Goal: Information Seeking & Learning: Learn about a topic

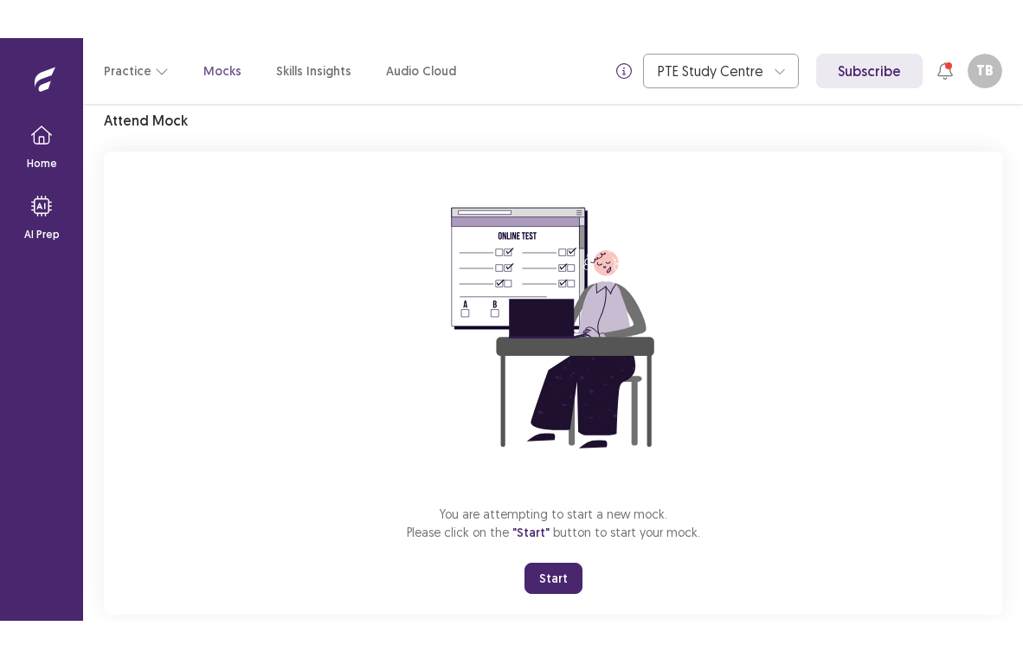
scroll to position [102, 0]
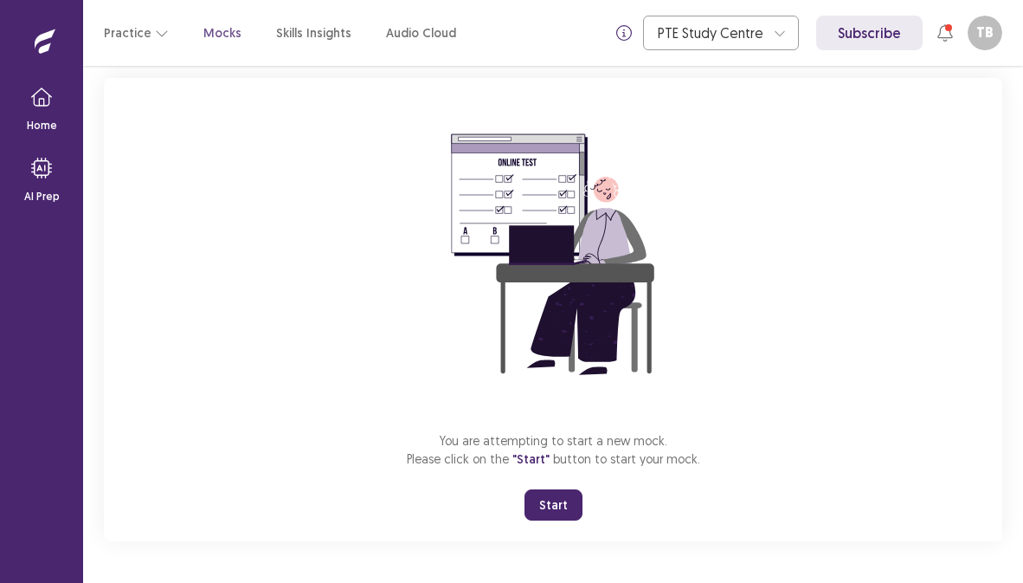
click at [540, 503] on button "Start" at bounding box center [554, 504] width 58 height 31
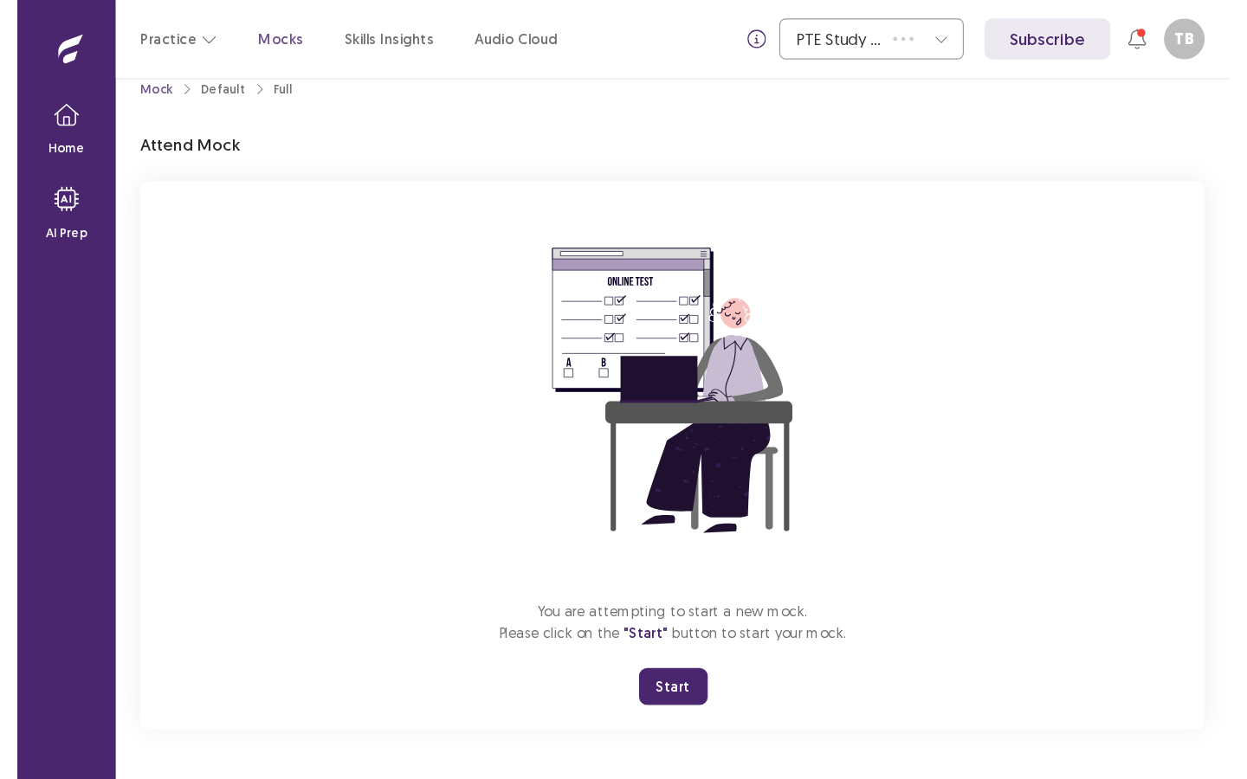
scroll to position [0, 0]
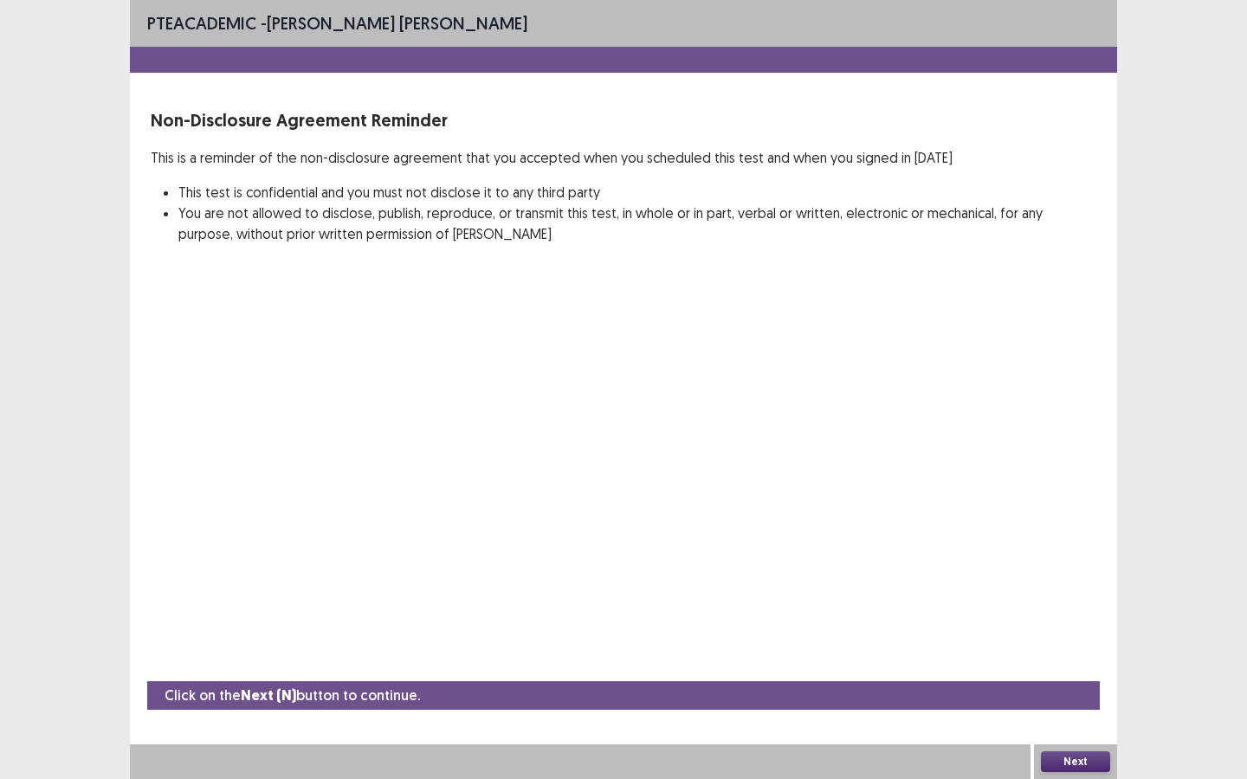
click at [1023, 582] on button "Next" at bounding box center [1075, 762] width 69 height 21
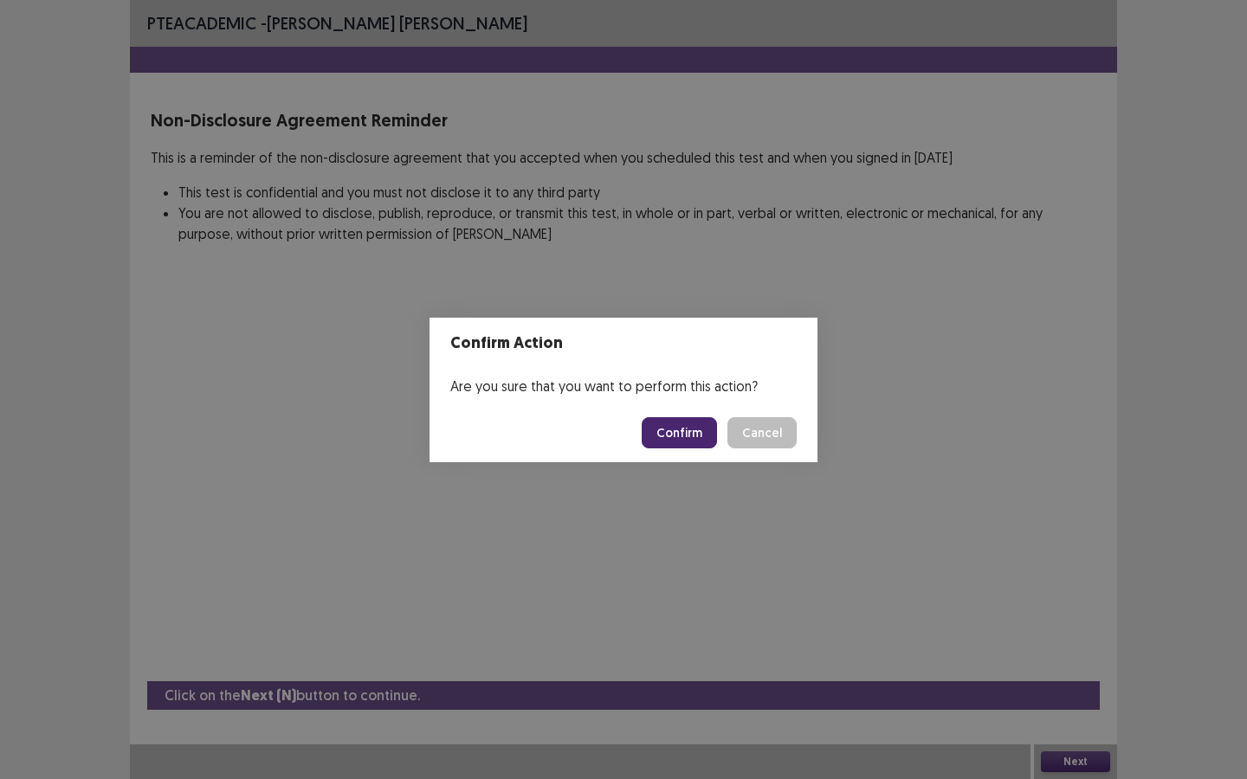
click at [674, 438] on button "Confirm" at bounding box center [679, 432] width 75 height 31
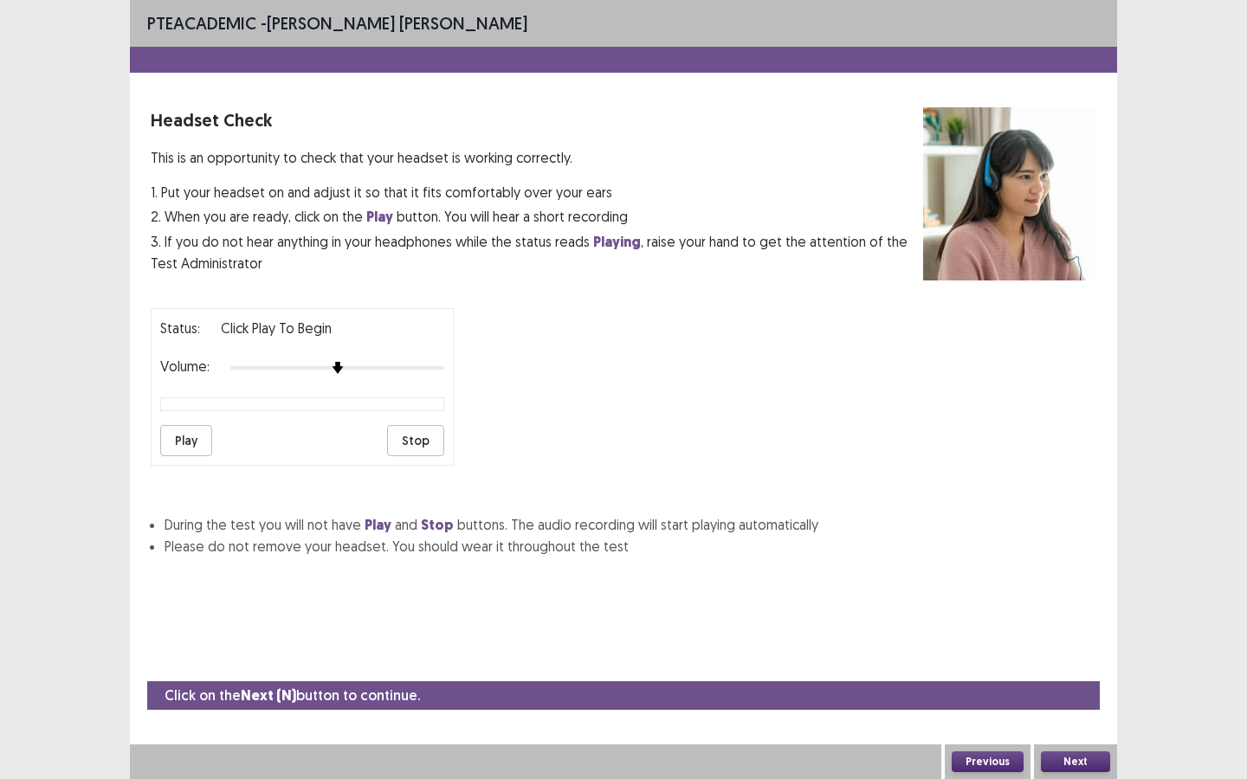
click at [174, 440] on button "Play" at bounding box center [186, 440] width 52 height 31
click at [204, 443] on button "Play" at bounding box center [186, 440] width 52 height 31
click at [180, 445] on button "Play" at bounding box center [186, 440] width 52 height 31
click at [1023, 582] on button "Next" at bounding box center [1075, 762] width 69 height 21
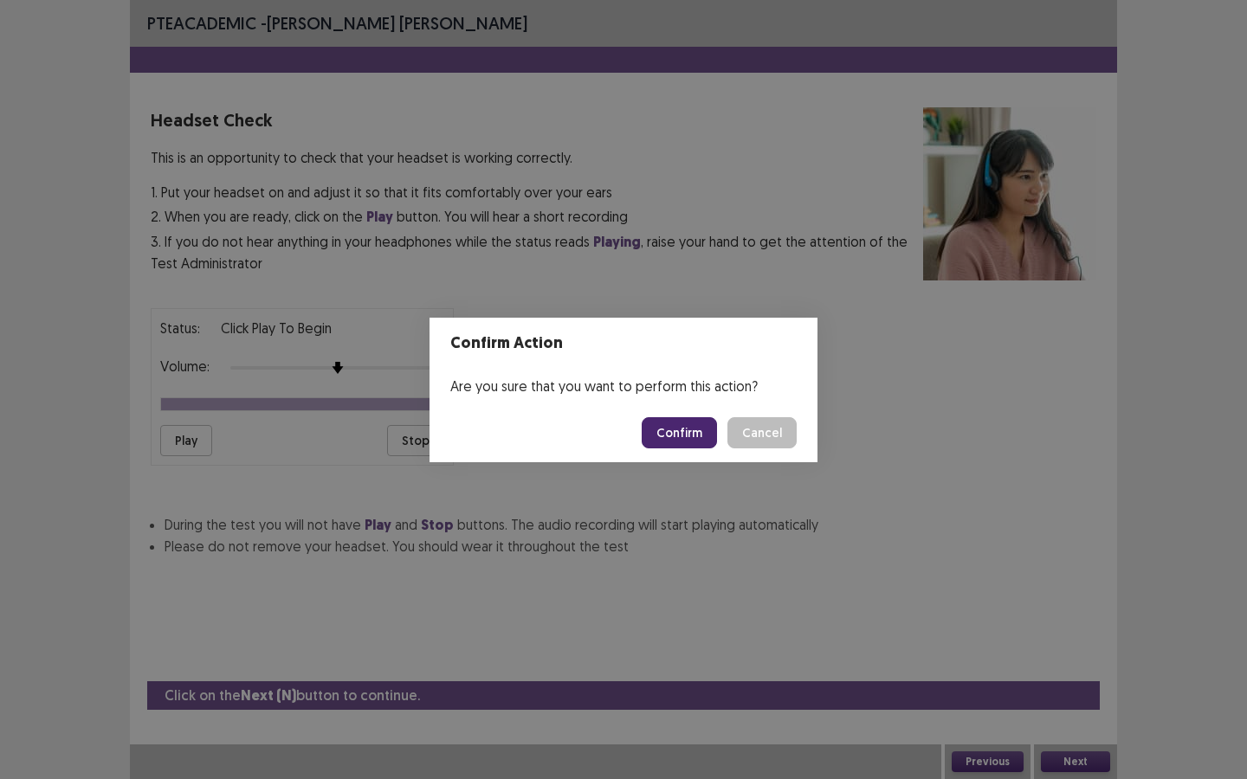
click at [682, 436] on button "Confirm" at bounding box center [679, 432] width 75 height 31
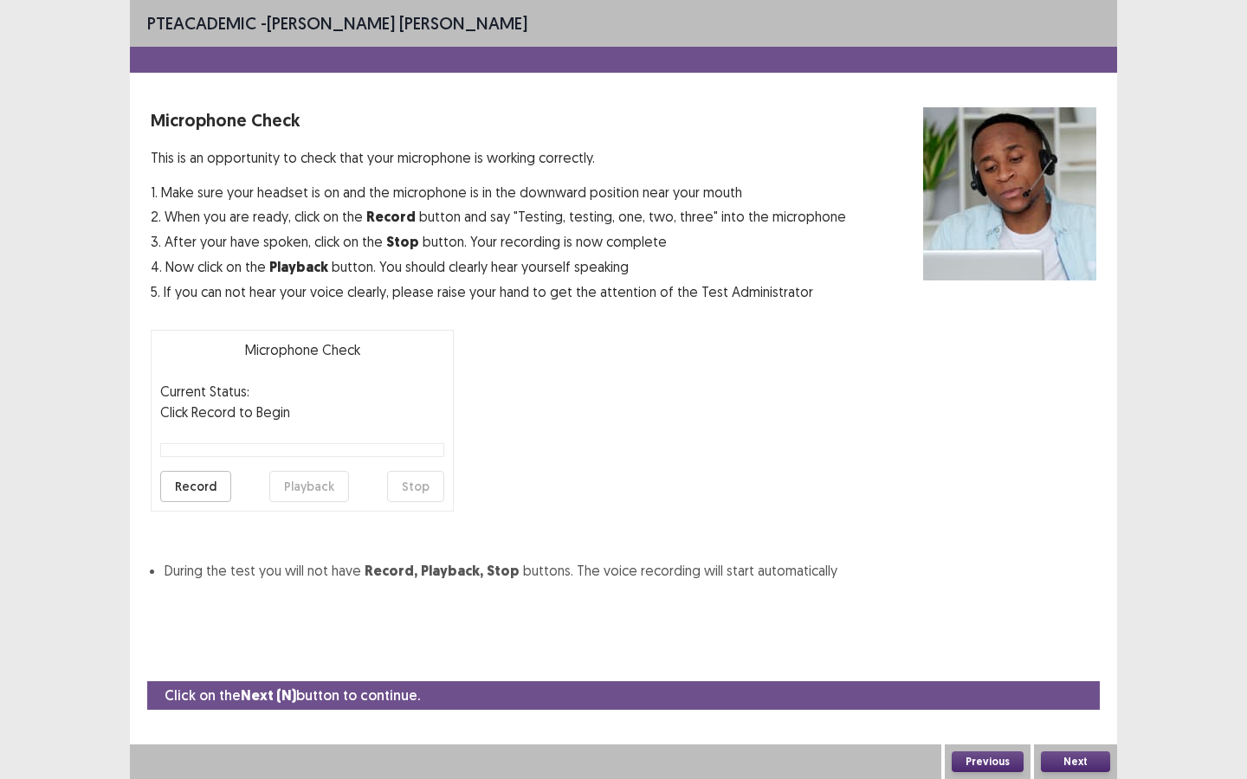
click at [197, 483] on button "Record" at bounding box center [195, 486] width 71 height 31
click at [389, 488] on div "Record Playback Stop" at bounding box center [302, 486] width 284 height 31
click at [410, 488] on button "Stop" at bounding box center [415, 486] width 57 height 31
click at [272, 494] on button "Playback" at bounding box center [309, 486] width 80 height 31
click at [1023, 582] on button "Next" at bounding box center [1075, 762] width 69 height 21
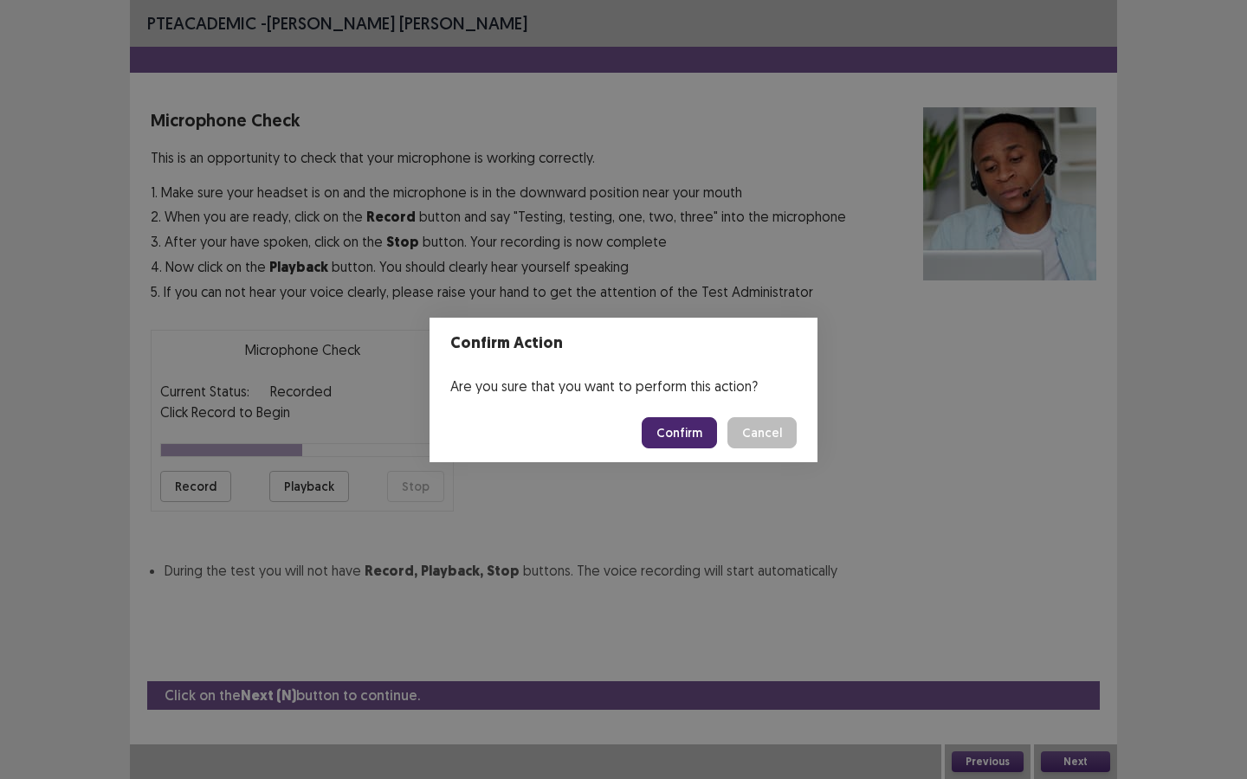
click at [669, 429] on button "Confirm" at bounding box center [679, 432] width 75 height 31
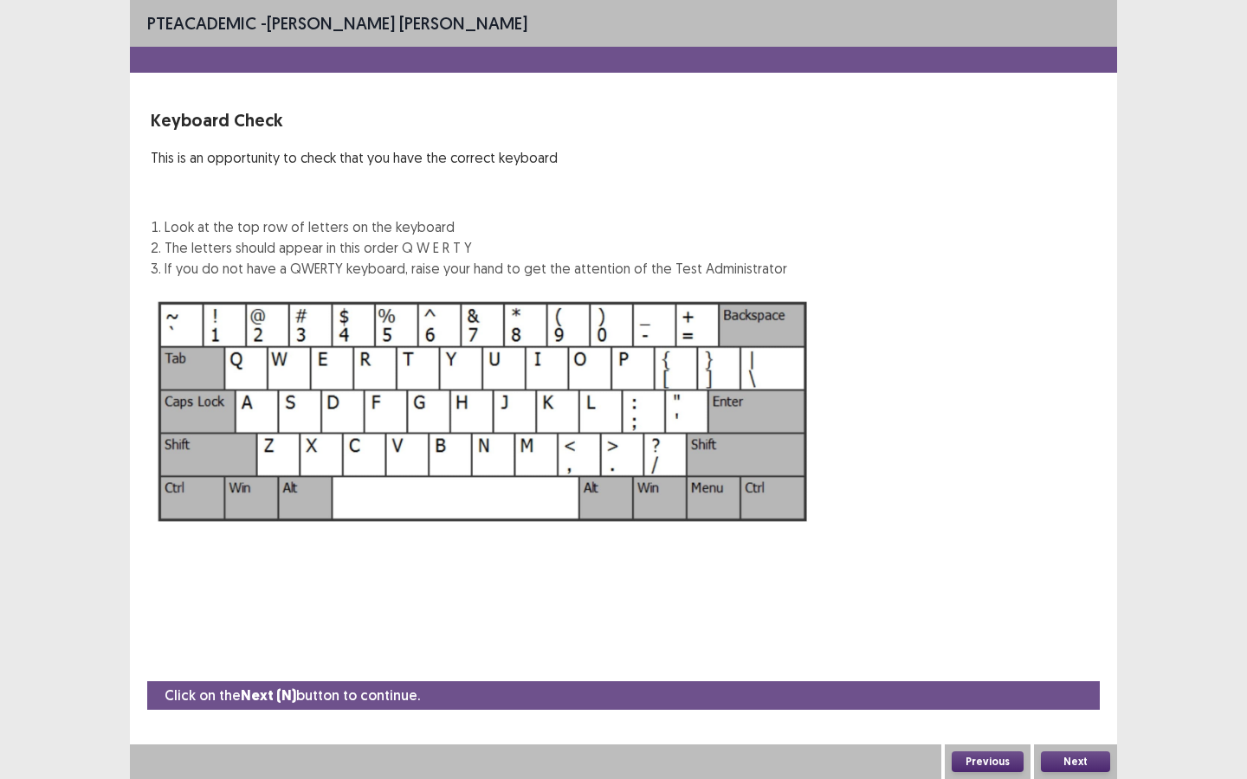
click at [1023, 582] on button "Next" at bounding box center [1075, 762] width 69 height 21
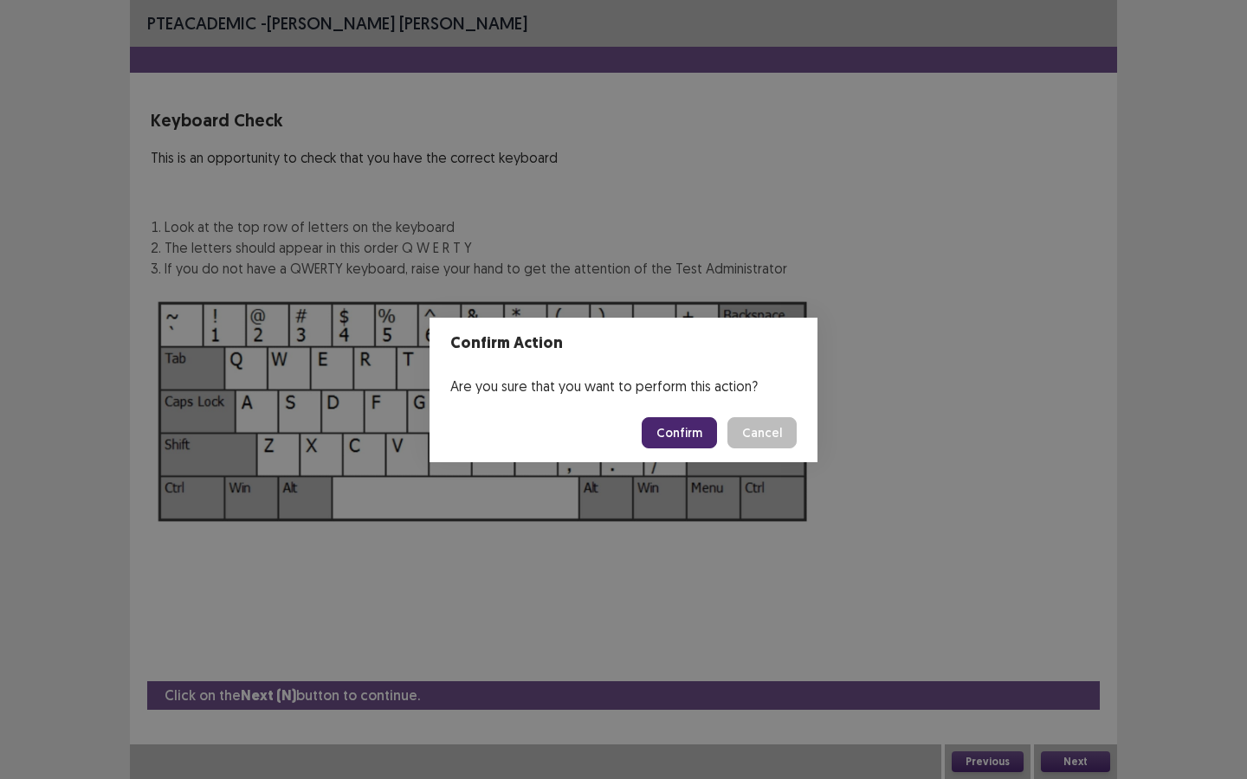
click at [685, 434] on button "Confirm" at bounding box center [679, 432] width 75 height 31
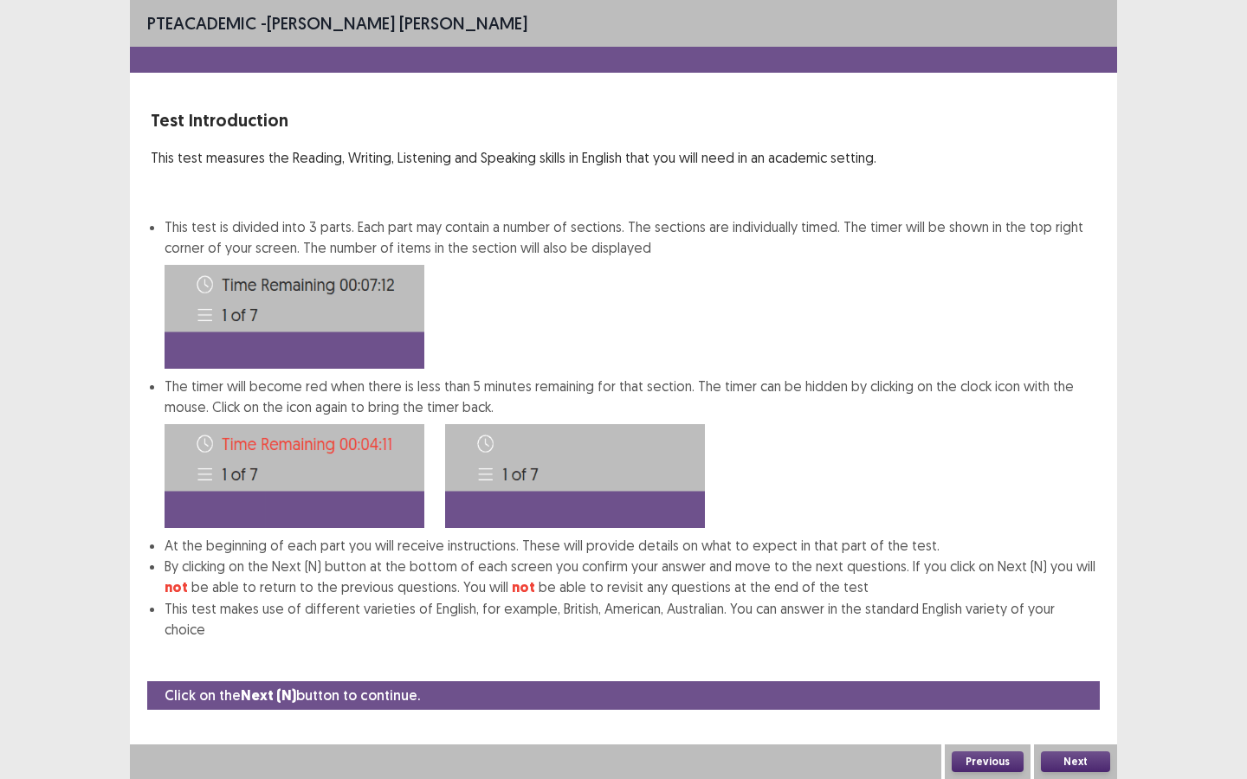
click at [1023, 582] on button "Next" at bounding box center [1075, 762] width 69 height 21
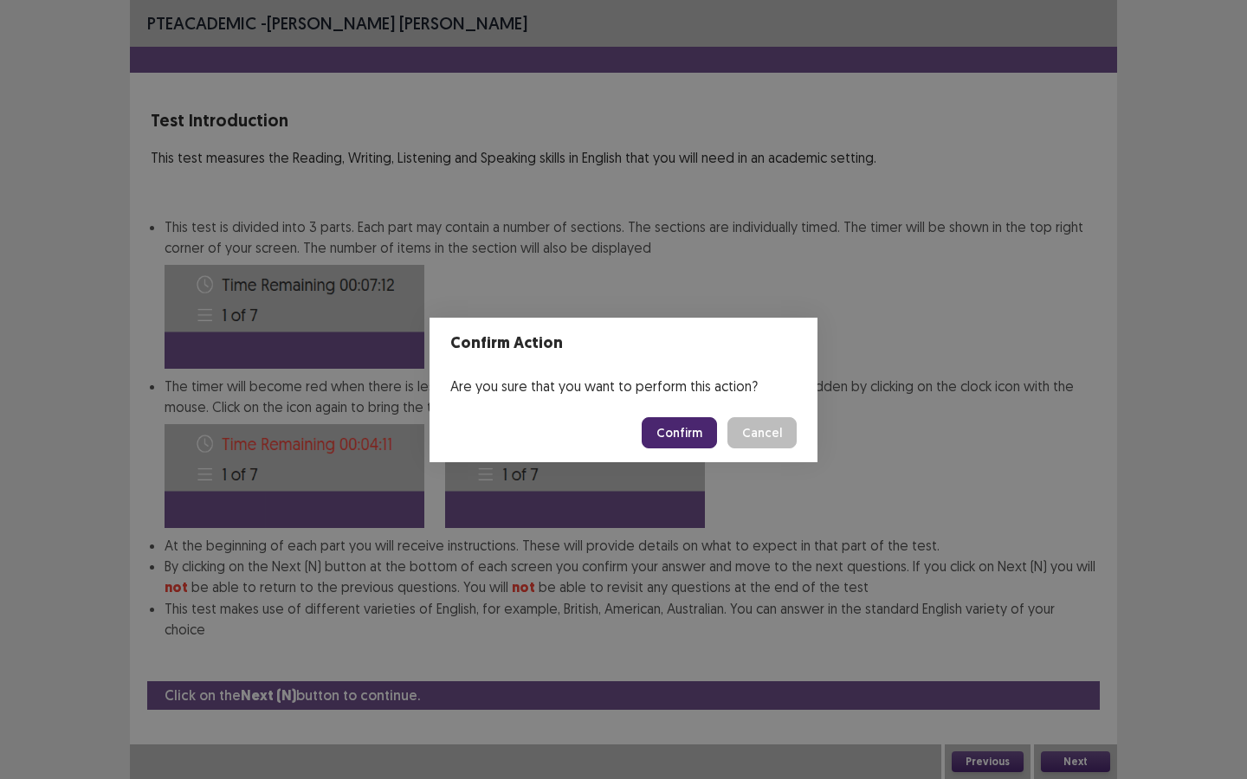
click at [681, 442] on button "Confirm" at bounding box center [679, 432] width 75 height 31
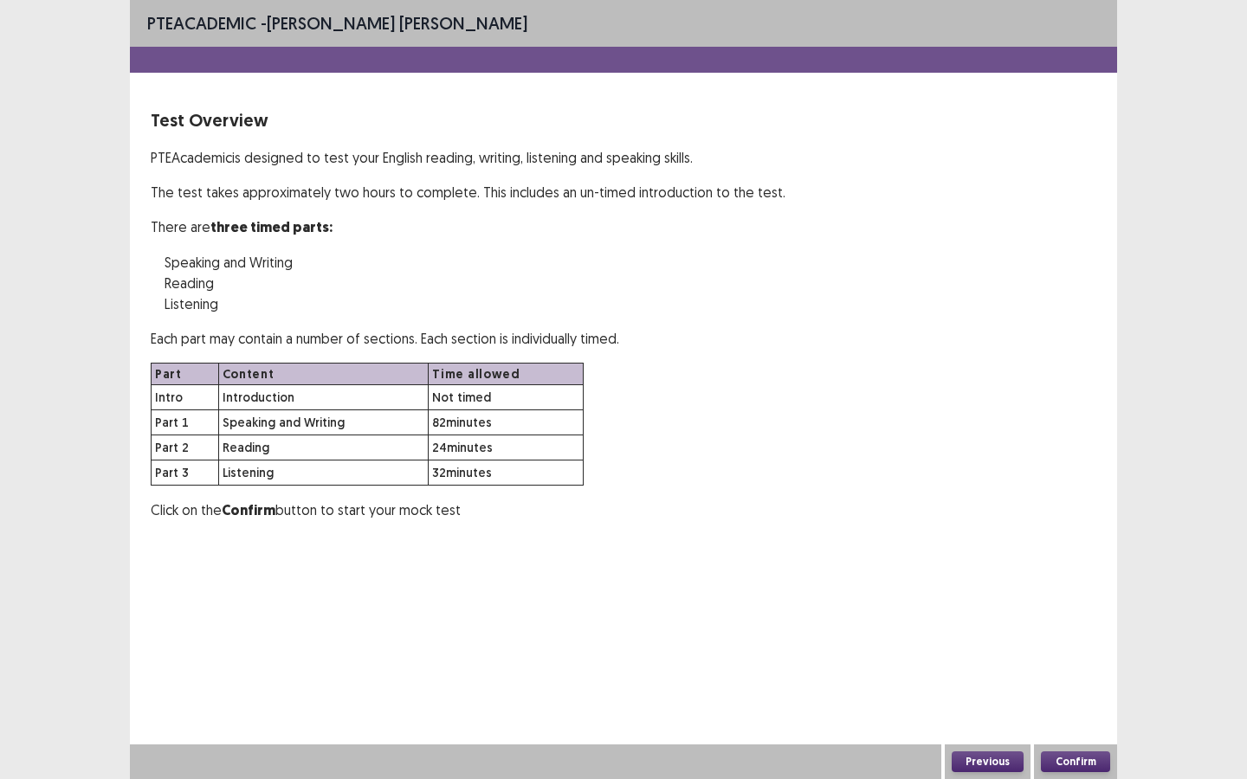
click at [1023, 582] on button "Confirm" at bounding box center [1075, 762] width 69 height 21
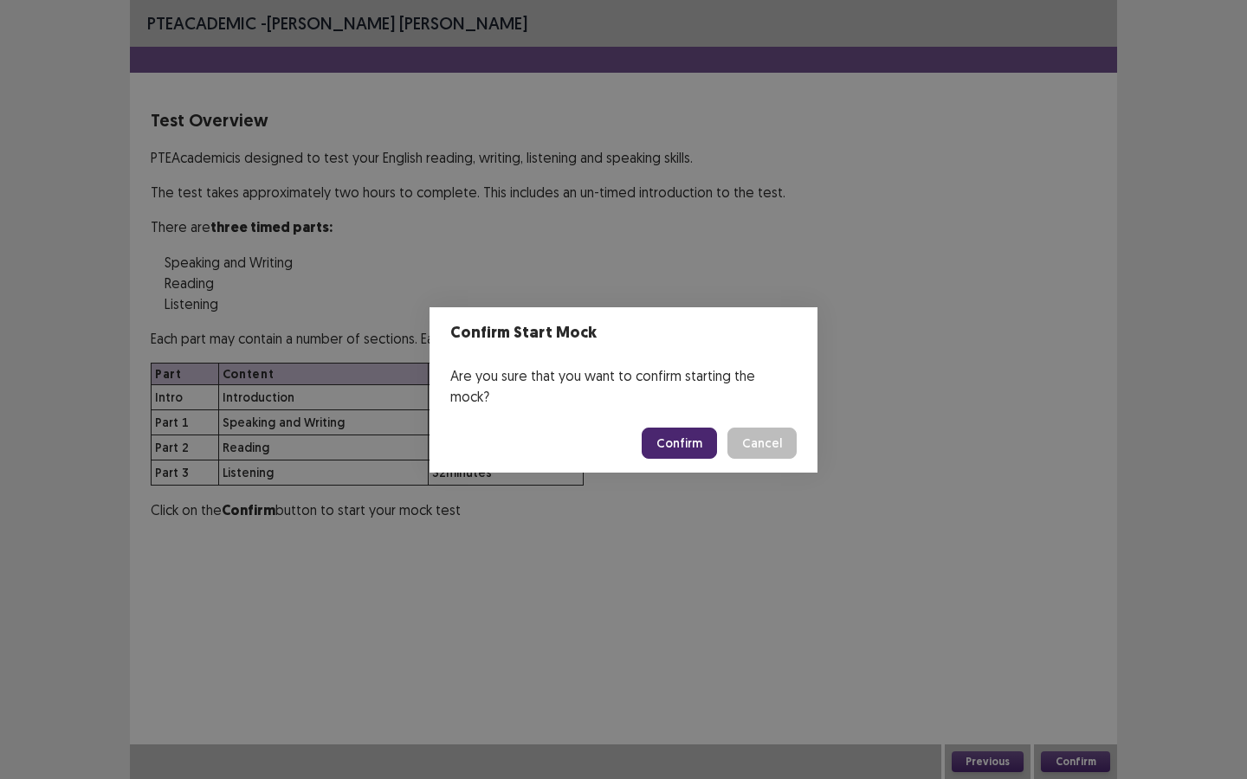
click at [665, 436] on button "Confirm" at bounding box center [679, 443] width 75 height 31
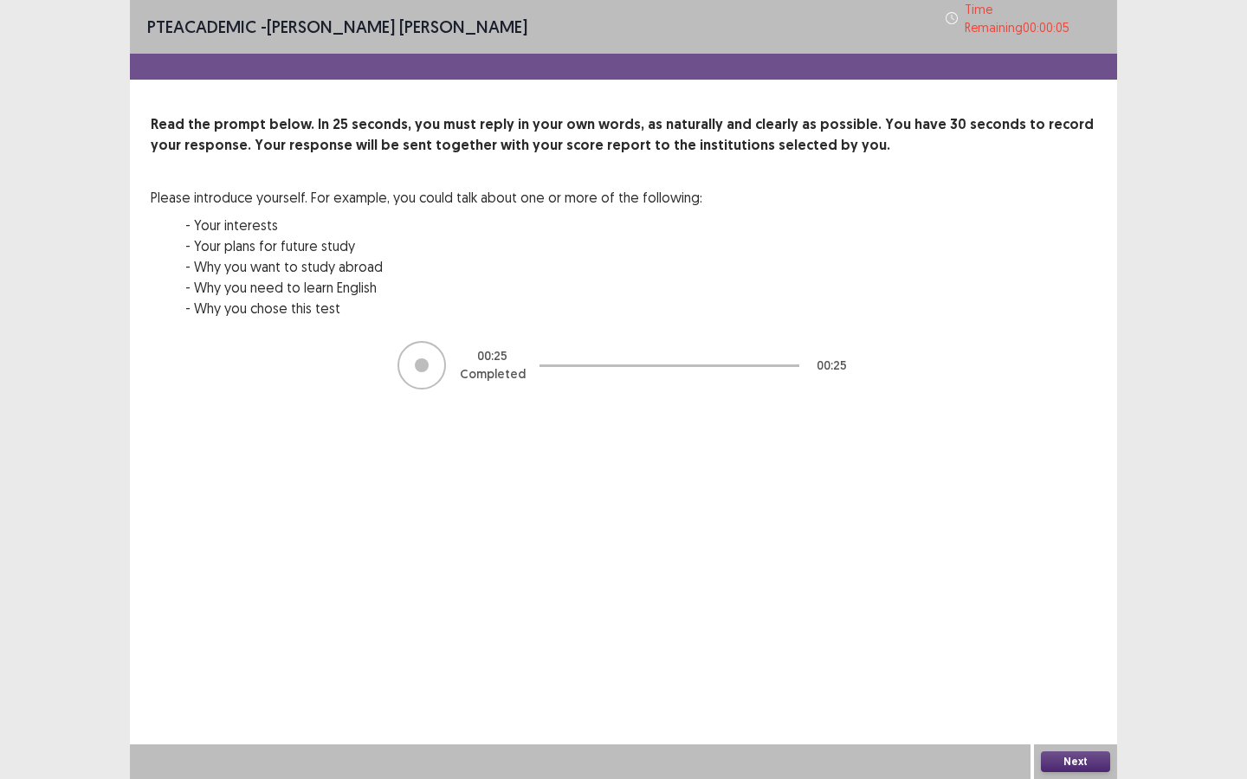
click at [1023, 582] on button "Next" at bounding box center [1075, 762] width 69 height 21
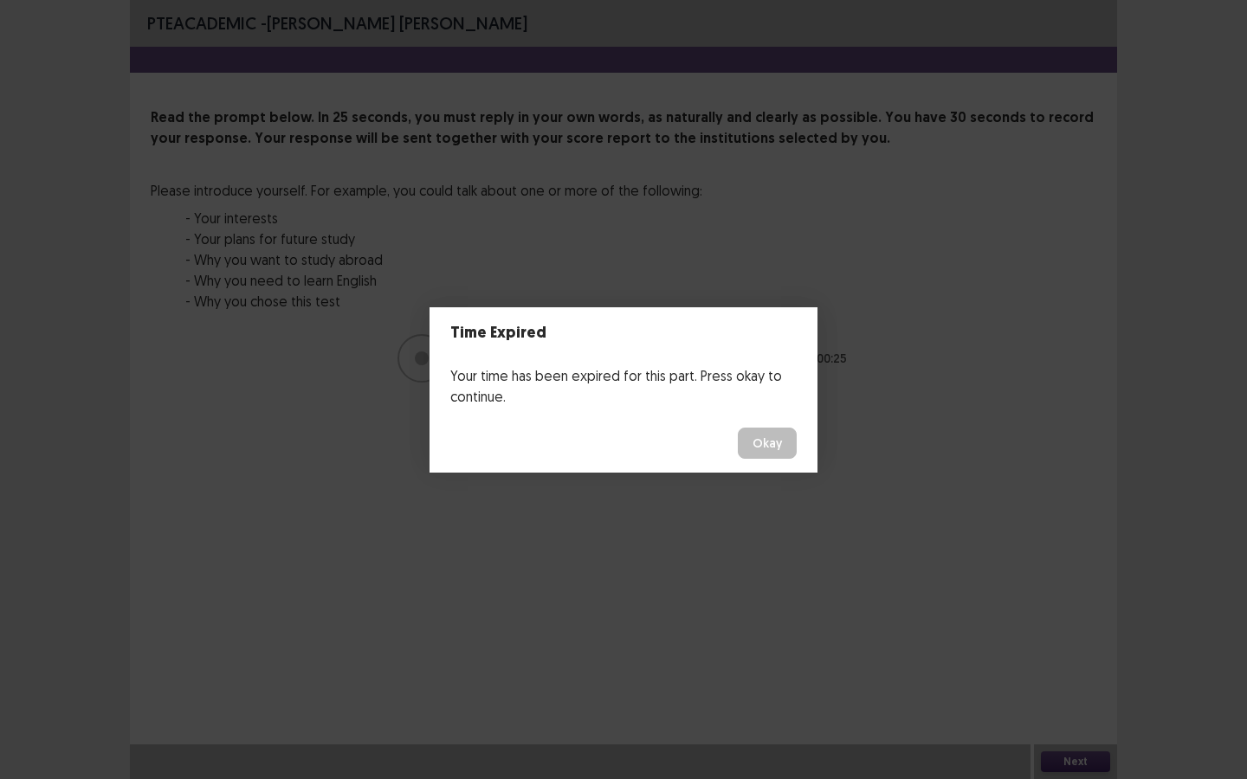
click at [752, 454] on button "Okay" at bounding box center [767, 443] width 59 height 31
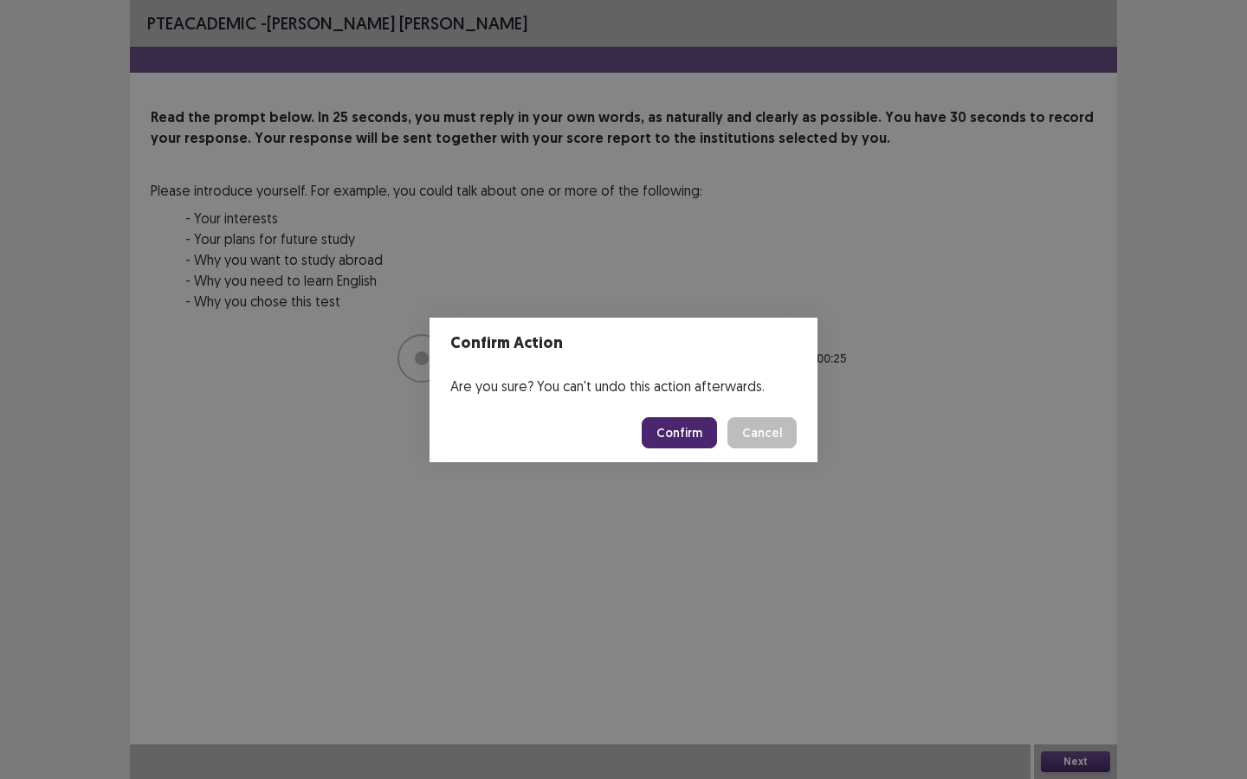
click at [685, 432] on button "Confirm" at bounding box center [679, 432] width 75 height 31
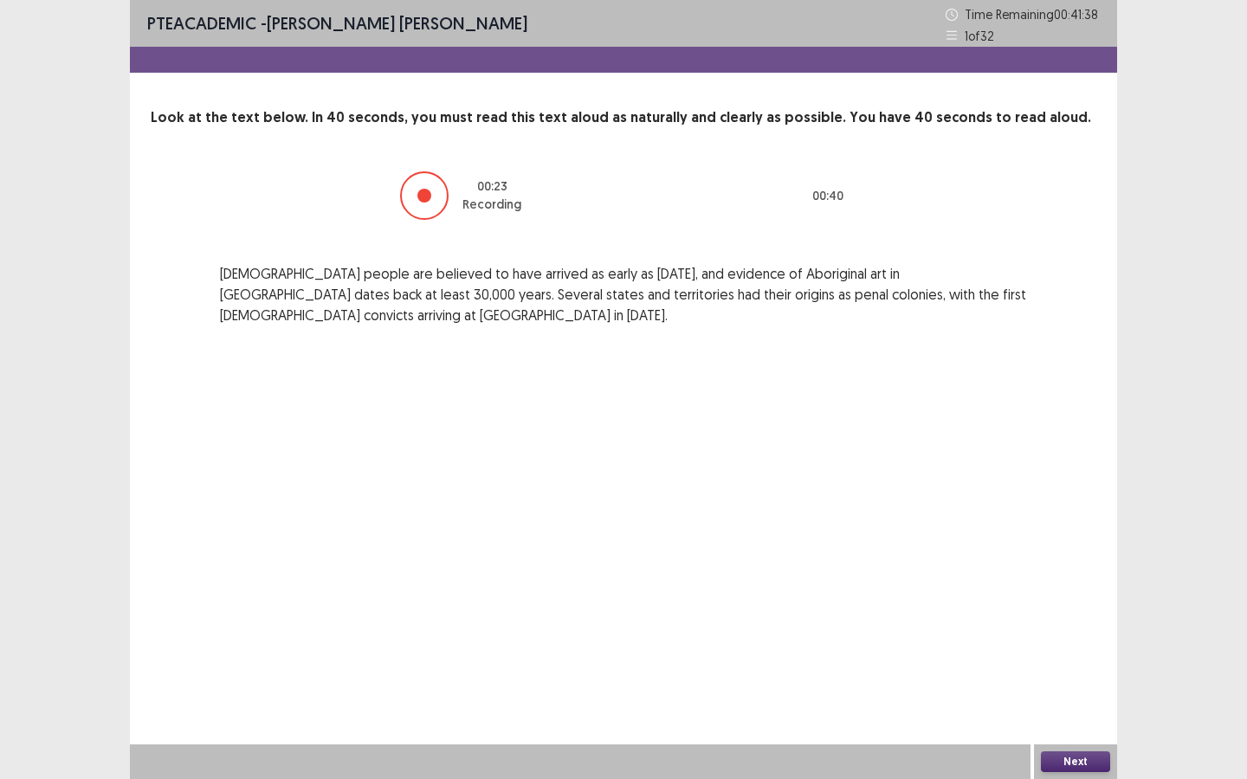
click at [1023, 582] on button "Next" at bounding box center [1075, 762] width 69 height 21
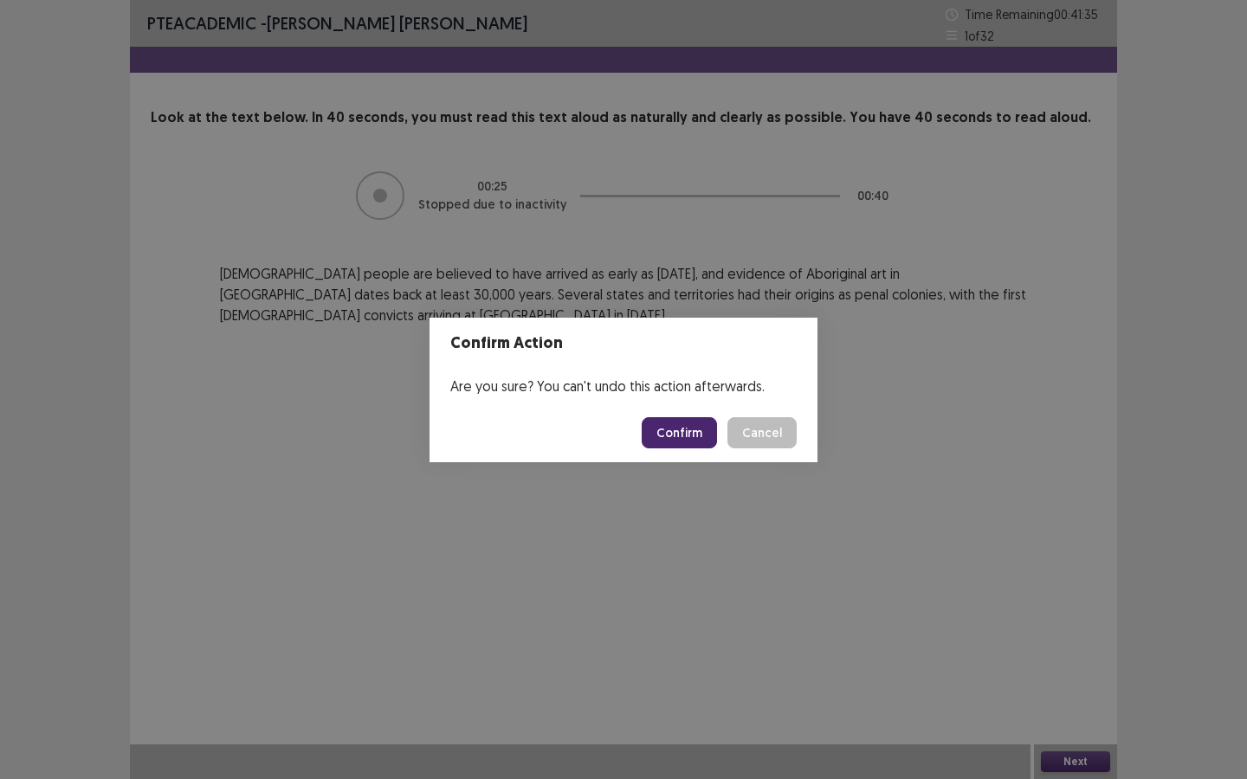
click at [669, 438] on button "Confirm" at bounding box center [679, 432] width 75 height 31
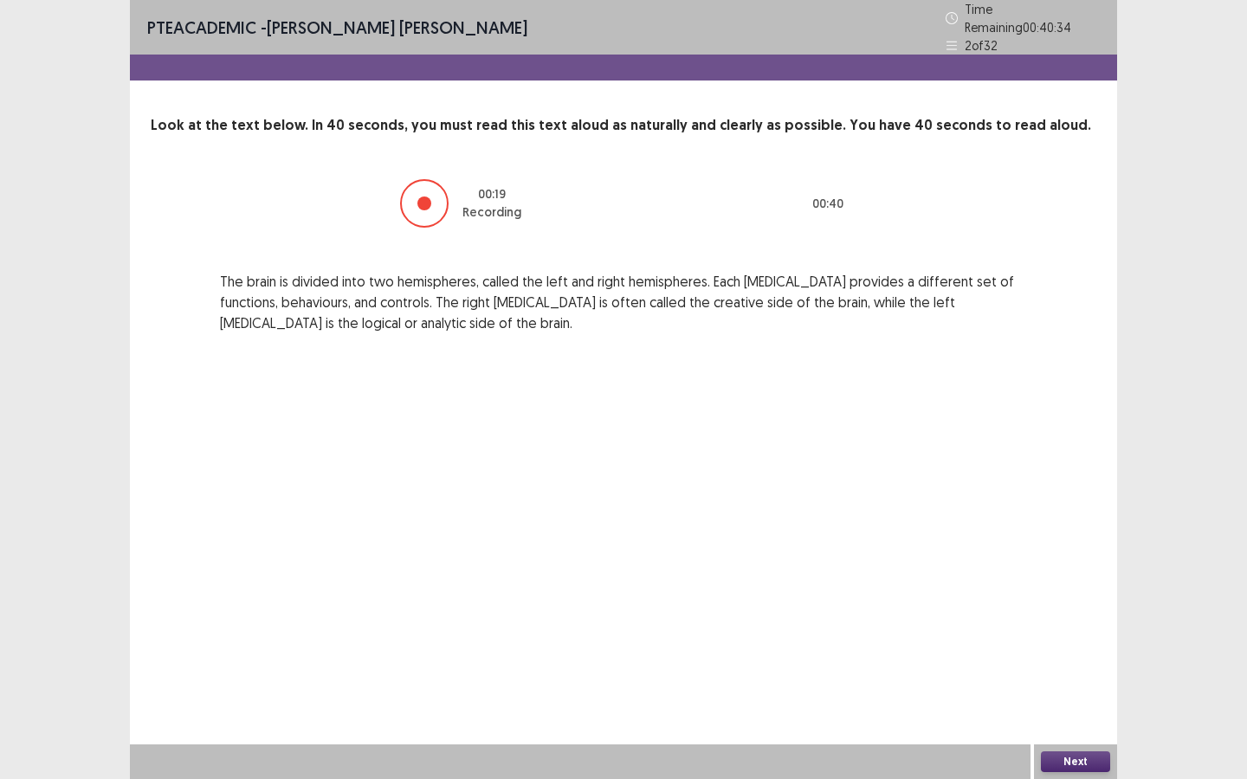
click at [1023, 582] on button "Next" at bounding box center [1075, 762] width 69 height 21
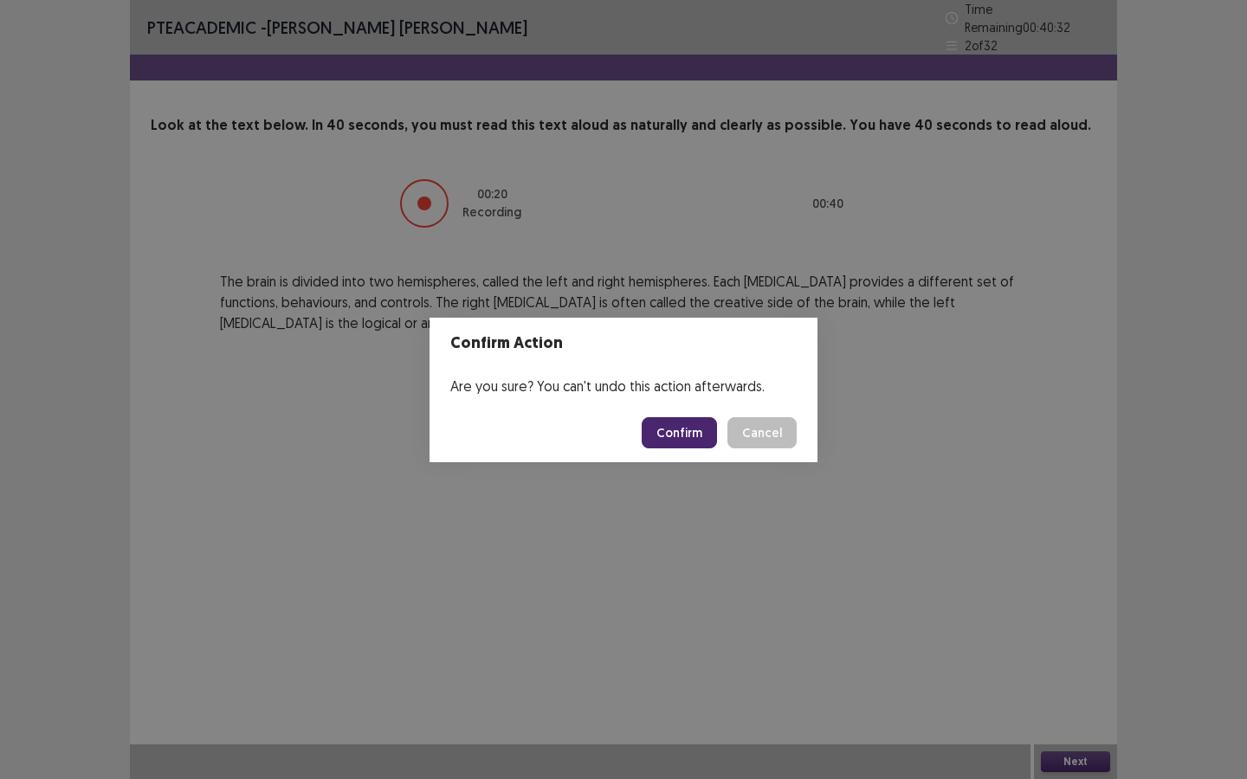
click at [687, 436] on button "Confirm" at bounding box center [679, 432] width 75 height 31
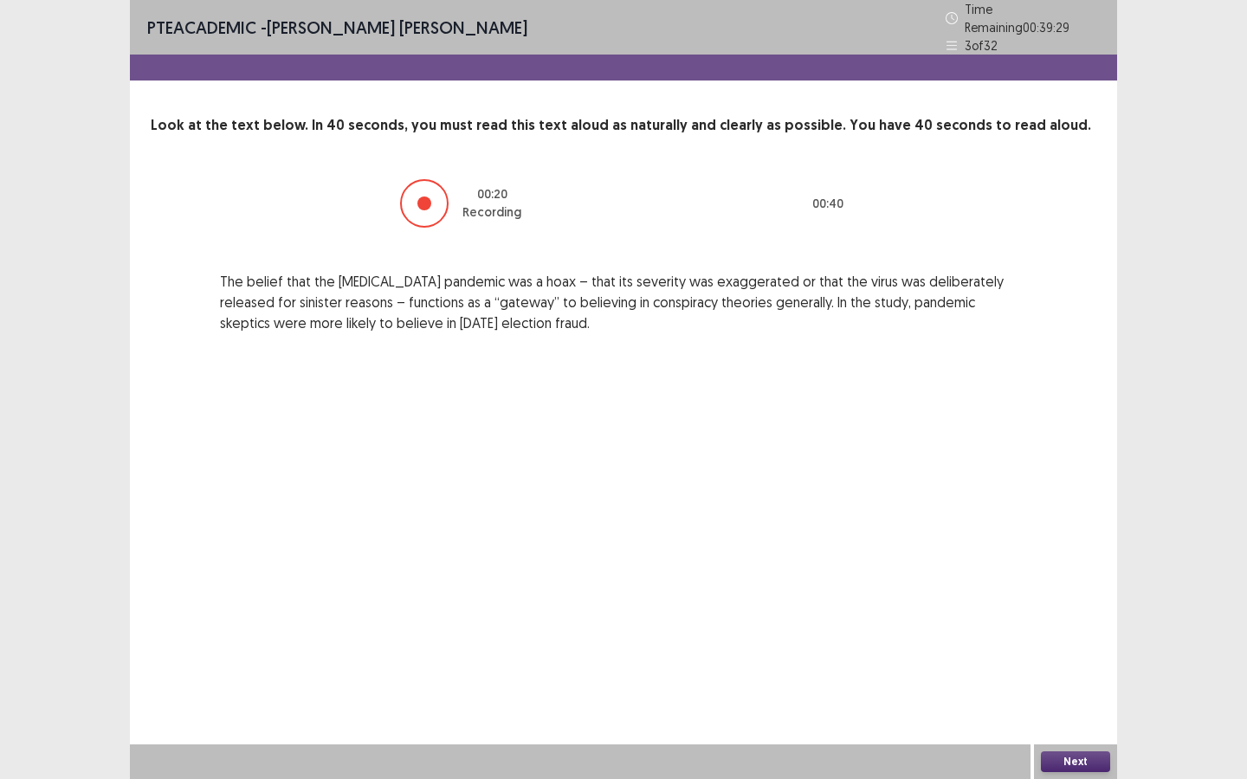
click at [1023, 582] on button "Next" at bounding box center [1075, 762] width 69 height 21
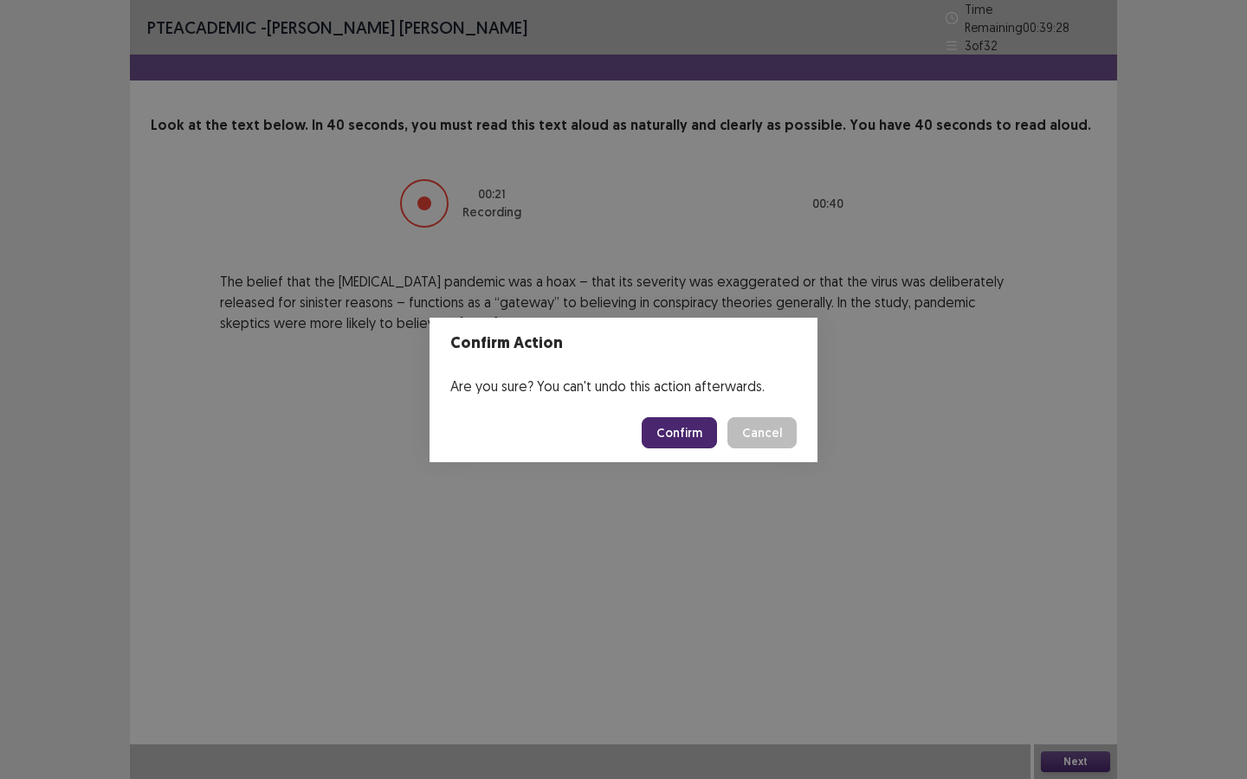
click at [689, 434] on button "Confirm" at bounding box center [679, 432] width 75 height 31
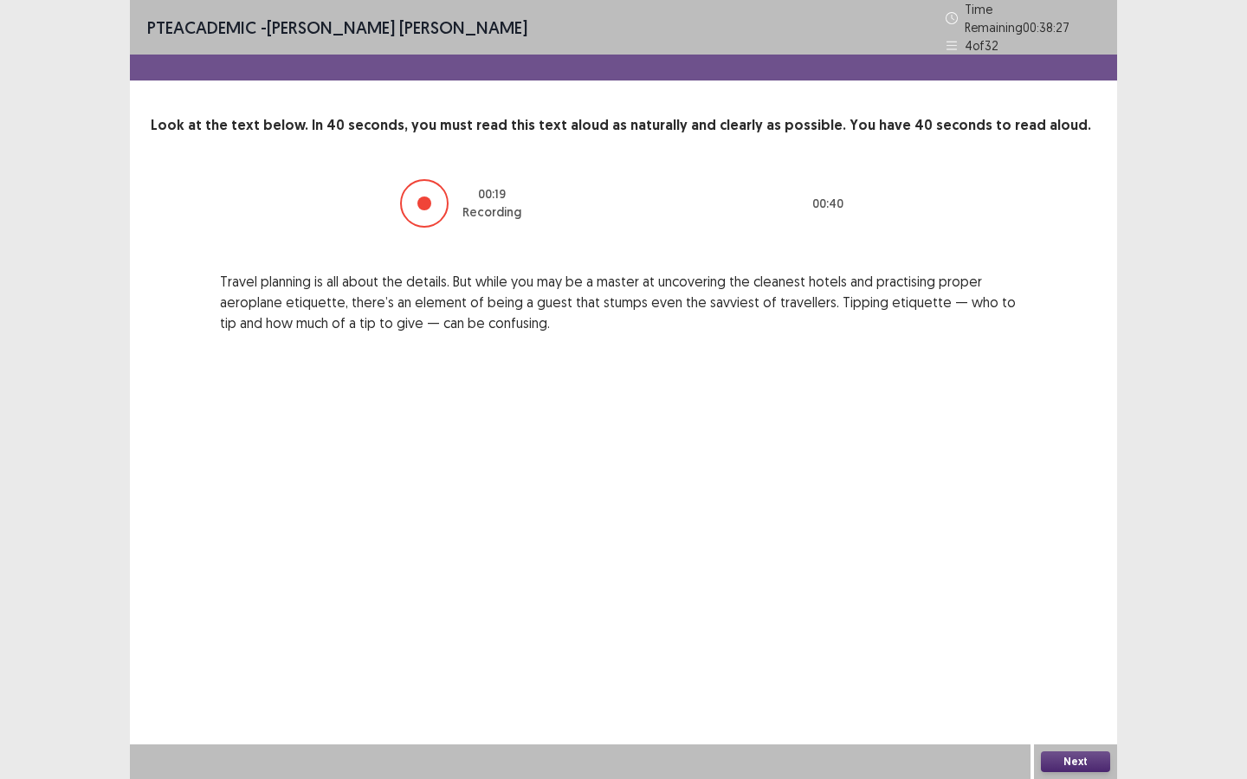
click at [1023, 582] on button "Next" at bounding box center [1075, 762] width 69 height 21
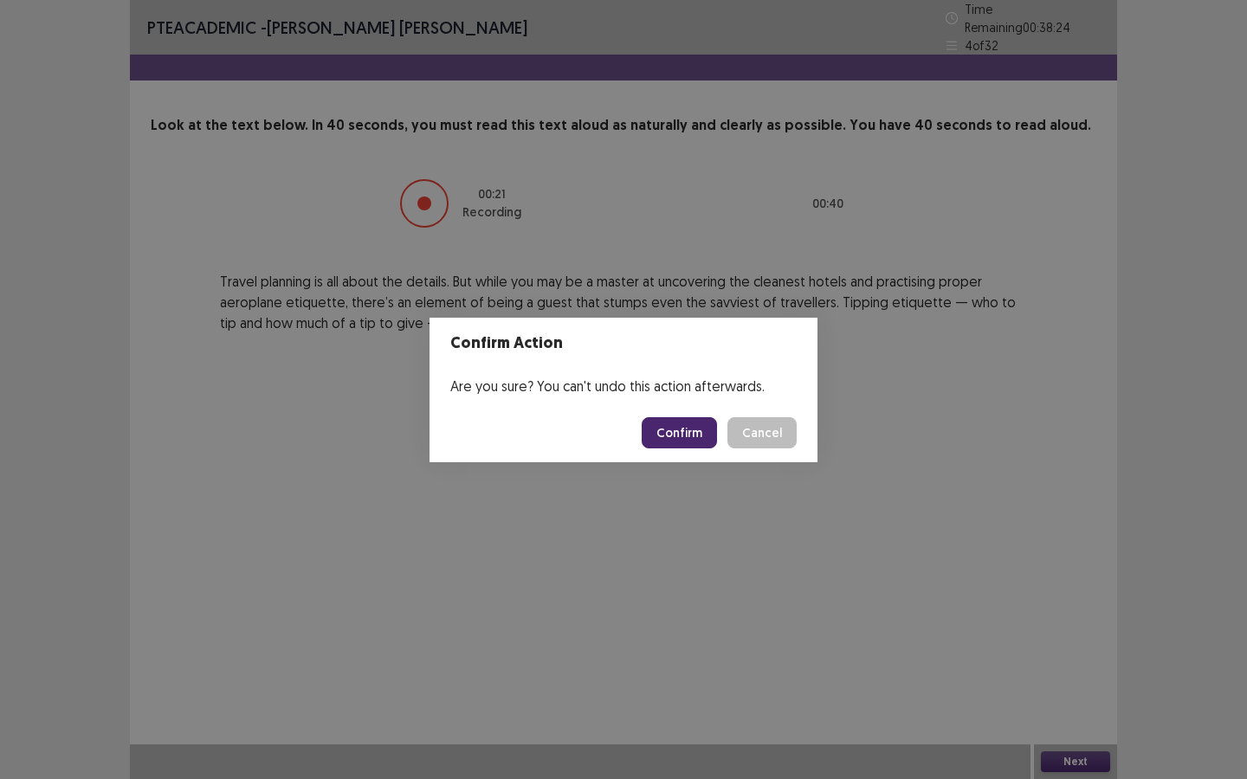
click at [692, 437] on button "Confirm" at bounding box center [679, 432] width 75 height 31
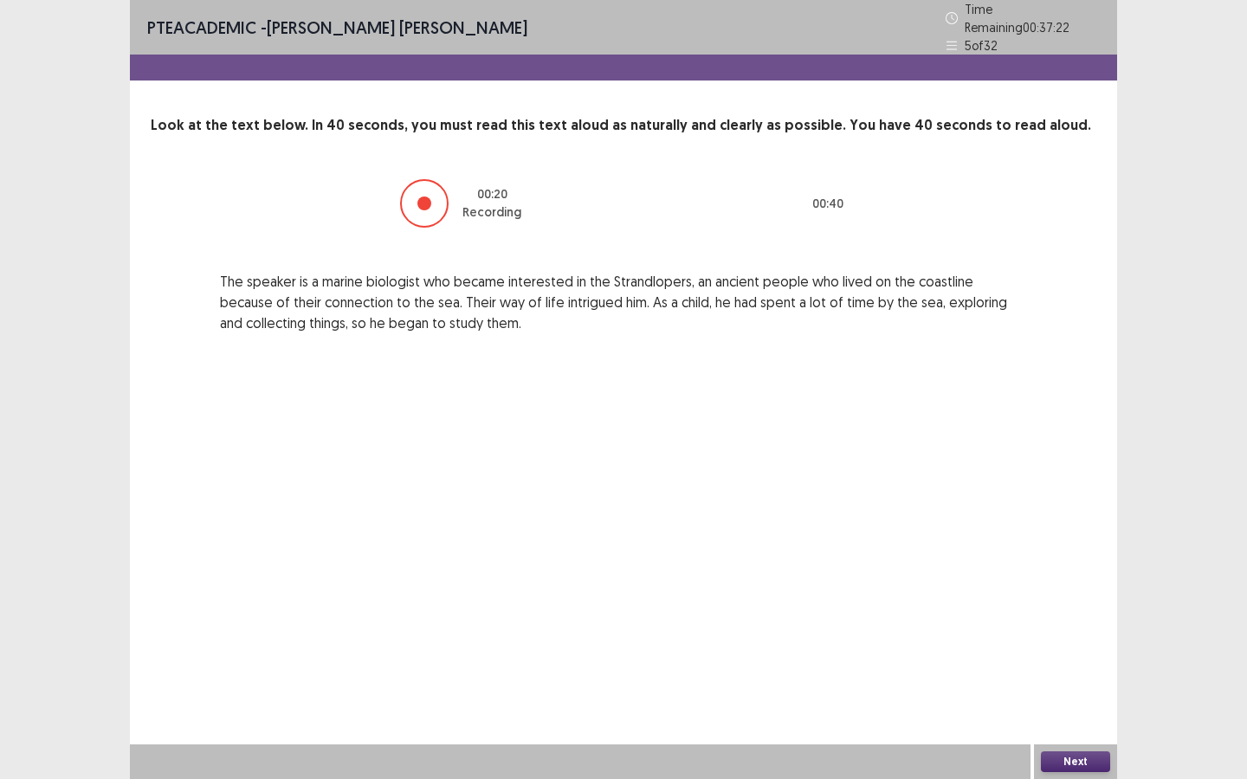
click at [1023, 582] on button "Next" at bounding box center [1075, 762] width 69 height 21
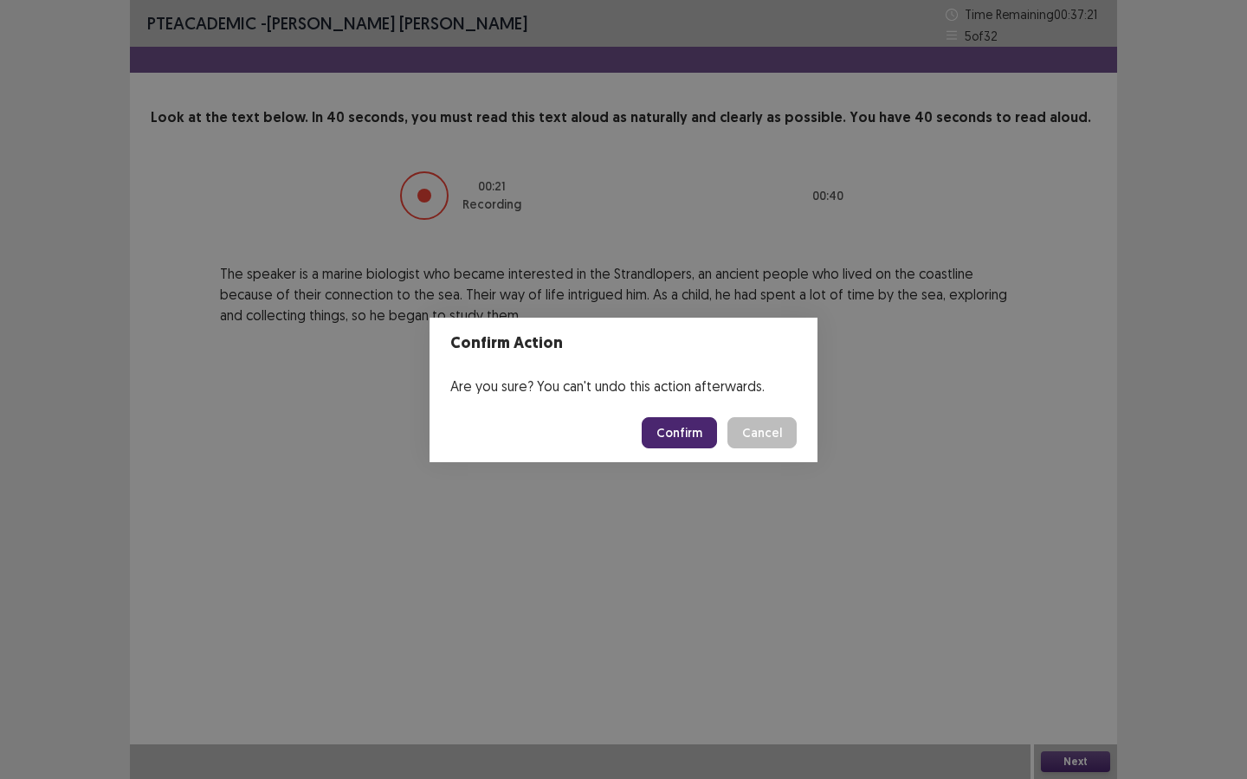
click at [700, 436] on button "Confirm" at bounding box center [679, 432] width 75 height 31
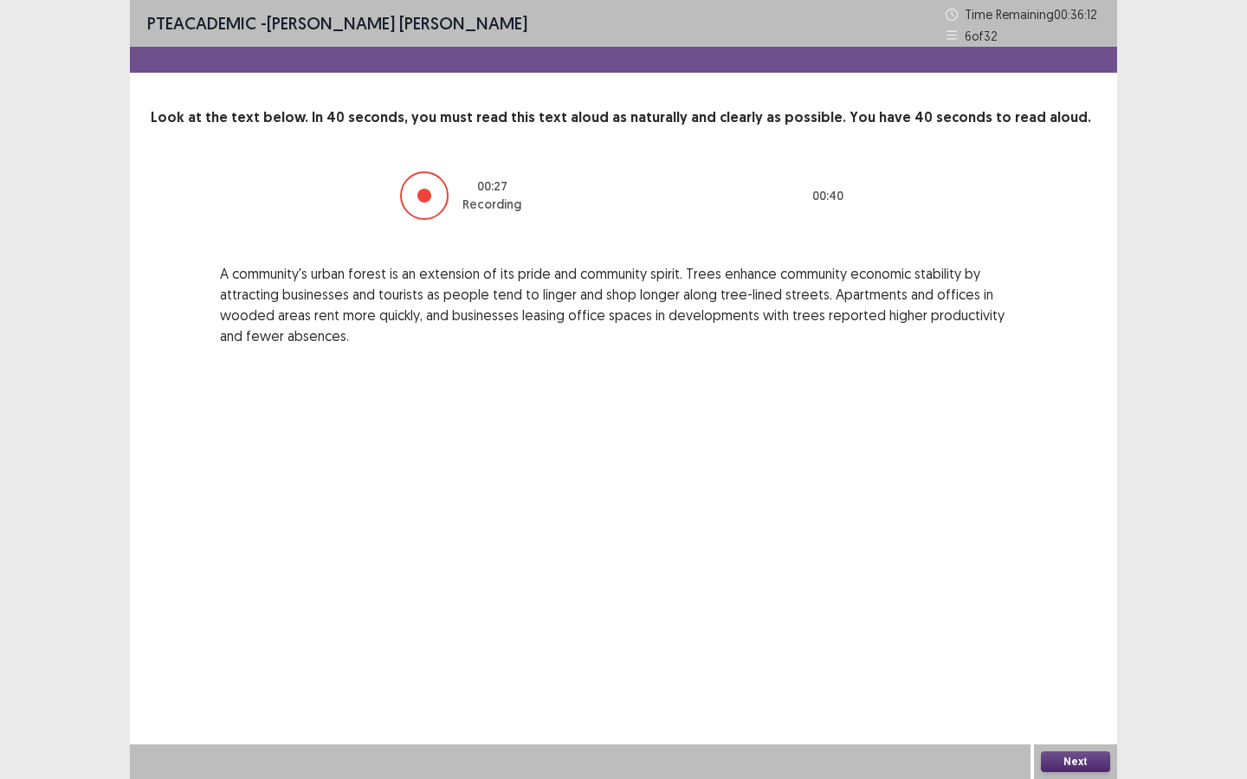
click at [1023, 582] on button "Next" at bounding box center [1075, 762] width 69 height 21
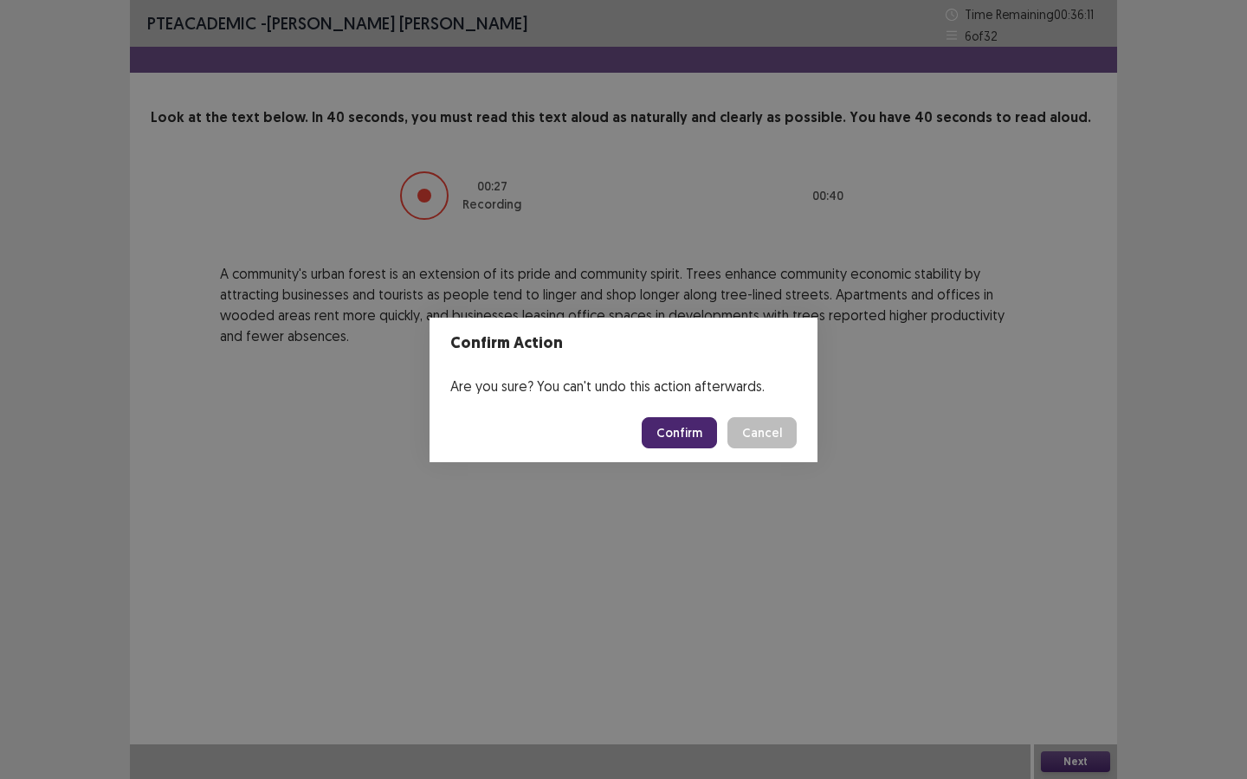
click at [690, 435] on button "Confirm" at bounding box center [679, 432] width 75 height 31
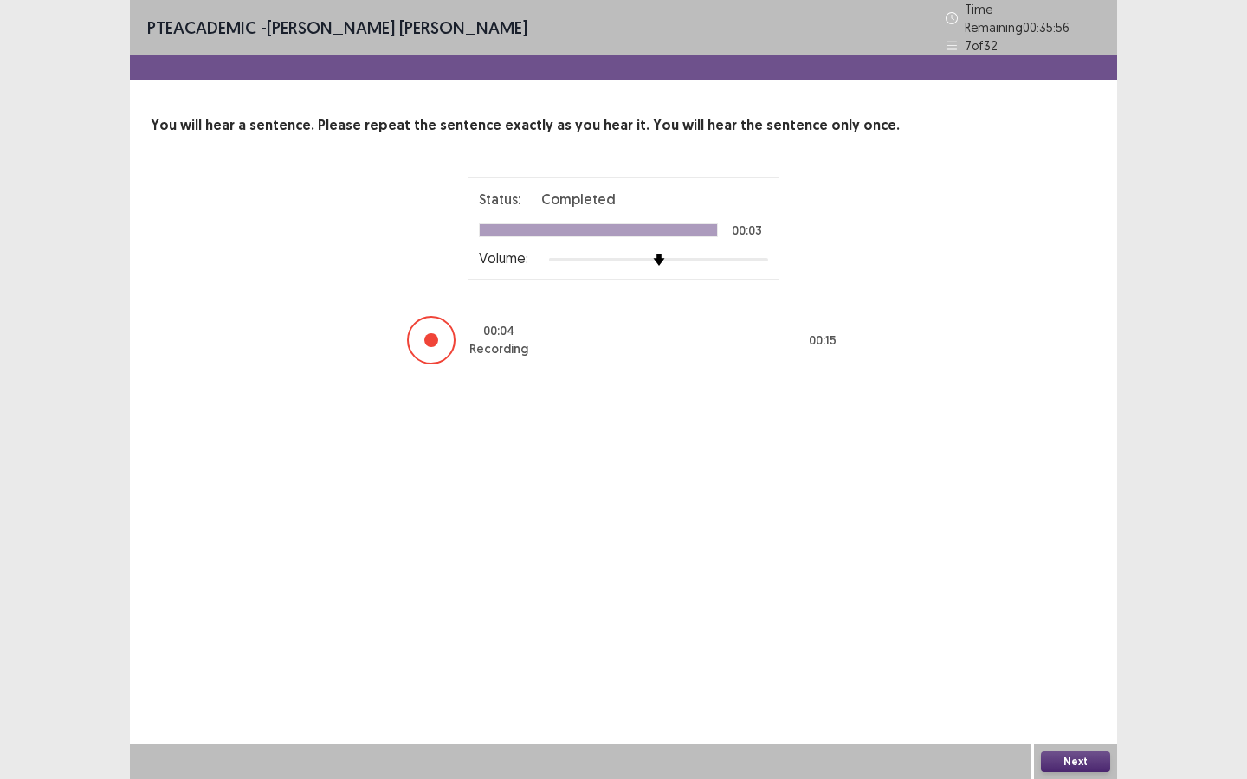
click at [1023, 582] on button "Next" at bounding box center [1075, 762] width 69 height 21
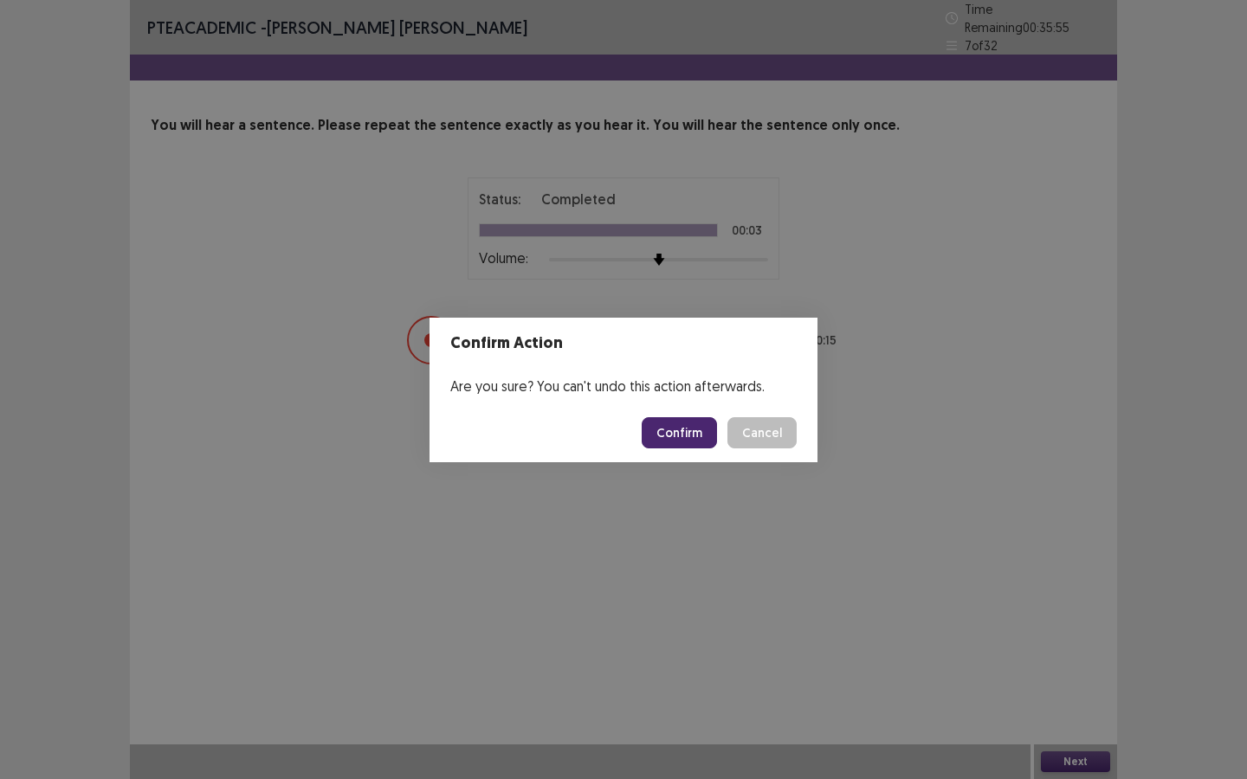
click at [686, 429] on button "Confirm" at bounding box center [679, 432] width 75 height 31
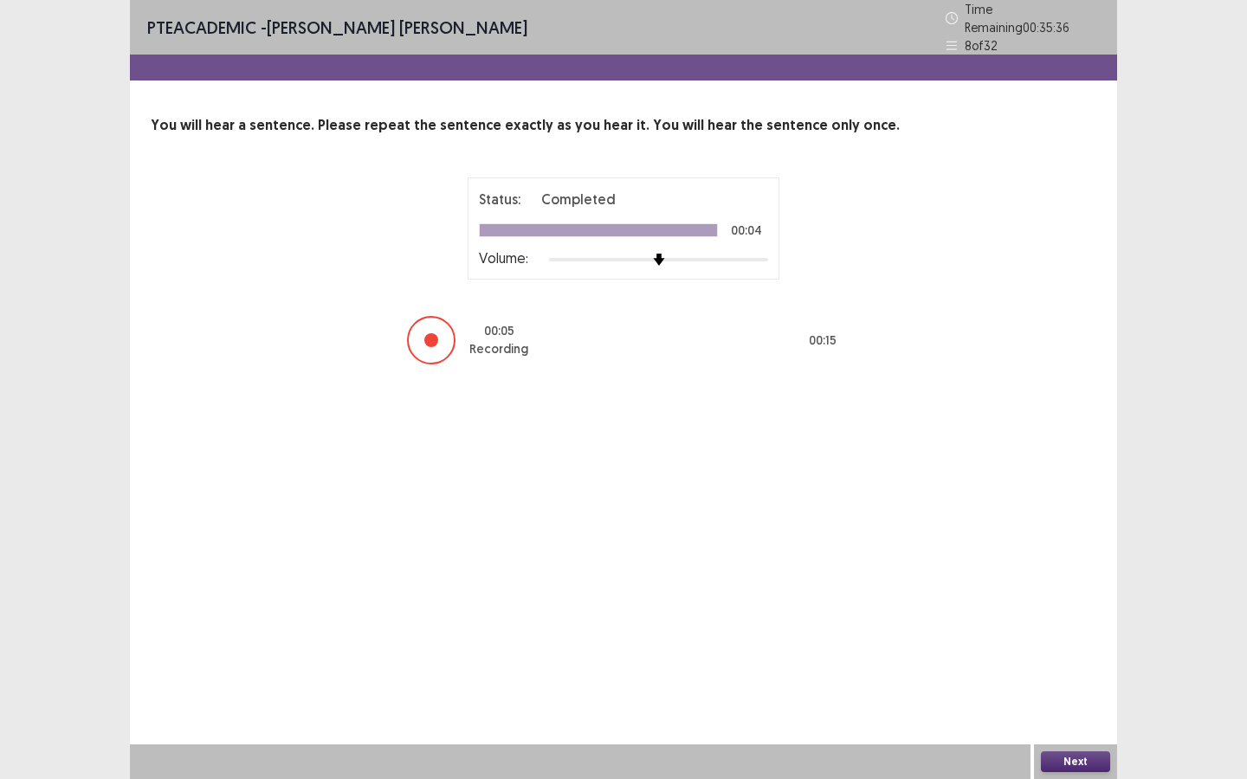
click at [1023, 582] on button "Next" at bounding box center [1075, 762] width 69 height 21
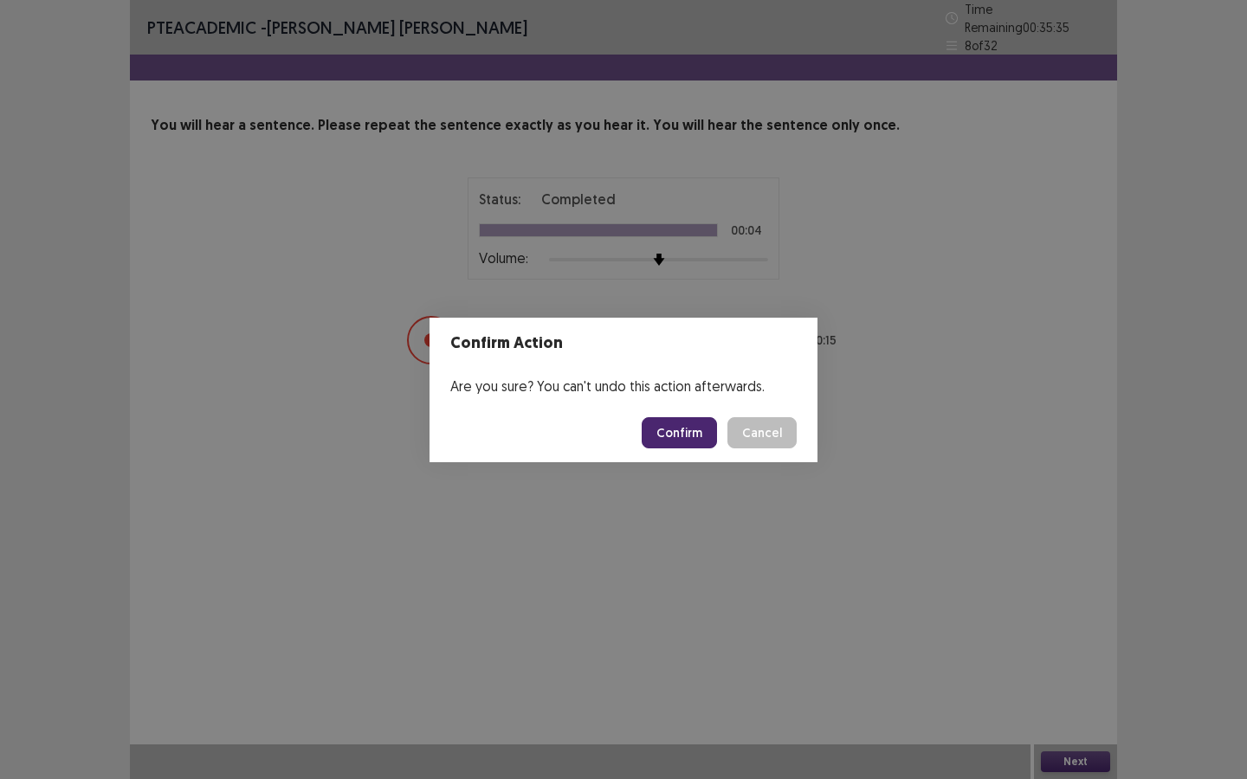
click at [688, 429] on button "Confirm" at bounding box center [679, 432] width 75 height 31
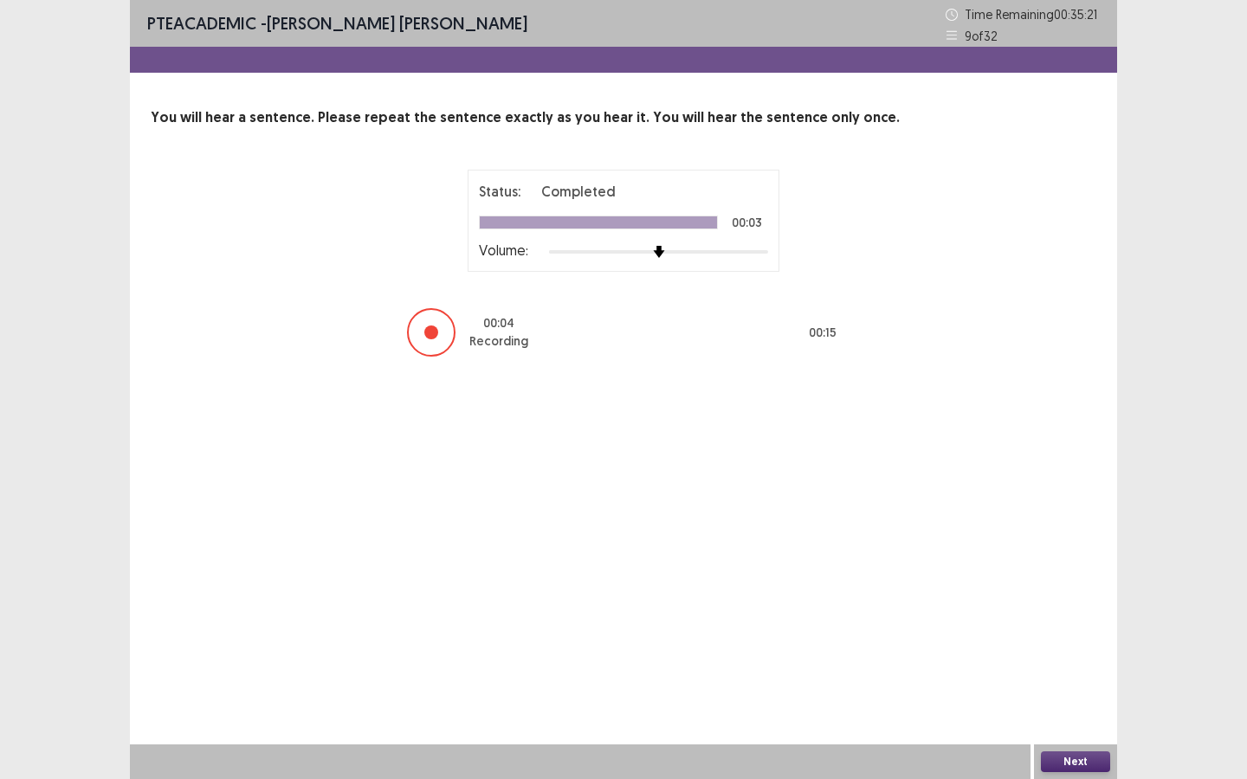
click at [1023, 582] on button "Next" at bounding box center [1075, 762] width 69 height 21
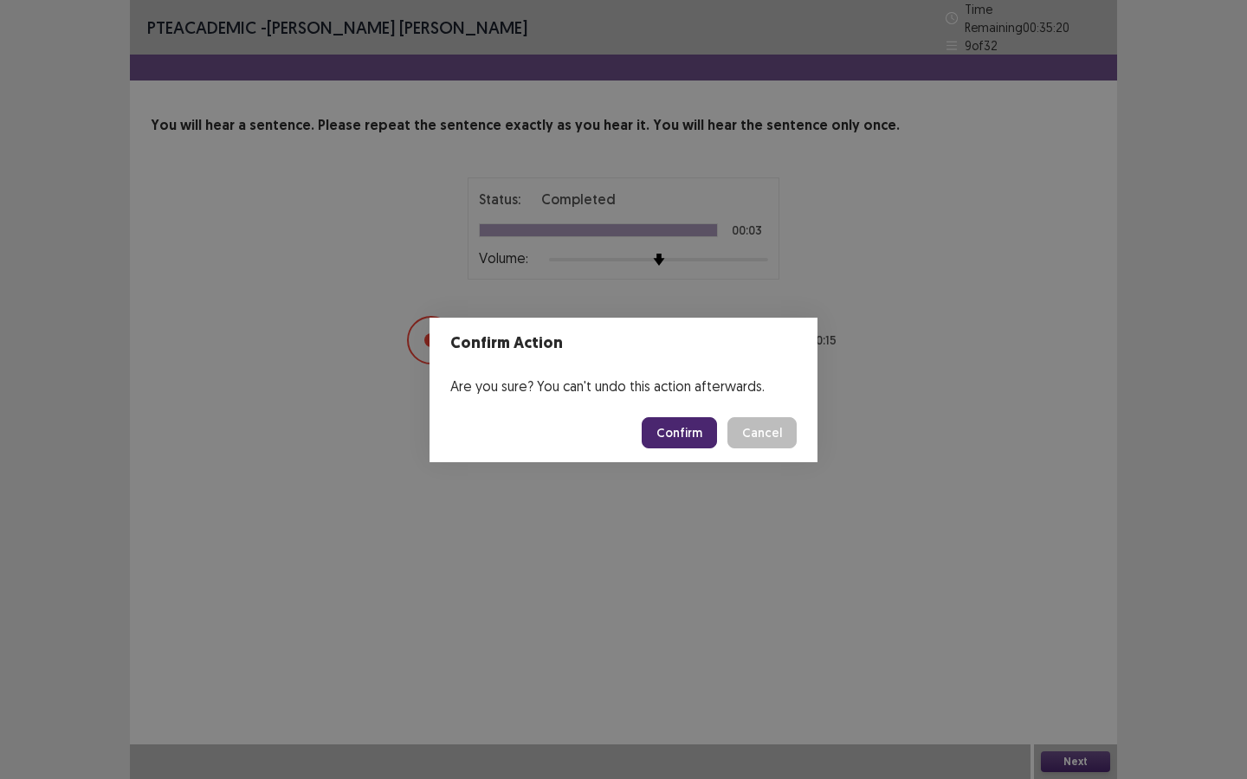
click at [690, 440] on button "Confirm" at bounding box center [679, 432] width 75 height 31
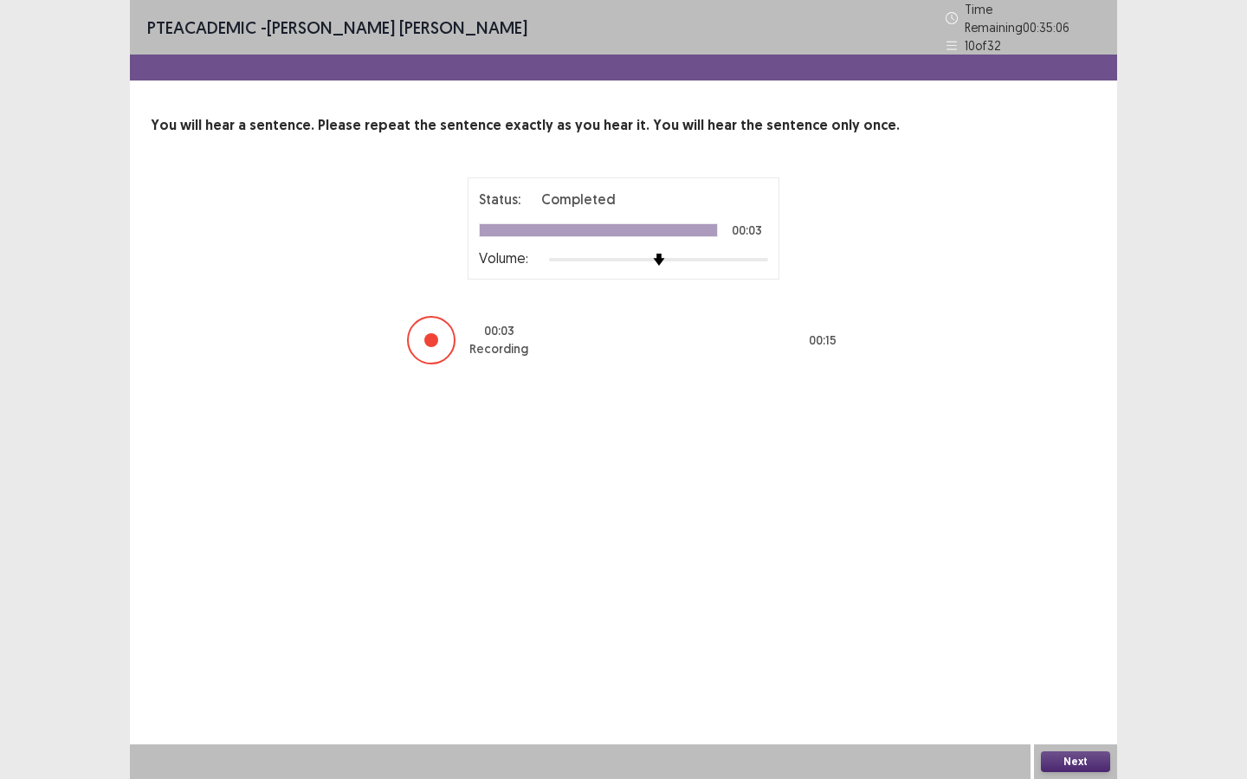
click at [1023, 582] on button "Next" at bounding box center [1075, 762] width 69 height 21
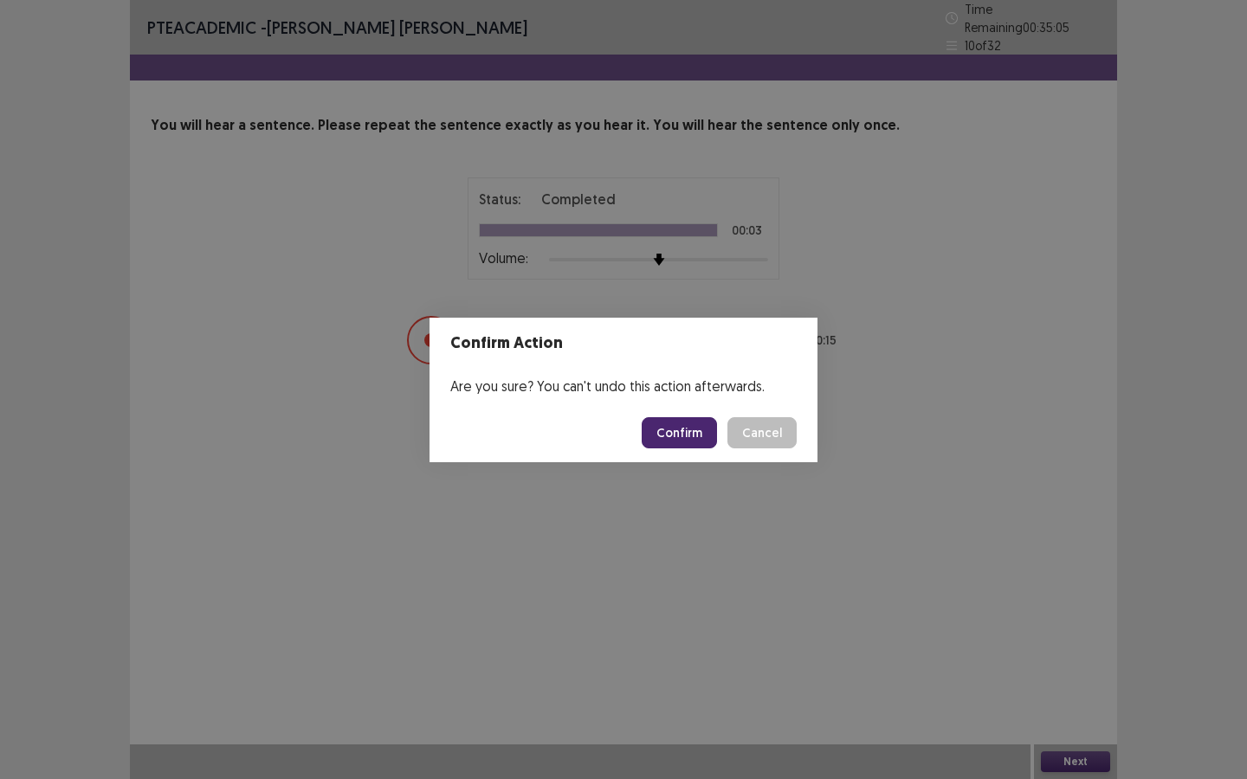
click at [676, 429] on button "Confirm" at bounding box center [679, 432] width 75 height 31
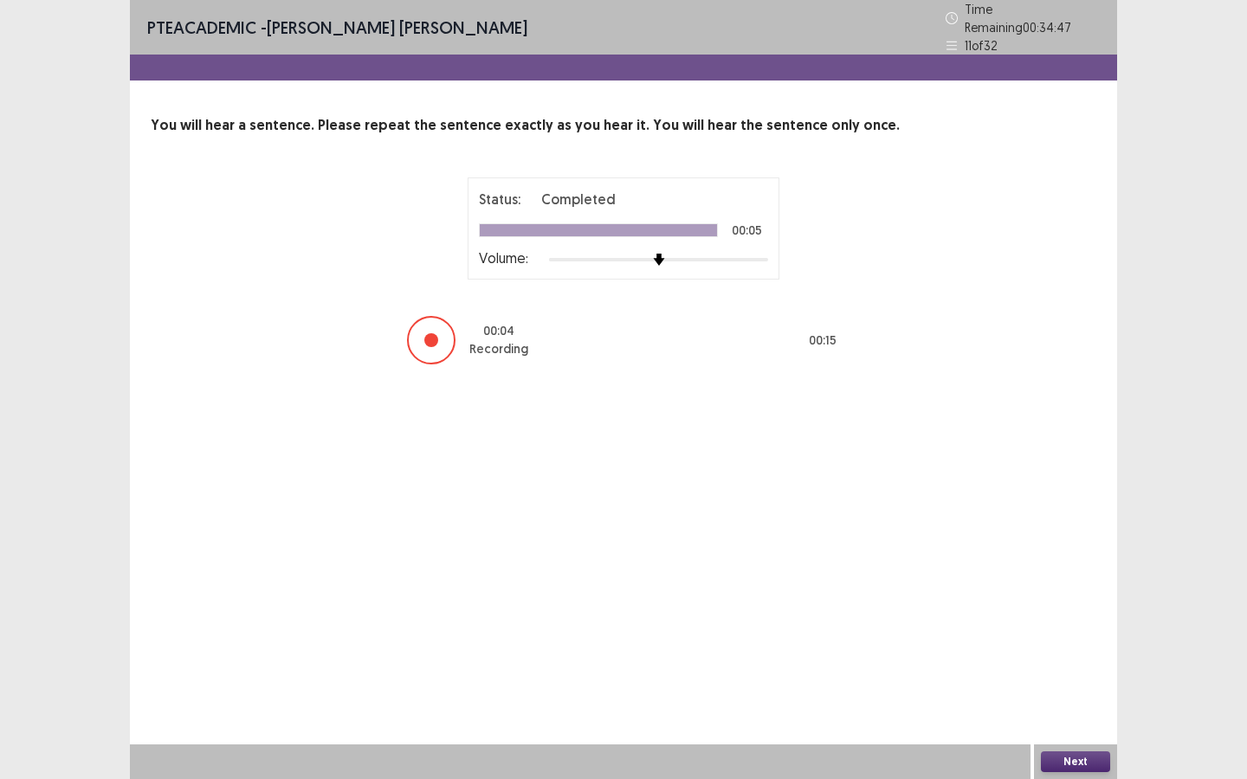
click at [1023, 582] on button "Next" at bounding box center [1075, 762] width 69 height 21
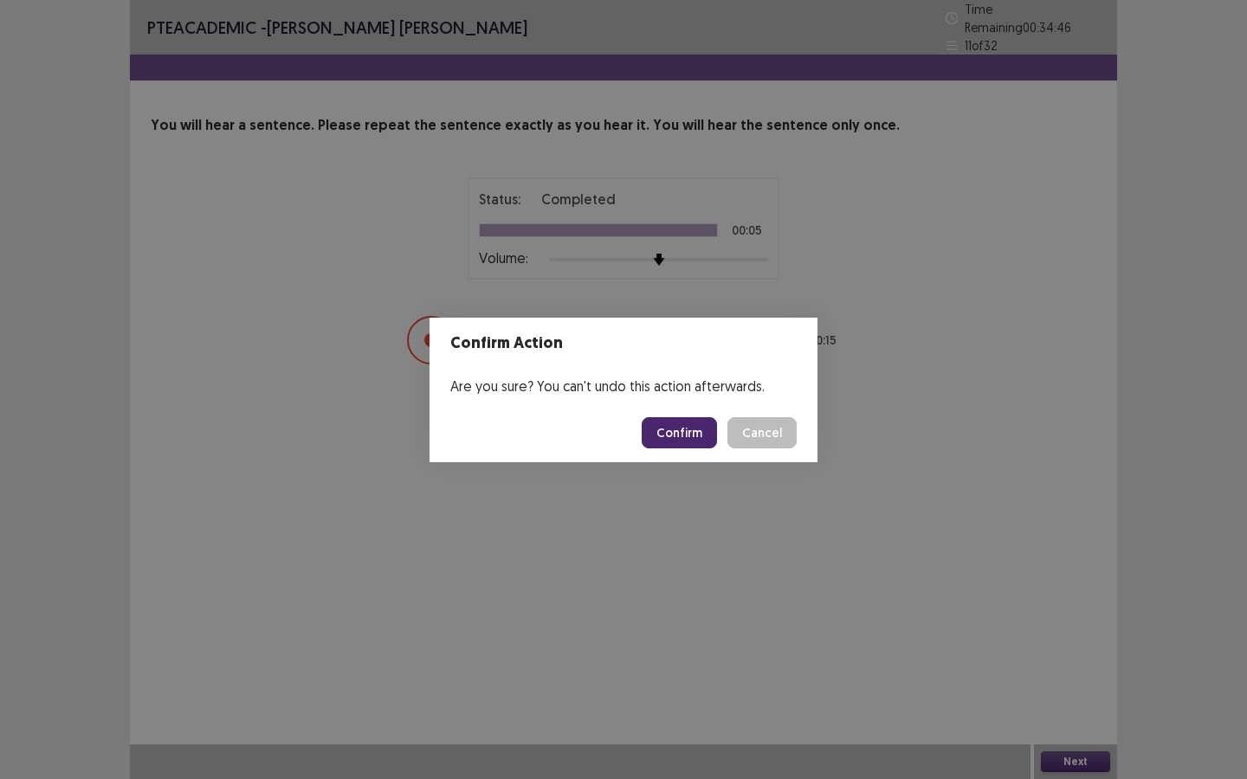
click at [697, 437] on button "Confirm" at bounding box center [679, 432] width 75 height 31
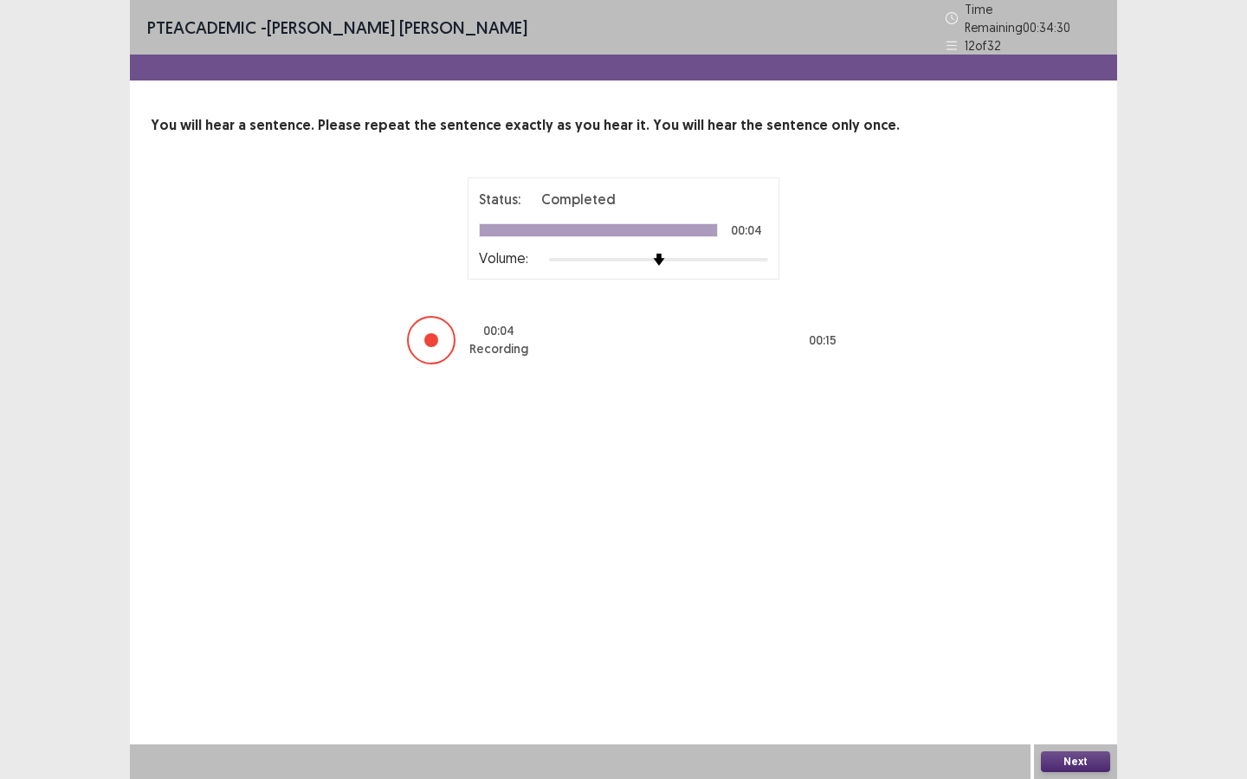
click at [1023, 582] on button "Next" at bounding box center [1075, 762] width 69 height 21
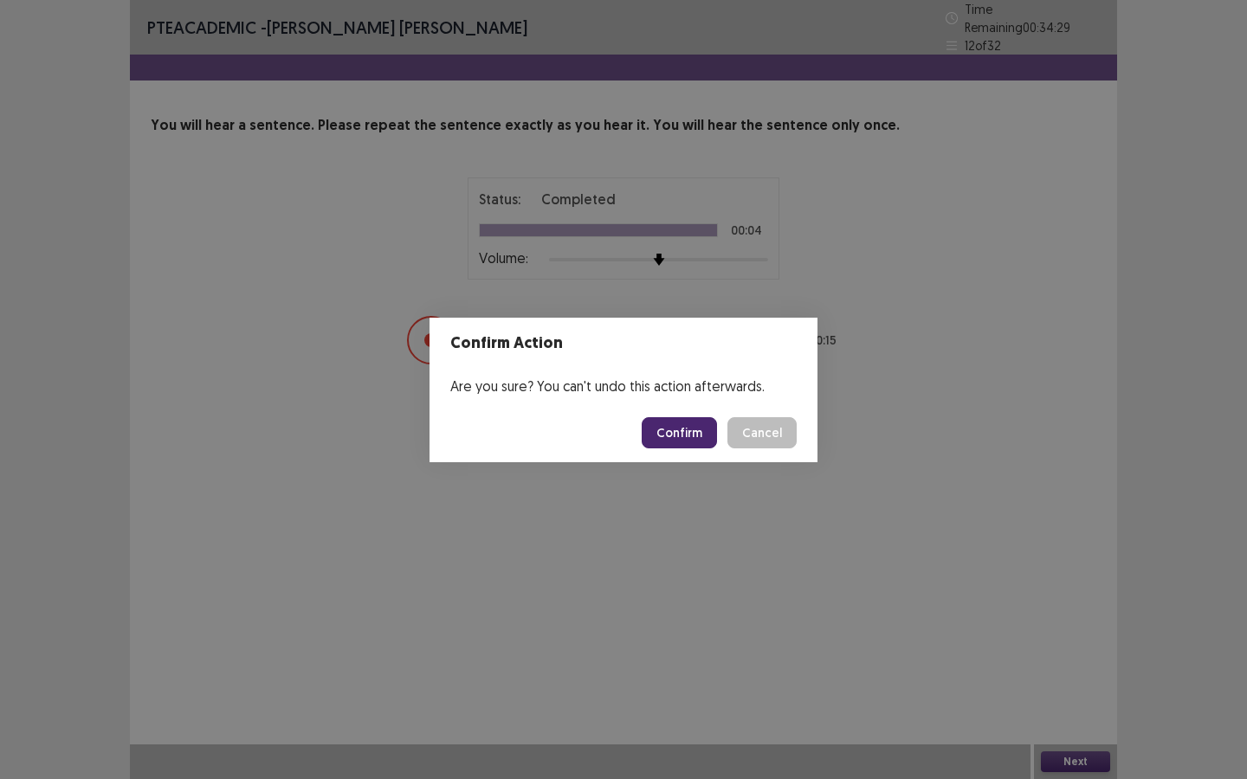
click at [664, 423] on button "Confirm" at bounding box center [679, 432] width 75 height 31
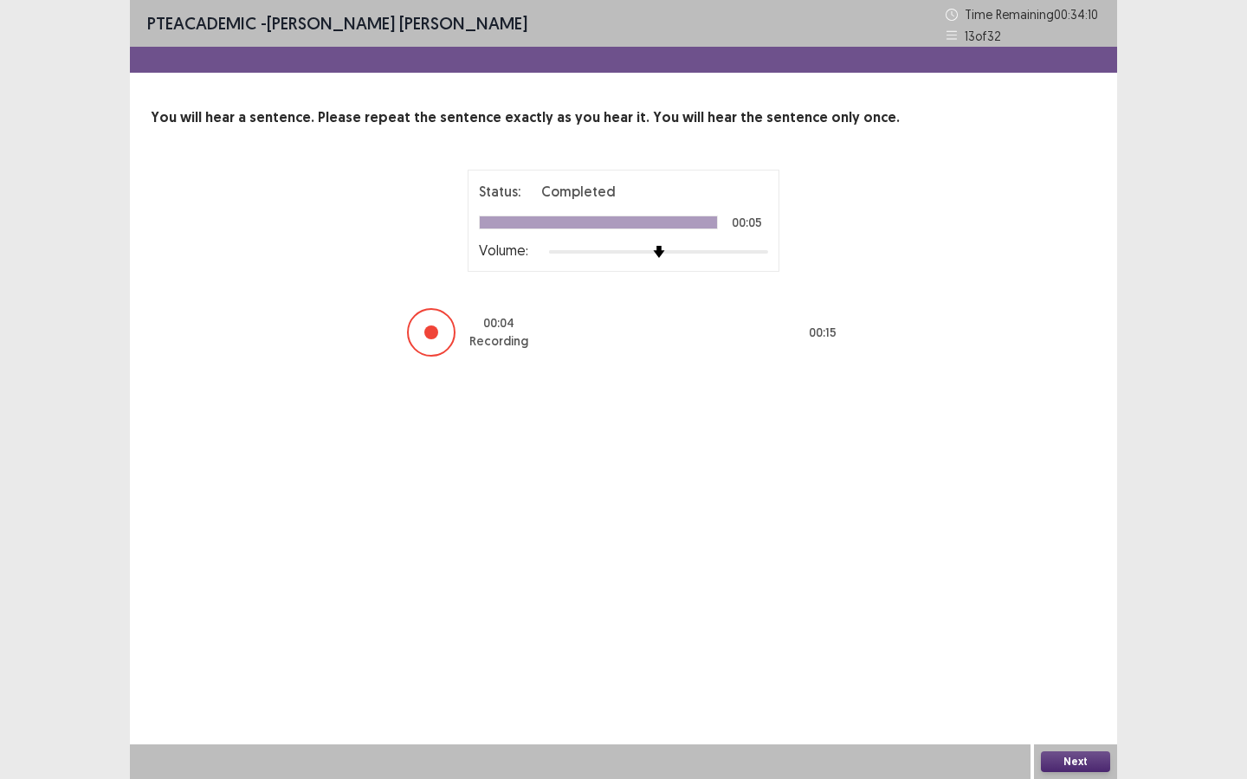
click at [1023, 582] on button "Next" at bounding box center [1075, 762] width 69 height 21
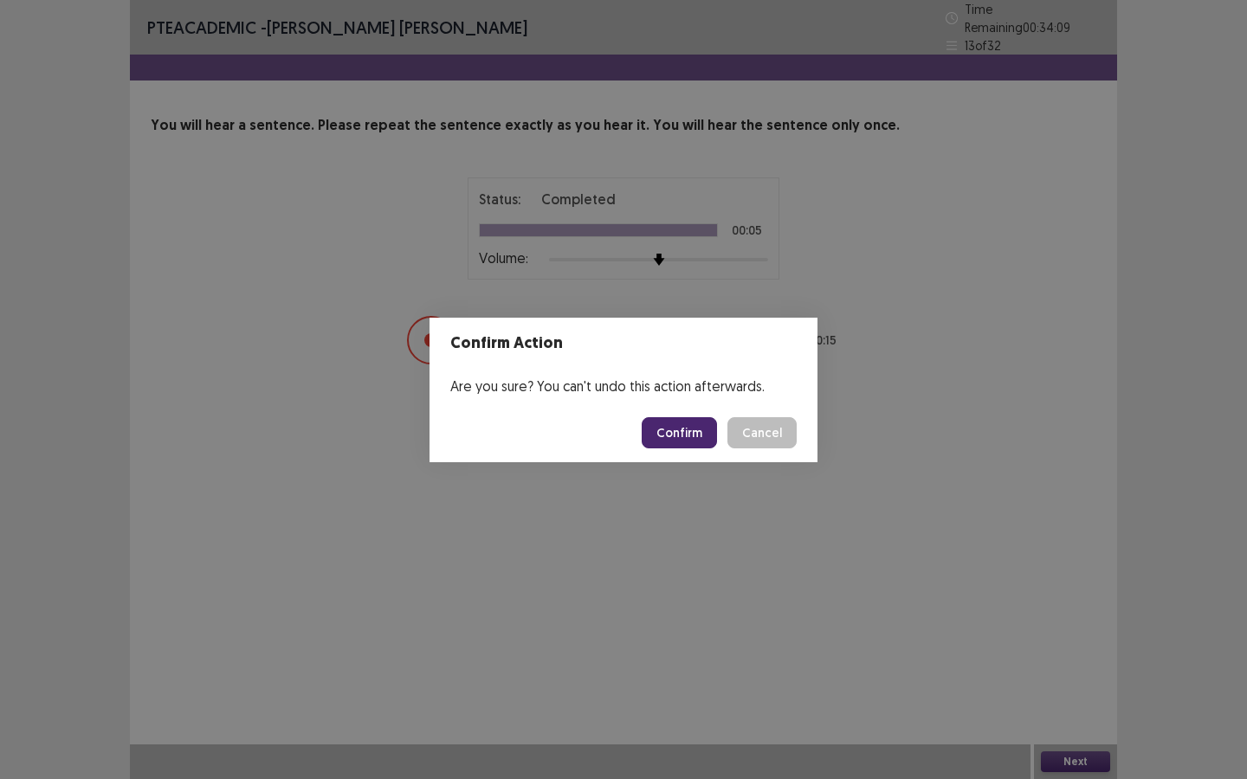
click at [677, 435] on button "Confirm" at bounding box center [679, 432] width 75 height 31
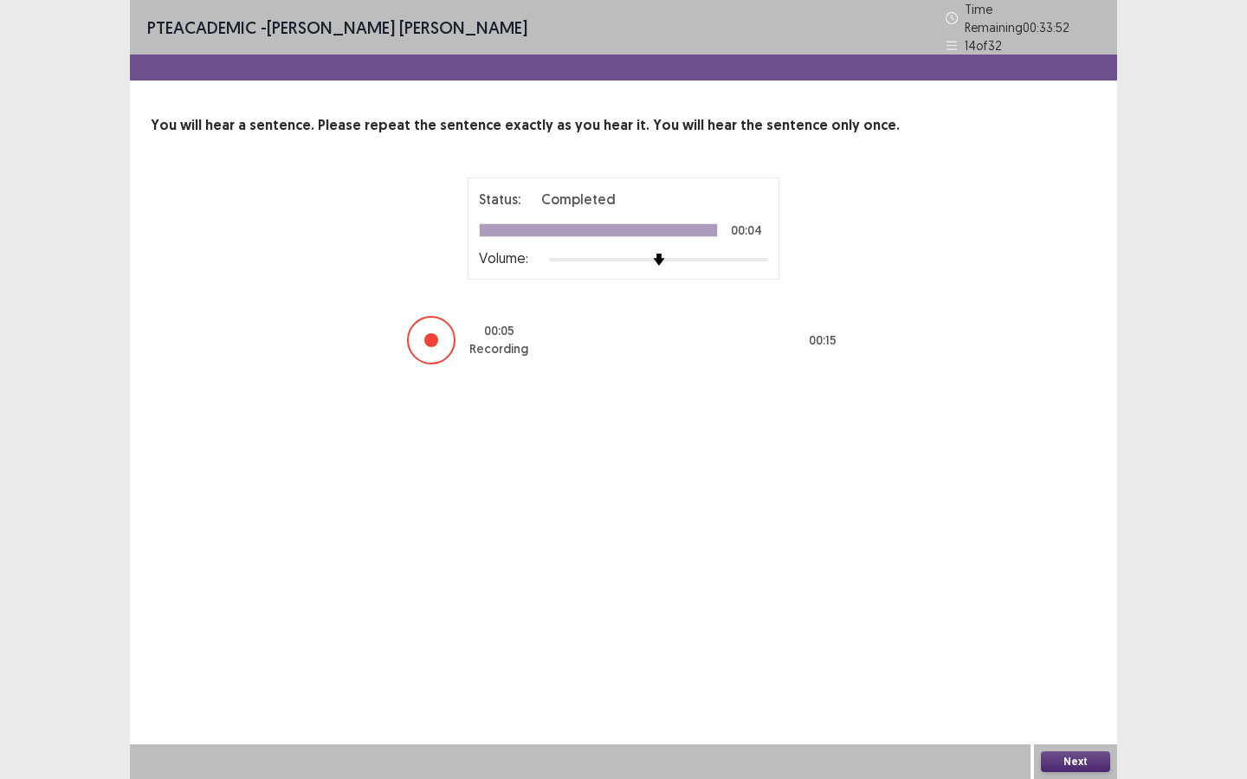
click at [1023, 582] on button "Next" at bounding box center [1075, 762] width 69 height 21
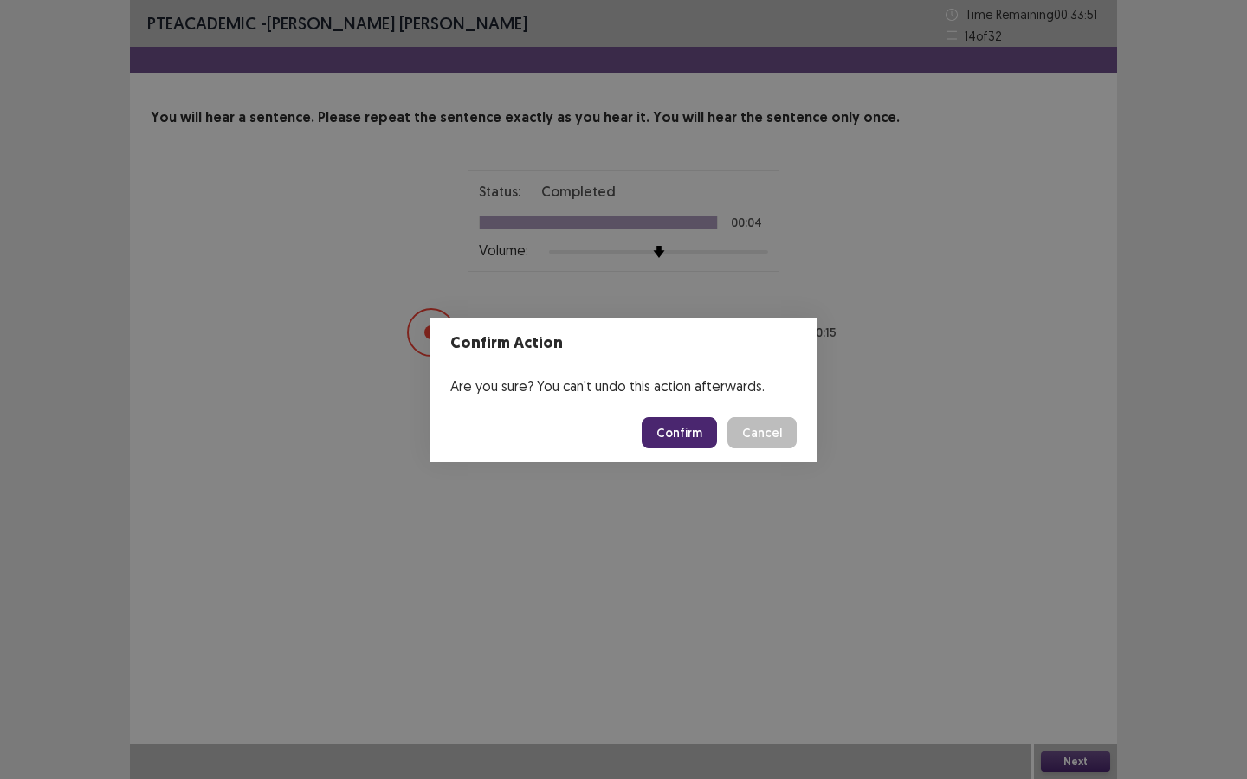
click at [693, 441] on button "Confirm" at bounding box center [679, 432] width 75 height 31
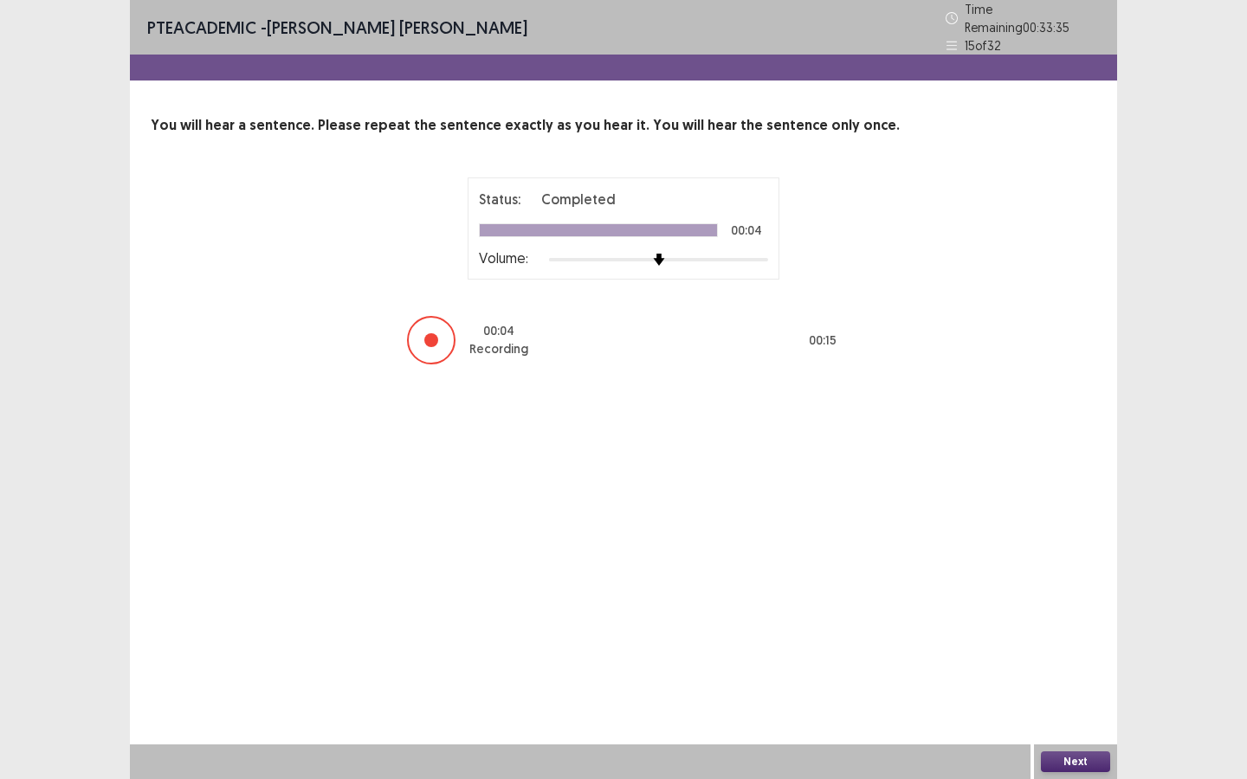
click at [1023, 582] on button "Next" at bounding box center [1075, 762] width 69 height 21
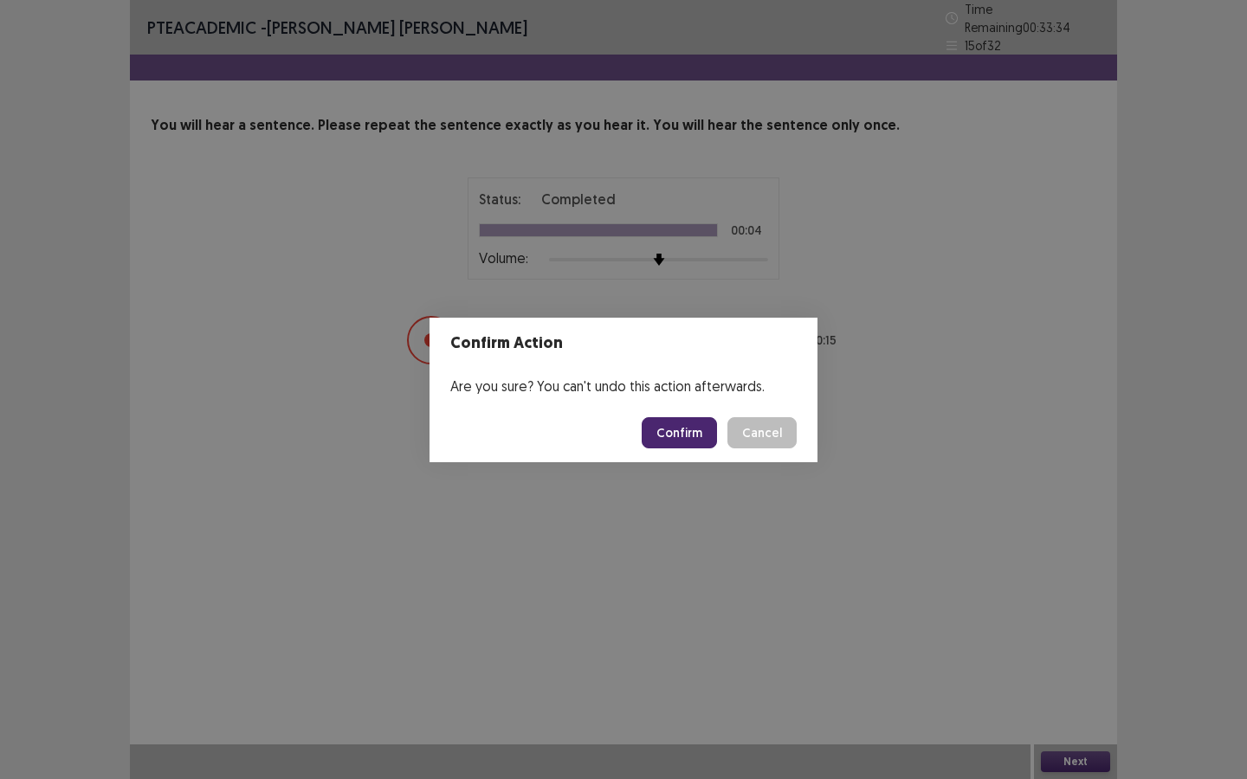
click at [687, 430] on button "Confirm" at bounding box center [679, 432] width 75 height 31
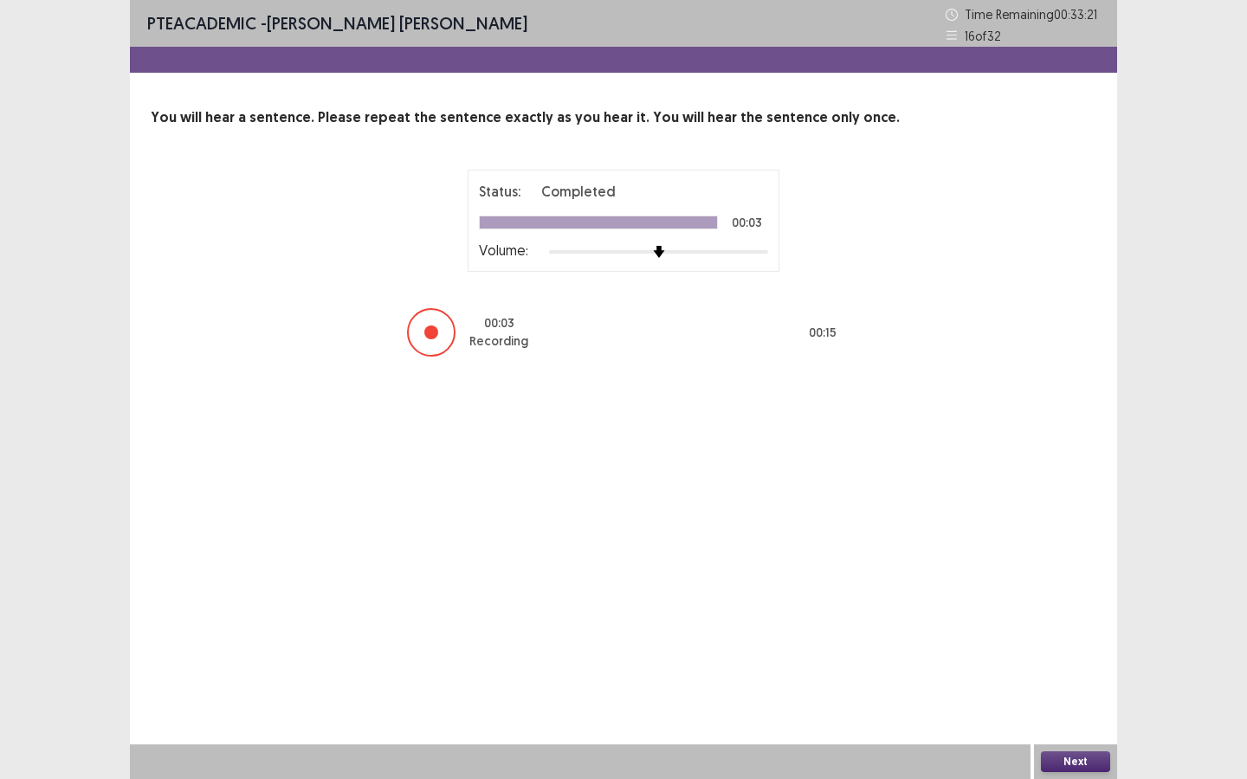
click at [1023, 582] on button "Next" at bounding box center [1075, 762] width 69 height 21
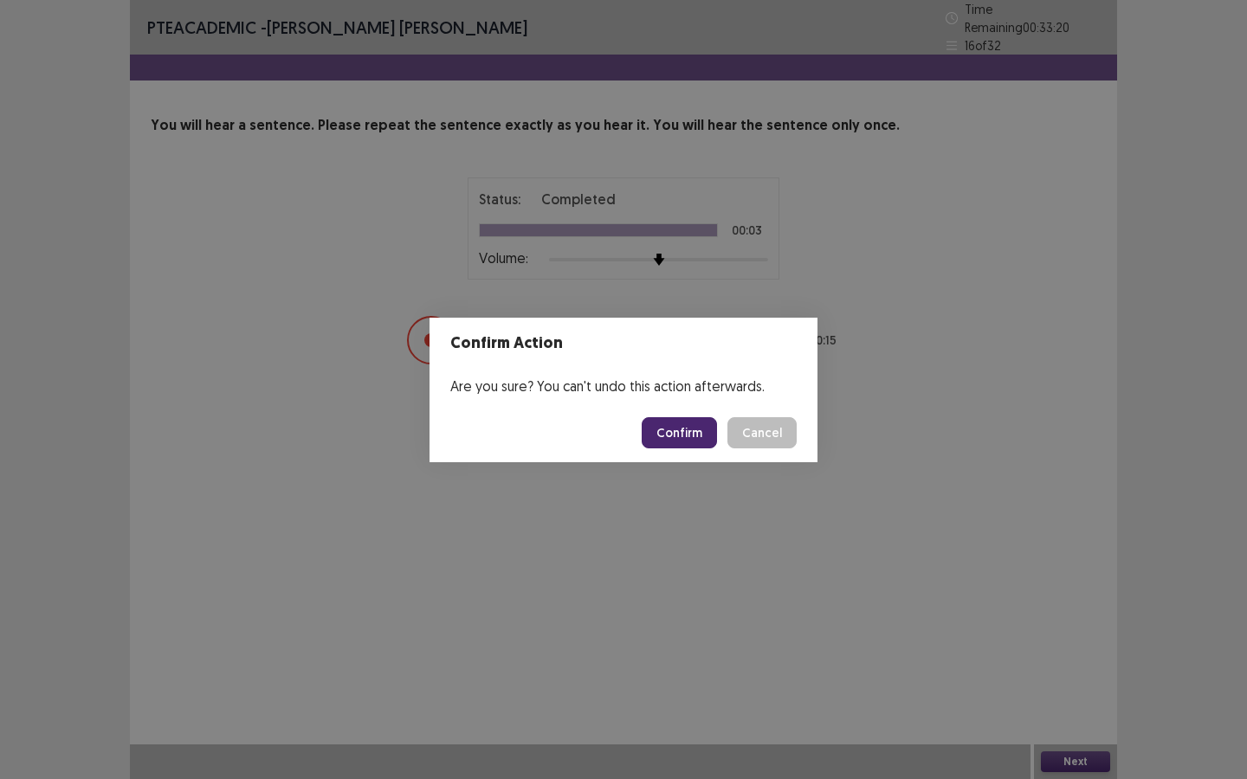
click at [691, 438] on button "Confirm" at bounding box center [679, 432] width 75 height 31
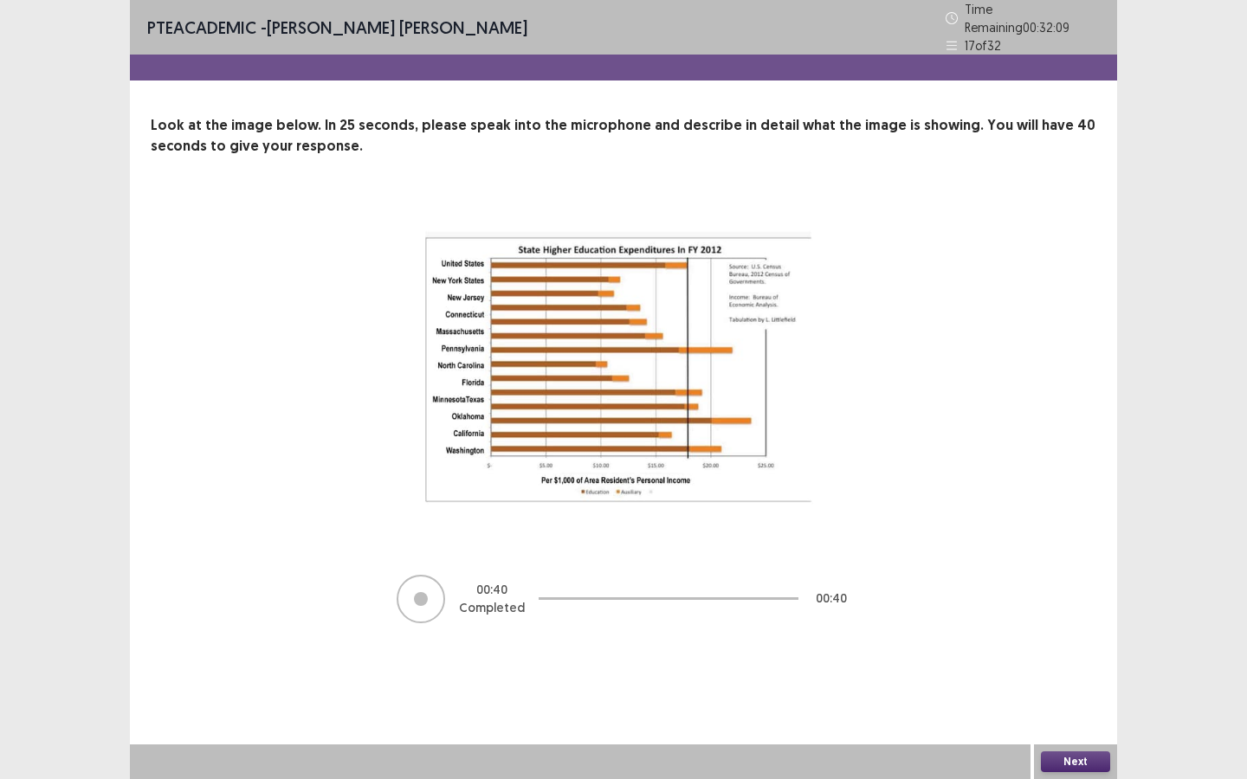
click at [1023, 582] on button "Next" at bounding box center [1075, 762] width 69 height 21
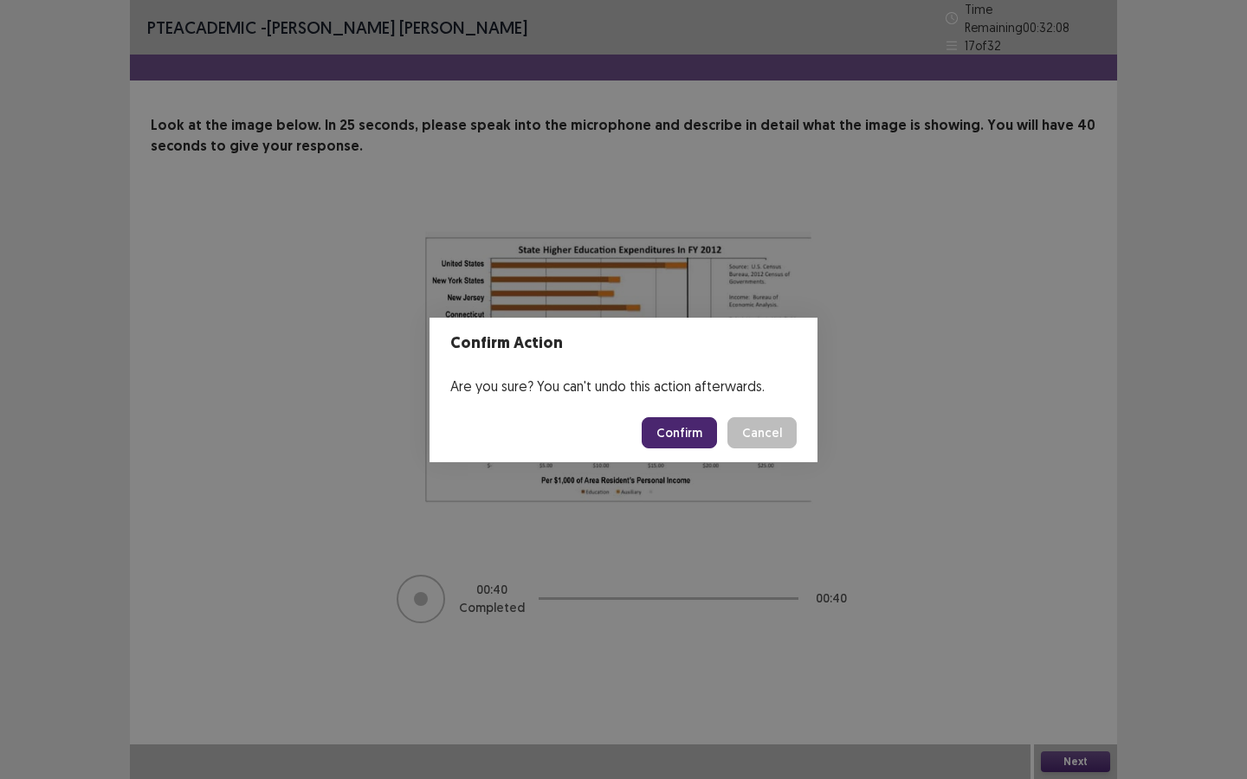
click at [696, 424] on button "Confirm" at bounding box center [679, 432] width 75 height 31
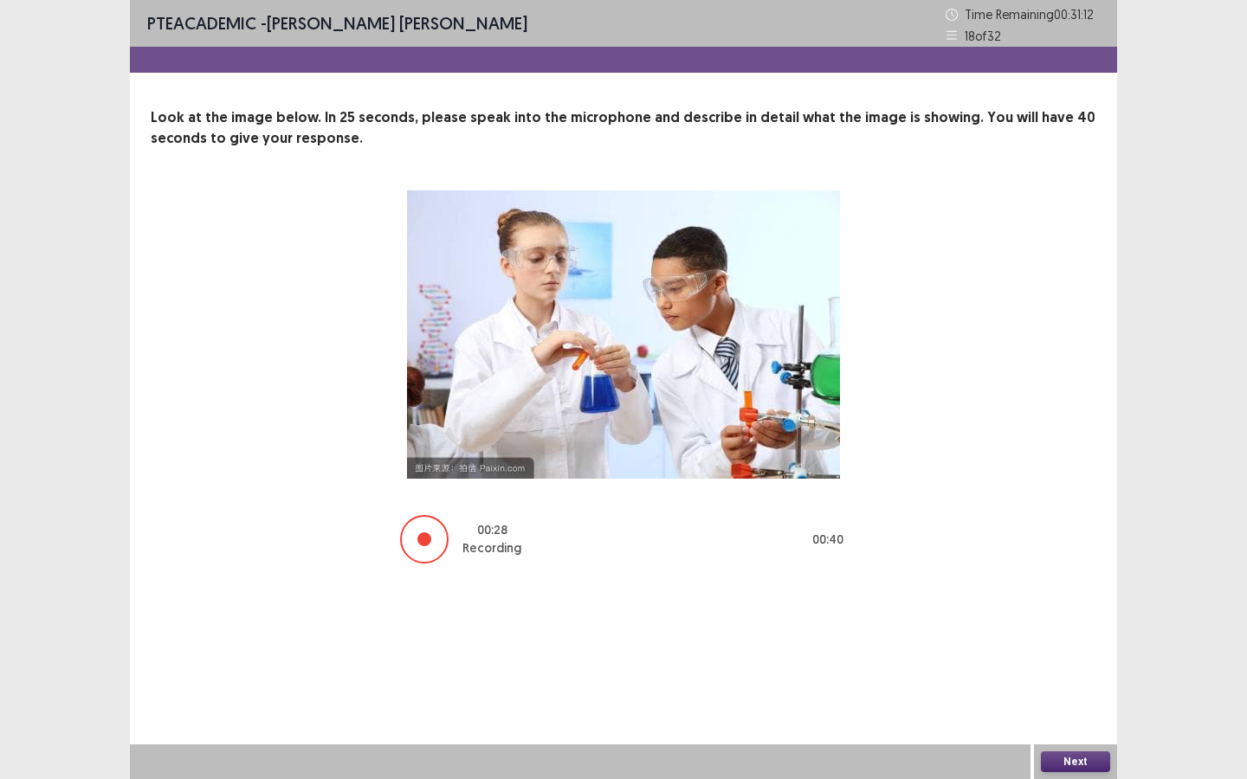
click at [1023, 582] on button "Next" at bounding box center [1075, 762] width 69 height 21
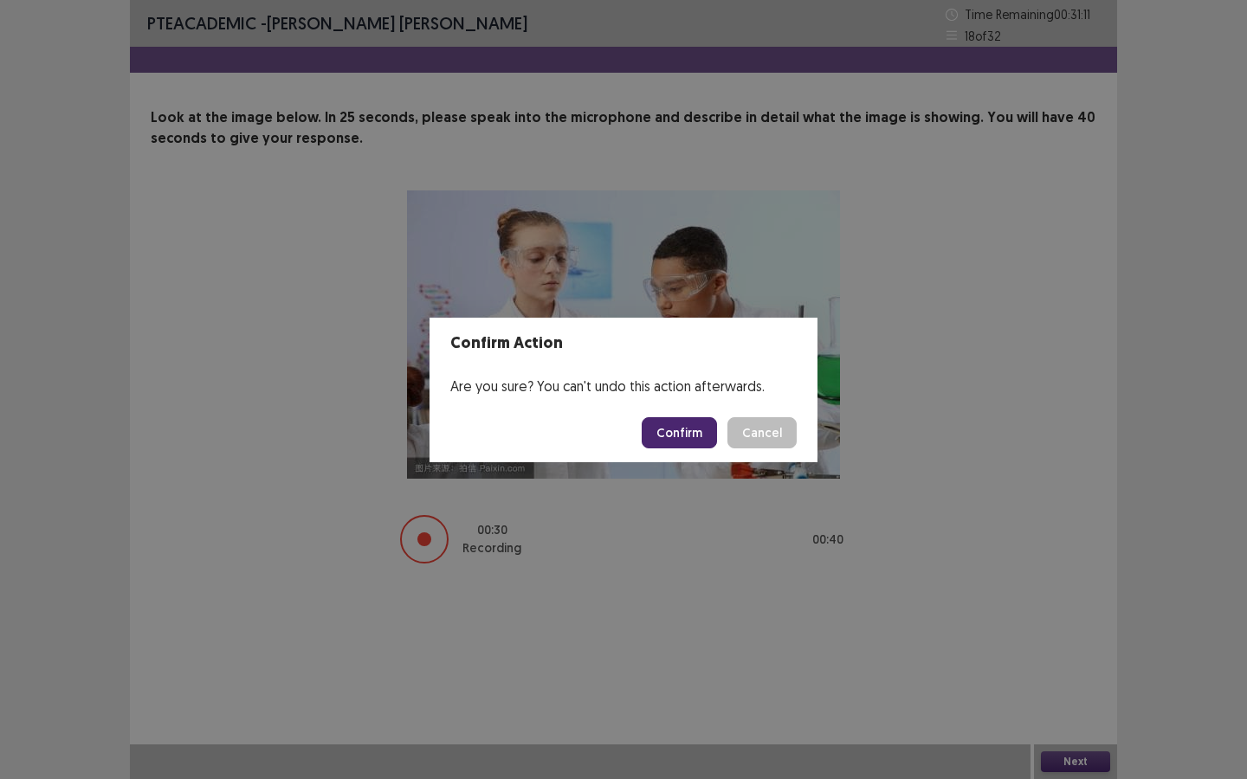
click at [688, 435] on button "Confirm" at bounding box center [679, 432] width 75 height 31
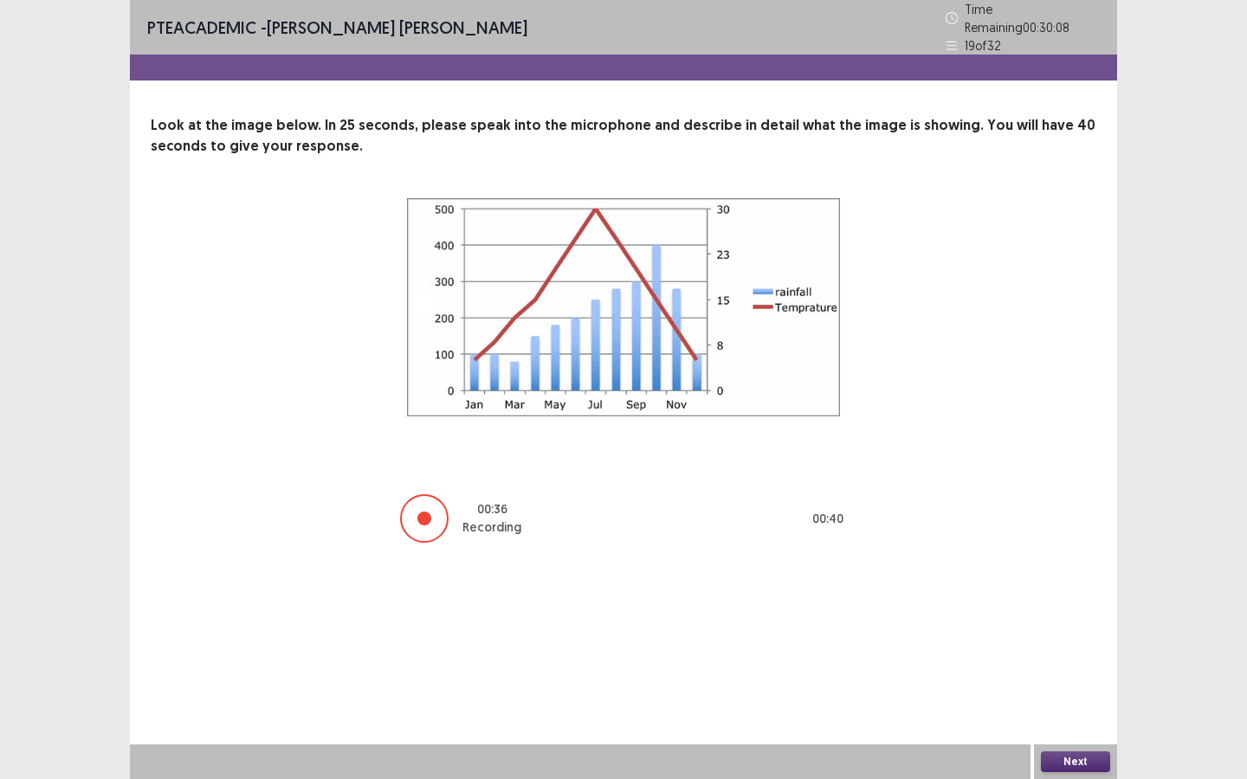
click at [1023, 582] on button "Next" at bounding box center [1075, 762] width 69 height 21
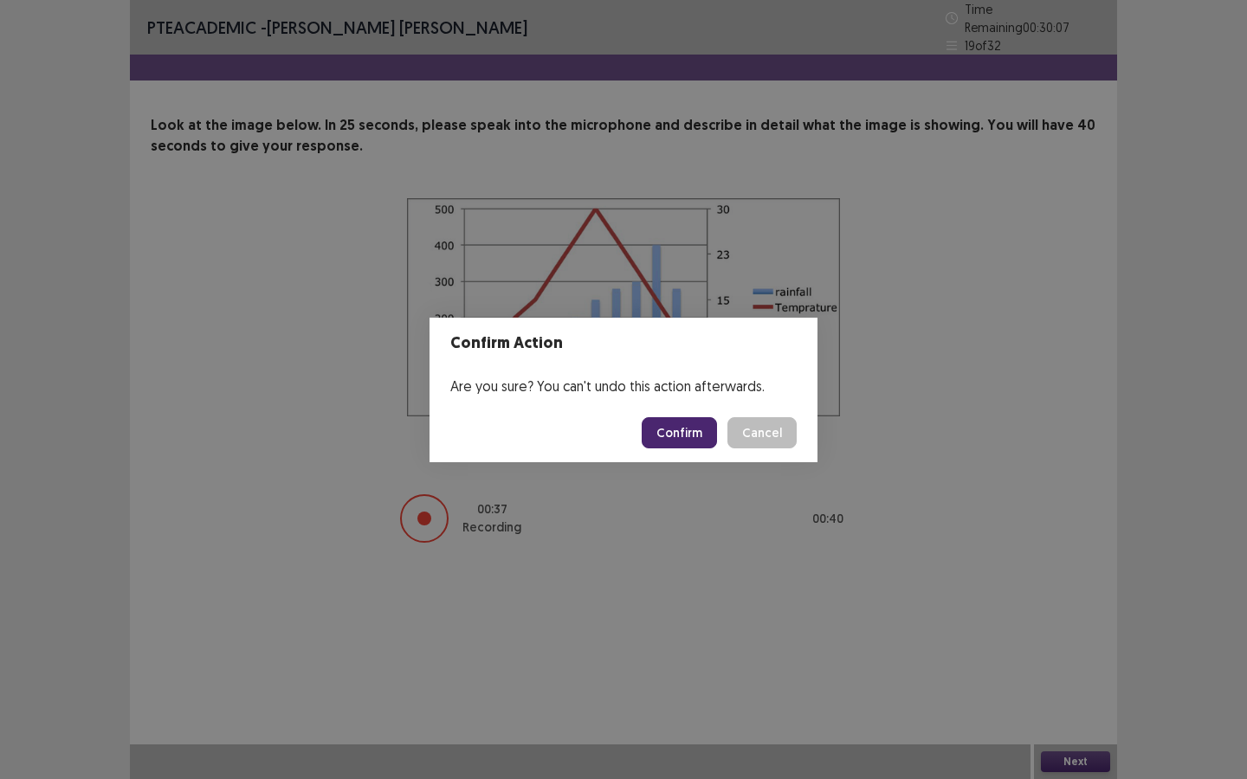
click at [682, 427] on button "Confirm" at bounding box center [679, 432] width 75 height 31
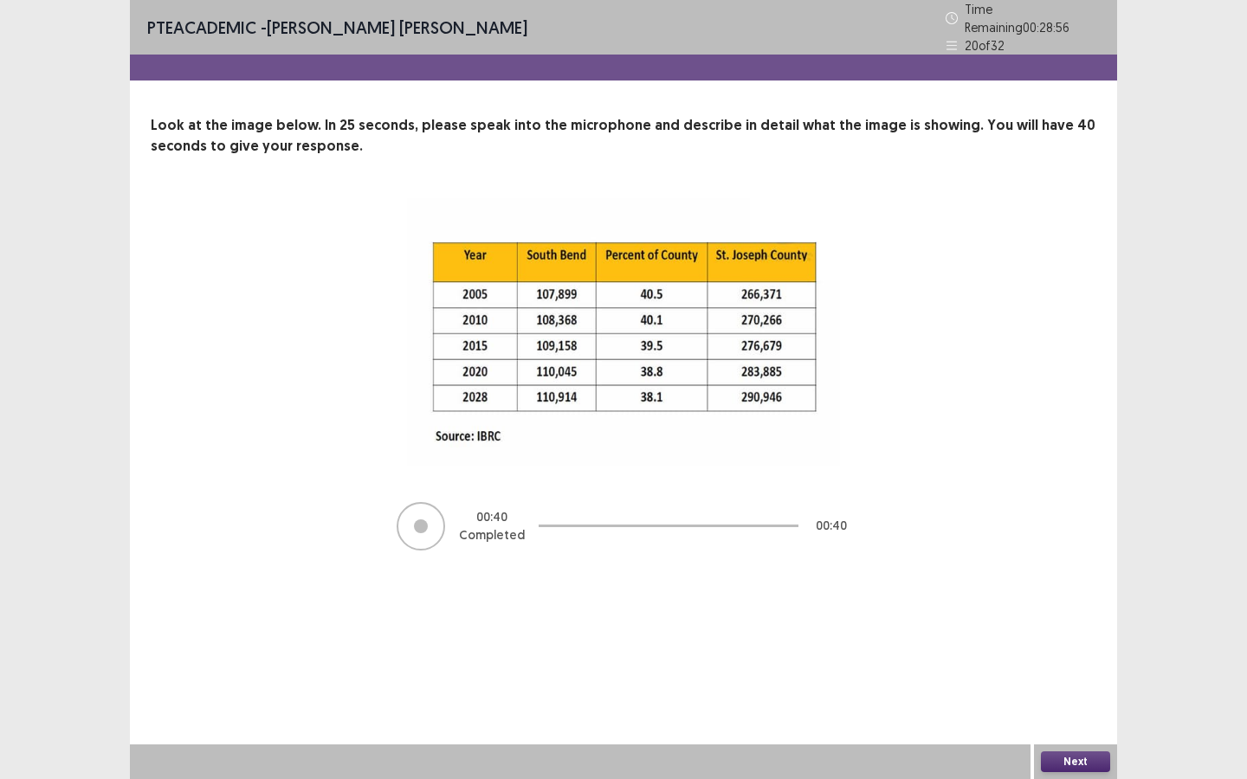
click at [1023, 582] on button "Next" at bounding box center [1075, 762] width 69 height 21
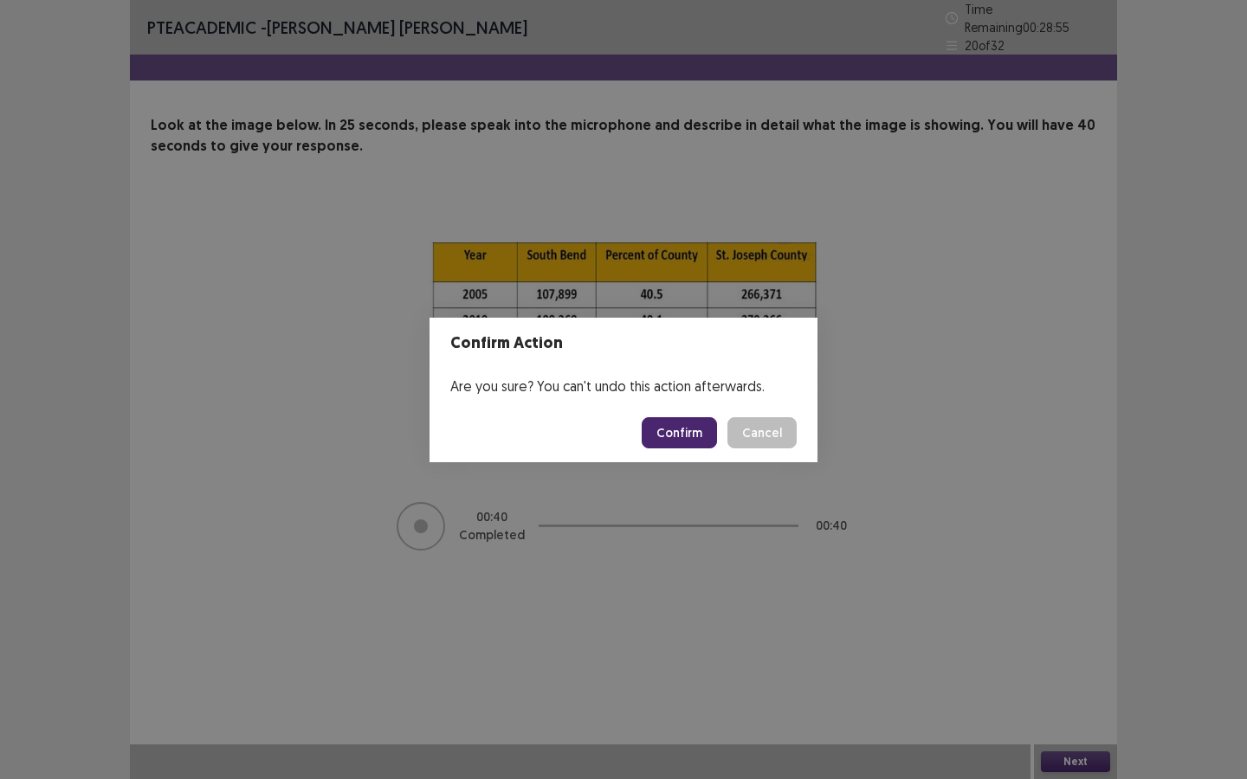
click at [705, 436] on button "Confirm" at bounding box center [679, 432] width 75 height 31
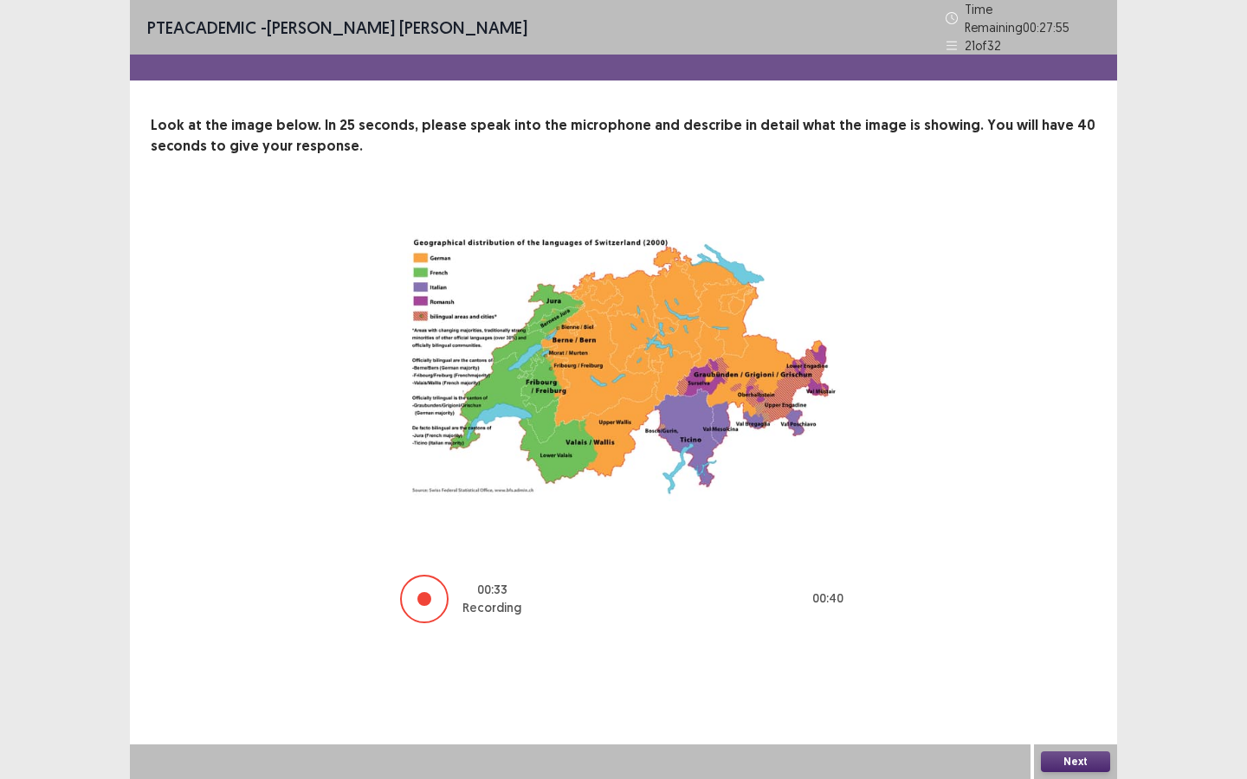
click at [1023, 582] on button "Next" at bounding box center [1075, 762] width 69 height 21
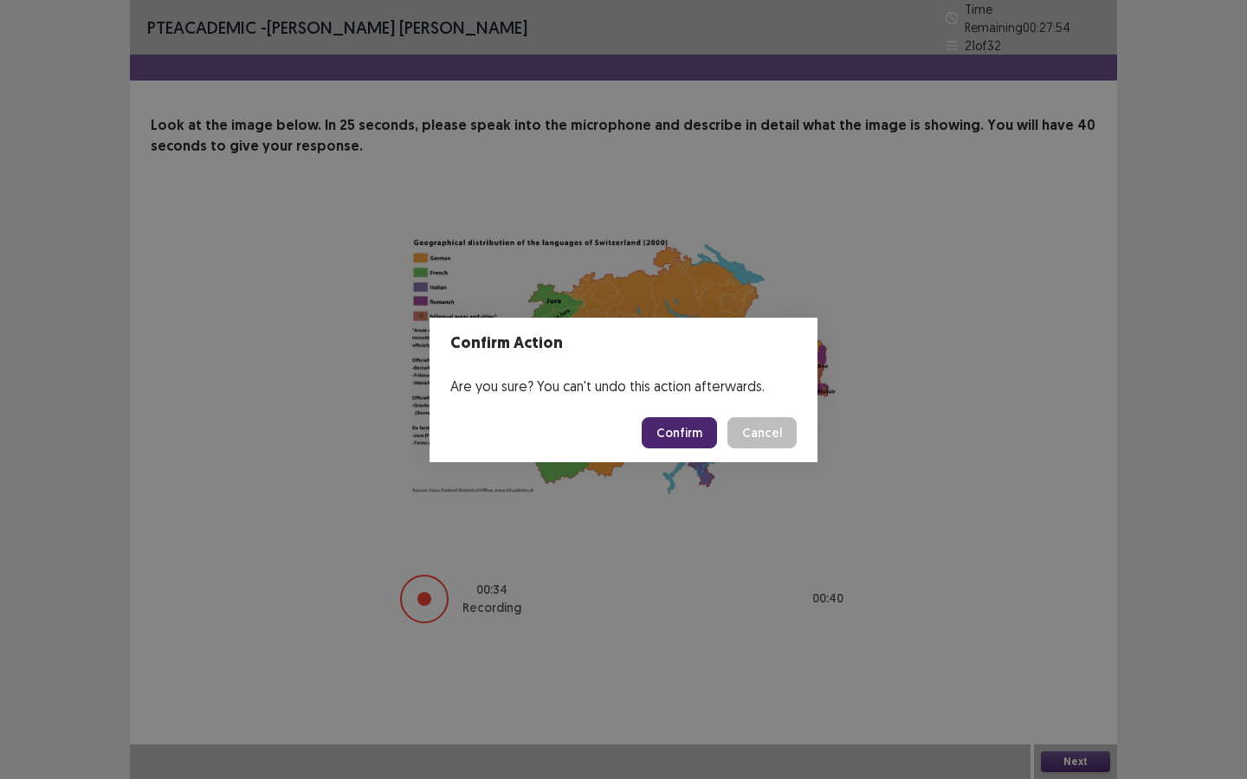
click at [693, 438] on button "Confirm" at bounding box center [679, 432] width 75 height 31
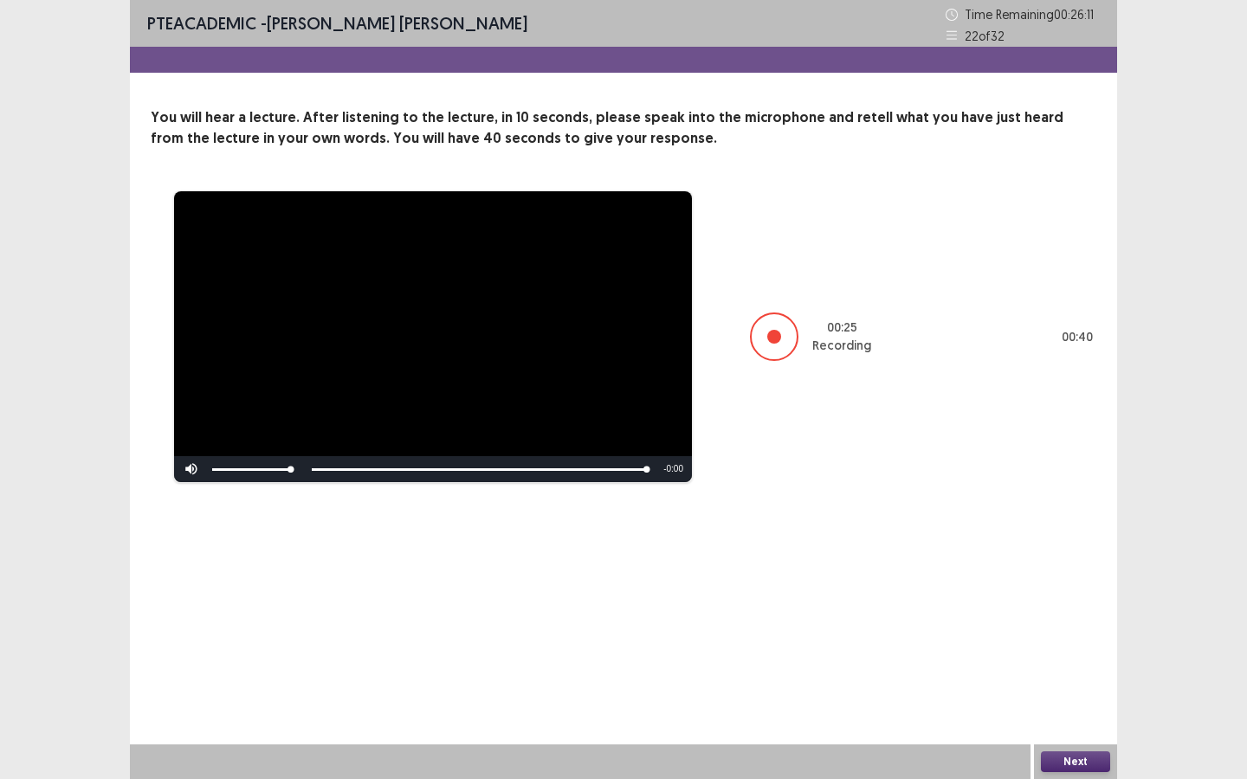
click at [1023, 582] on button "Next" at bounding box center [1075, 762] width 69 height 21
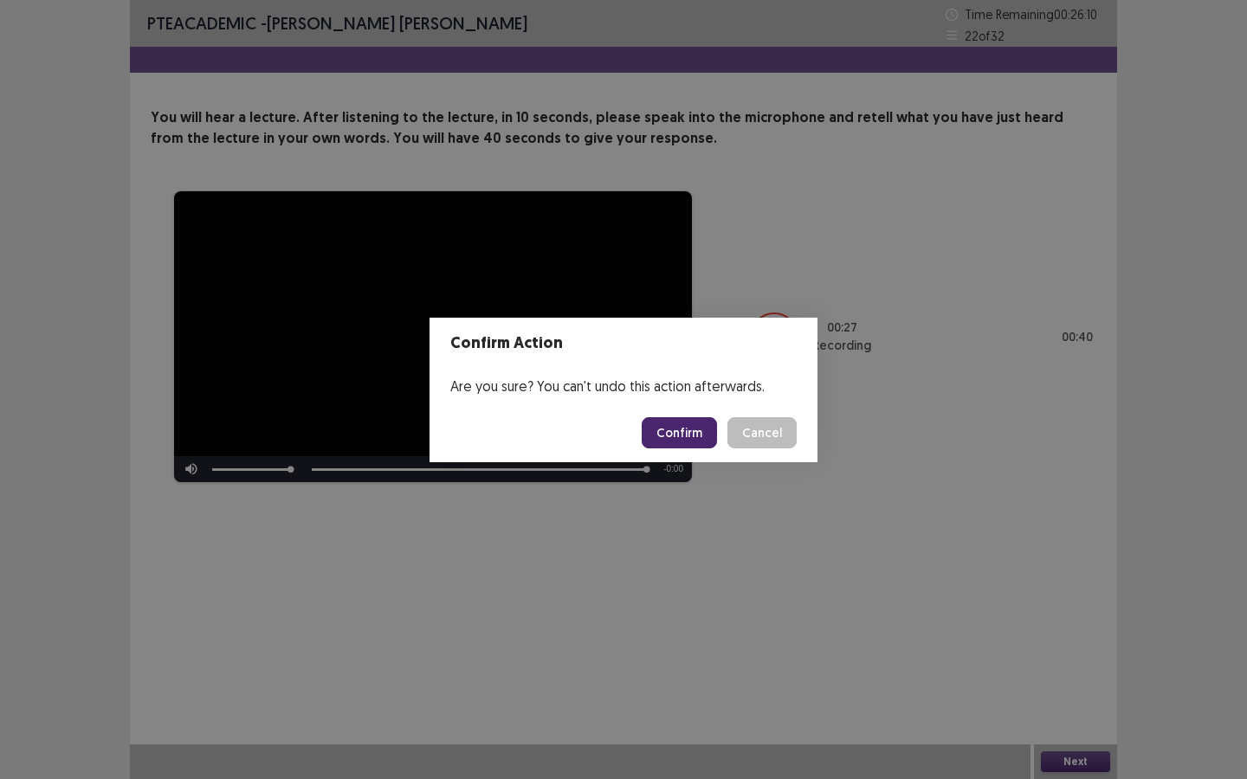
click at [668, 434] on button "Confirm" at bounding box center [679, 432] width 75 height 31
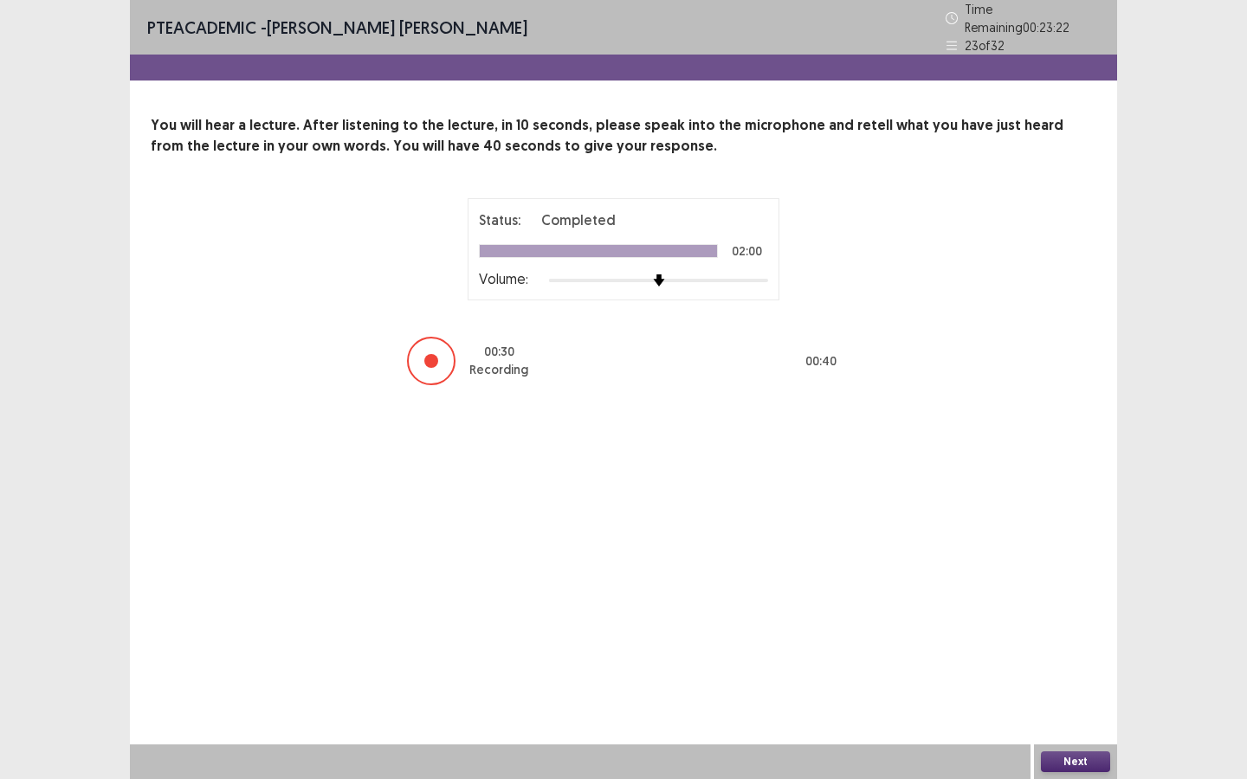
click at [1023, 582] on button "Next" at bounding box center [1075, 762] width 69 height 21
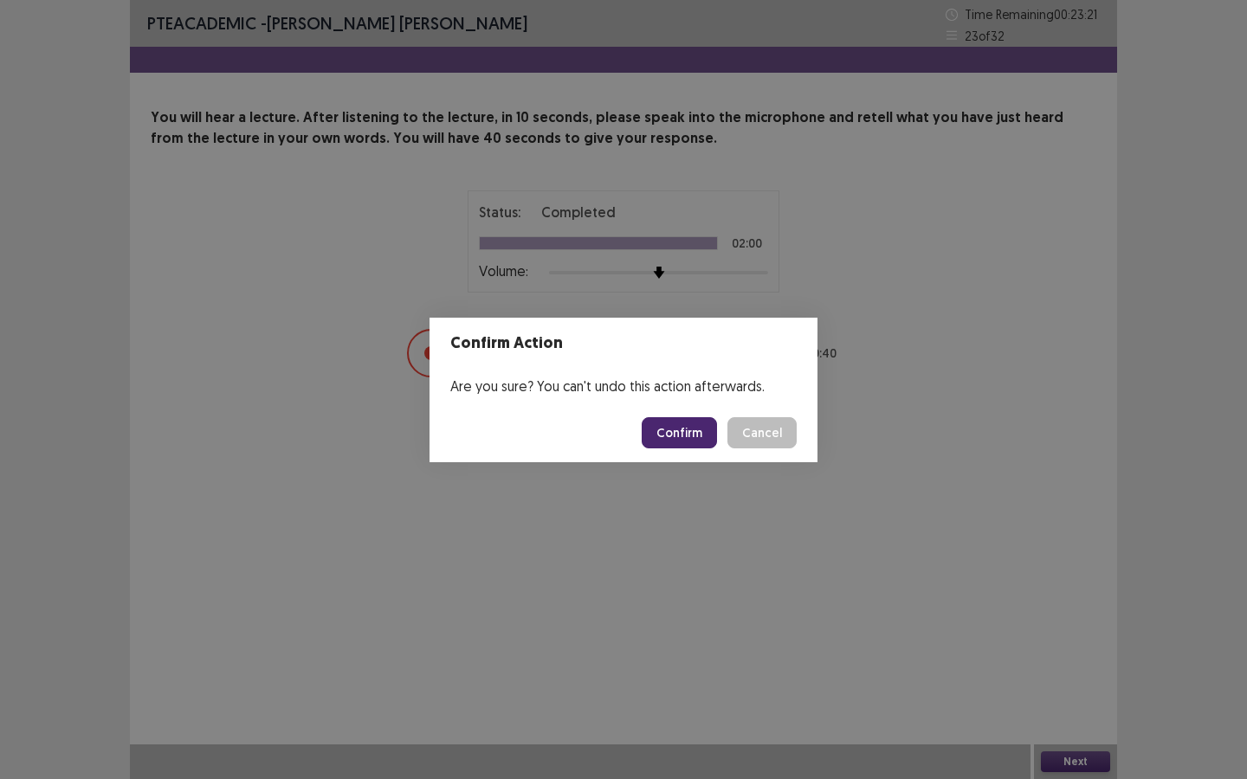
click at [680, 433] on button "Confirm" at bounding box center [679, 432] width 75 height 31
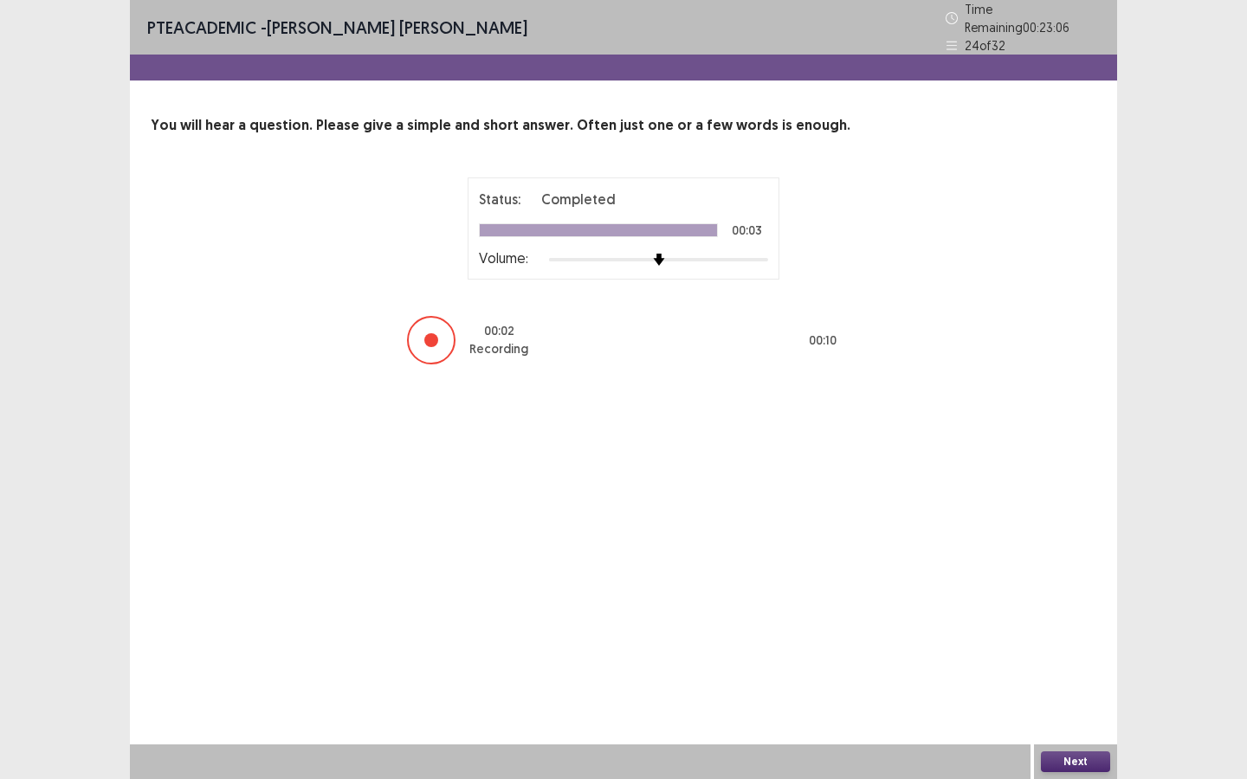
click at [1023, 582] on button "Next" at bounding box center [1075, 762] width 69 height 21
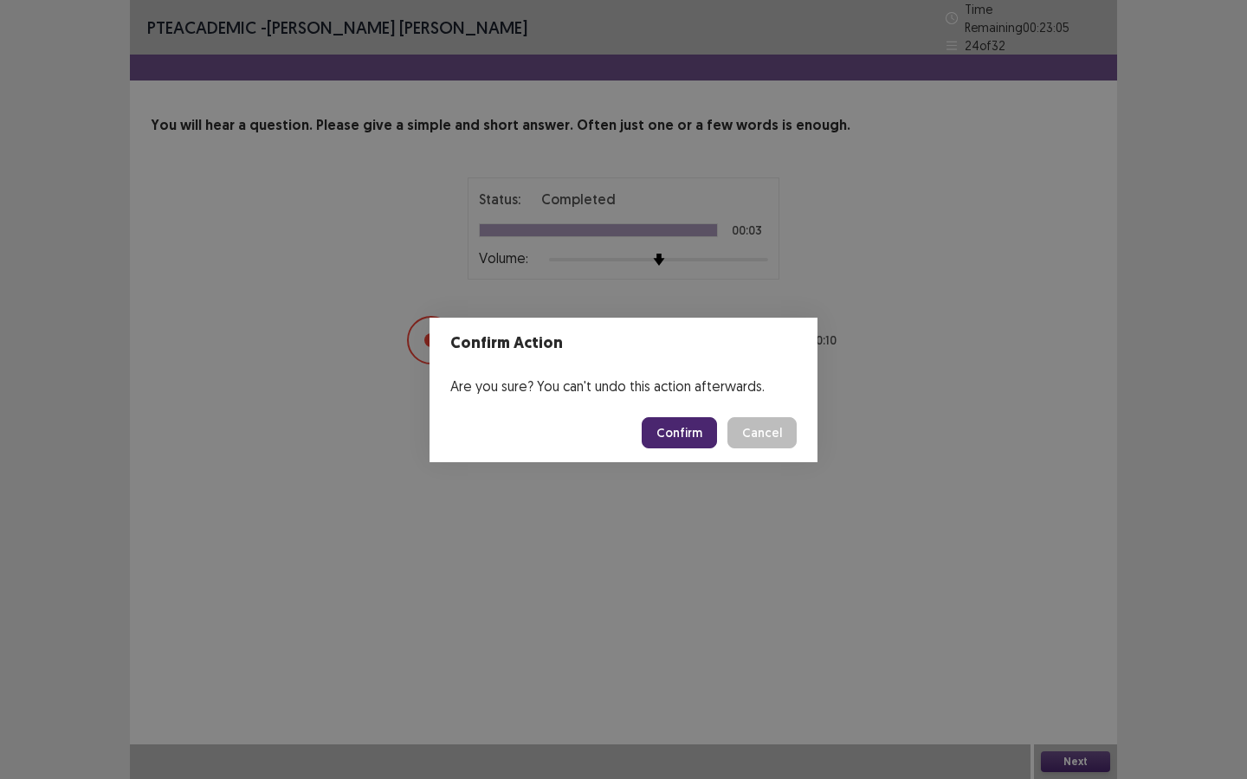
click at [681, 433] on button "Confirm" at bounding box center [679, 432] width 75 height 31
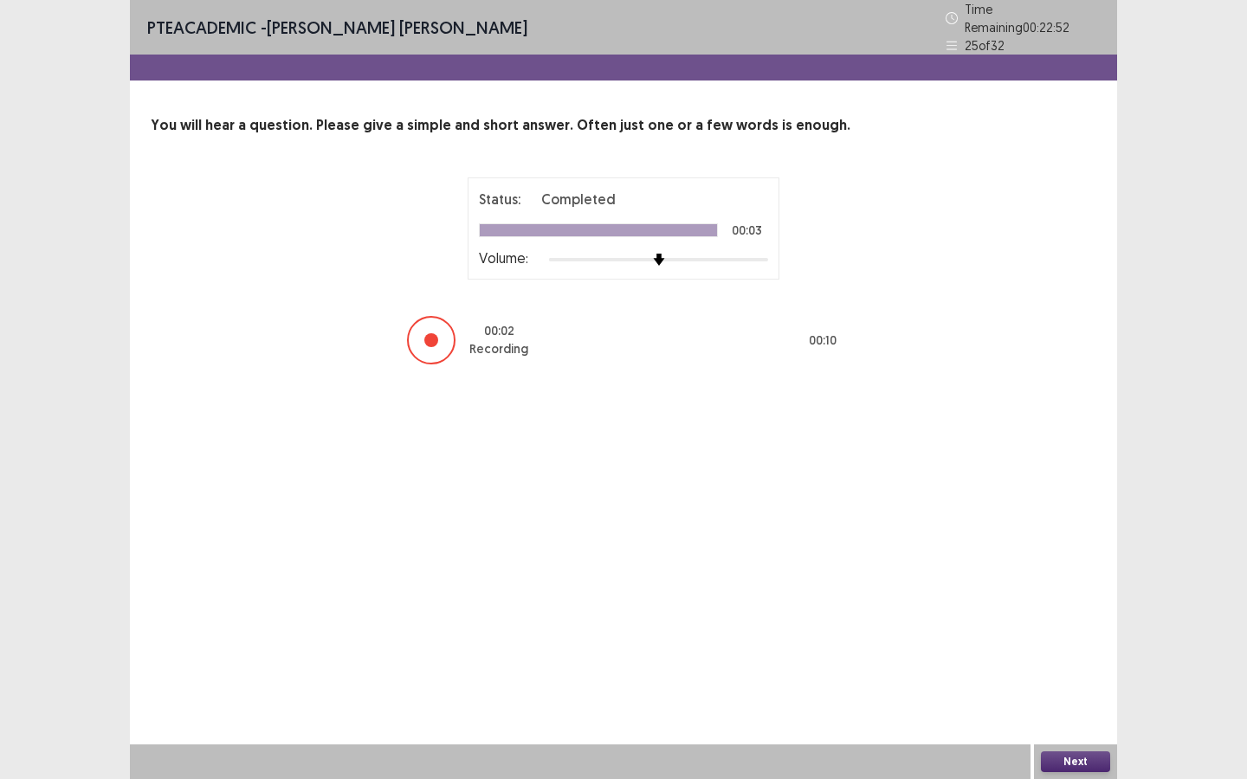
click at [1023, 582] on button "Next" at bounding box center [1075, 762] width 69 height 21
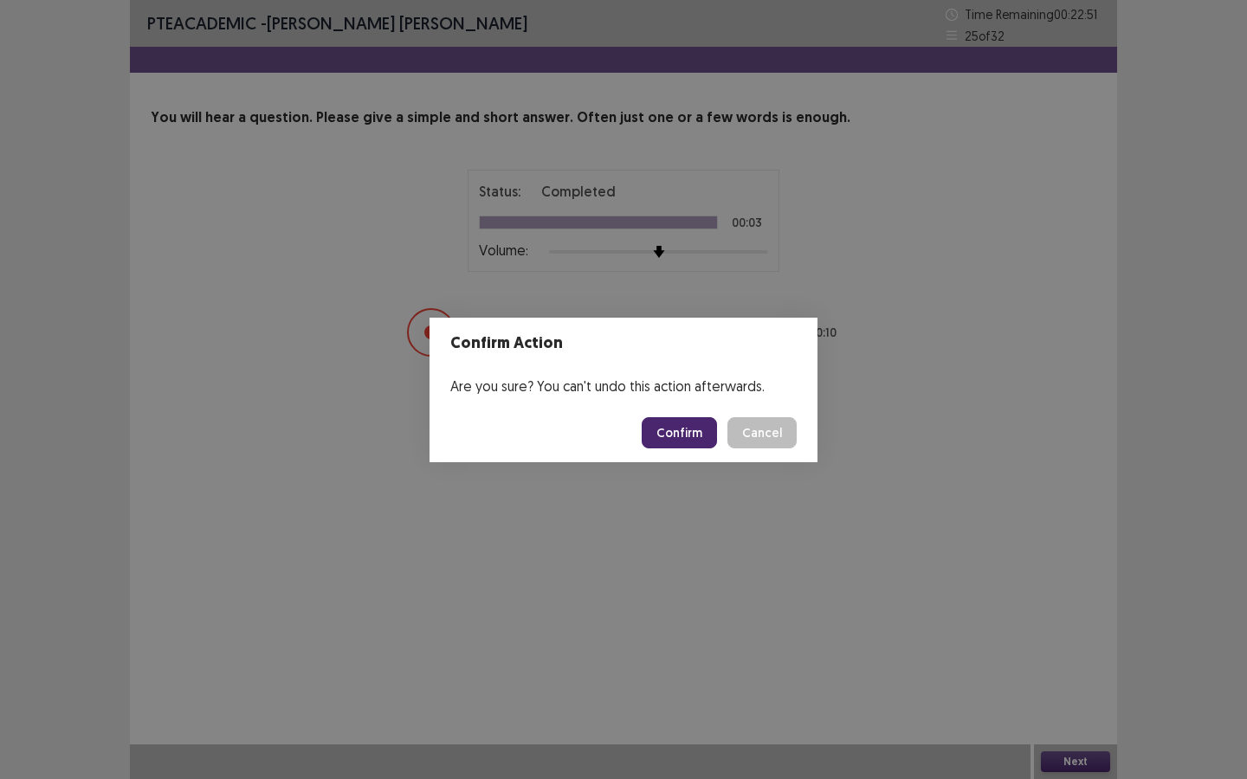
click at [687, 446] on button "Confirm" at bounding box center [679, 432] width 75 height 31
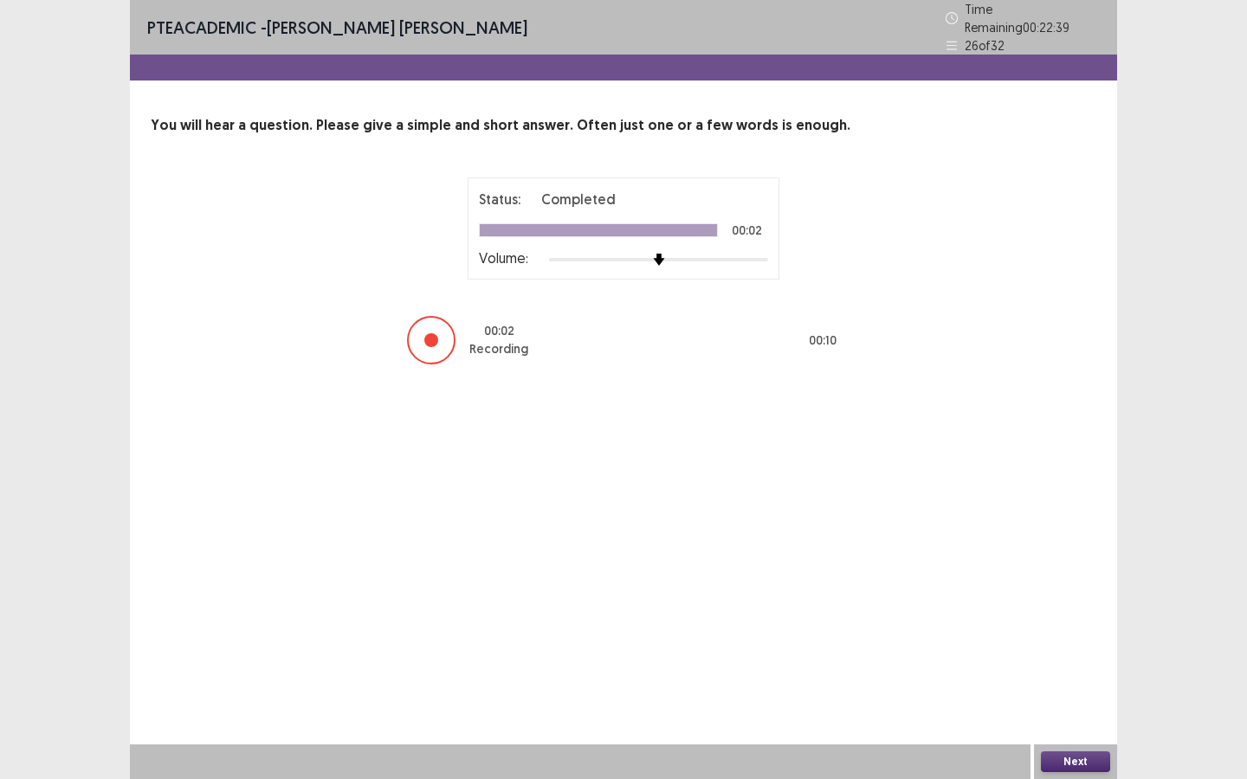
click at [1023, 582] on button "Next" at bounding box center [1075, 762] width 69 height 21
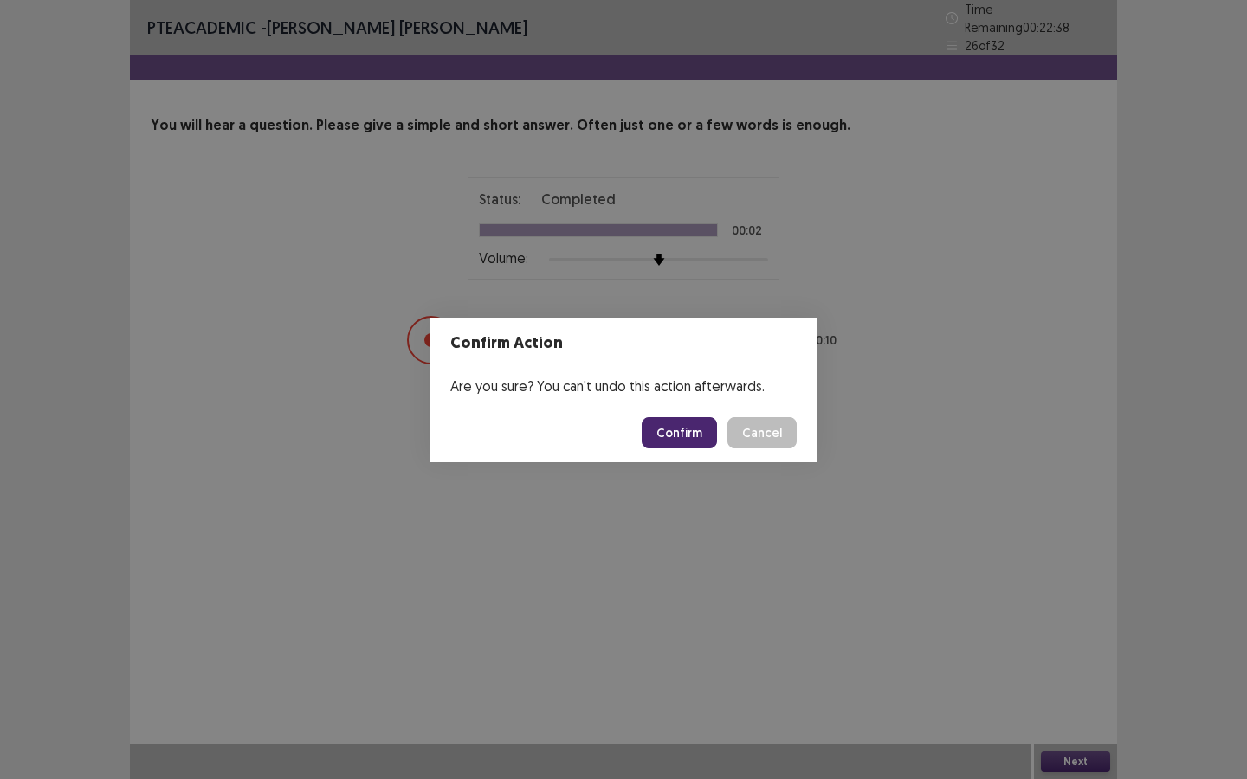
click at [668, 439] on button "Confirm" at bounding box center [679, 432] width 75 height 31
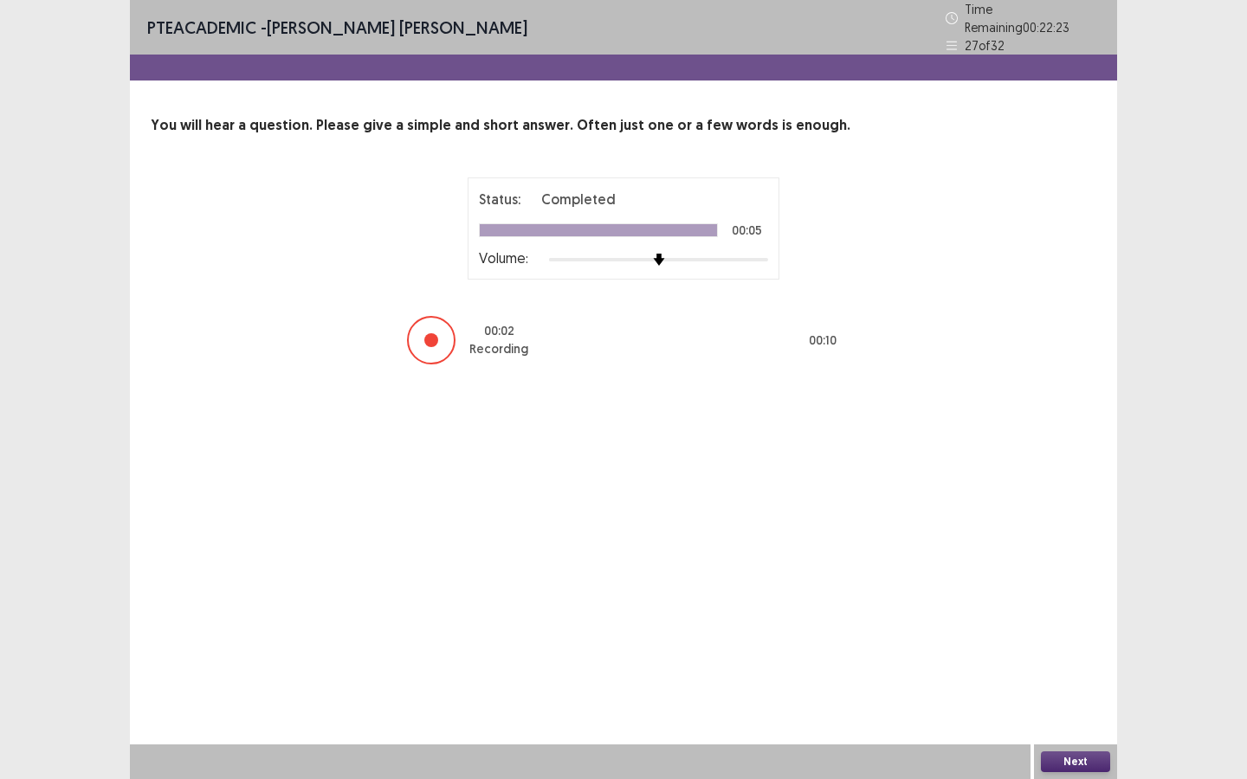
click at [1023, 582] on button "Next" at bounding box center [1075, 762] width 69 height 21
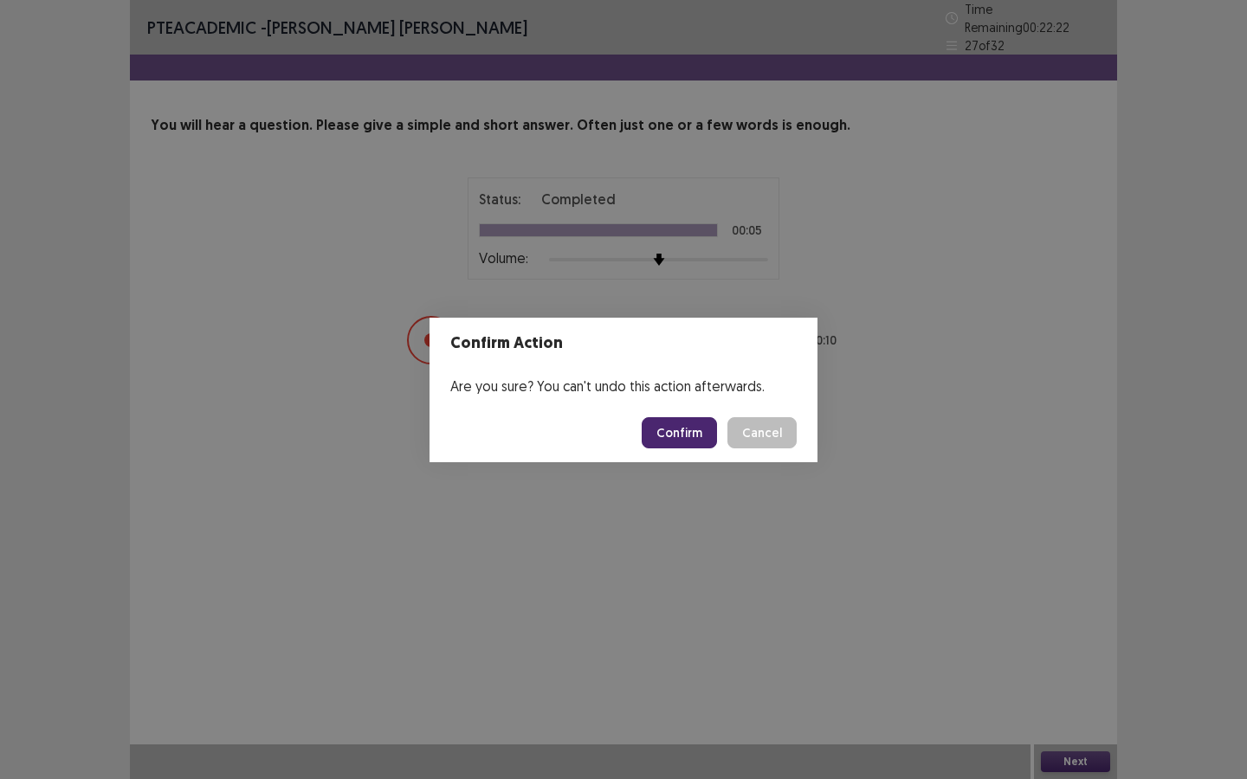
click at [690, 423] on button "Confirm" at bounding box center [679, 432] width 75 height 31
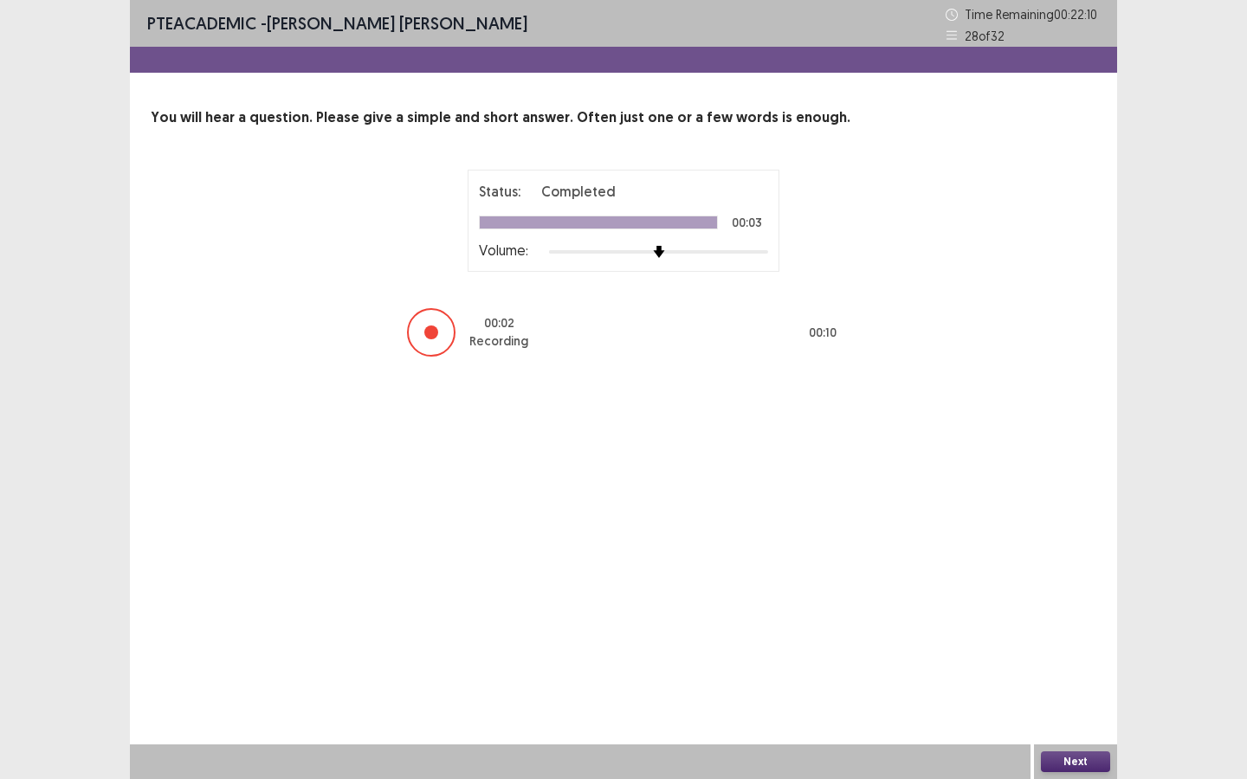
click at [1023, 582] on button "Next" at bounding box center [1075, 762] width 69 height 21
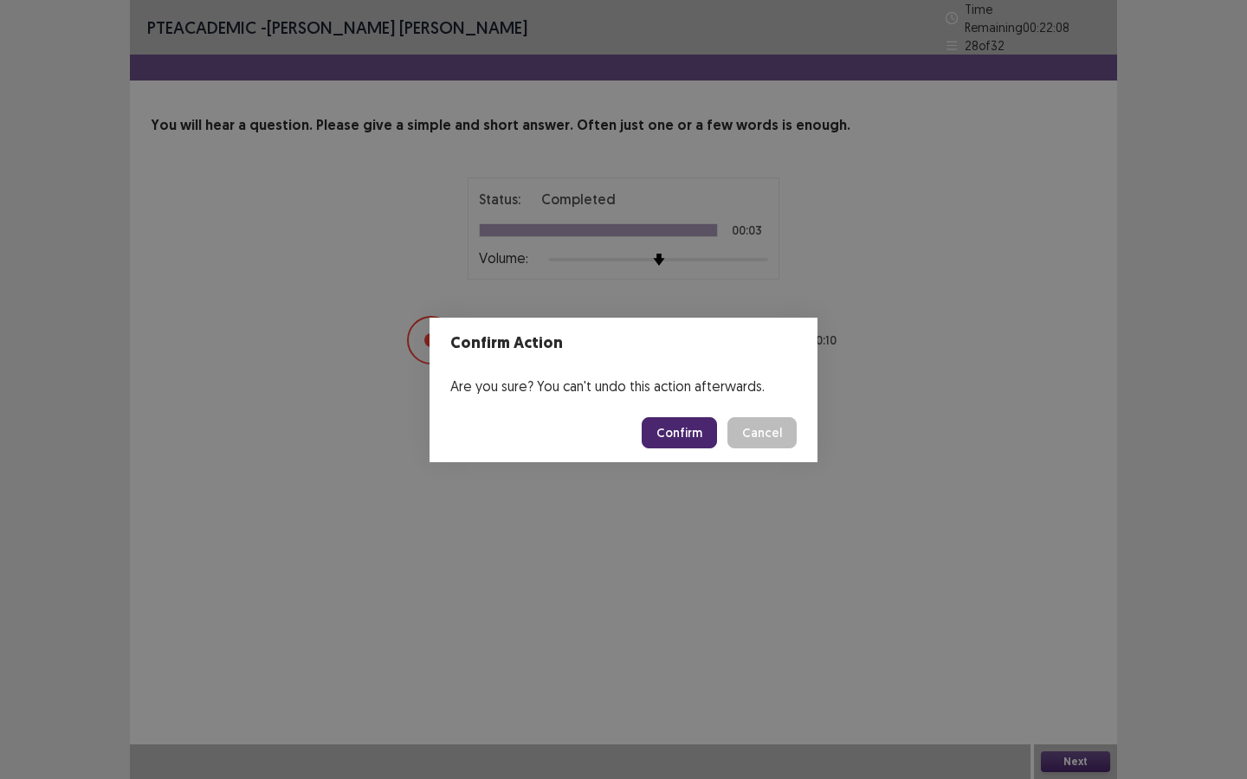
click at [694, 419] on button "Confirm" at bounding box center [679, 432] width 75 height 31
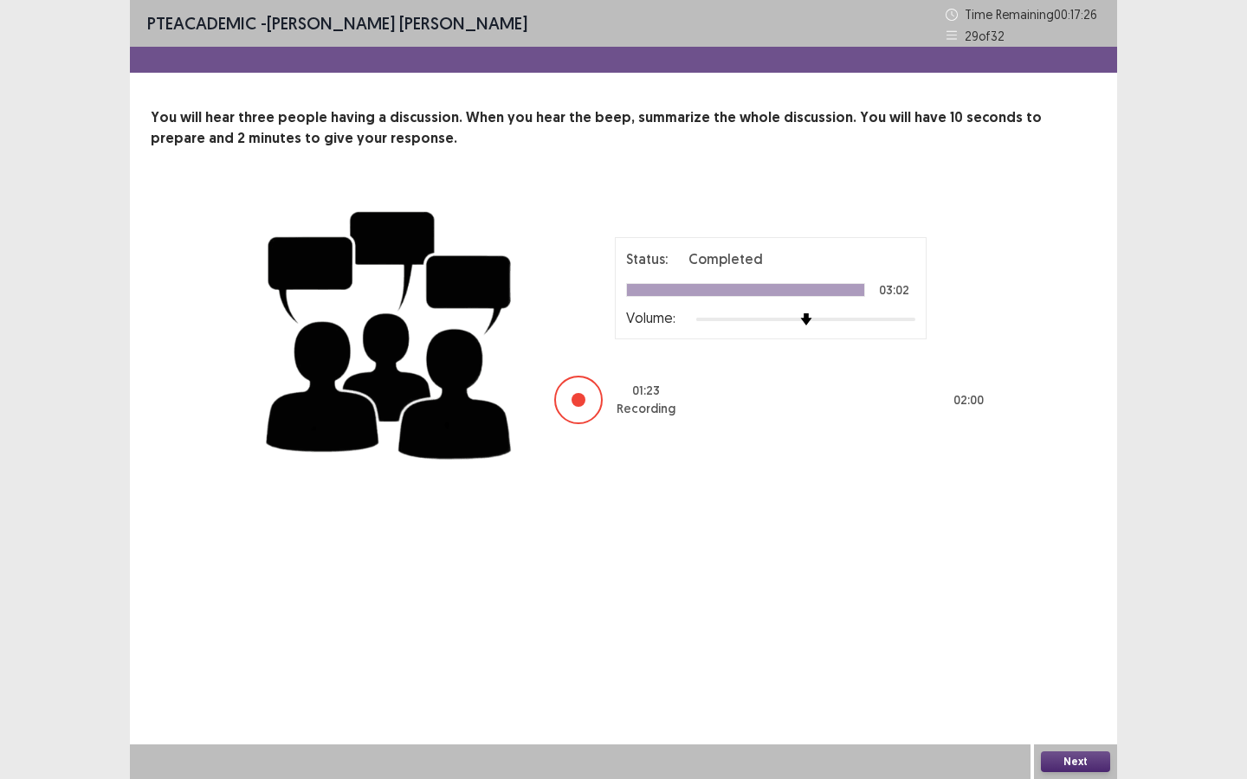
click at [1023, 582] on button "Next" at bounding box center [1075, 762] width 69 height 21
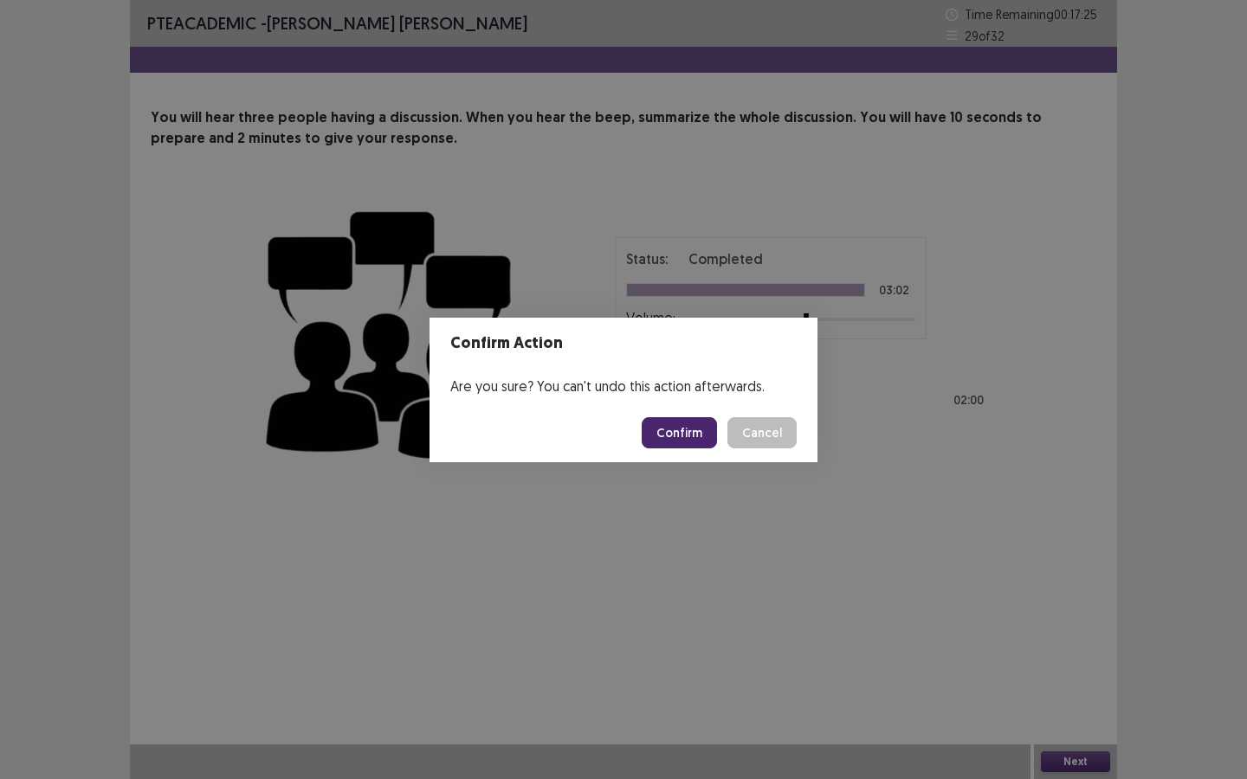
click at [687, 423] on button "Confirm" at bounding box center [679, 432] width 75 height 31
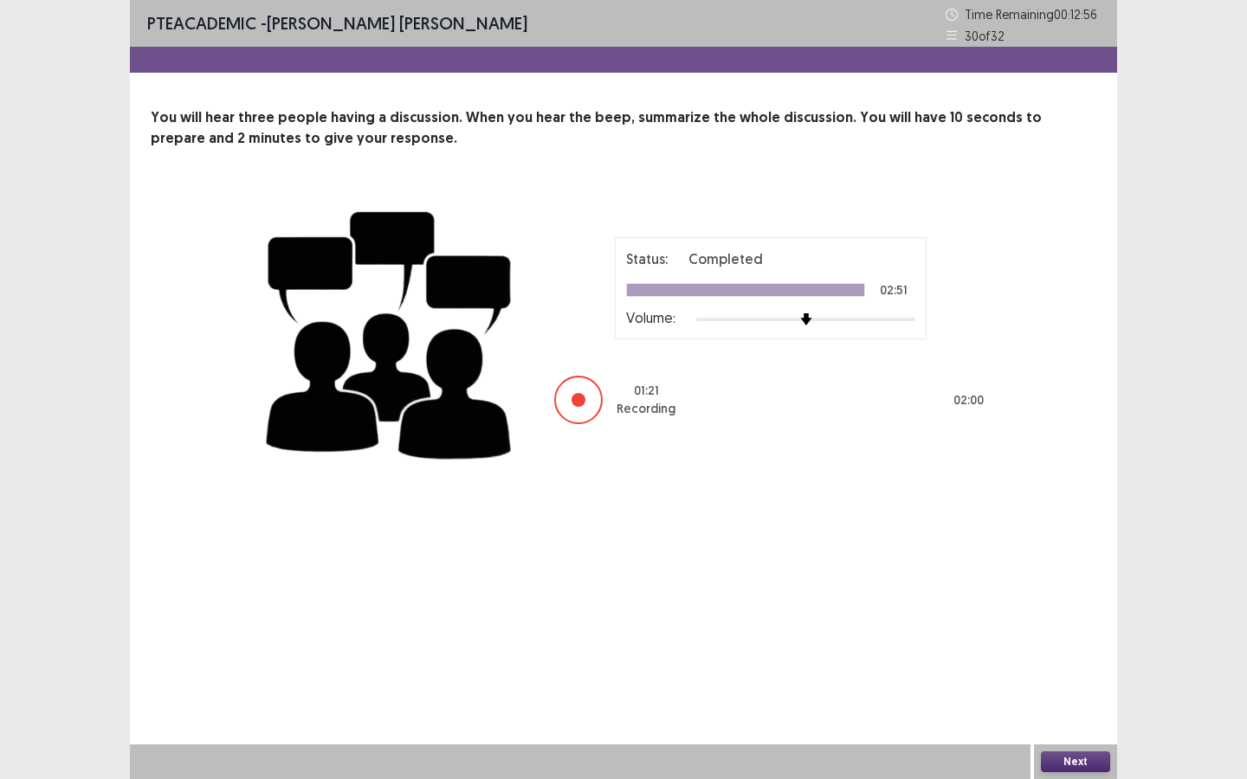
click at [1023, 582] on button "Next" at bounding box center [1075, 762] width 69 height 21
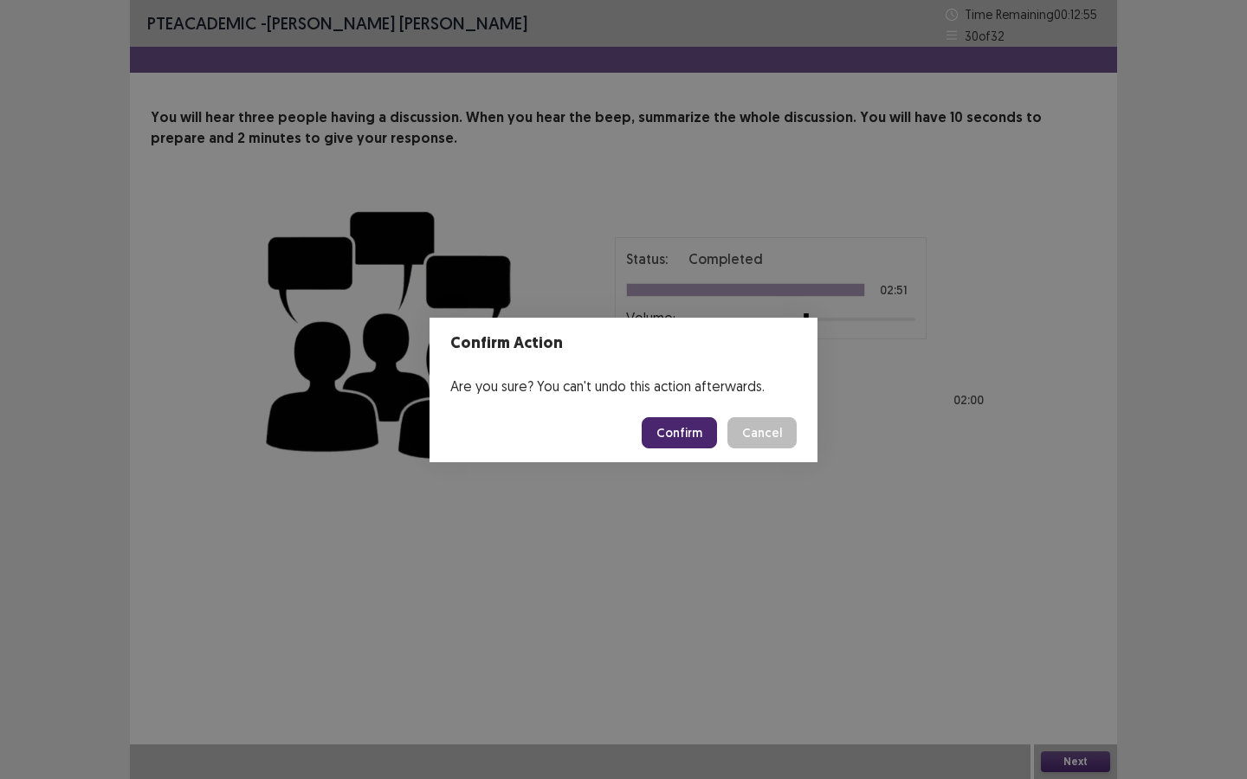
click at [690, 445] on button "Confirm" at bounding box center [679, 432] width 75 height 31
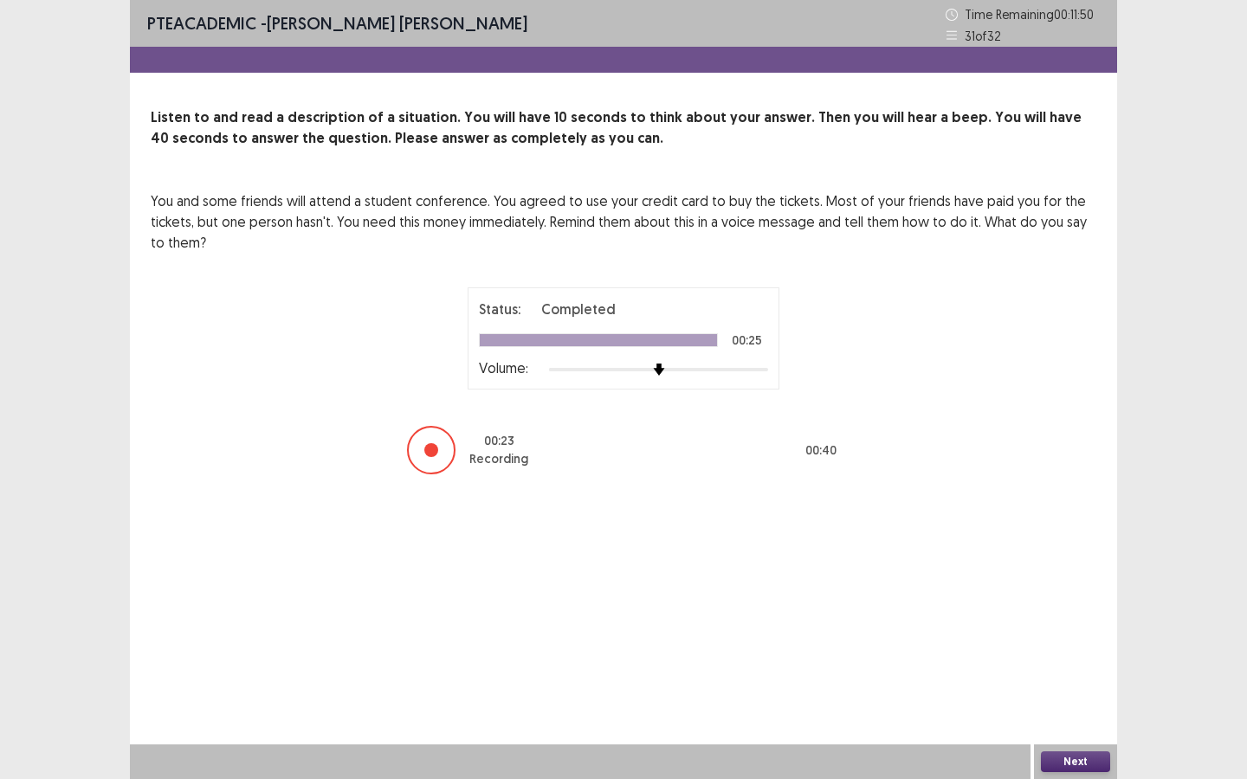
click at [1023, 582] on button "Next" at bounding box center [1075, 762] width 69 height 21
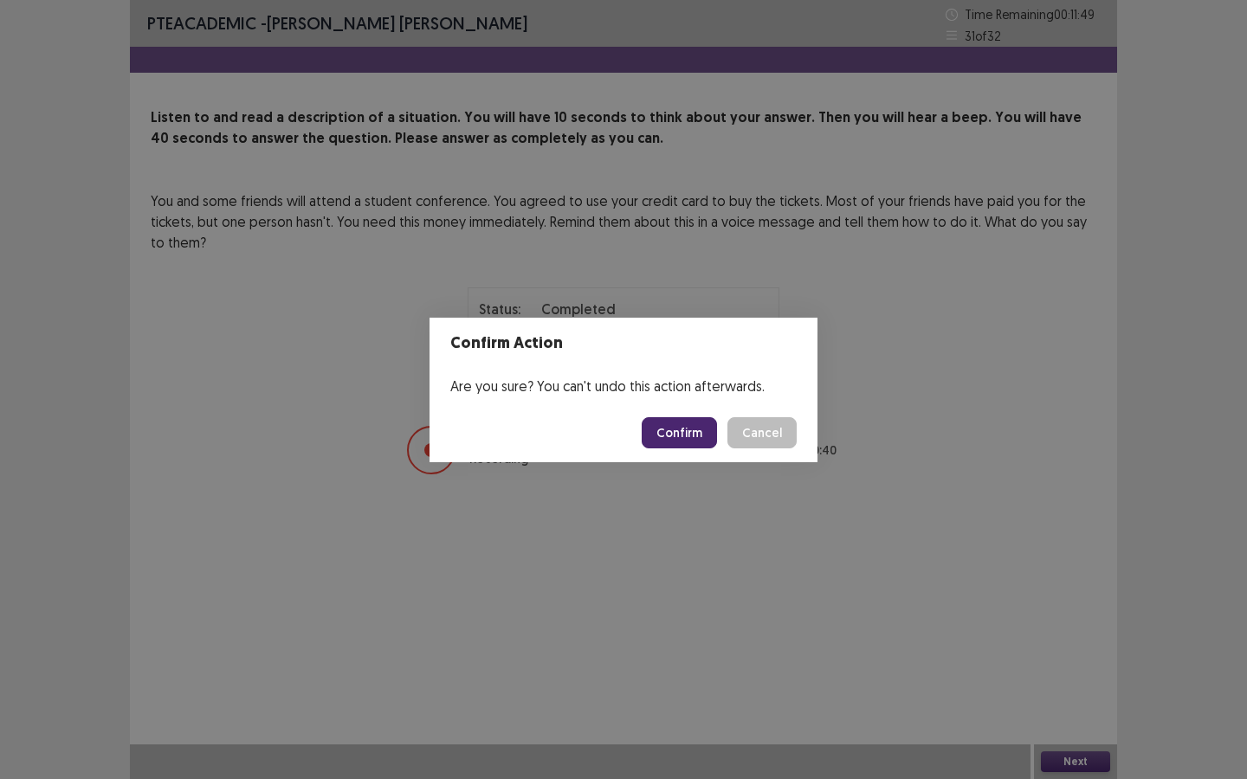
click at [682, 431] on button "Confirm" at bounding box center [679, 432] width 75 height 31
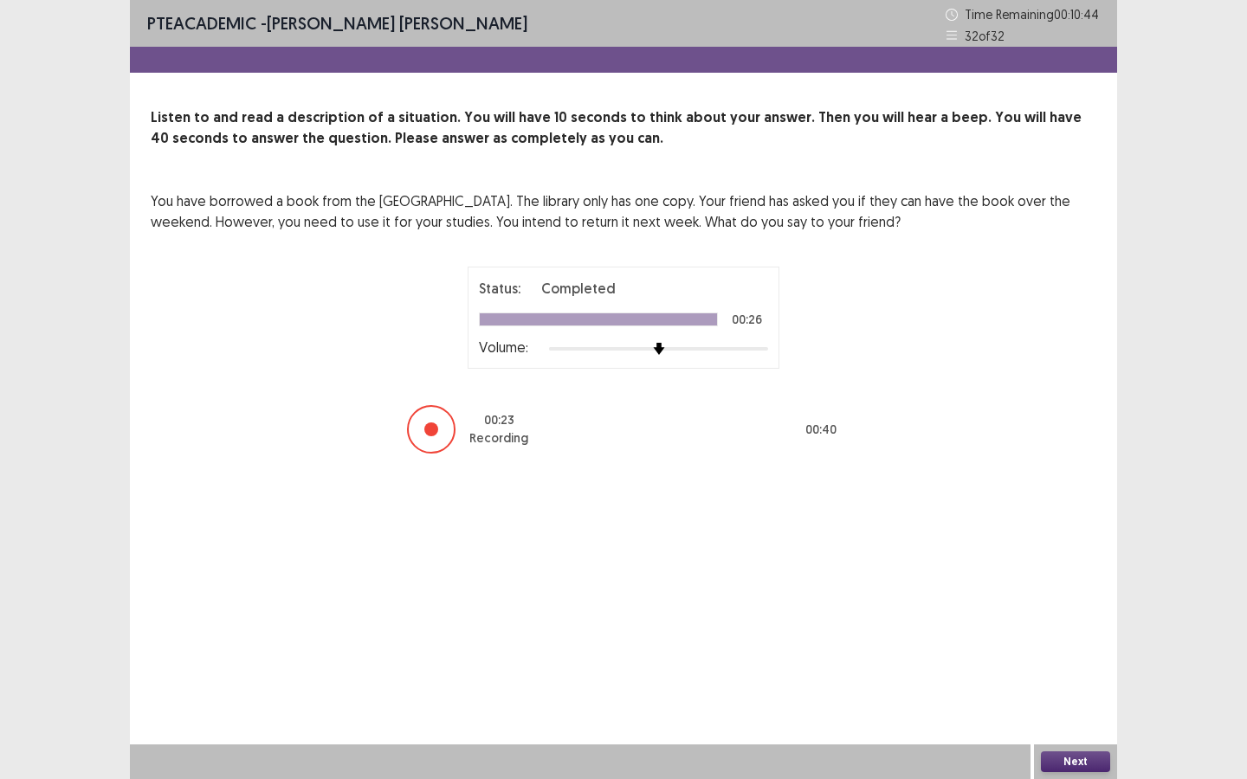
click at [1023, 582] on button "Next" at bounding box center [1075, 762] width 69 height 21
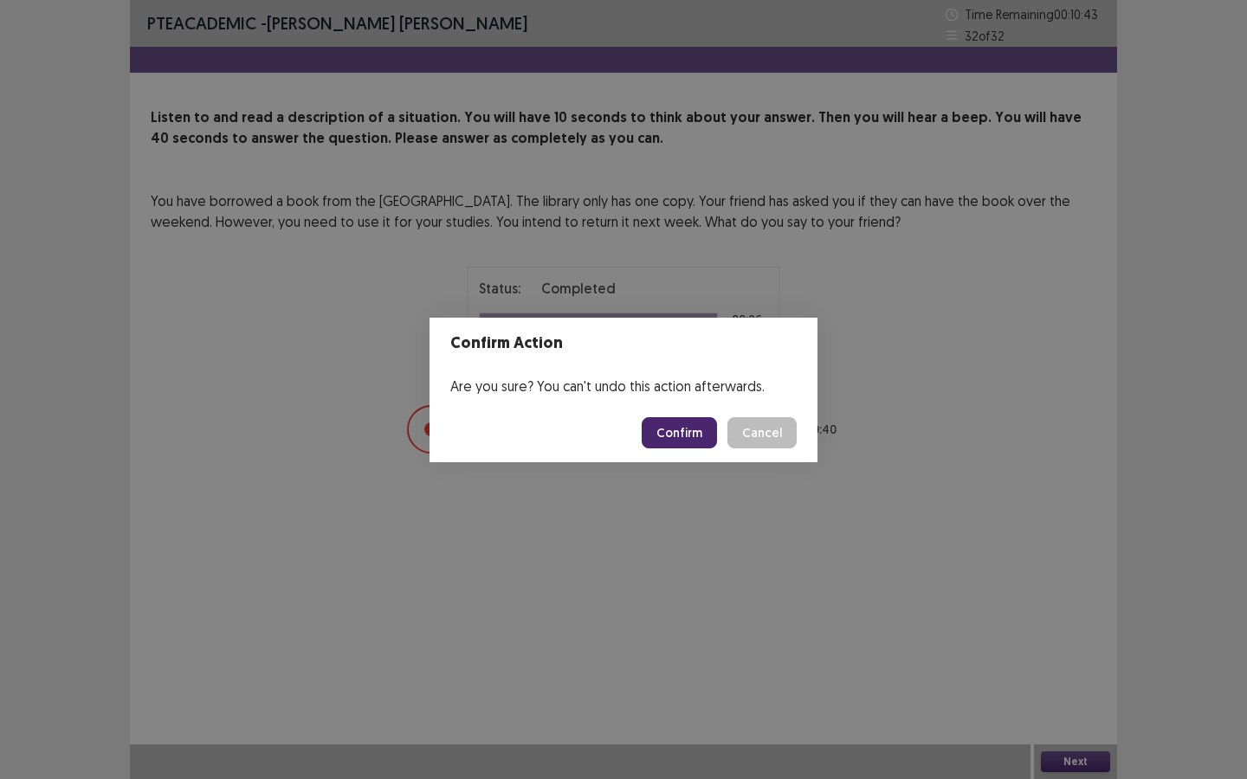
click at [685, 428] on button "Confirm" at bounding box center [679, 432] width 75 height 31
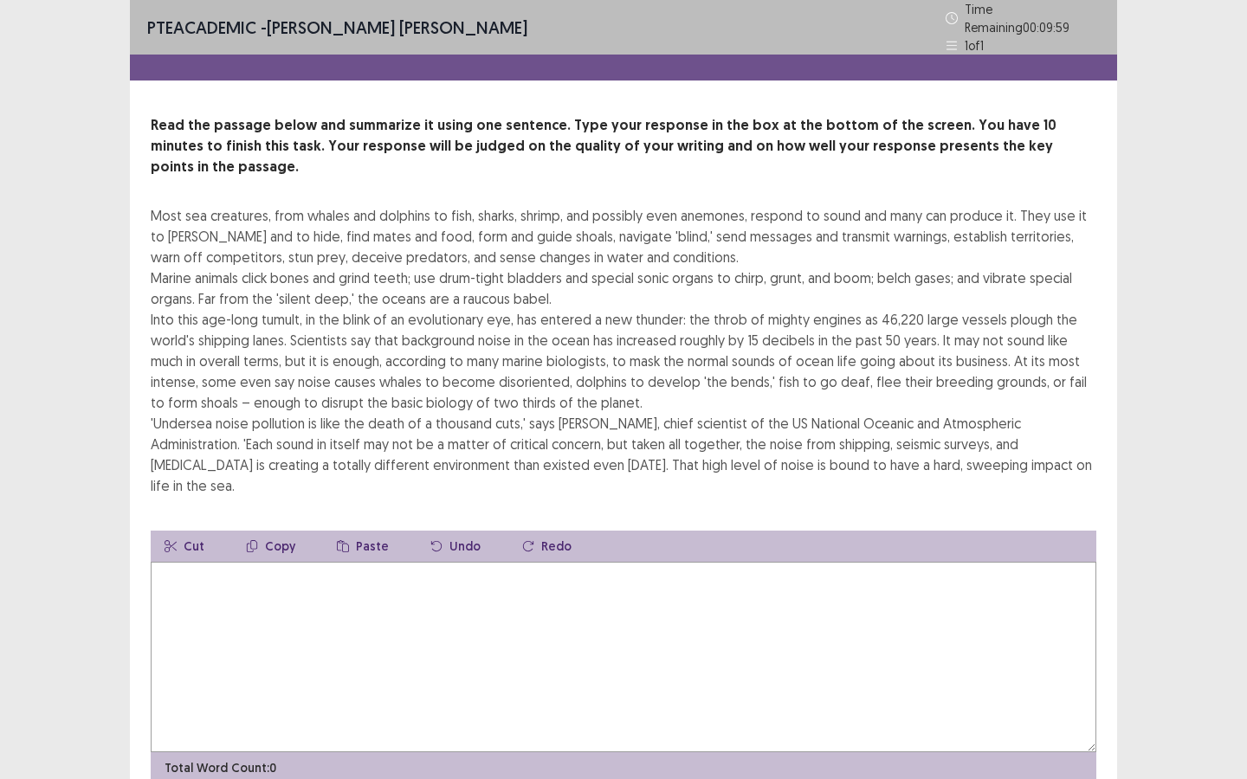
click at [520, 582] on textarea at bounding box center [624, 657] width 946 height 190
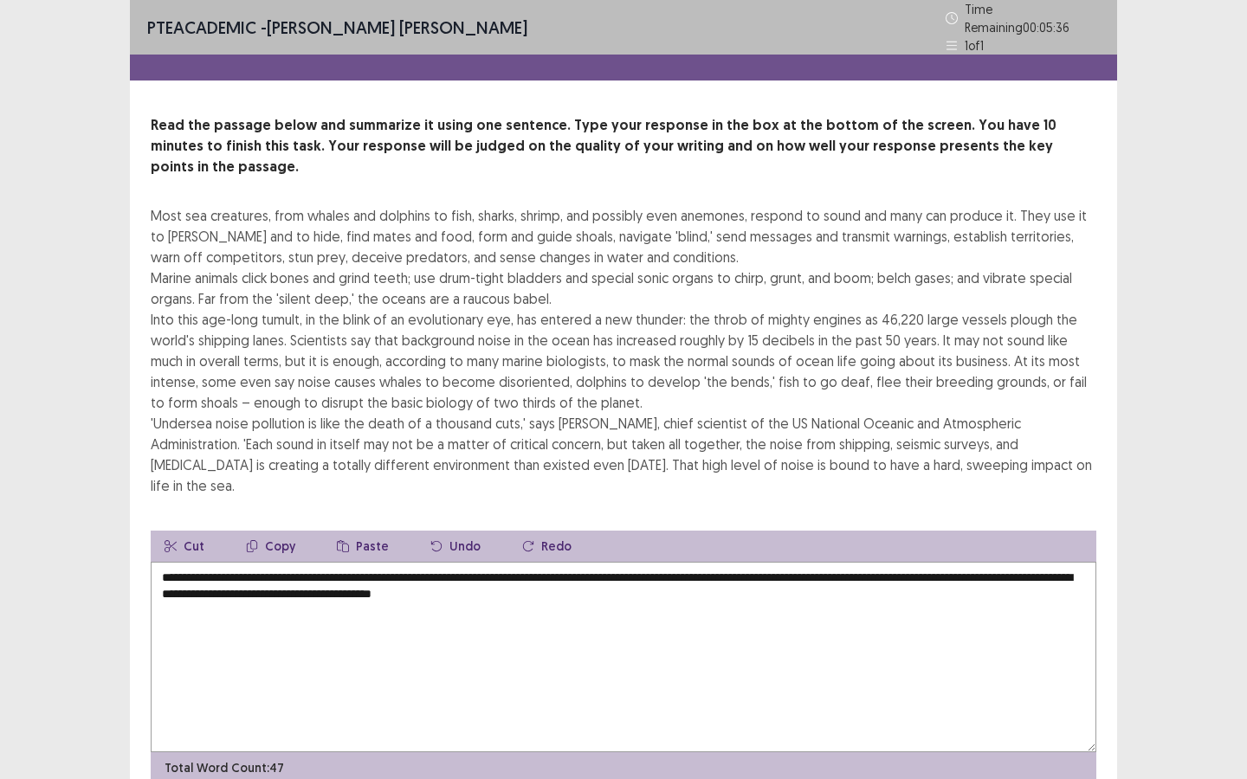
drag, startPoint x: 662, startPoint y: 531, endPoint x: 701, endPoint y: 532, distance: 39.8
click at [698, 562] on textarea "**********" at bounding box center [624, 657] width 946 height 190
click at [740, 562] on textarea "**********" at bounding box center [624, 657] width 946 height 190
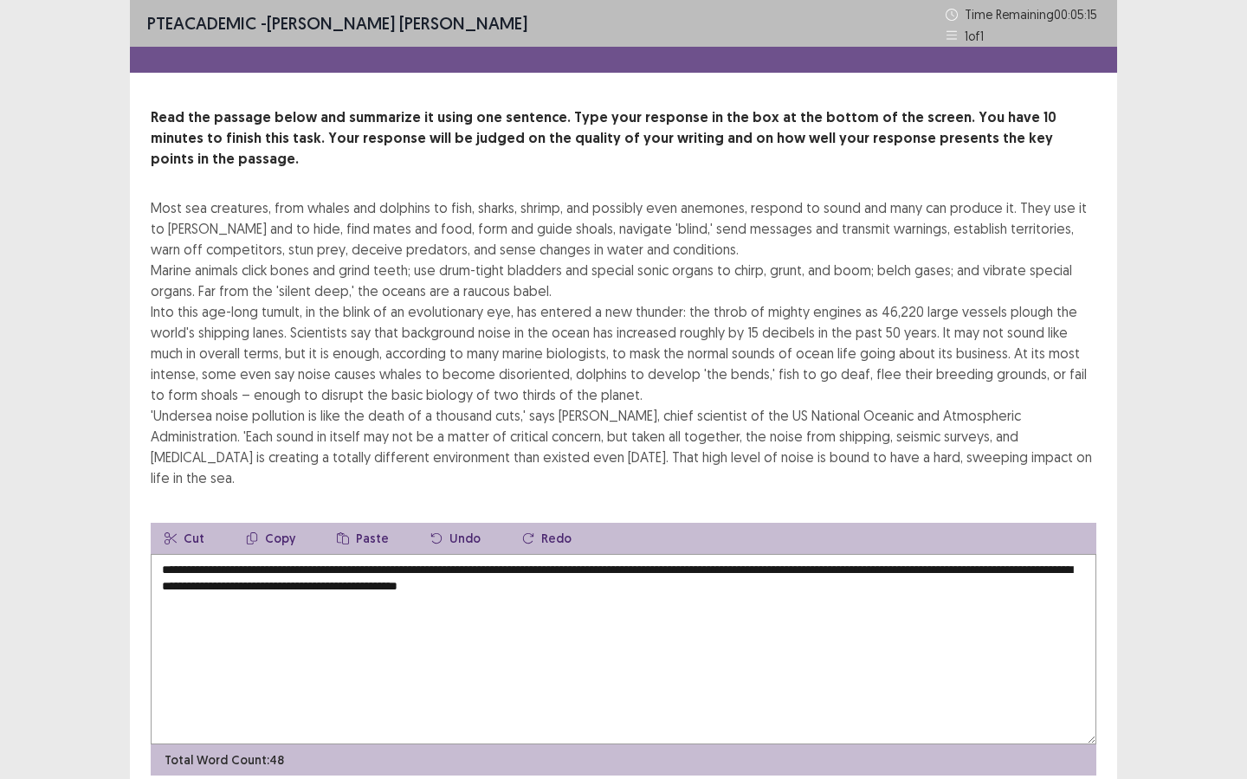
click at [902, 554] on textarea "**********" at bounding box center [624, 649] width 946 height 190
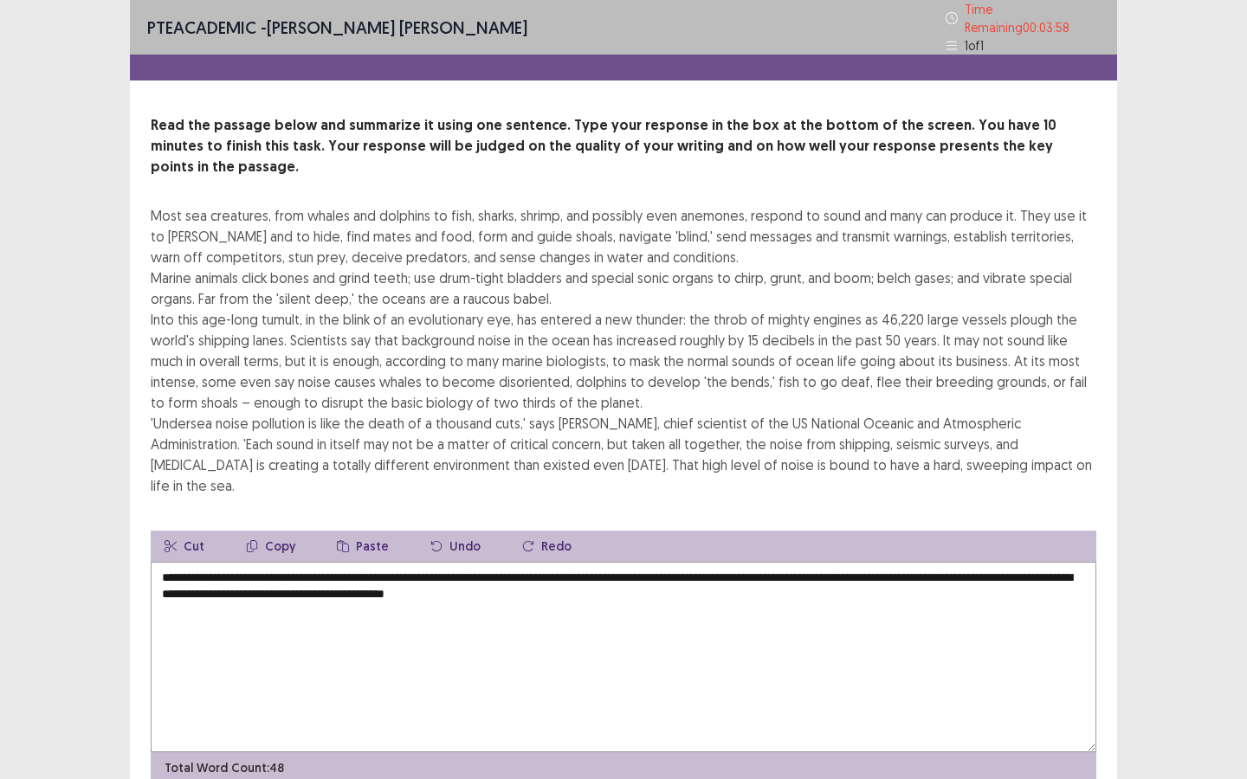
click at [812, 562] on textarea "**********" at bounding box center [624, 657] width 946 height 190
click at [983, 562] on textarea "**********" at bounding box center [624, 657] width 946 height 190
click at [277, 562] on textarea "**********" at bounding box center [624, 657] width 946 height 190
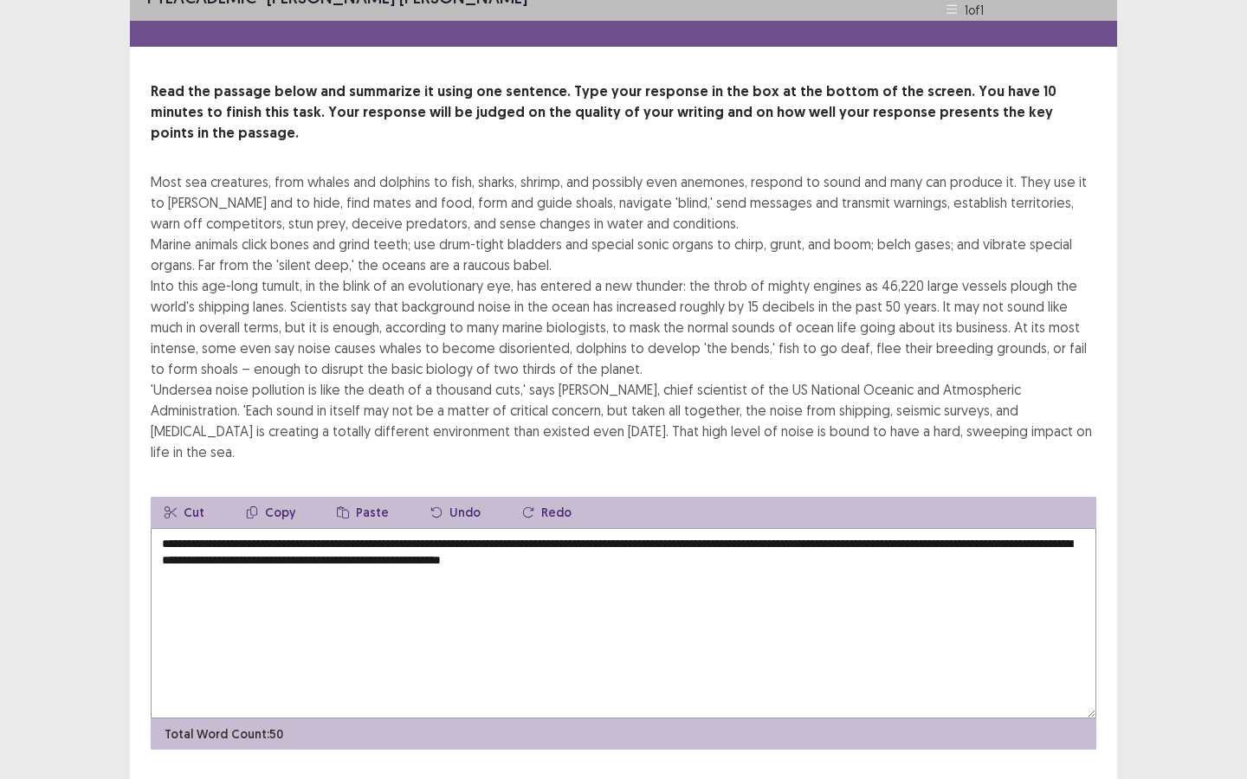
scroll to position [31, 0]
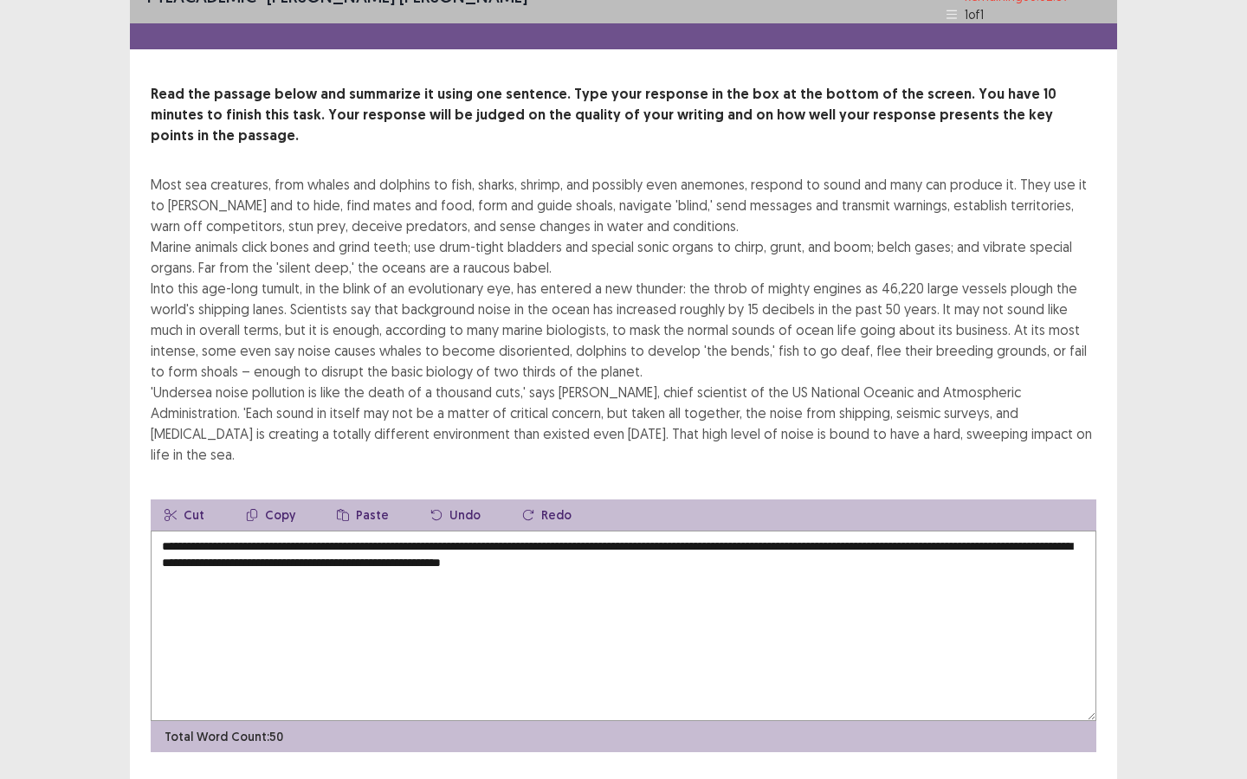
type textarea "**********"
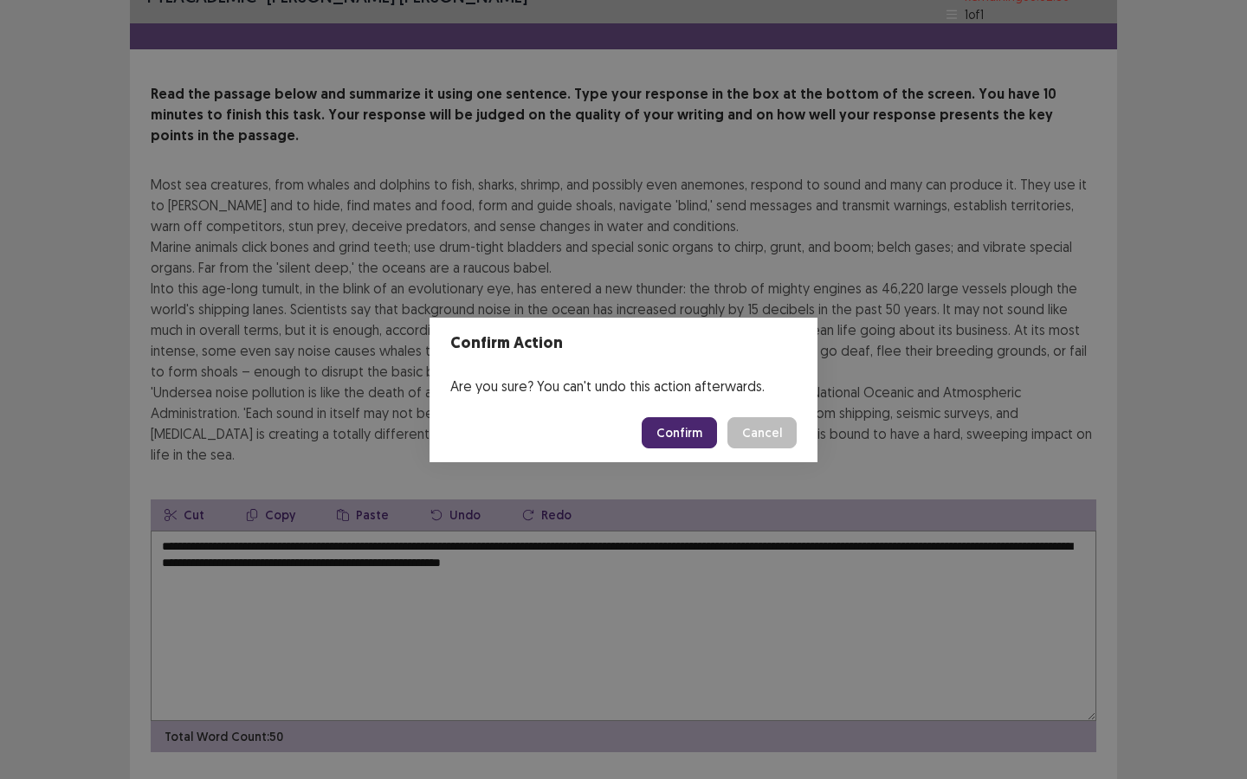
click at [681, 417] on button "Confirm" at bounding box center [679, 432] width 75 height 31
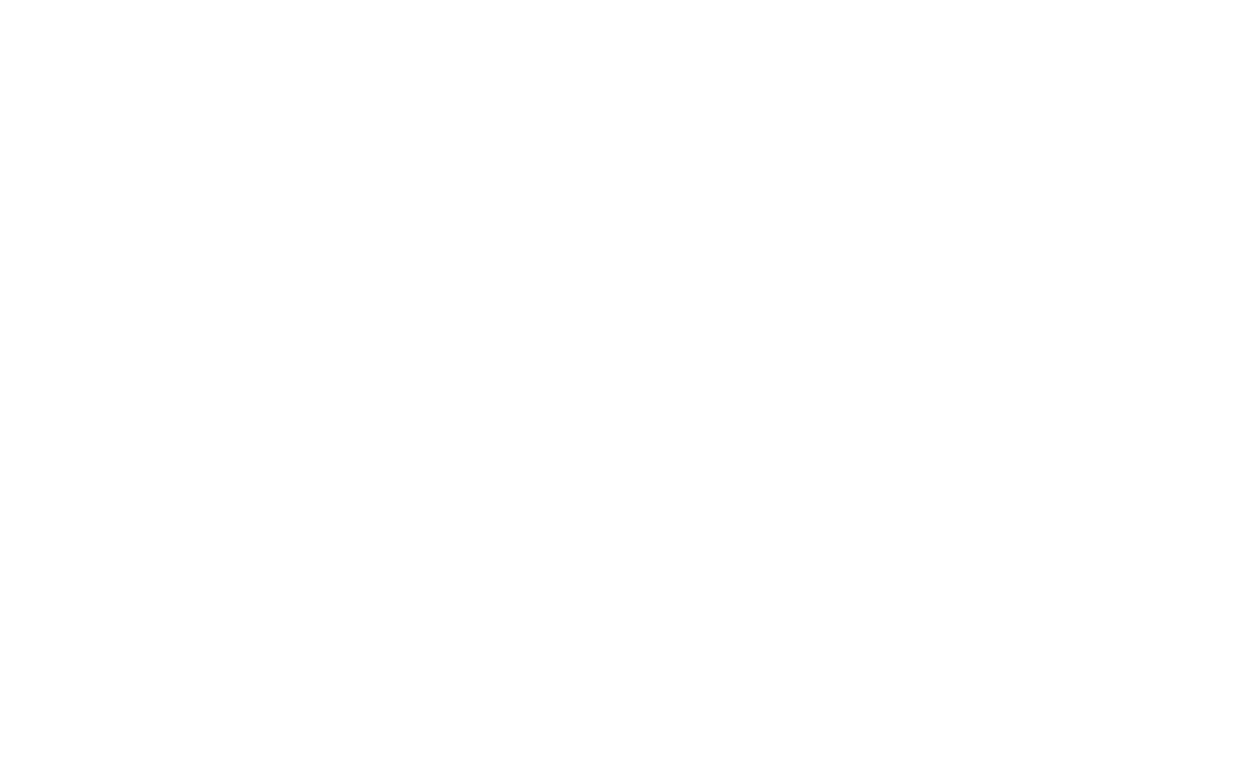
scroll to position [0, 0]
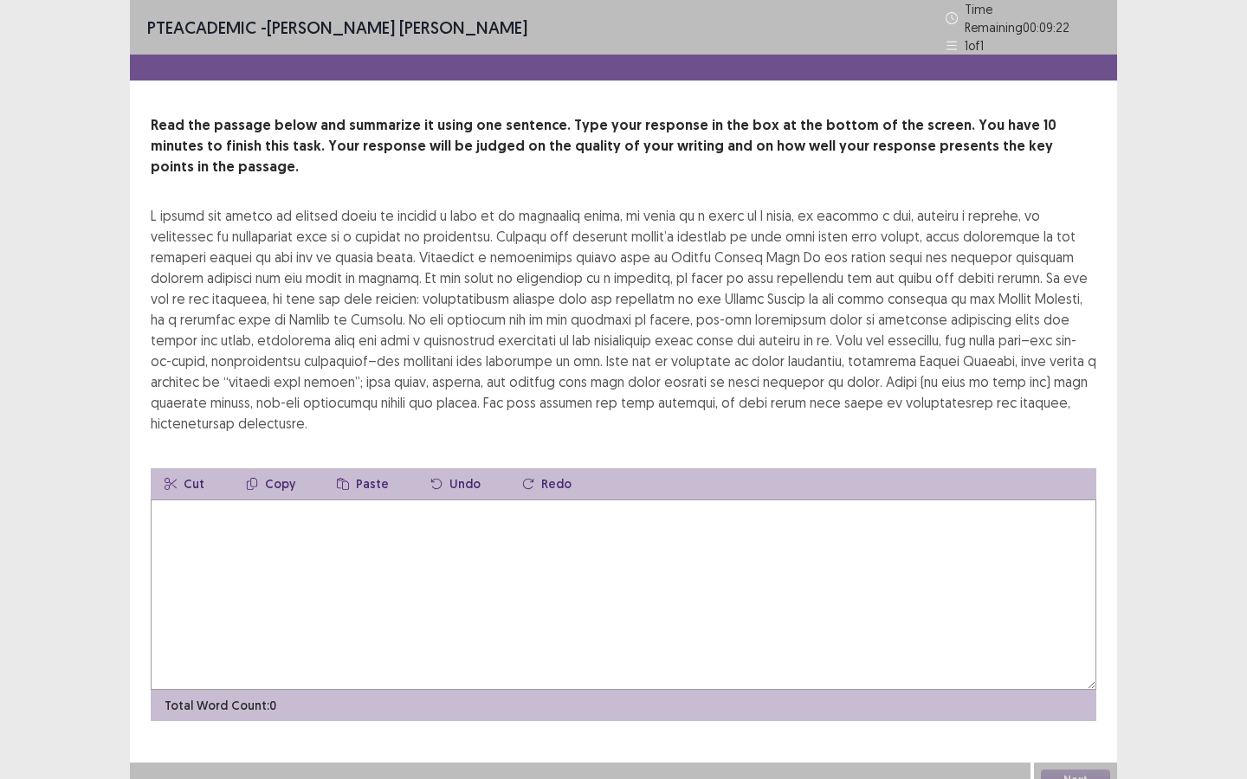
click at [584, 561] on textarea at bounding box center [624, 595] width 946 height 190
click at [640, 500] on textarea "**********" at bounding box center [624, 595] width 946 height 190
click at [760, 500] on textarea "**********" at bounding box center [624, 595] width 946 height 190
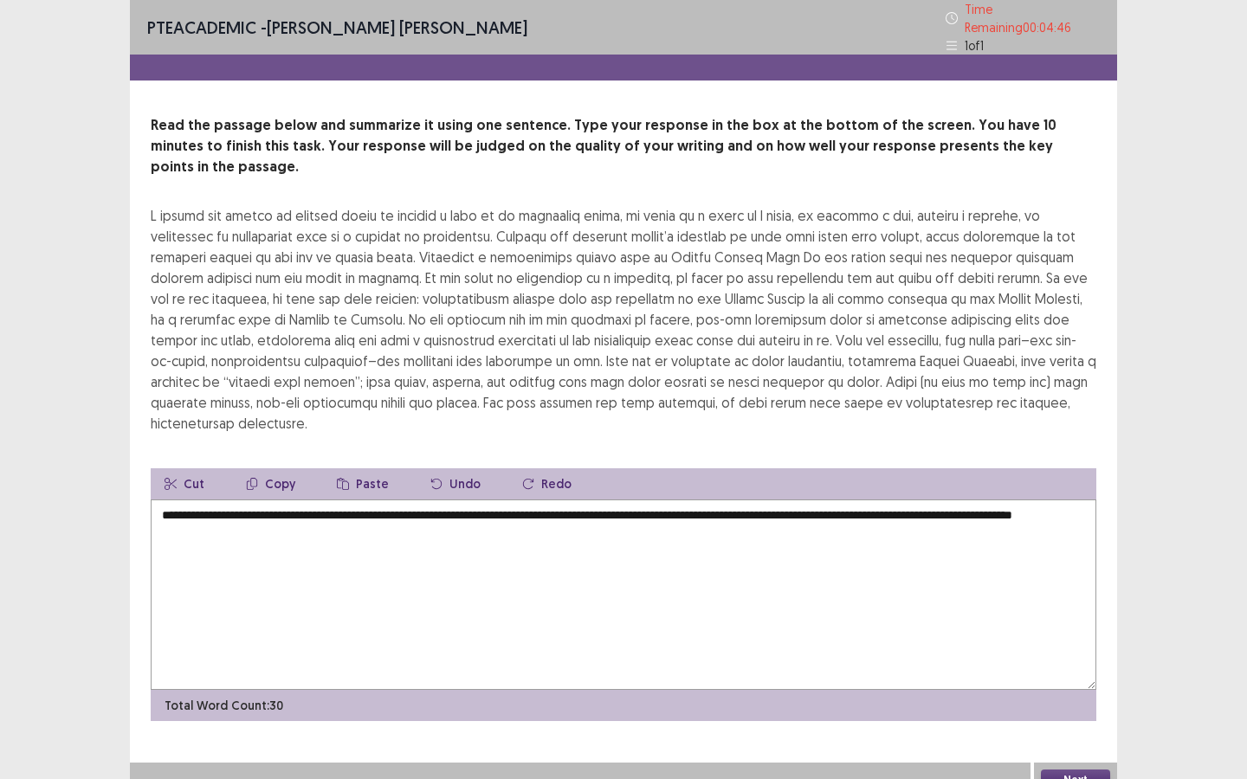
drag, startPoint x: 641, startPoint y: 491, endPoint x: 670, endPoint y: 495, distance: 29.8
click at [671, 500] on textarea "**********" at bounding box center [624, 595] width 946 height 190
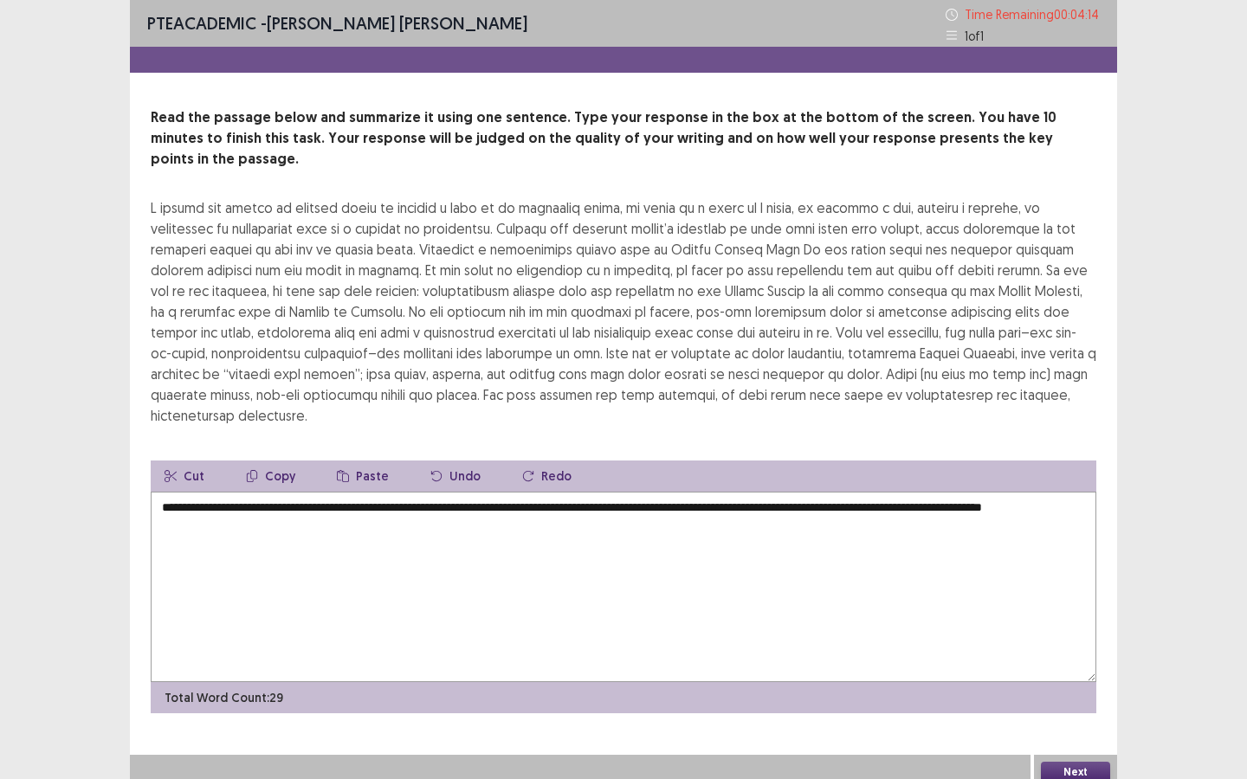
click at [412, 492] on textarea "**********" at bounding box center [624, 587] width 946 height 190
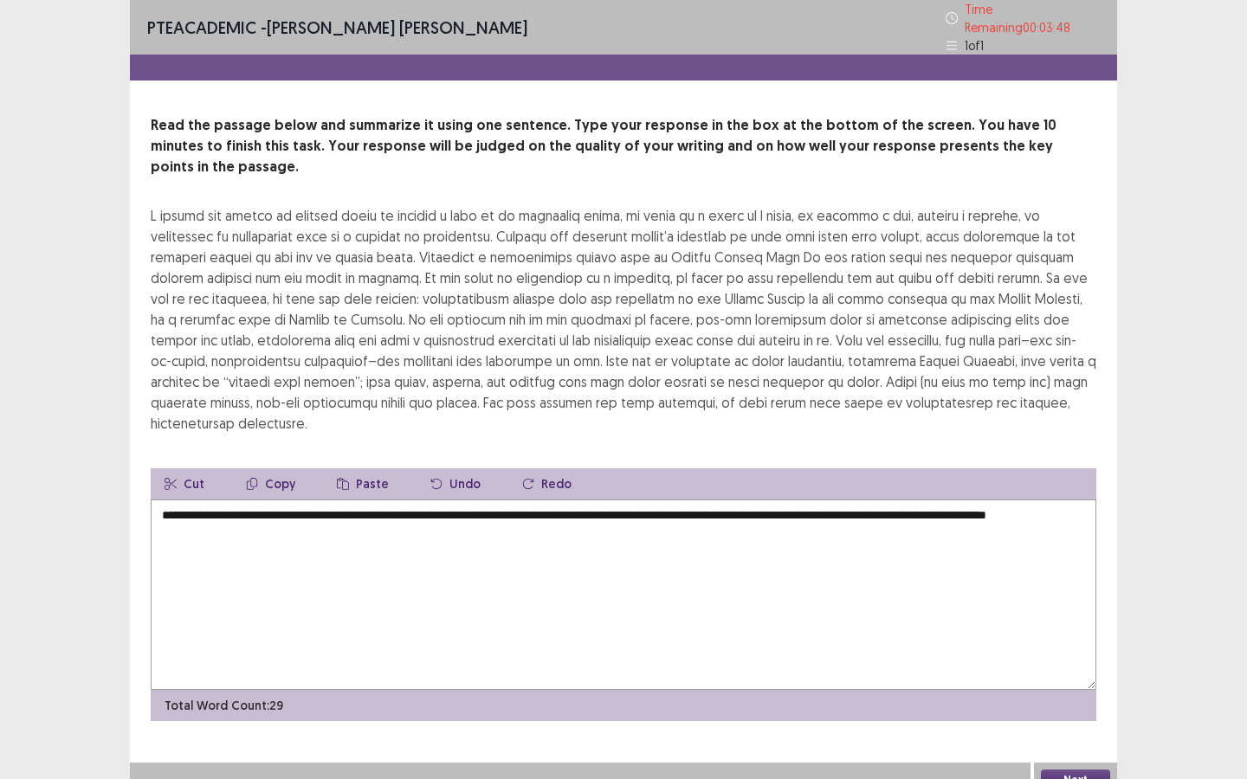
click at [617, 500] on textarea "**********" at bounding box center [624, 595] width 946 height 190
click at [924, 500] on textarea "**********" at bounding box center [624, 595] width 946 height 190
click at [985, 500] on textarea "**********" at bounding box center [624, 595] width 946 height 190
click at [179, 508] on textarea "**********" at bounding box center [624, 595] width 946 height 190
click at [399, 504] on textarea "**********" at bounding box center [624, 595] width 946 height 190
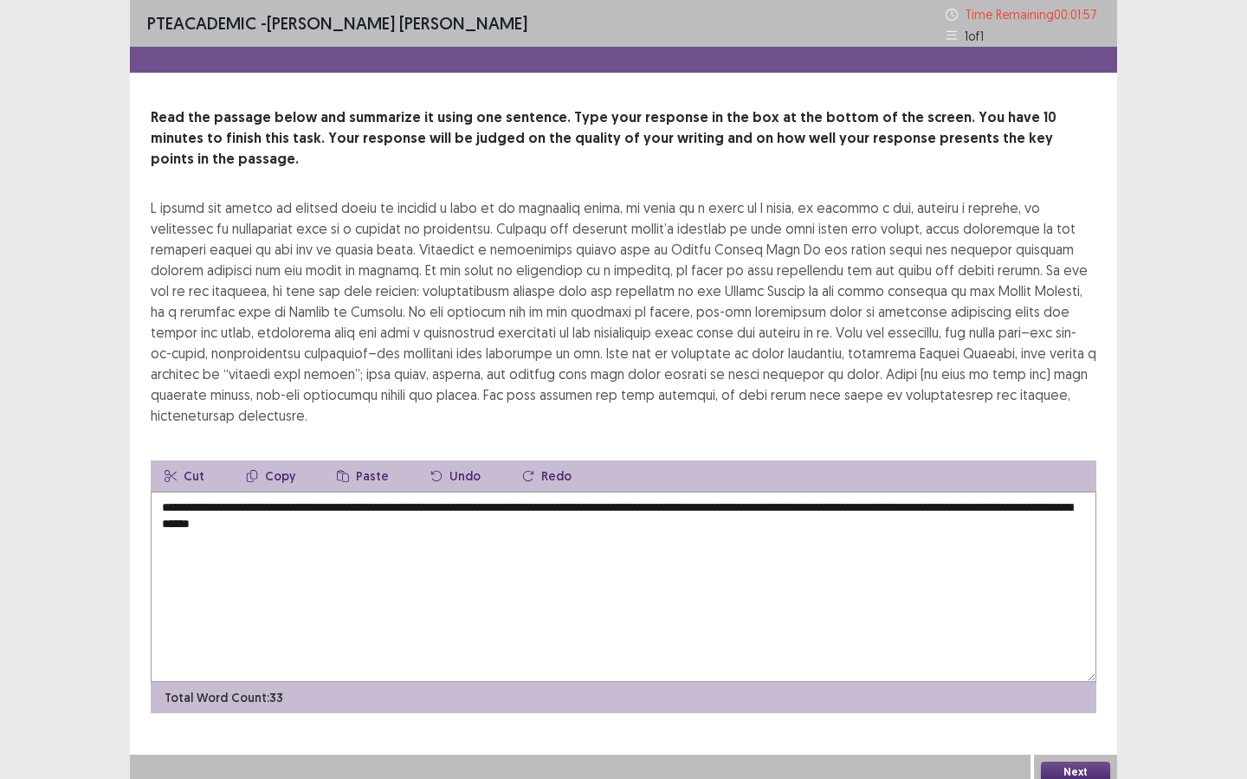
type textarea "**********"
click at [1023, 582] on button "Next" at bounding box center [1075, 772] width 69 height 21
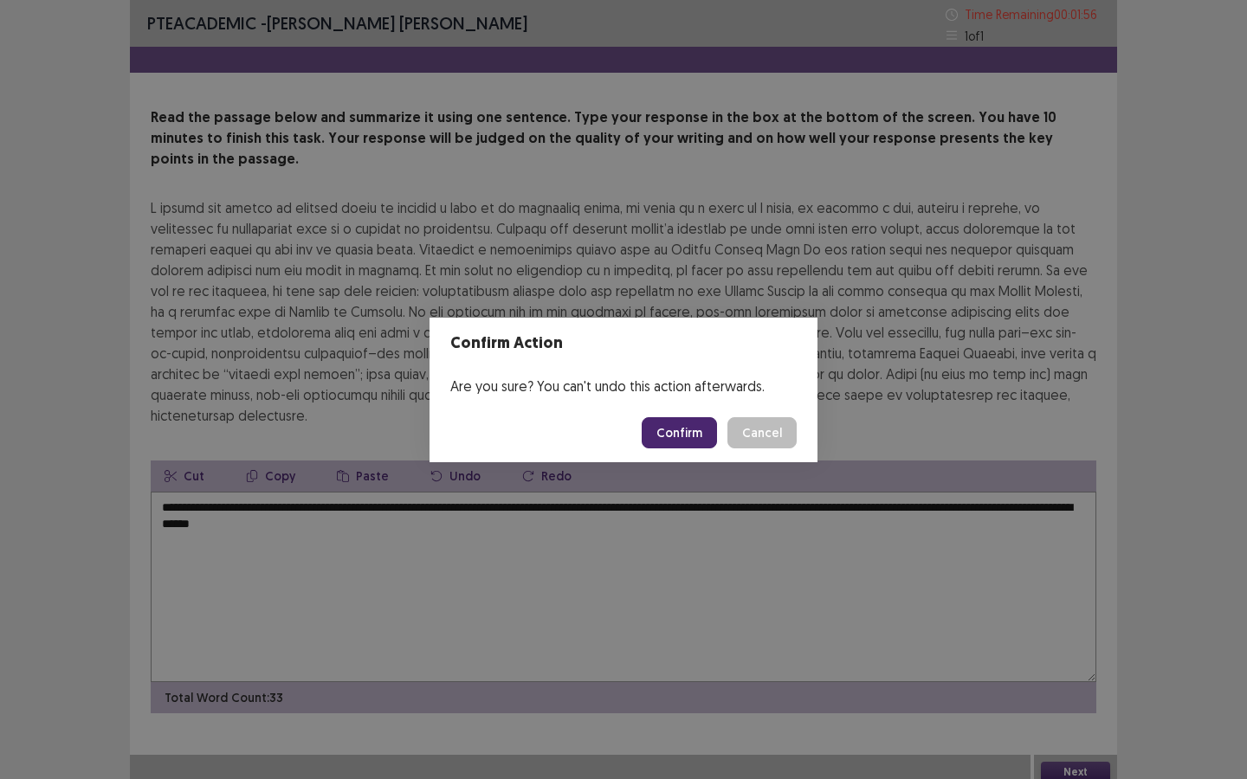
click at [693, 429] on button "Confirm" at bounding box center [679, 432] width 75 height 31
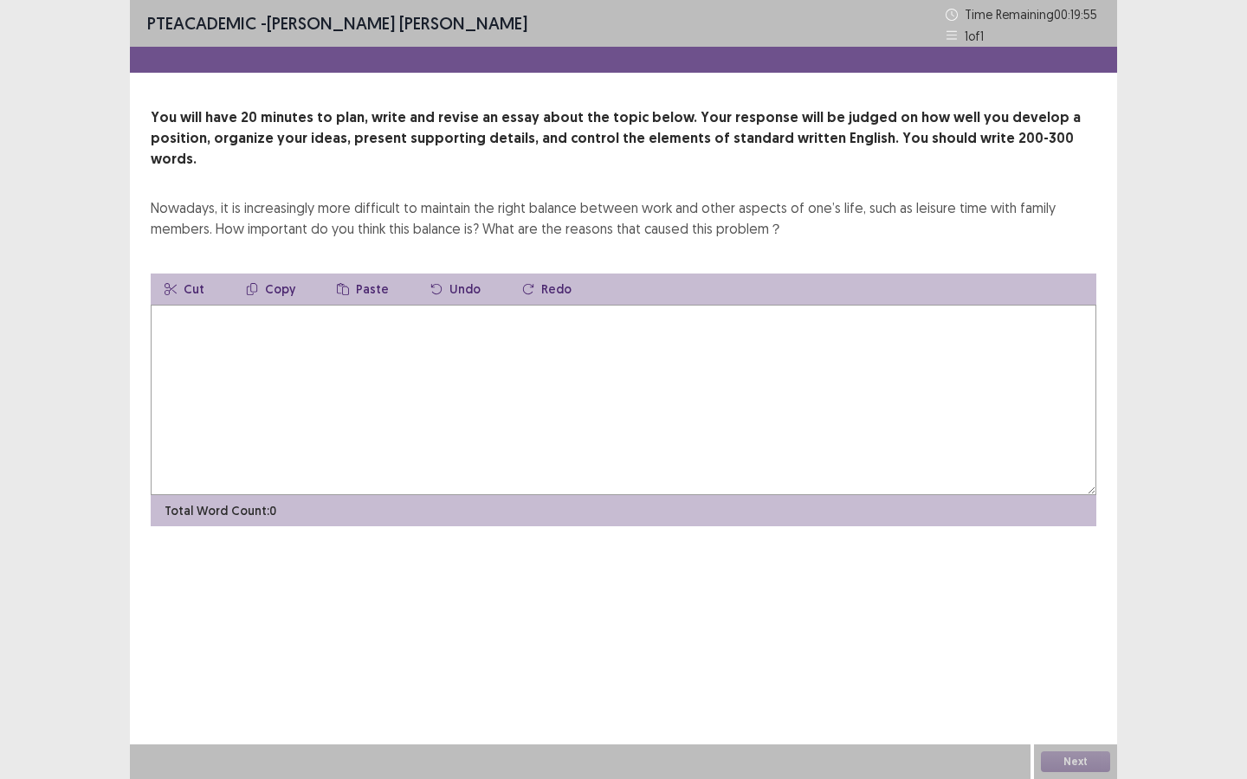
click at [483, 344] on textarea at bounding box center [624, 400] width 946 height 190
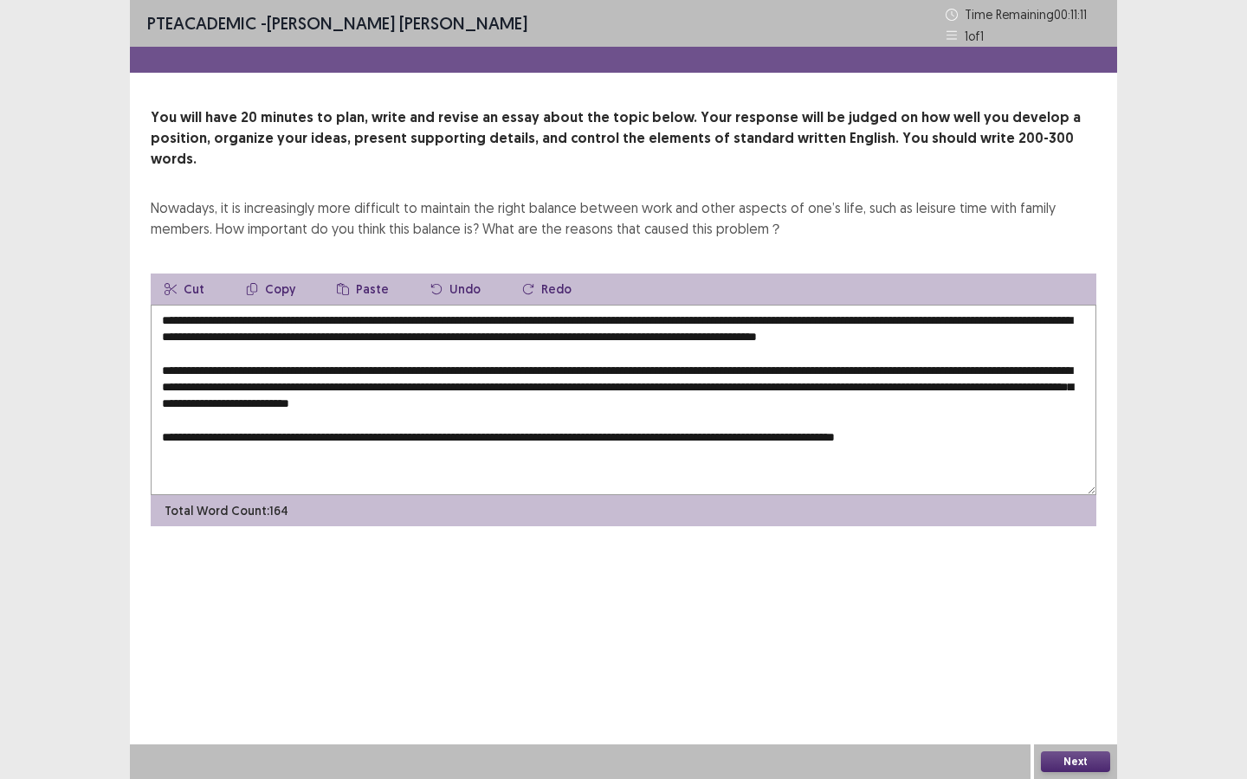
click at [468, 440] on textarea "**********" at bounding box center [624, 400] width 946 height 190
click at [219, 436] on textarea "**********" at bounding box center [624, 400] width 946 height 190
click at [215, 434] on textarea "**********" at bounding box center [624, 400] width 946 height 190
click at [225, 437] on textarea at bounding box center [624, 400] width 946 height 190
click at [317, 438] on textarea at bounding box center [624, 400] width 946 height 190
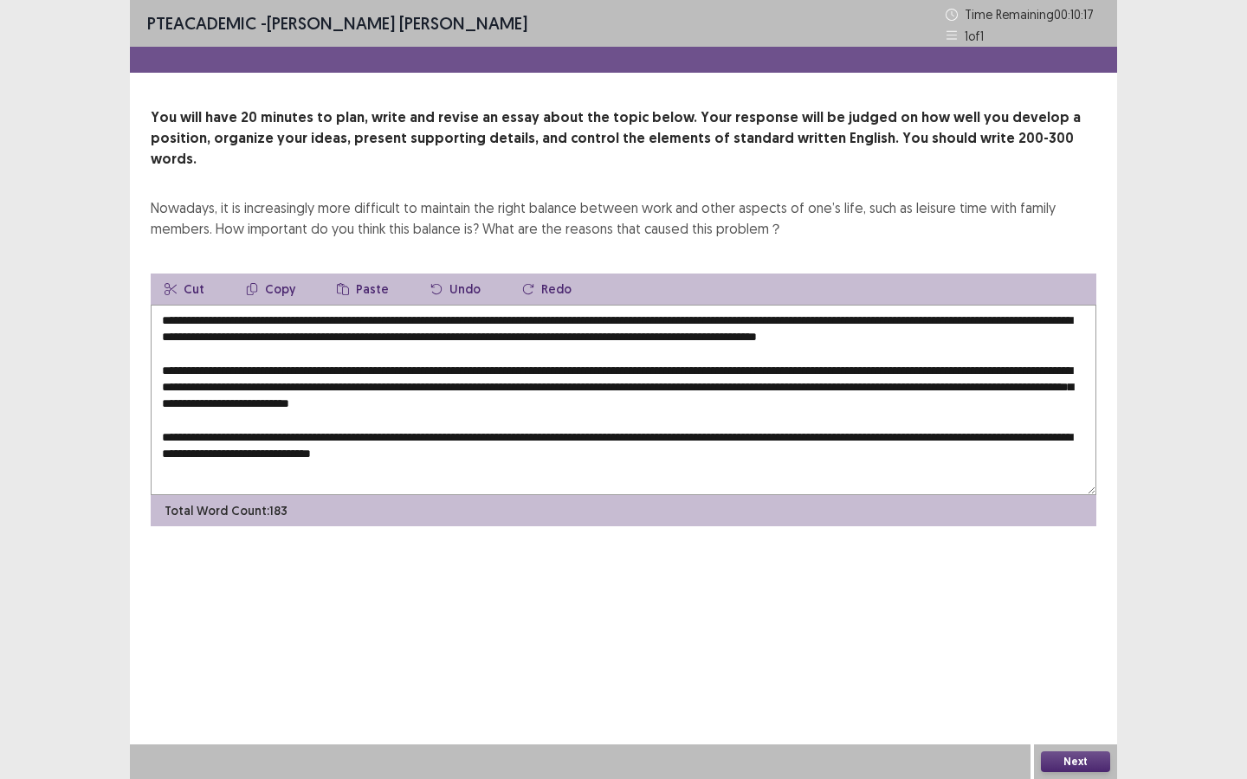
click at [396, 434] on textarea at bounding box center [624, 400] width 946 height 190
click at [857, 432] on textarea at bounding box center [624, 400] width 946 height 190
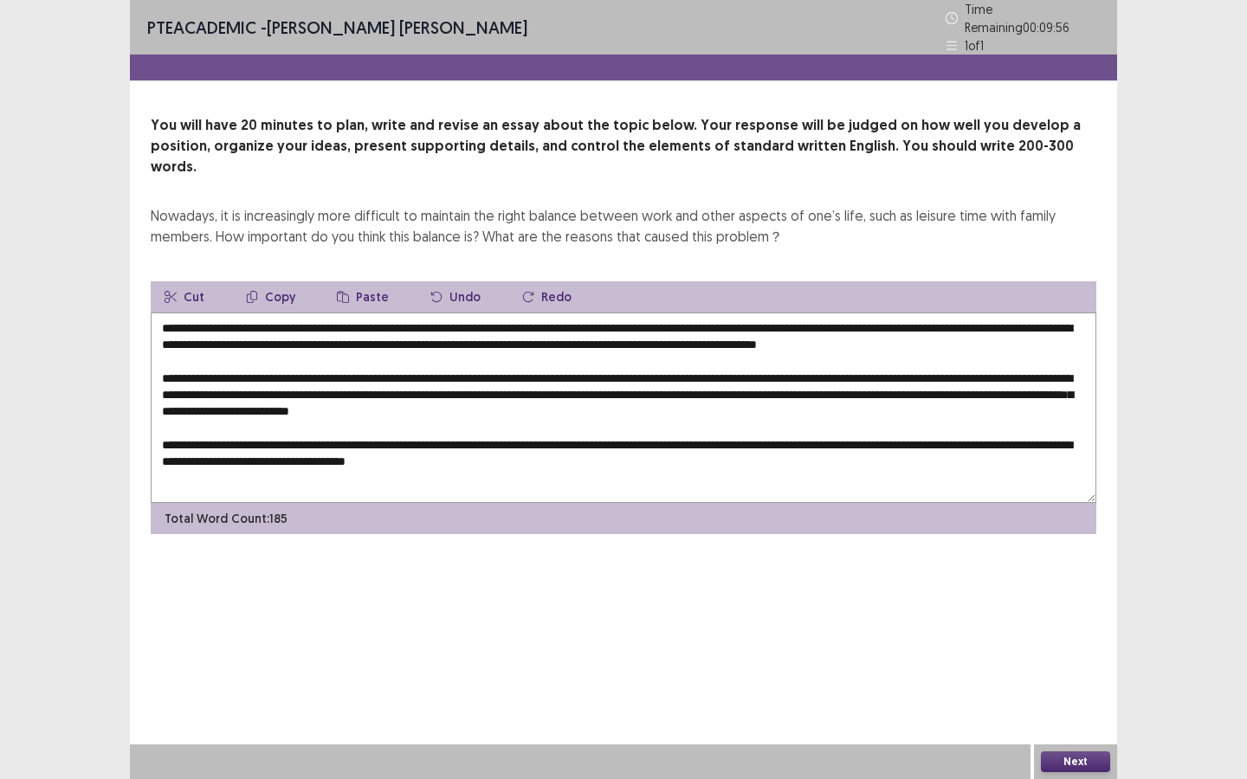
click at [640, 452] on textarea at bounding box center [624, 408] width 946 height 190
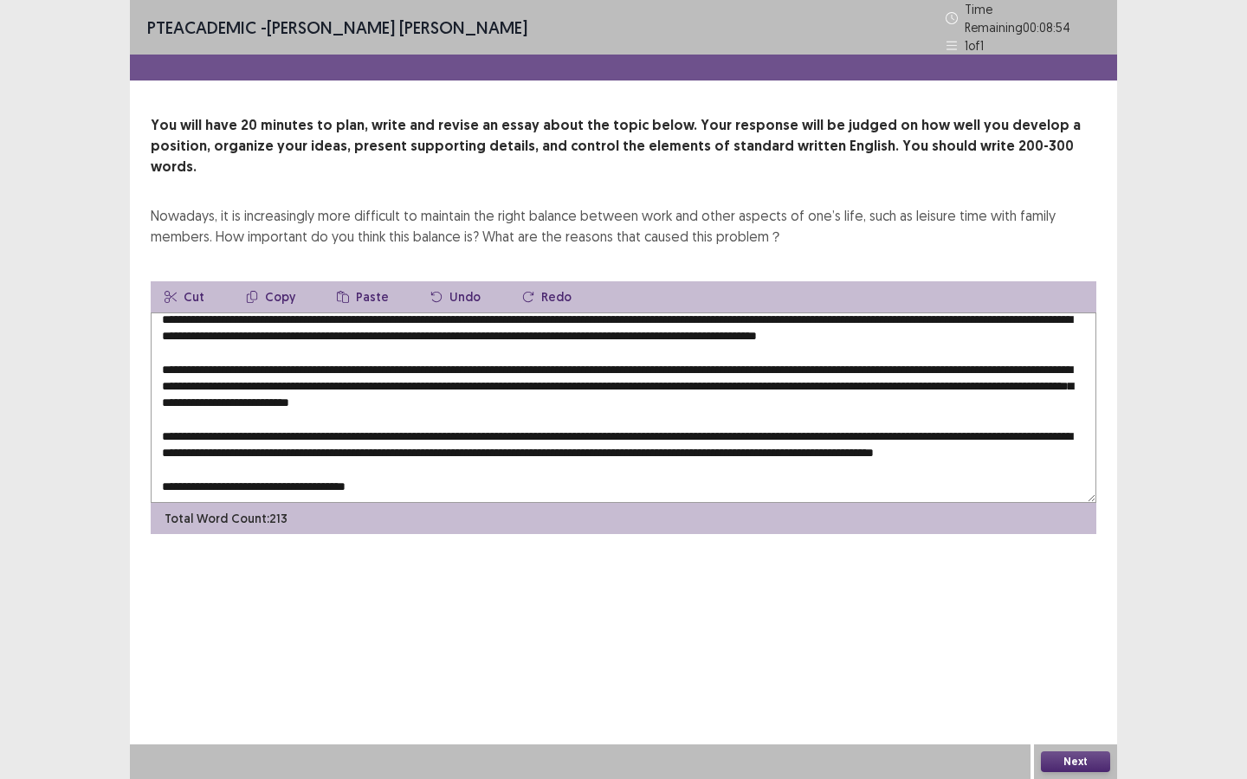
scroll to position [42, 0]
drag, startPoint x: 265, startPoint y: 469, endPoint x: 426, endPoint y: 469, distance: 161.0
click at [426, 469] on textarea at bounding box center [624, 408] width 946 height 190
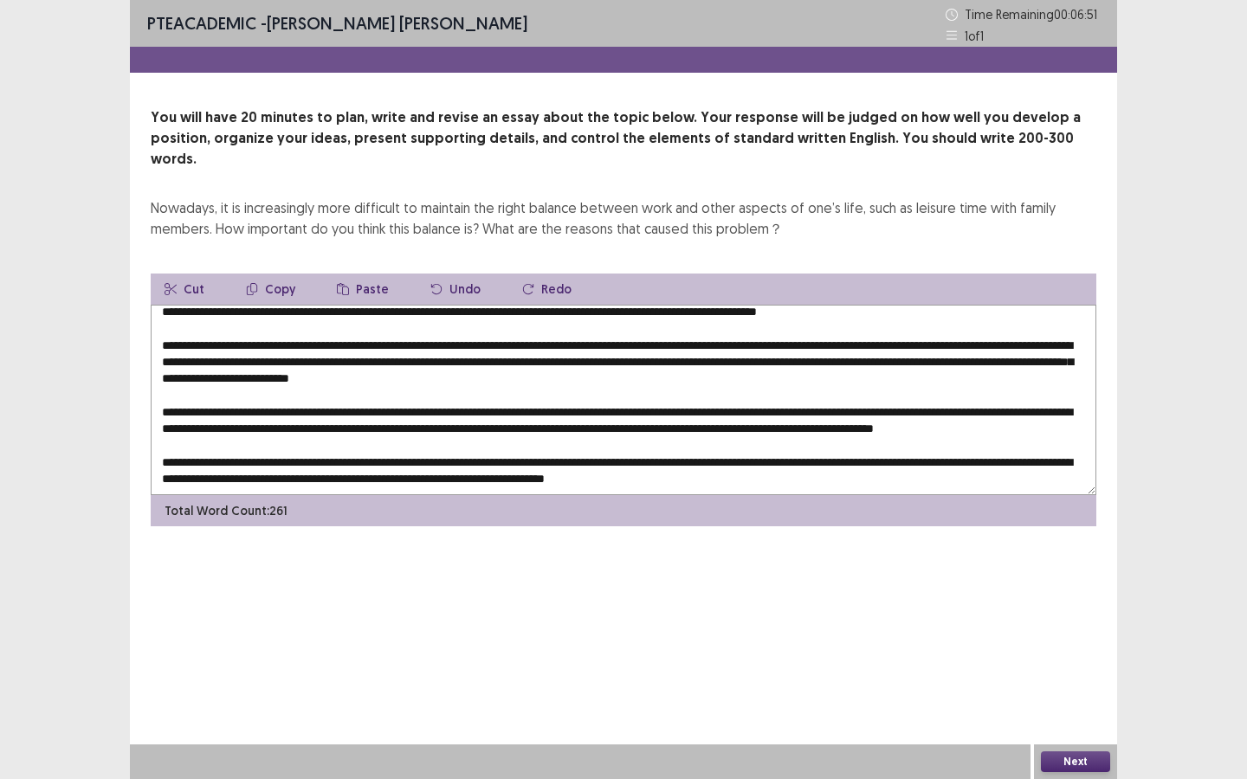
scroll to position [0, 0]
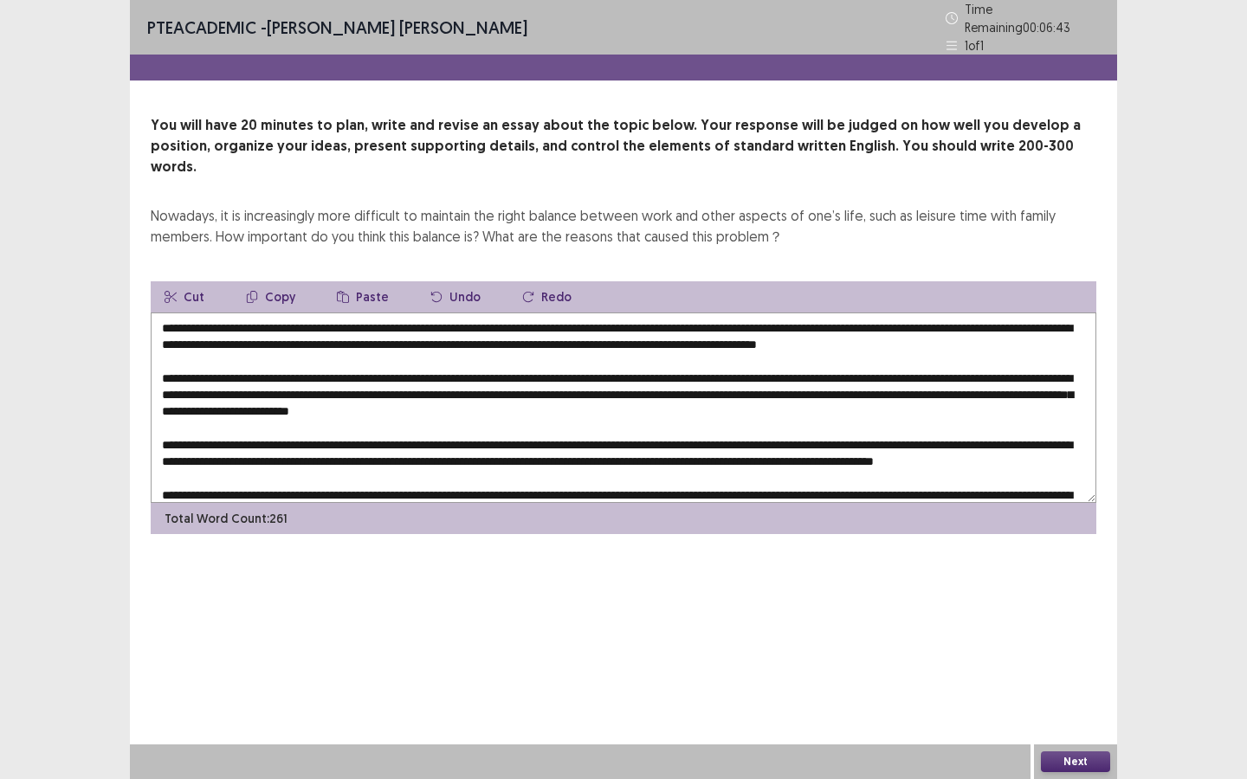
drag, startPoint x: 306, startPoint y: 303, endPoint x: 287, endPoint y: 305, distance: 18.3
click at [287, 313] on textarea at bounding box center [624, 408] width 946 height 190
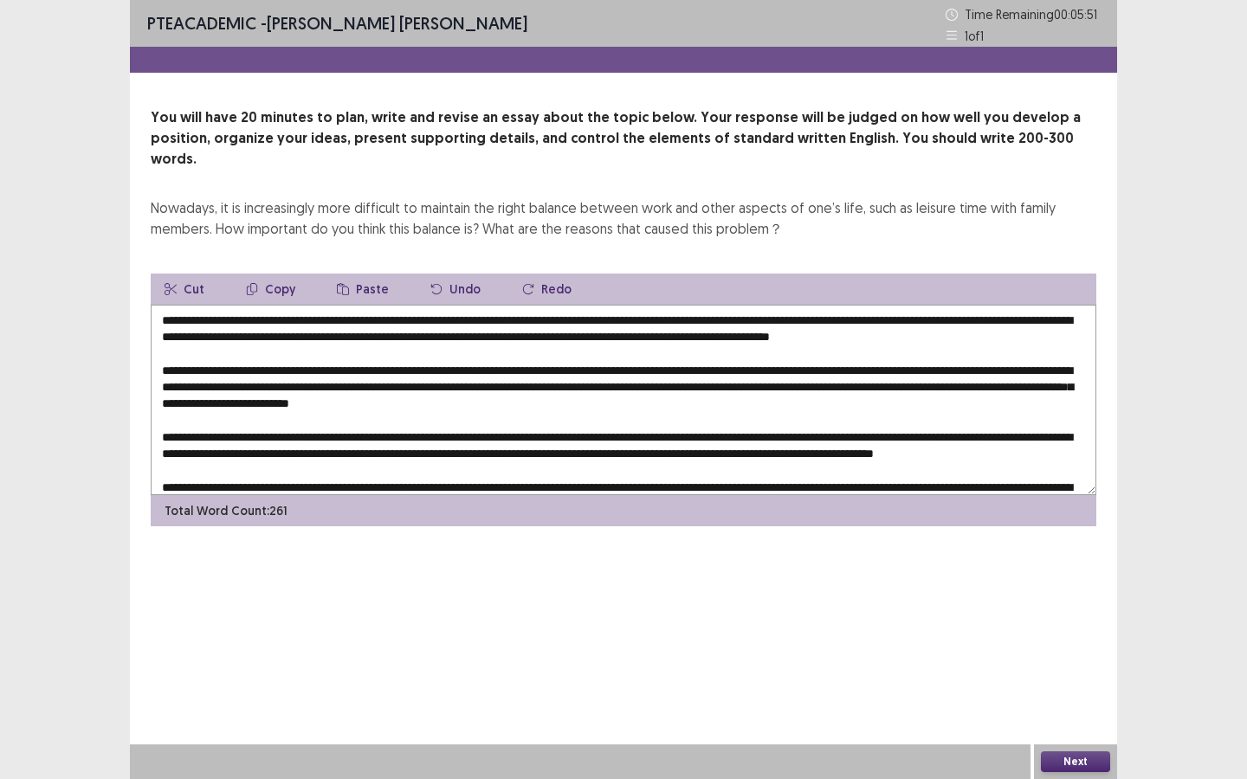
click at [709, 317] on textarea at bounding box center [624, 400] width 946 height 190
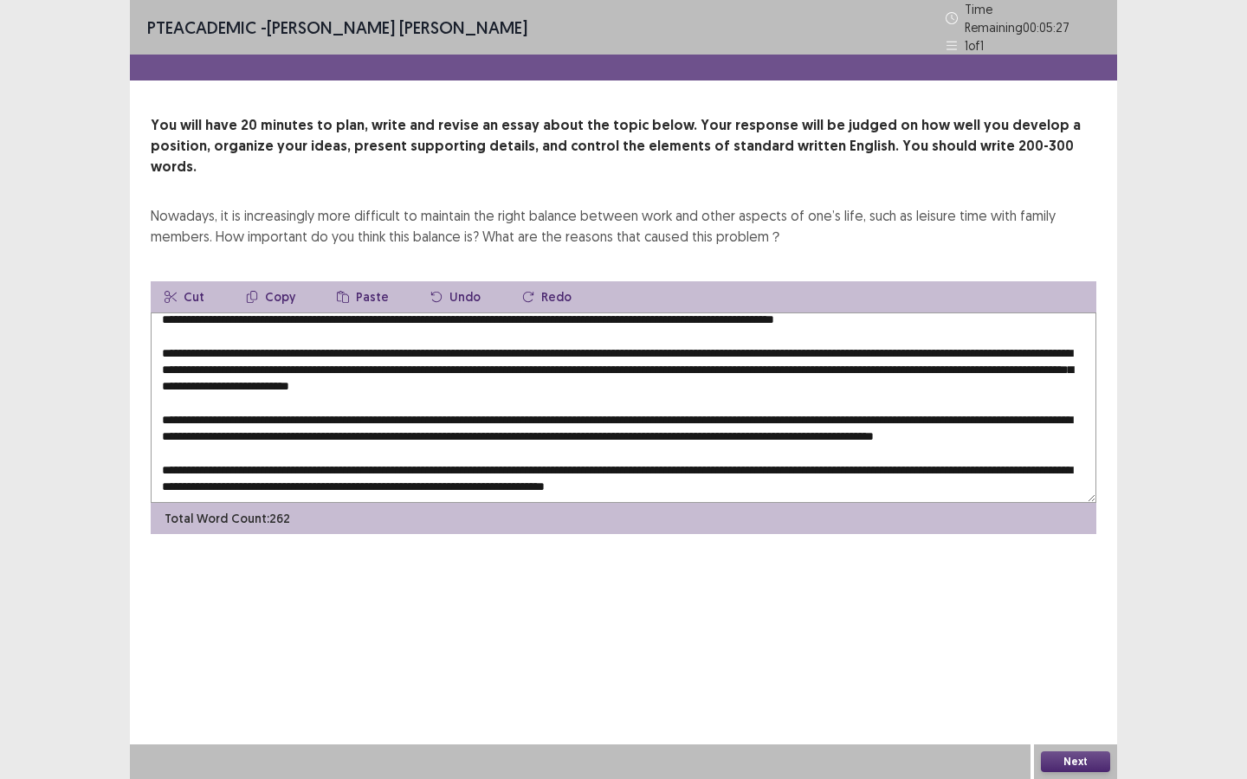
scroll to position [36, 0]
click at [412, 332] on textarea at bounding box center [624, 408] width 946 height 190
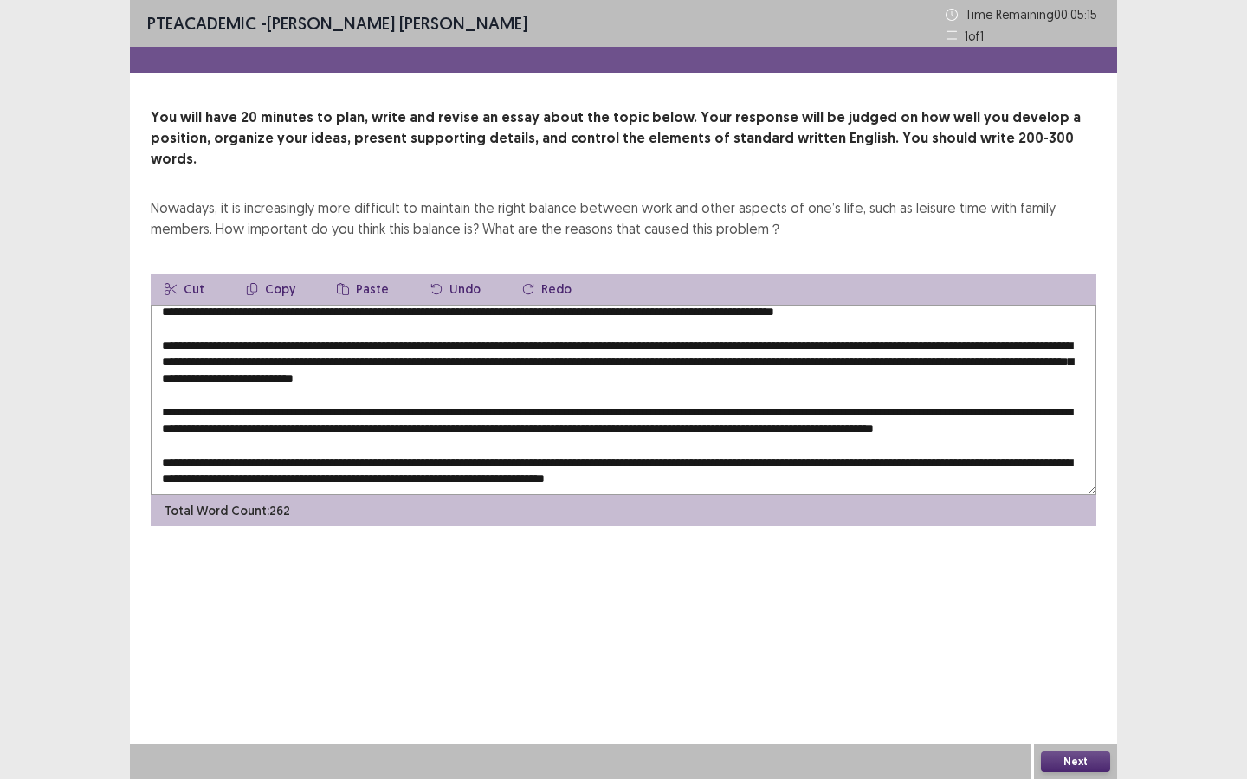
click at [696, 332] on textarea at bounding box center [624, 400] width 946 height 190
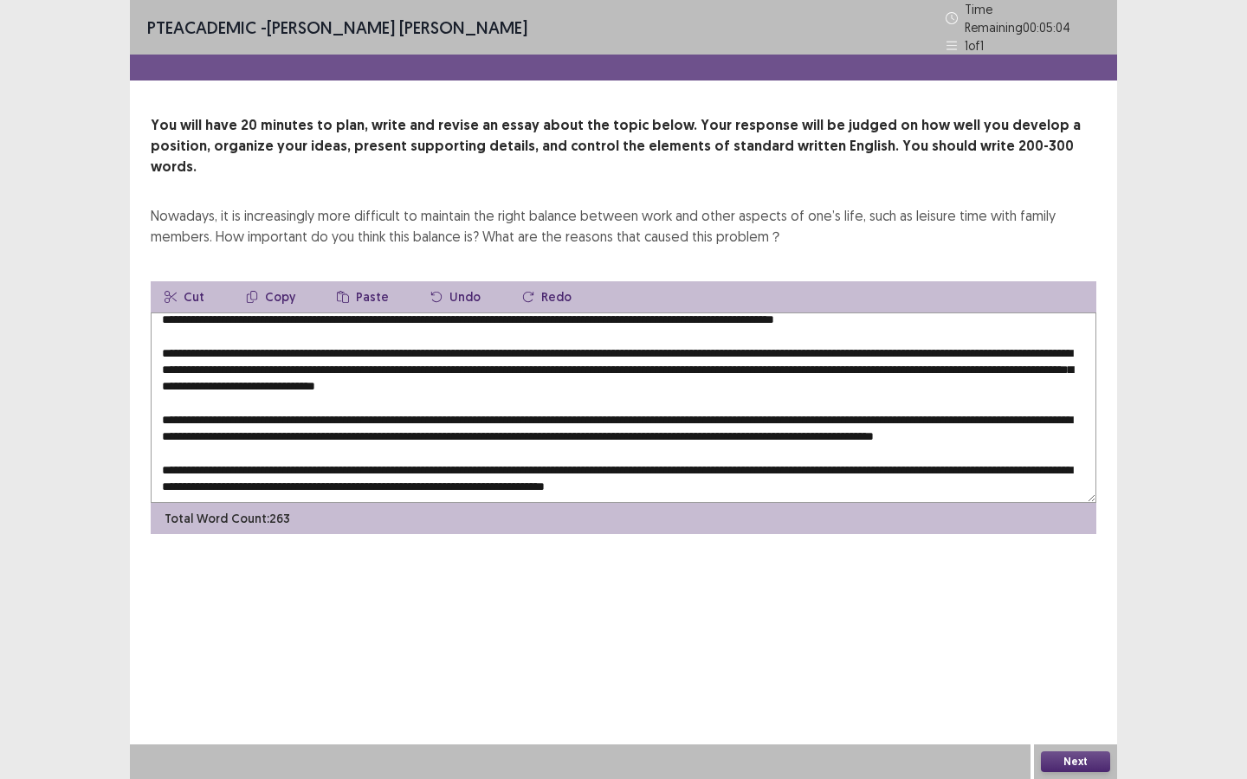
click at [1015, 329] on textarea at bounding box center [624, 408] width 946 height 190
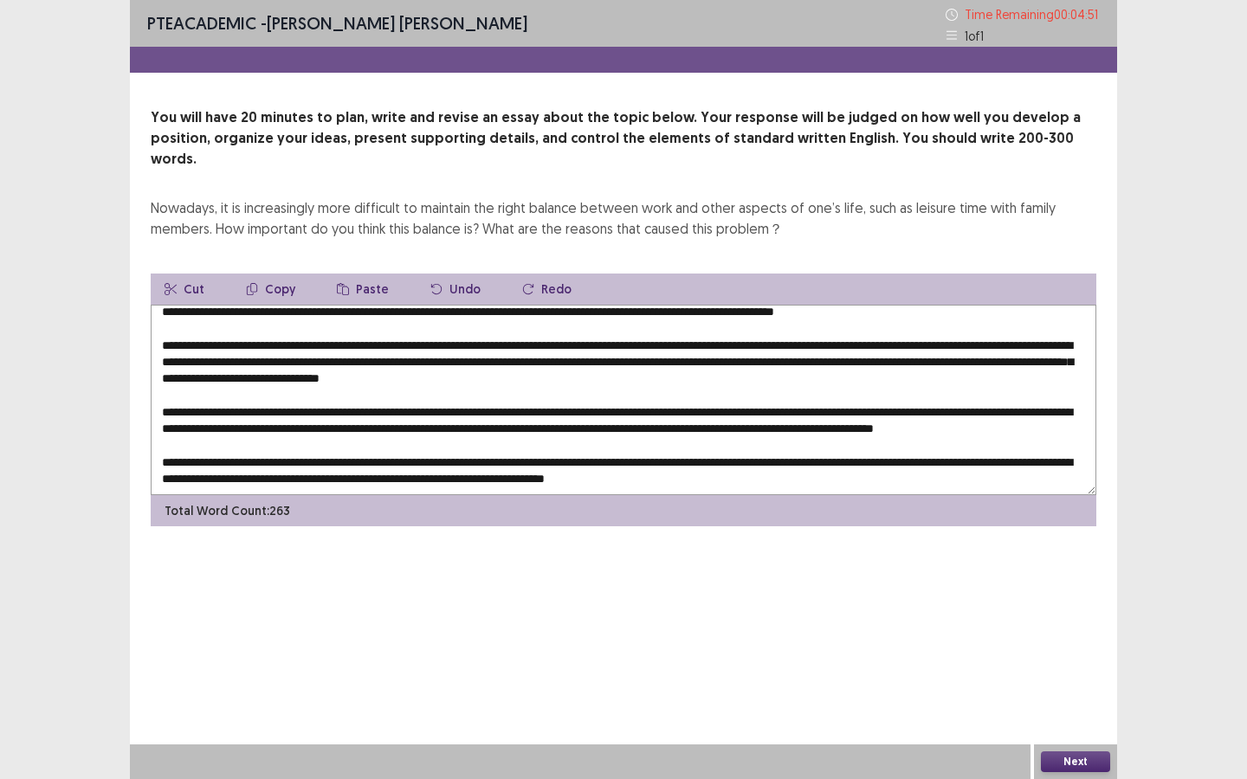
click at [255, 349] on textarea at bounding box center [624, 400] width 946 height 190
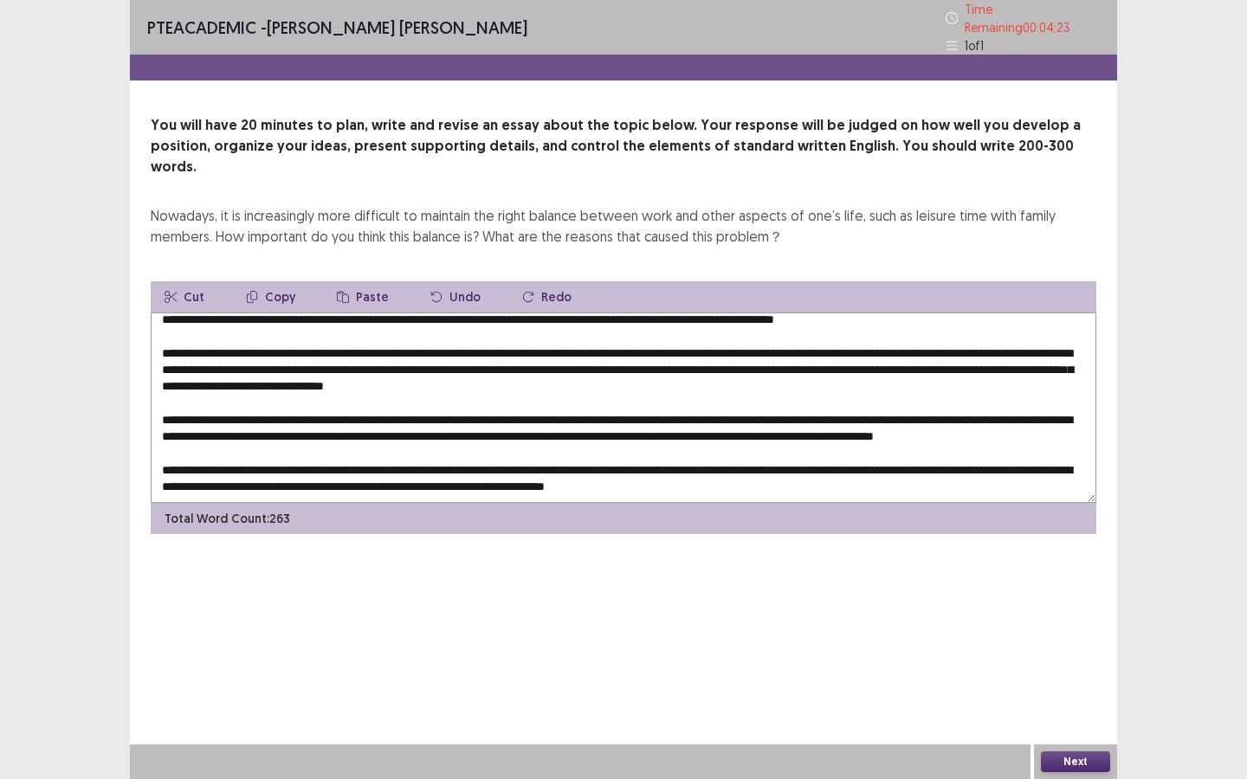
click at [869, 351] on textarea at bounding box center [624, 408] width 946 height 190
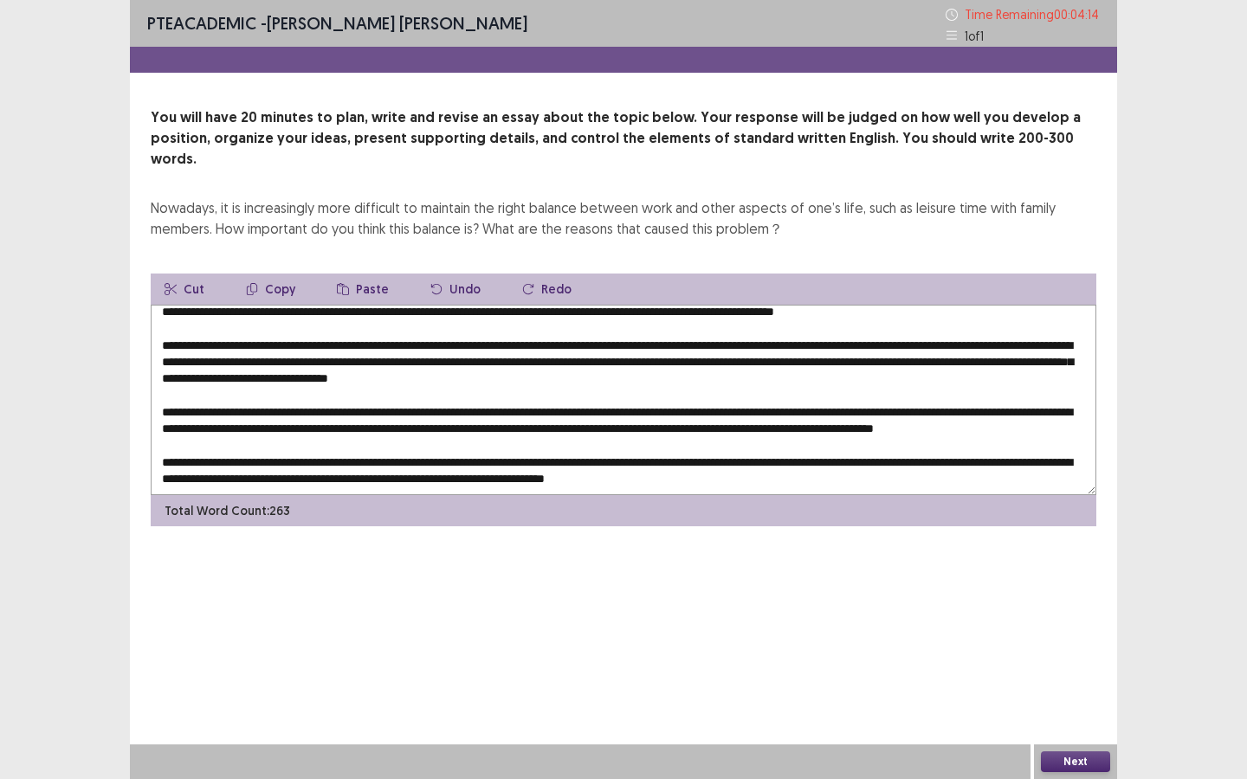
click at [976, 350] on textarea at bounding box center [624, 400] width 946 height 190
click at [457, 370] on textarea at bounding box center [624, 400] width 946 height 190
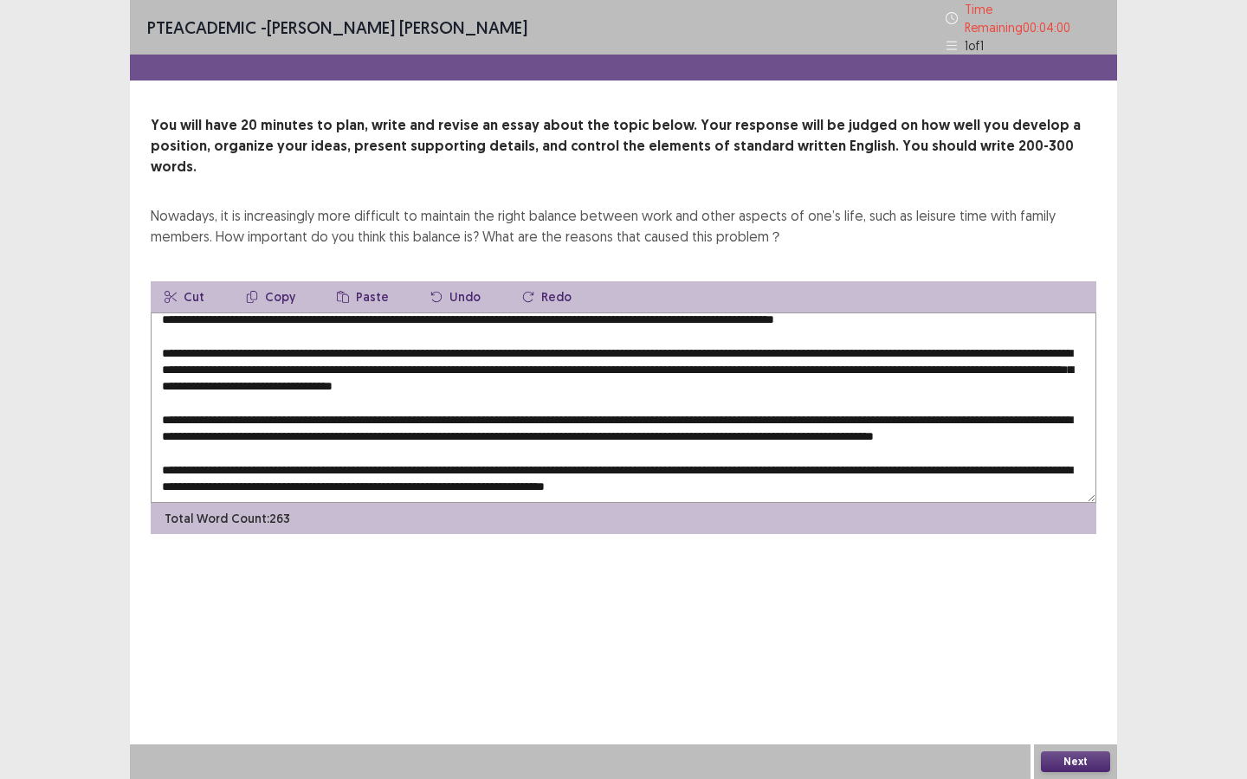
drag, startPoint x: 462, startPoint y: 370, endPoint x: 445, endPoint y: 367, distance: 17.5
click at [445, 367] on textarea at bounding box center [624, 408] width 946 height 190
drag, startPoint x: 216, startPoint y: 382, endPoint x: 161, endPoint y: 386, distance: 54.7
click at [161, 386] on textarea at bounding box center [624, 408] width 946 height 190
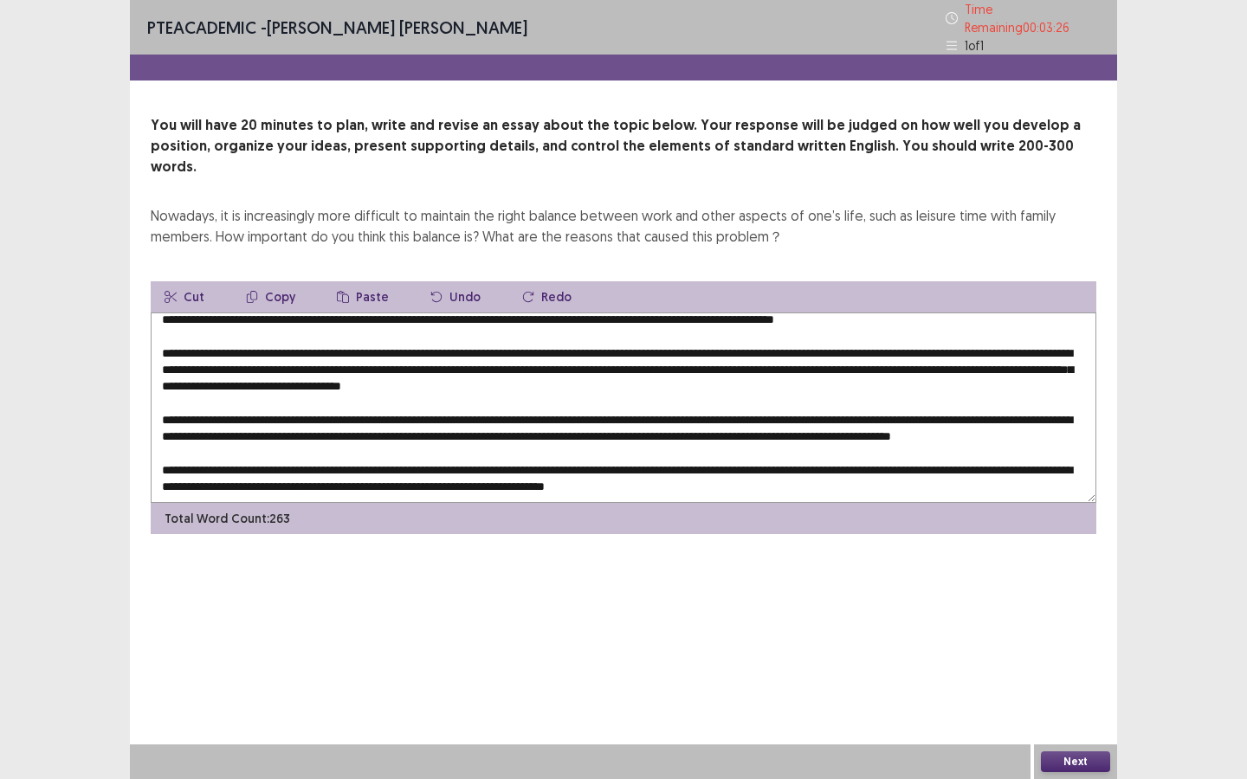
drag, startPoint x: 352, startPoint y: 378, endPoint x: 324, endPoint y: 378, distance: 27.7
click at [324, 378] on textarea at bounding box center [624, 408] width 946 height 190
click at [406, 383] on textarea at bounding box center [624, 408] width 946 height 190
click at [1023, 384] on textarea at bounding box center [624, 408] width 946 height 190
click at [461, 401] on textarea at bounding box center [624, 408] width 946 height 190
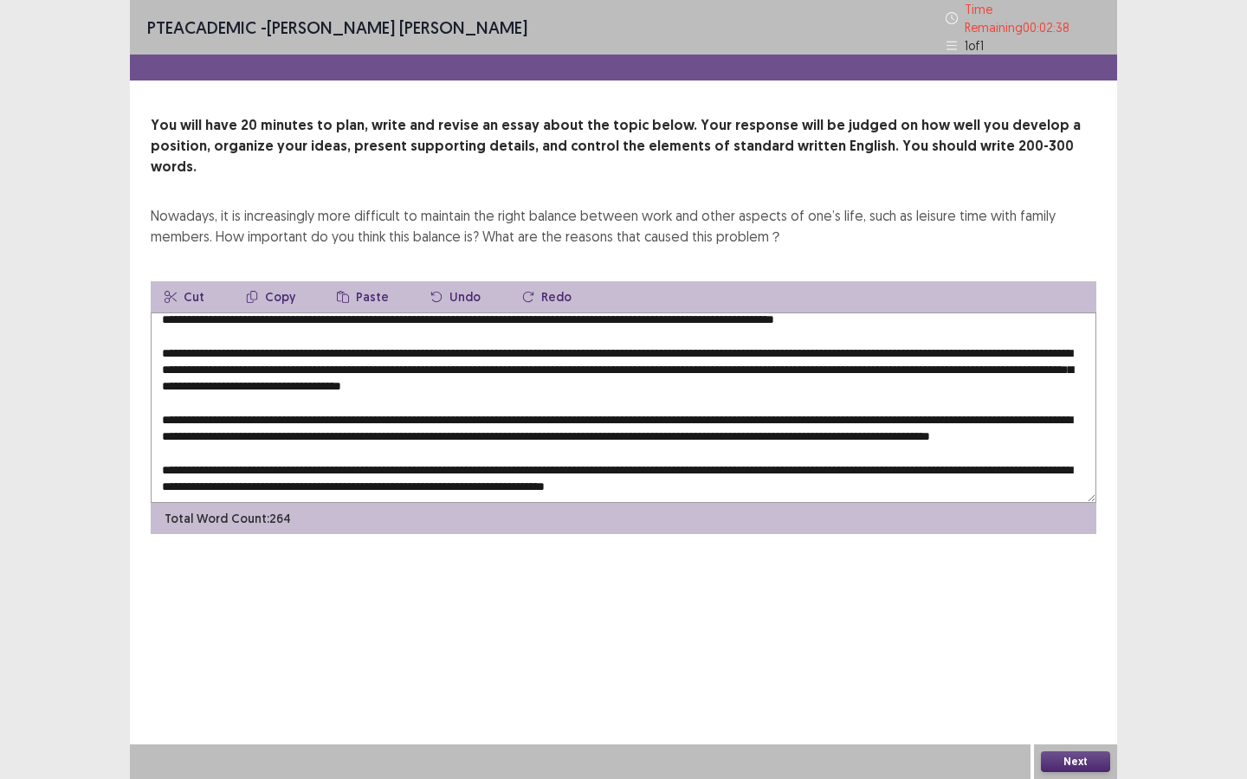
click at [573, 399] on textarea at bounding box center [624, 408] width 946 height 190
click at [599, 403] on textarea at bounding box center [624, 408] width 946 height 190
click at [449, 413] on textarea at bounding box center [624, 408] width 946 height 190
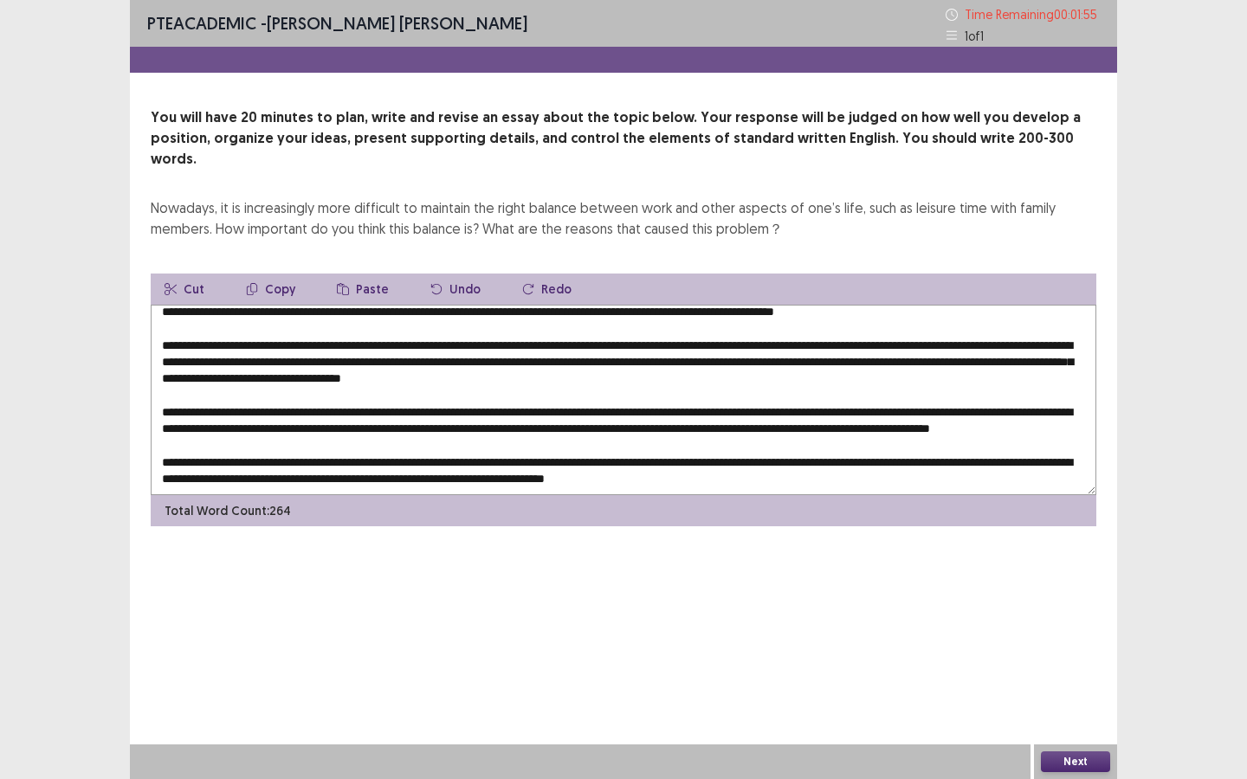
click at [493, 442] on textarea at bounding box center [624, 400] width 946 height 190
click at [621, 447] on textarea at bounding box center [624, 400] width 946 height 190
click at [865, 444] on textarea at bounding box center [624, 400] width 946 height 190
click at [216, 460] on textarea at bounding box center [624, 400] width 946 height 190
click at [416, 459] on textarea at bounding box center [624, 400] width 946 height 190
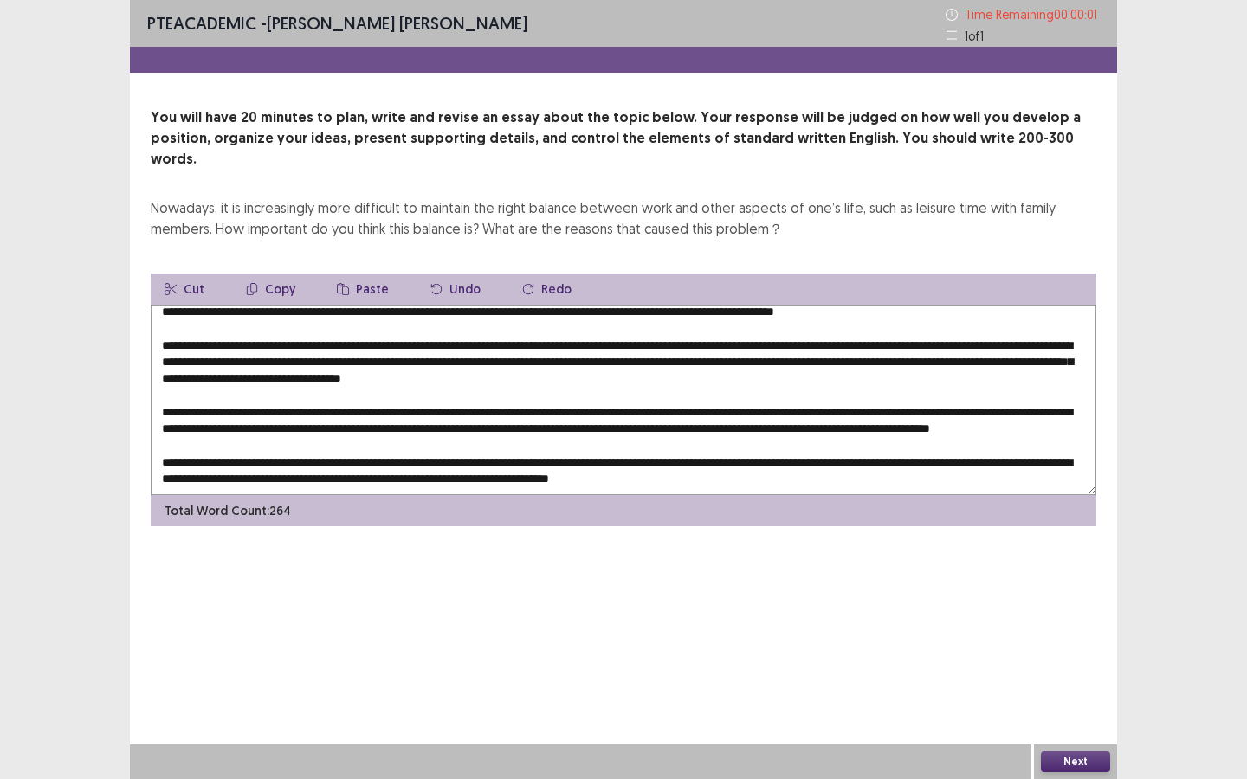
type textarea "**********"
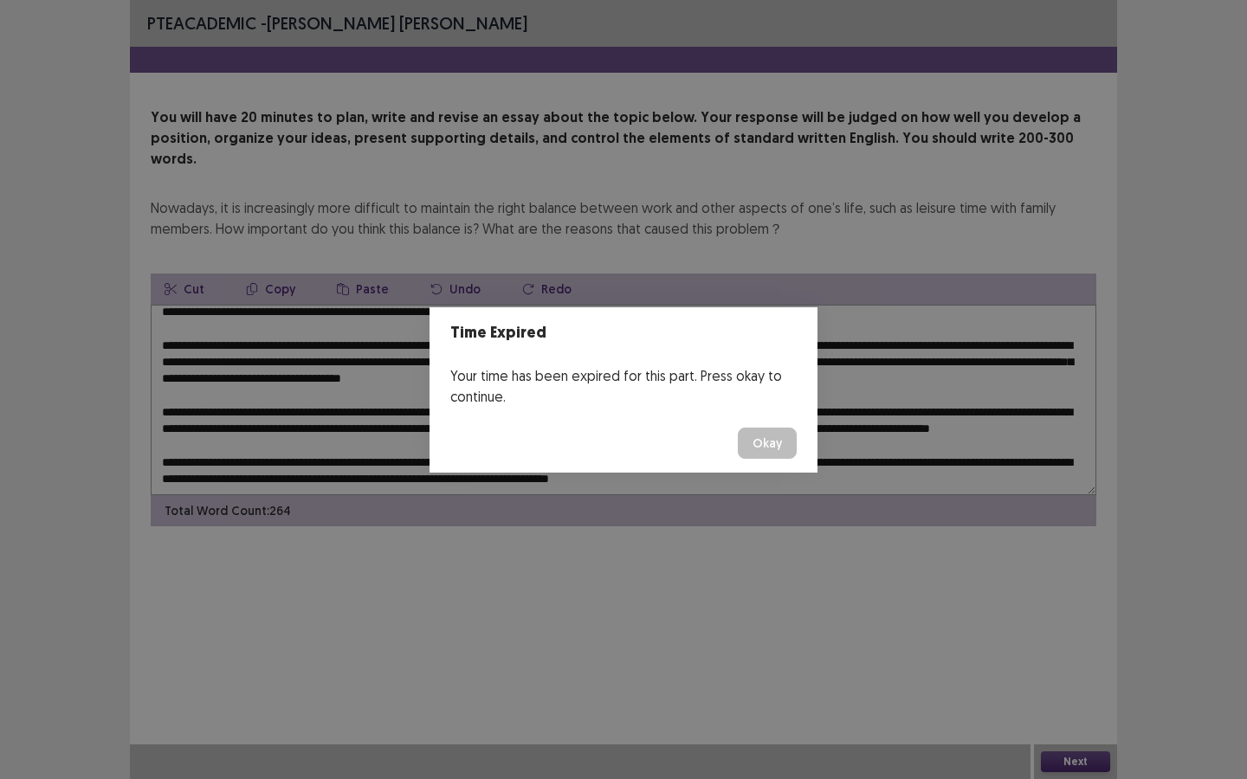
click at [758, 436] on button "Okay" at bounding box center [767, 443] width 59 height 31
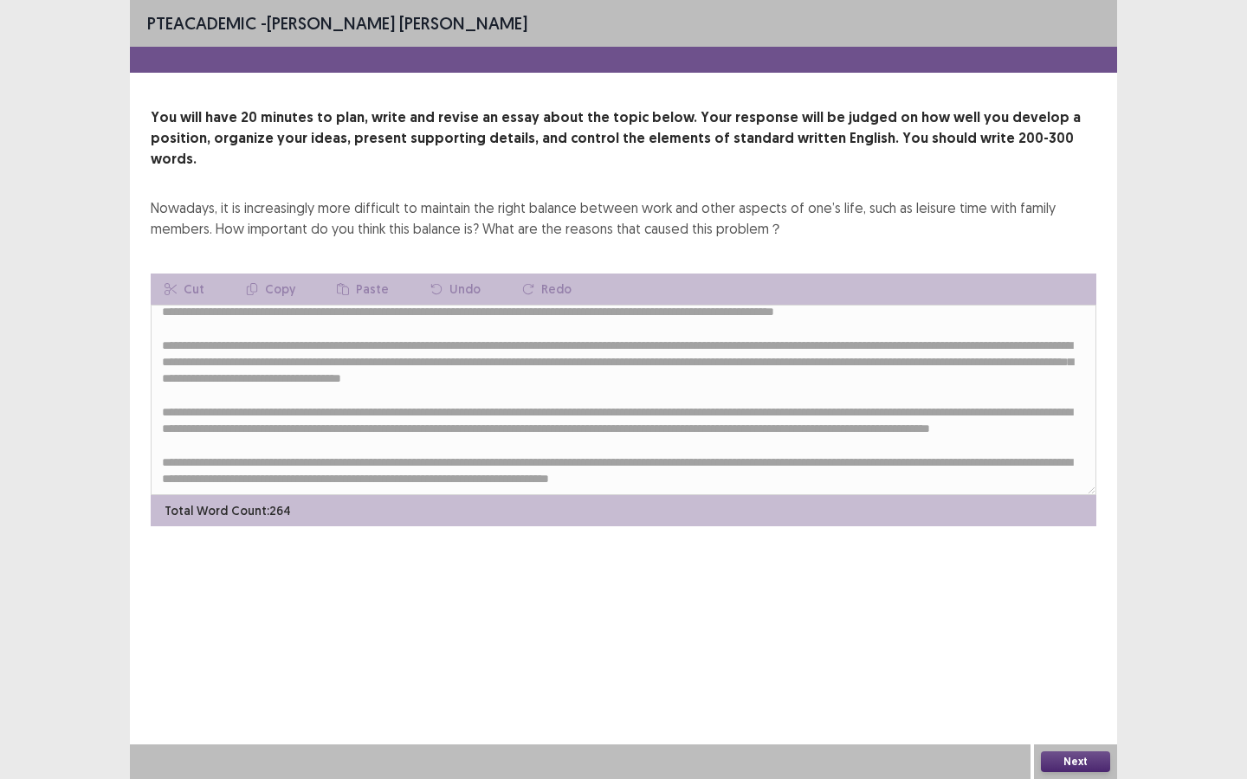
click at [1023, 582] on button "Next" at bounding box center [1075, 762] width 69 height 21
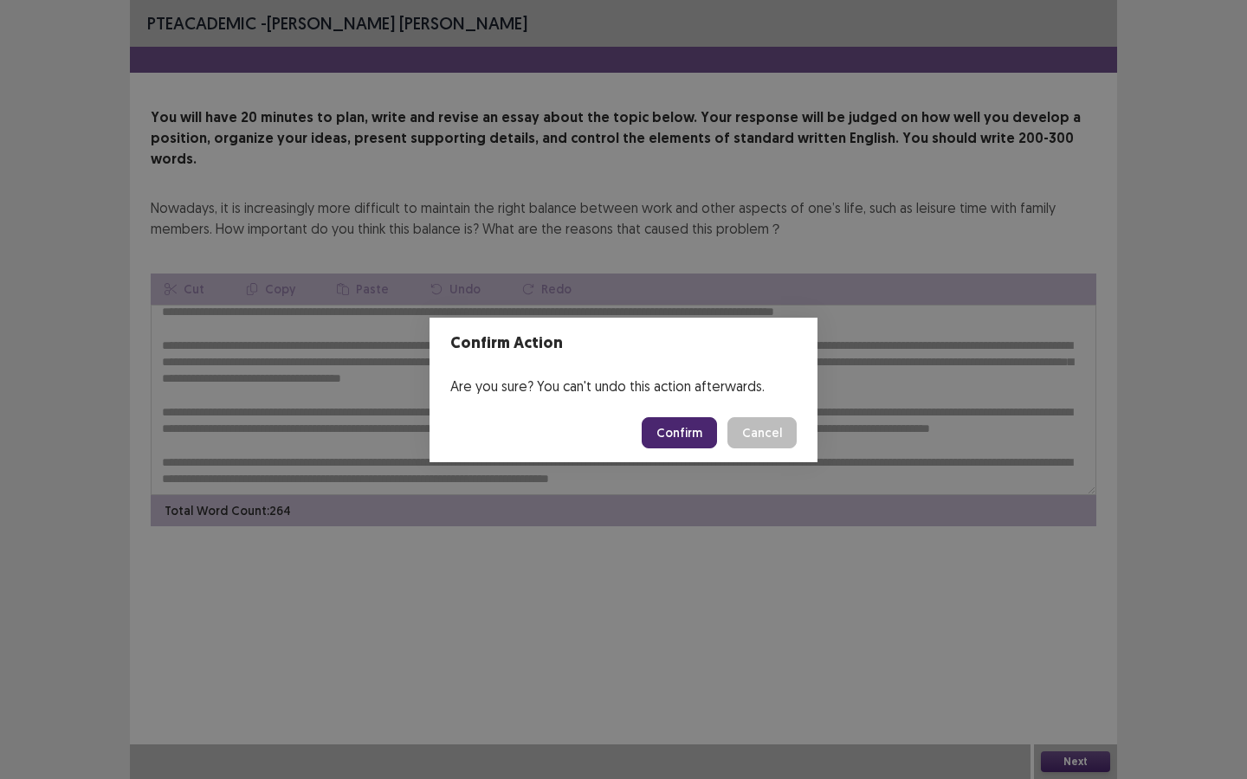
click at [677, 432] on button "Confirm" at bounding box center [679, 432] width 75 height 31
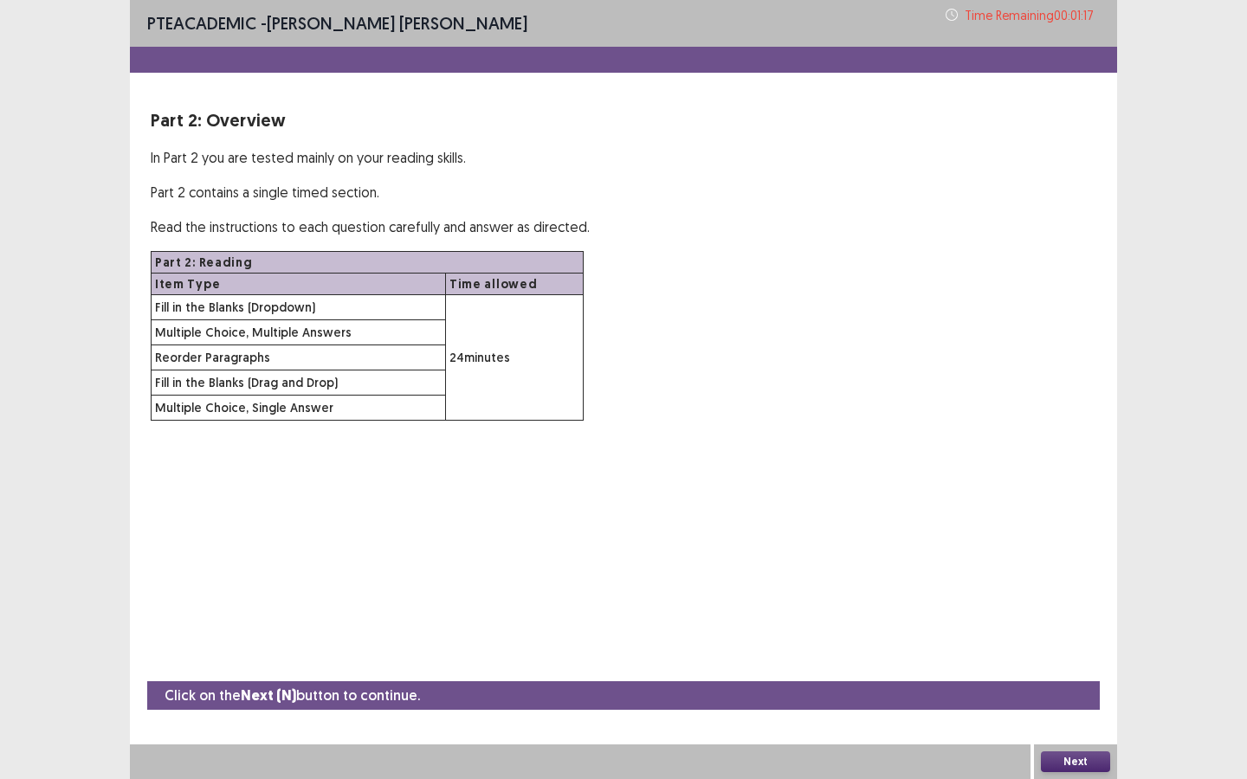
click at [1023, 582] on button "Next" at bounding box center [1075, 762] width 69 height 21
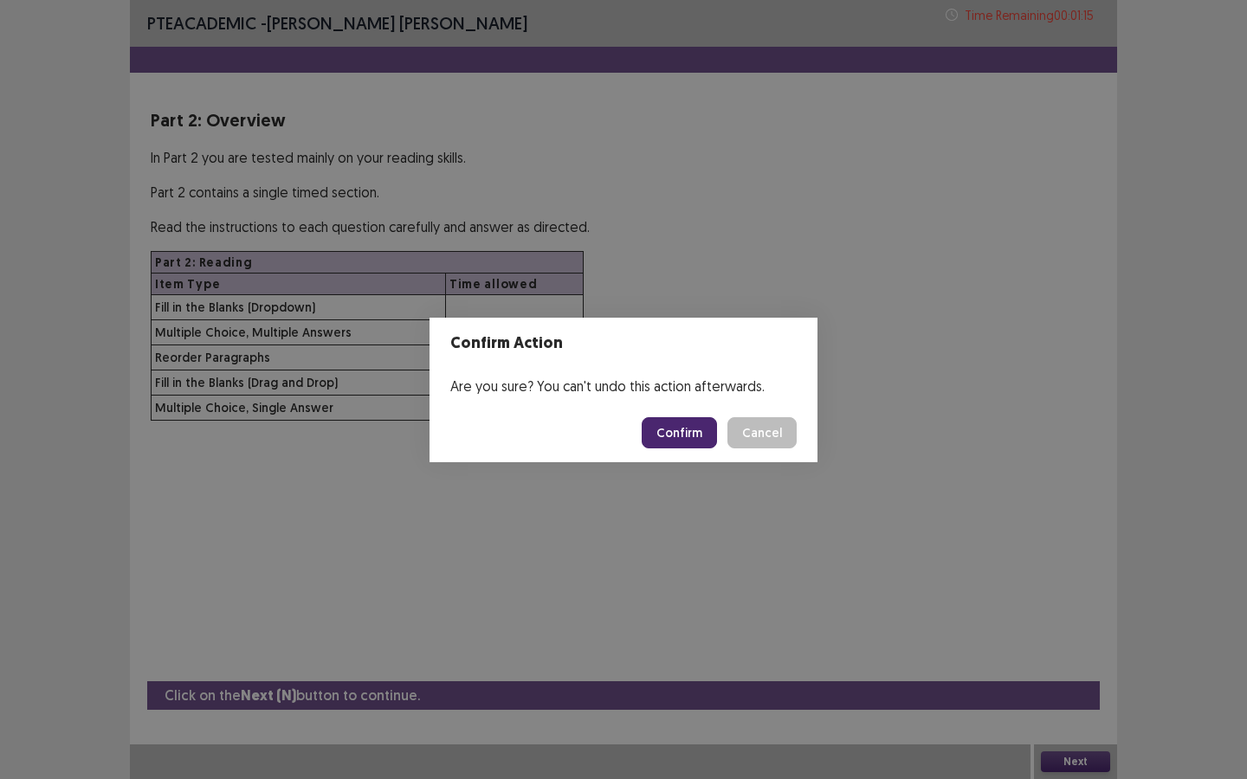
click at [683, 432] on button "Confirm" at bounding box center [679, 432] width 75 height 31
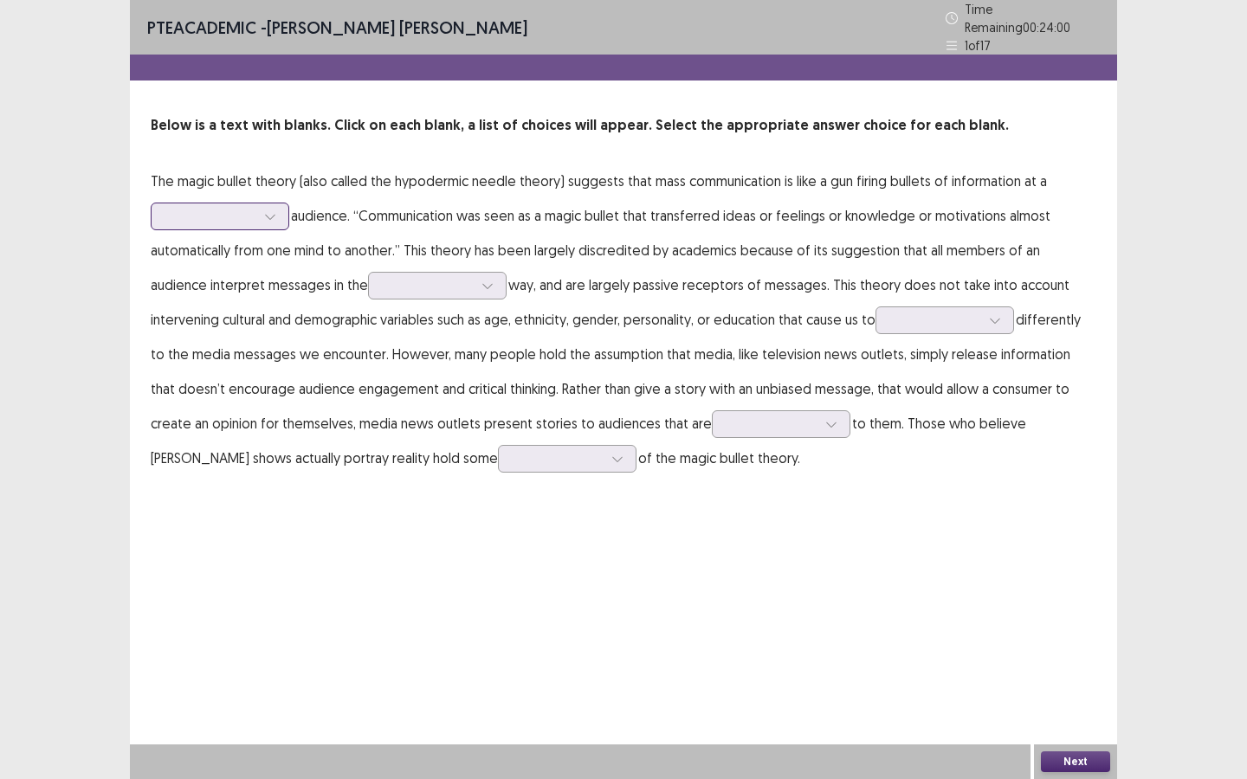
click at [242, 208] on div at bounding box center [210, 216] width 90 height 16
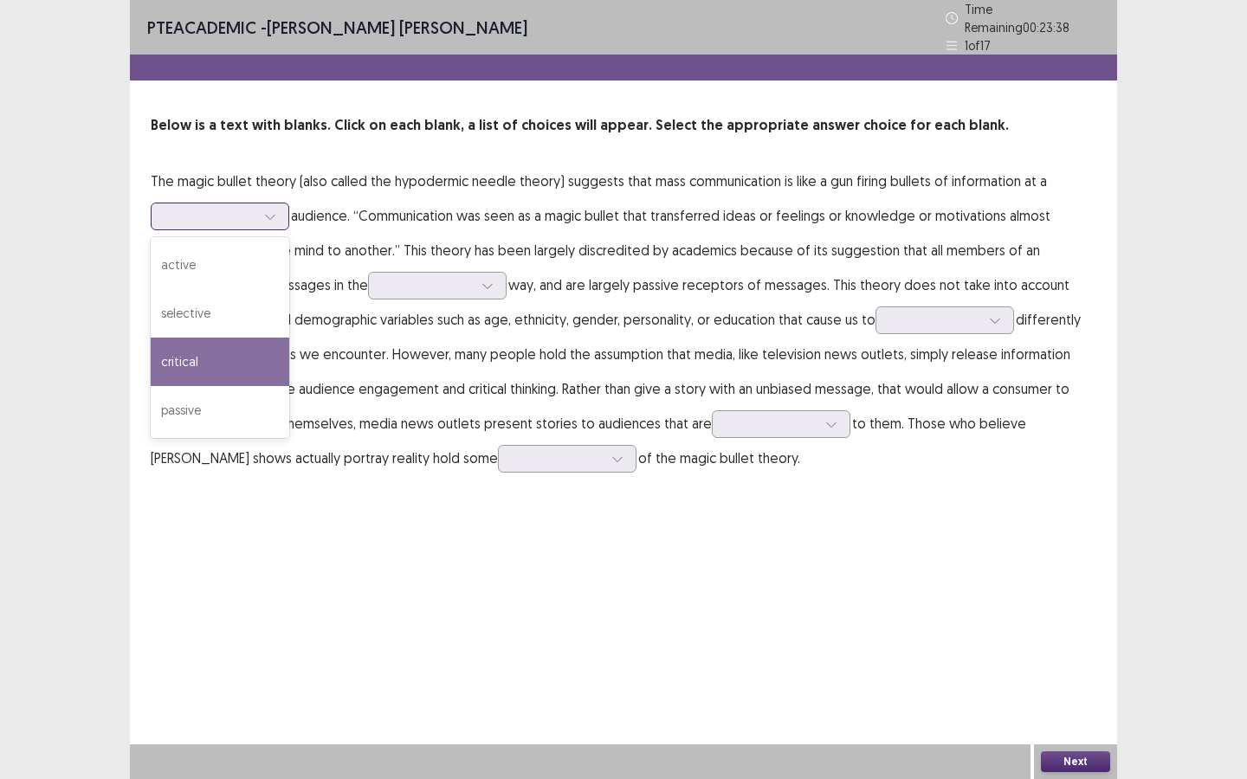
click at [218, 371] on div "critical" at bounding box center [220, 362] width 139 height 48
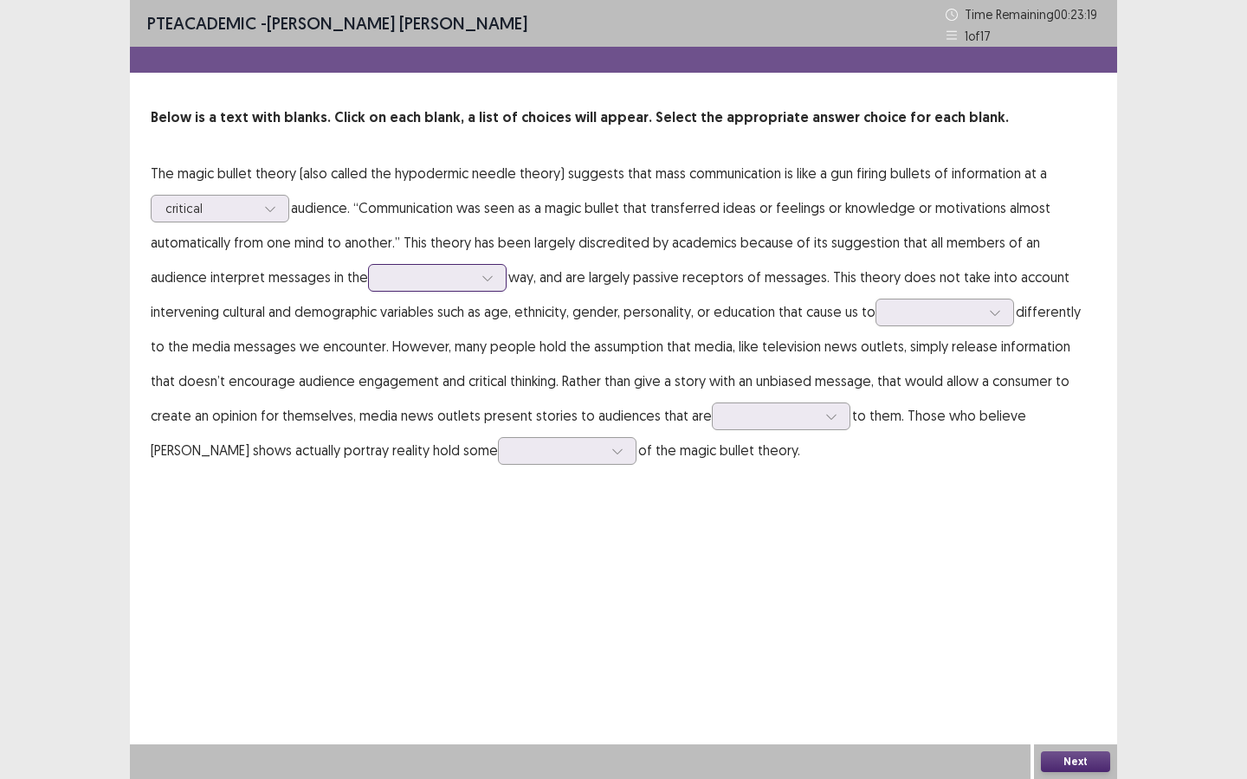
click at [383, 276] on div at bounding box center [428, 277] width 90 height 16
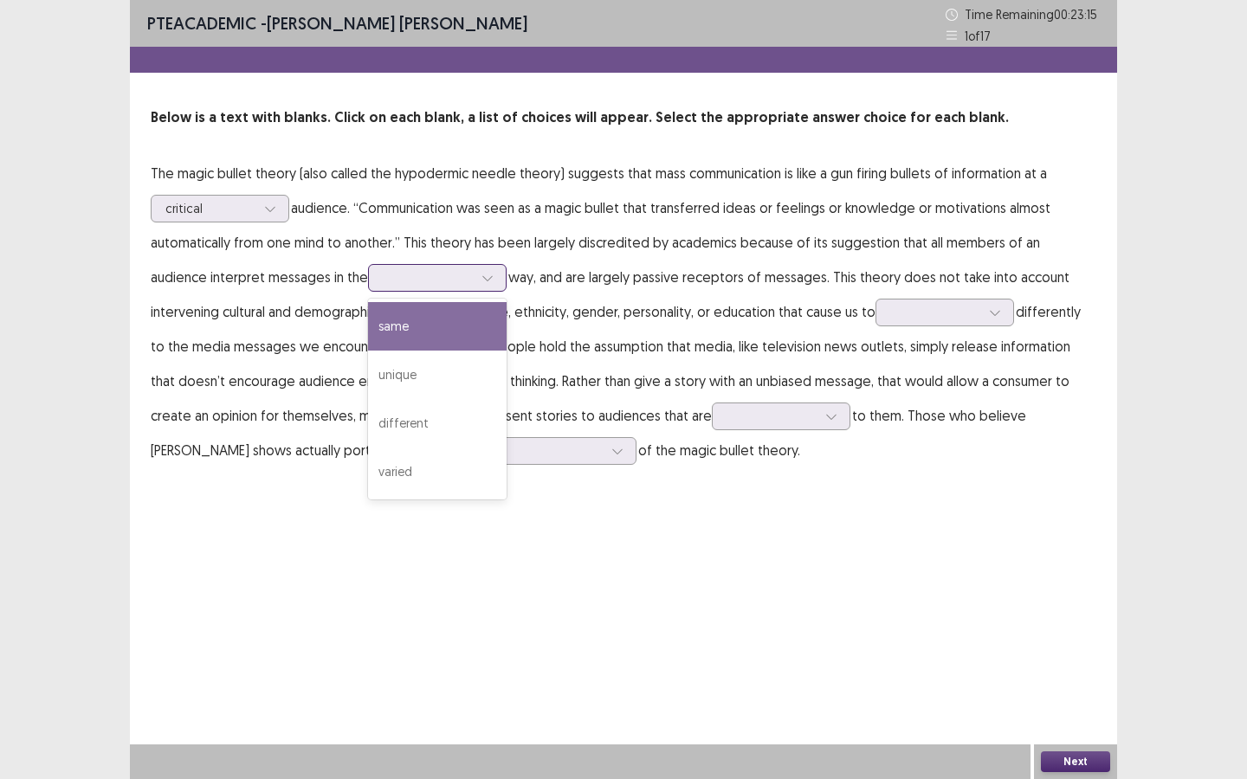
click at [368, 330] on div "same" at bounding box center [437, 326] width 139 height 48
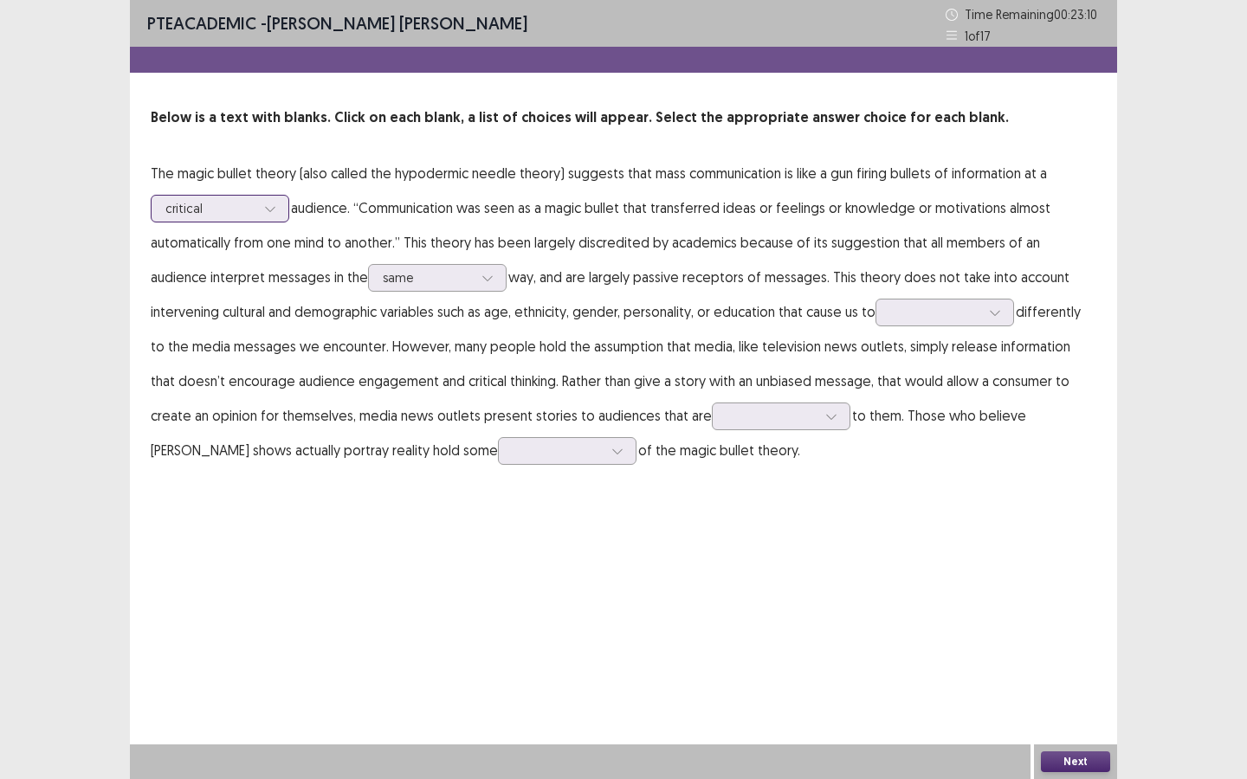
click at [213, 204] on div at bounding box center [210, 208] width 90 height 16
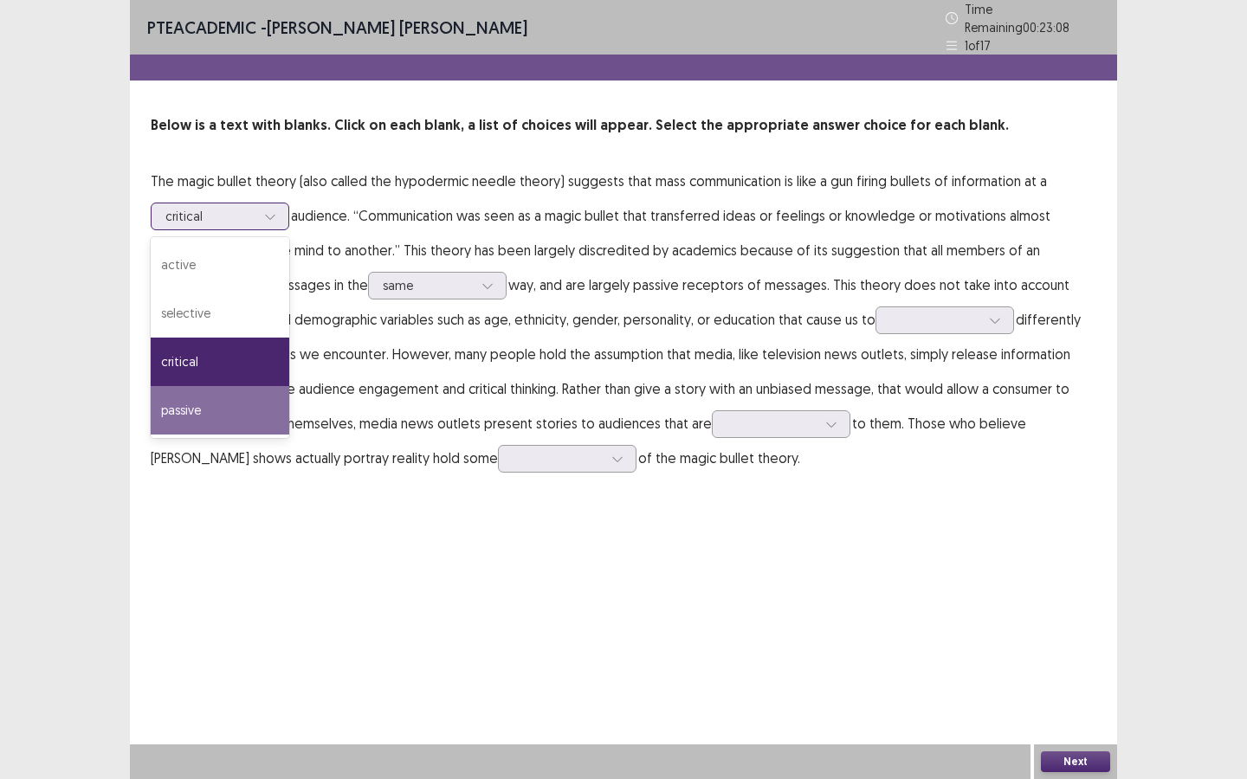
click at [202, 397] on div "passive" at bounding box center [220, 410] width 139 height 48
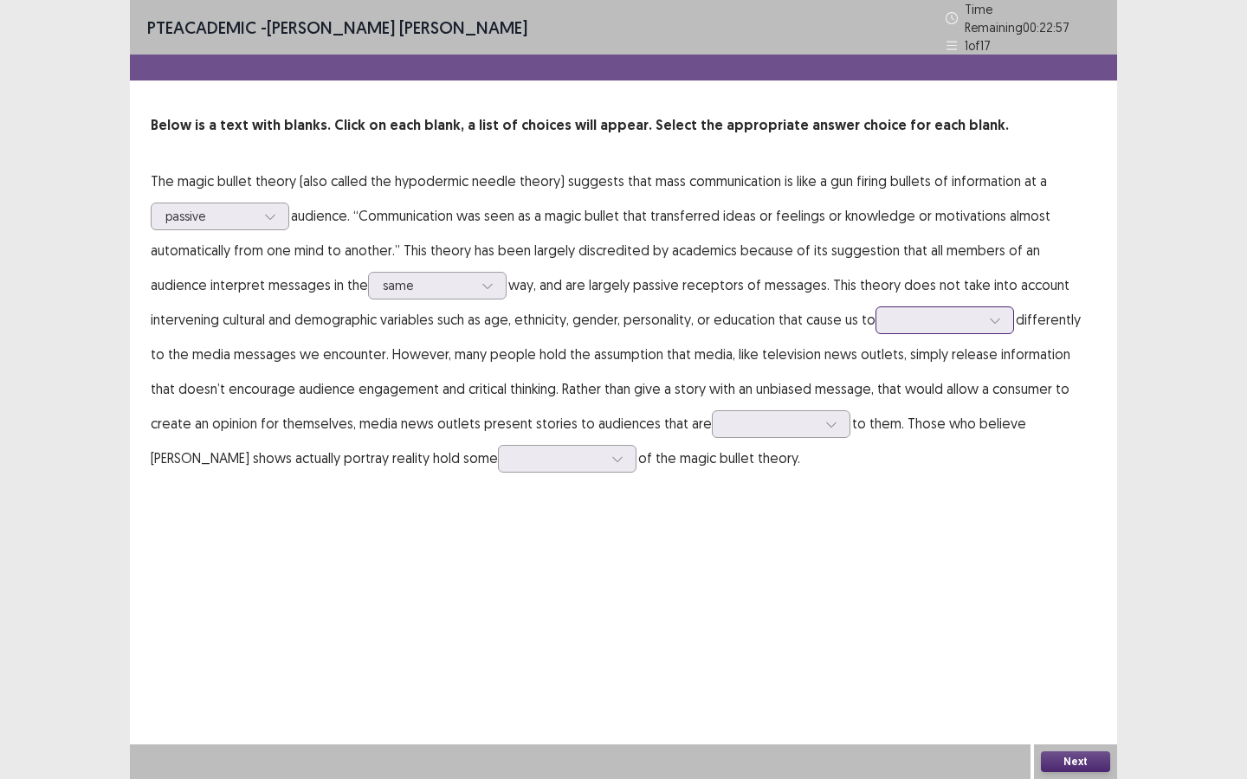
click at [890, 313] on div at bounding box center [935, 320] width 90 height 16
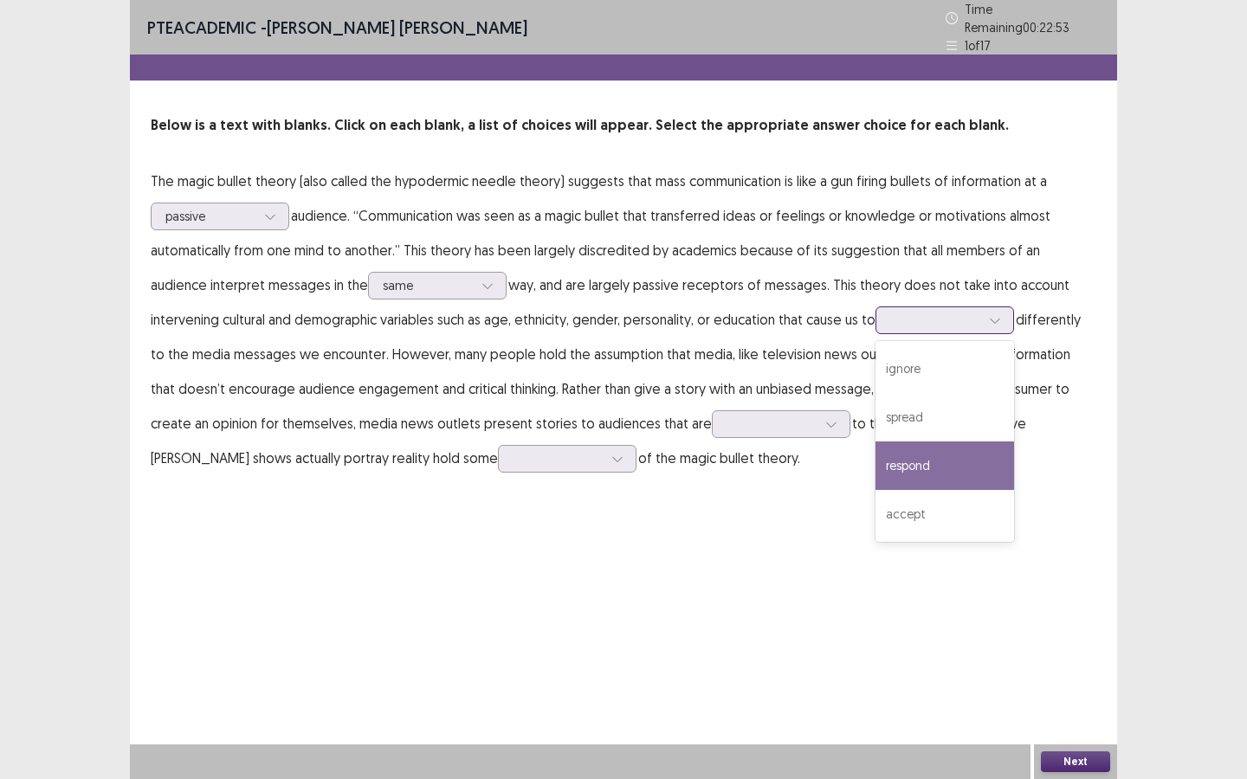
click at [875, 450] on div "respond" at bounding box center [944, 466] width 139 height 48
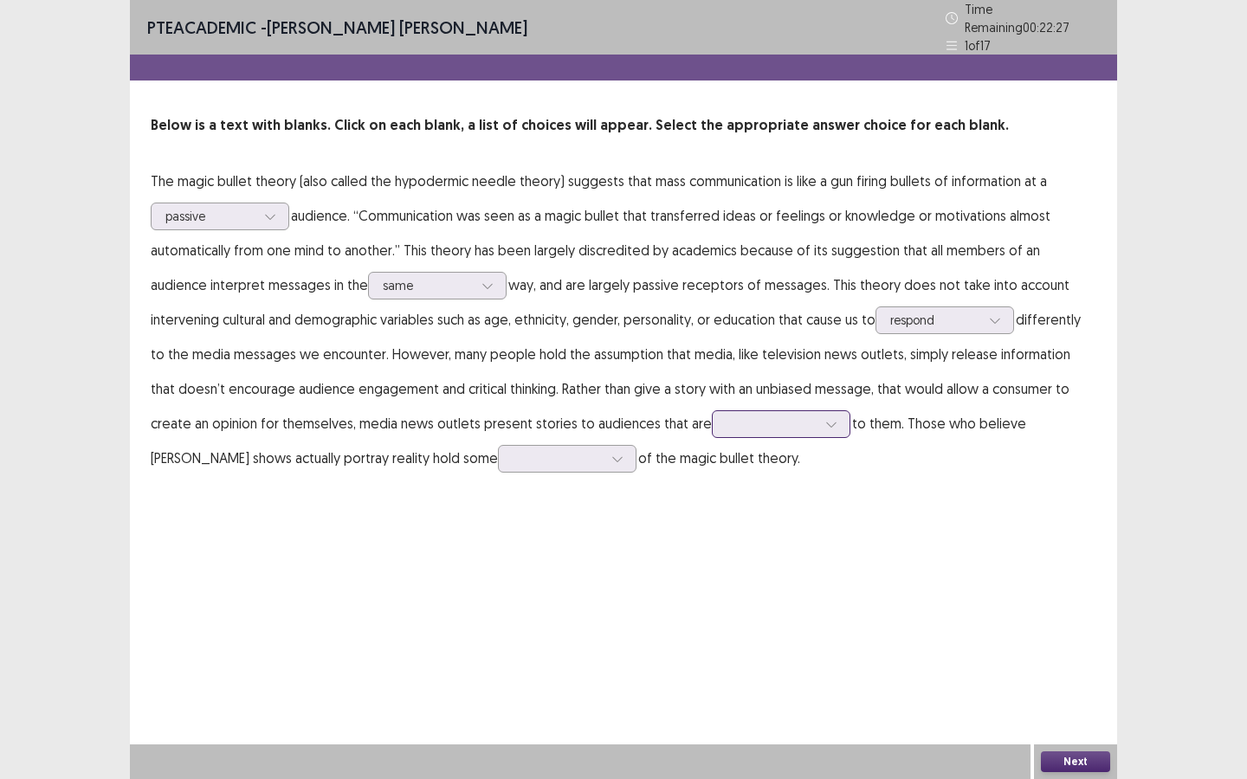
click at [726, 416] on div at bounding box center [771, 424] width 90 height 16
click at [712, 582] on div "attractive" at bounding box center [781, 618] width 139 height 48
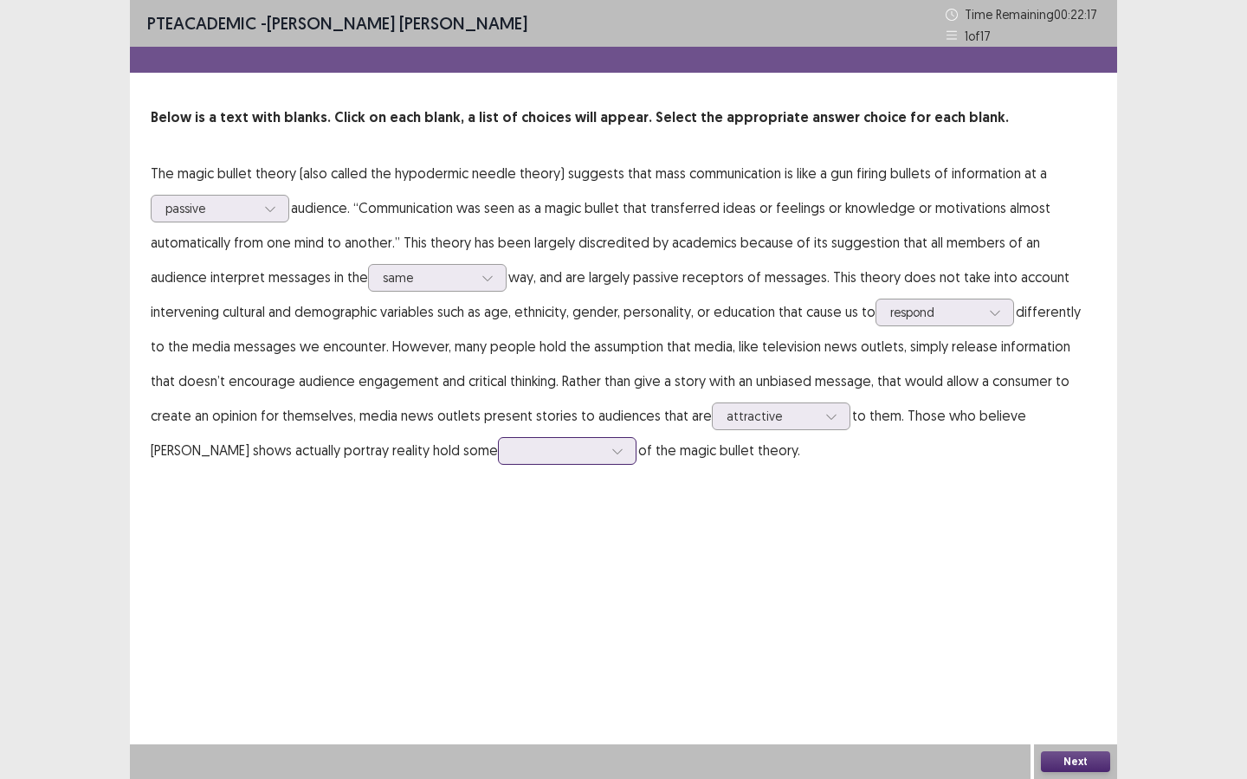
click at [498, 461] on div at bounding box center [567, 451] width 139 height 28
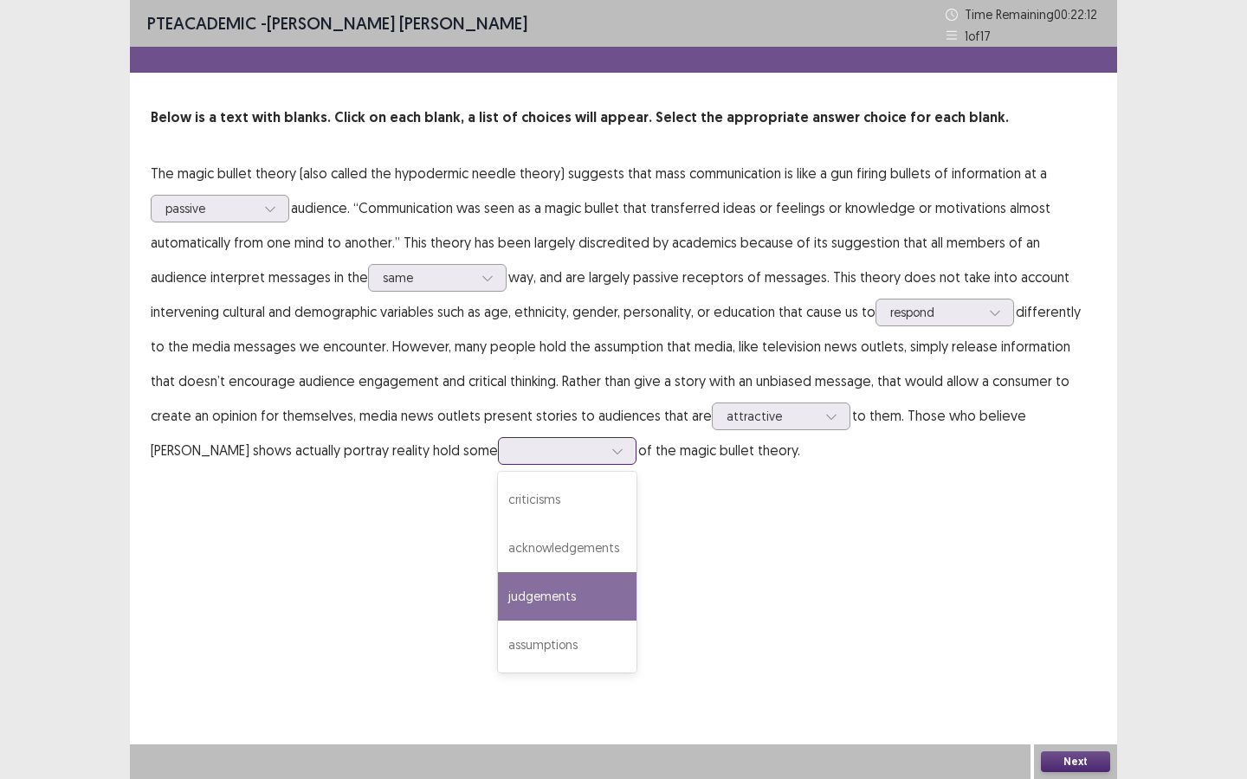
click at [498, 582] on div "judgements" at bounding box center [567, 596] width 139 height 48
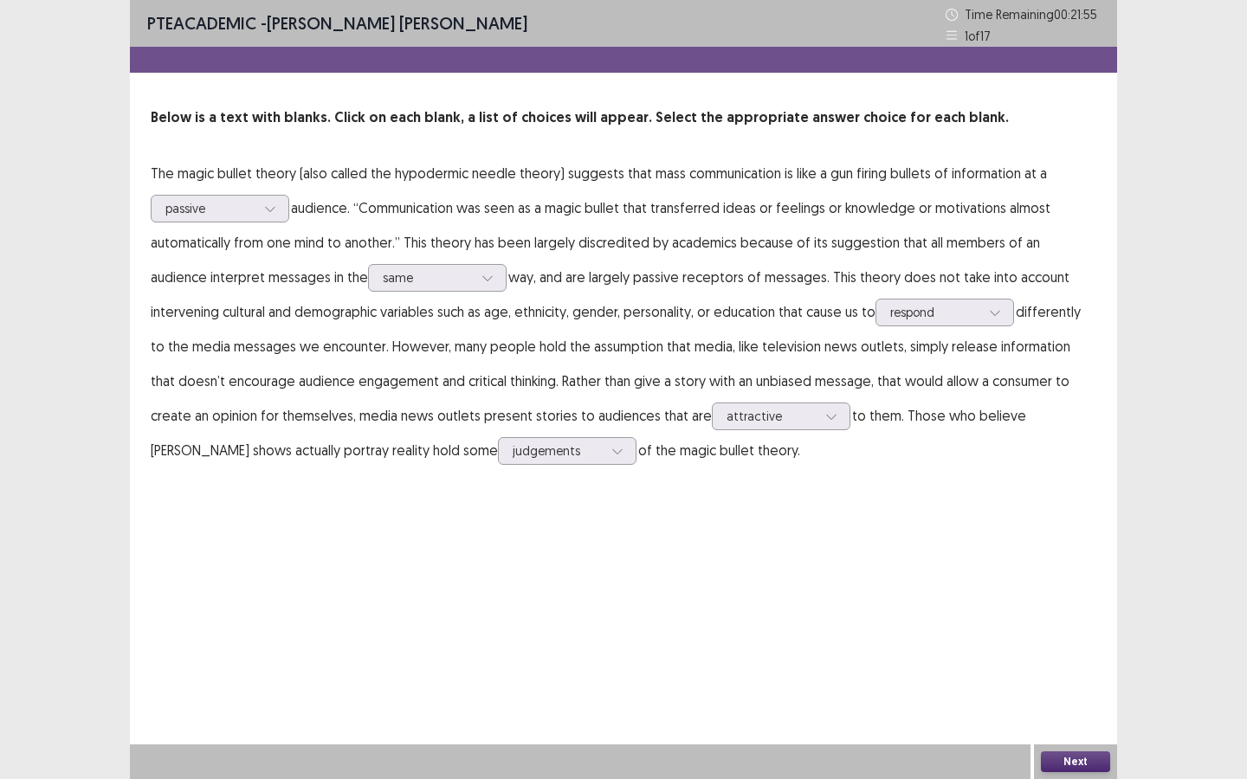
click at [1023, 582] on button "Next" at bounding box center [1075, 762] width 69 height 21
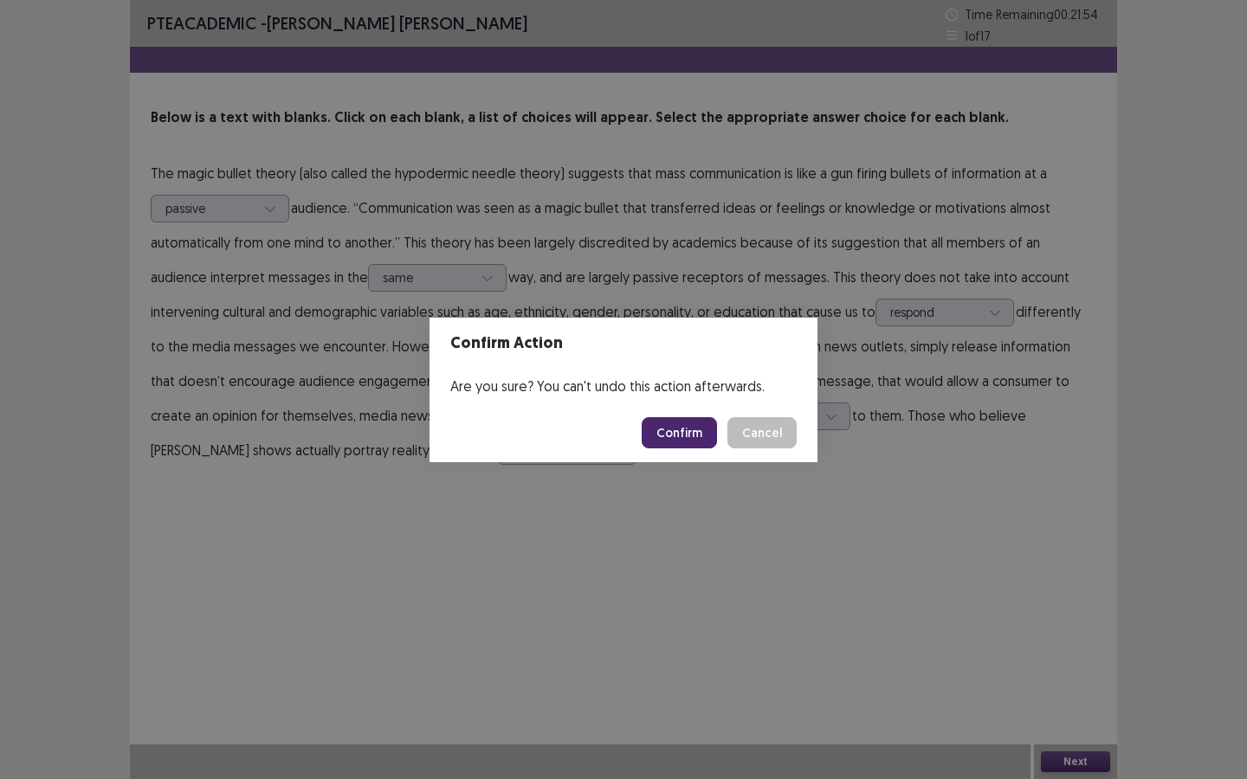
click at [687, 452] on footer "Confirm Cancel" at bounding box center [623, 432] width 388 height 59
click at [683, 442] on button "Confirm" at bounding box center [679, 432] width 75 height 31
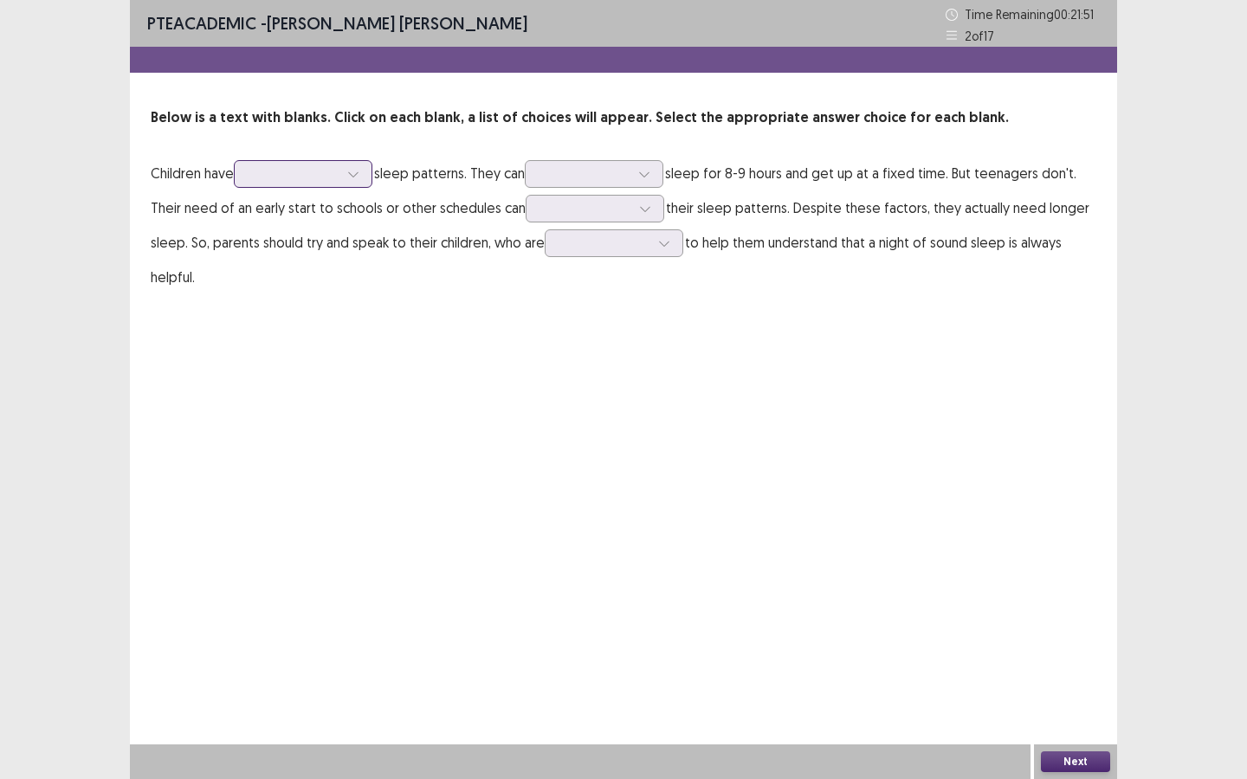
click at [276, 174] on div at bounding box center [293, 173] width 90 height 16
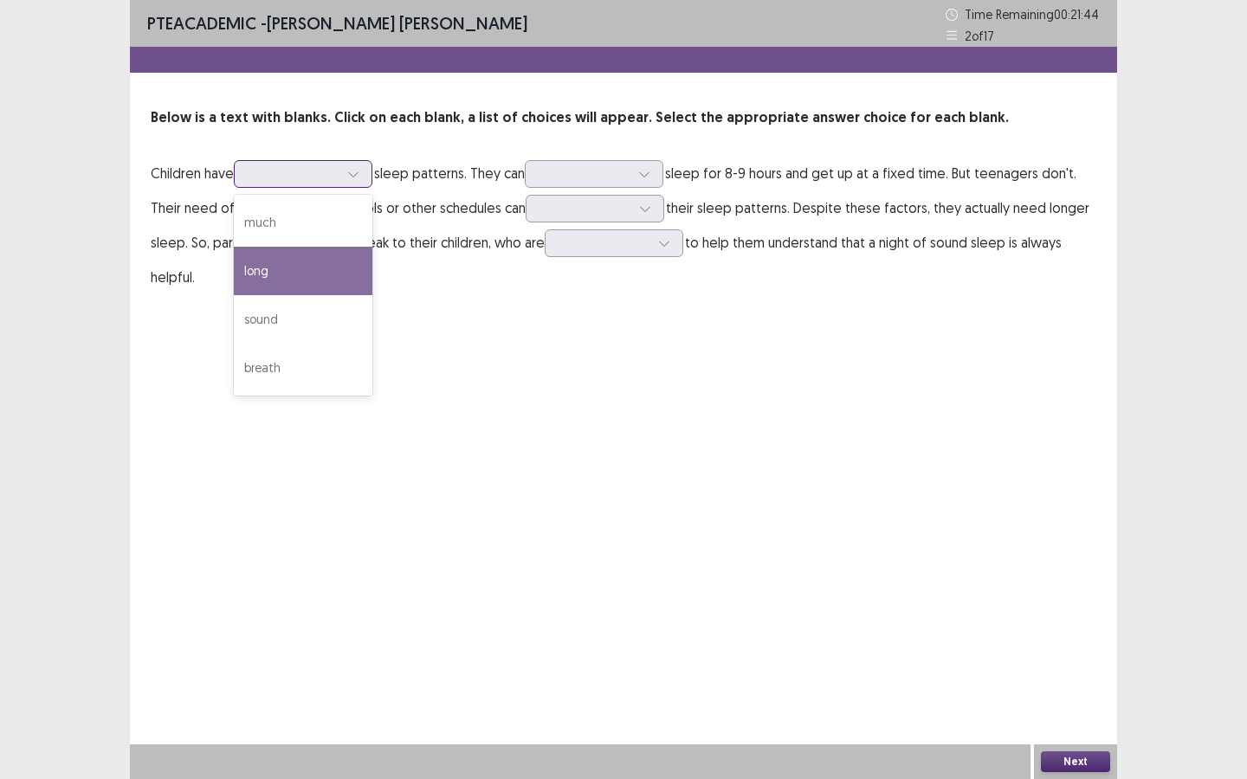
click at [300, 274] on div "long" at bounding box center [303, 271] width 139 height 48
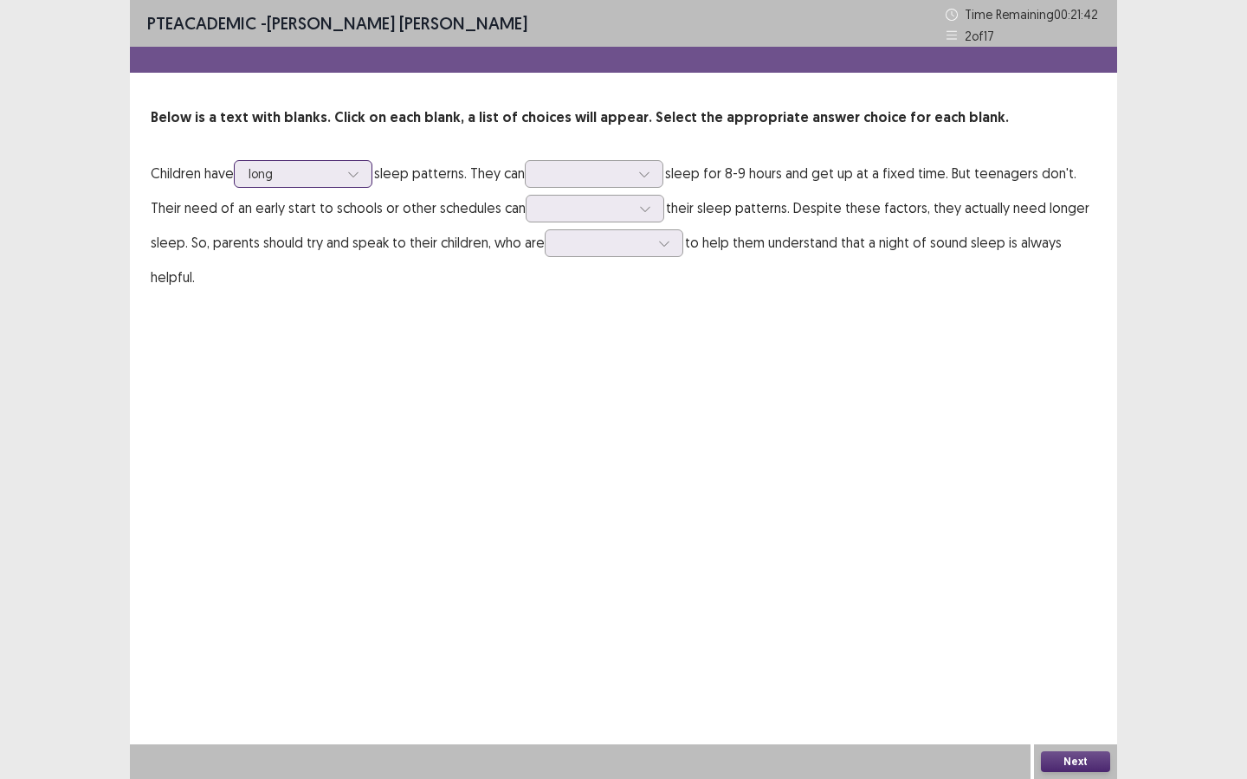
click at [294, 177] on div at bounding box center [293, 173] width 90 height 16
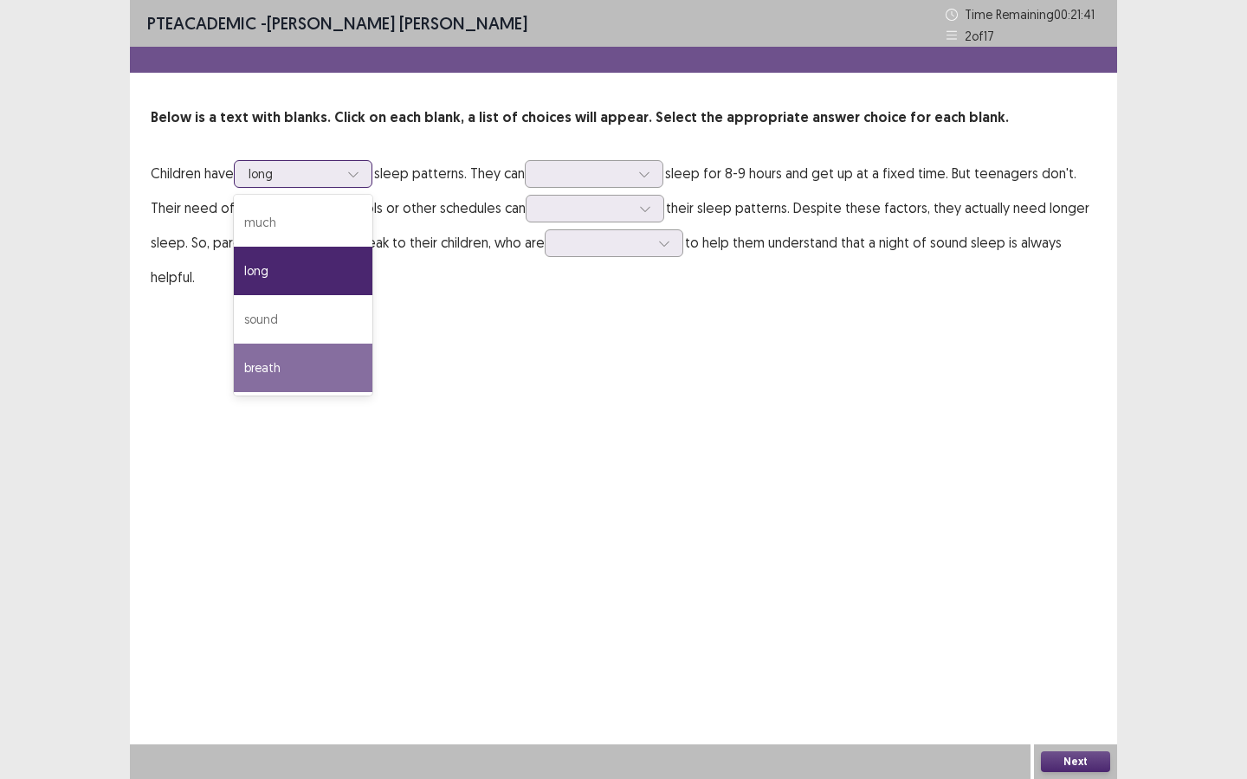
click at [309, 370] on div "breath" at bounding box center [303, 368] width 139 height 48
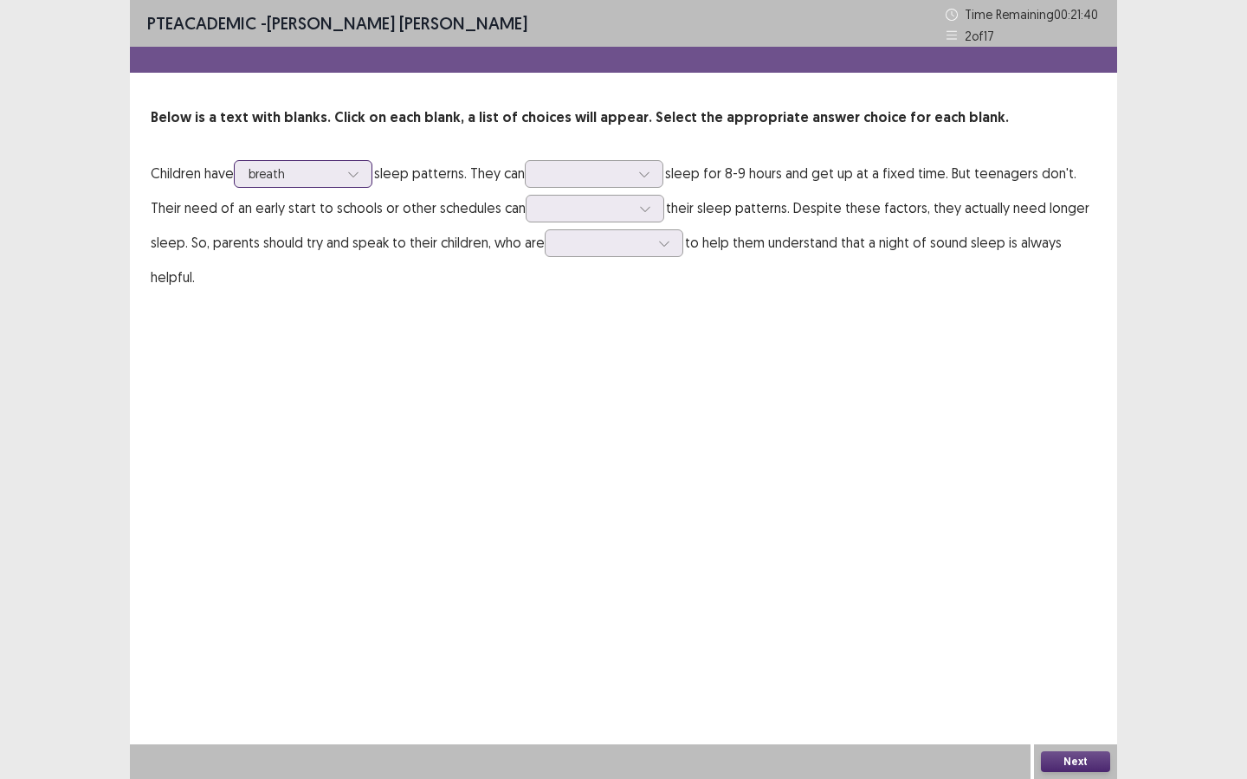
click at [299, 168] on div at bounding box center [293, 173] width 90 height 16
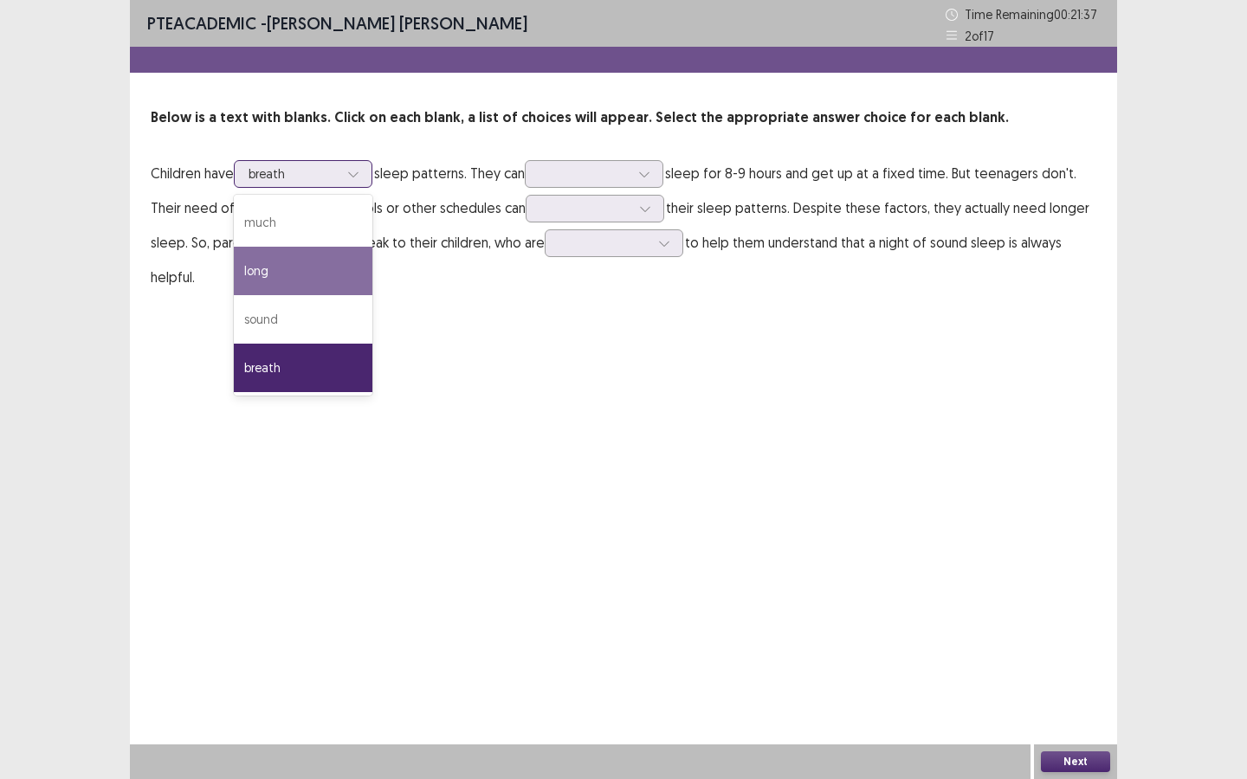
click at [288, 273] on div "long" at bounding box center [303, 271] width 139 height 48
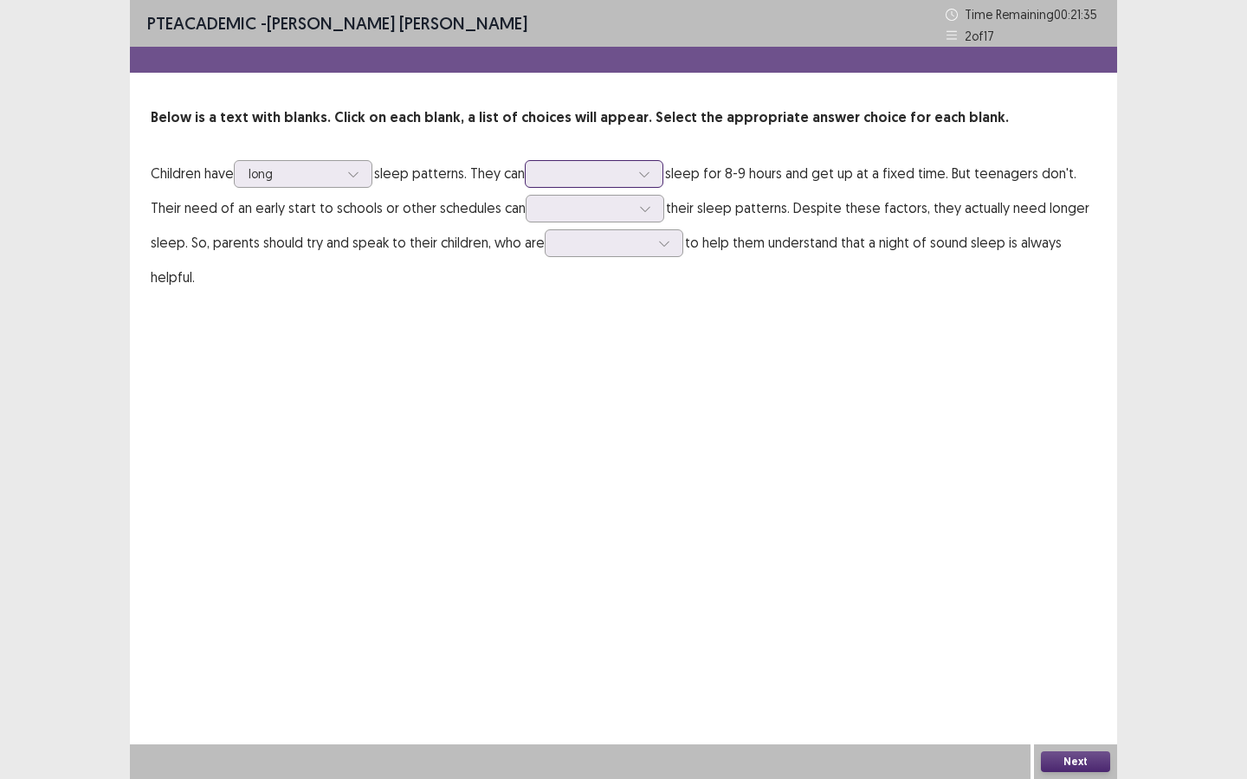
click at [563, 173] on div at bounding box center [584, 173] width 90 height 16
click at [612, 229] on div "happily" at bounding box center [594, 222] width 139 height 48
click at [564, 209] on div at bounding box center [585, 208] width 90 height 16
click at [577, 244] on div "influence" at bounding box center [595, 257] width 139 height 48
click at [553, 245] on div at bounding box center [614, 243] width 139 height 28
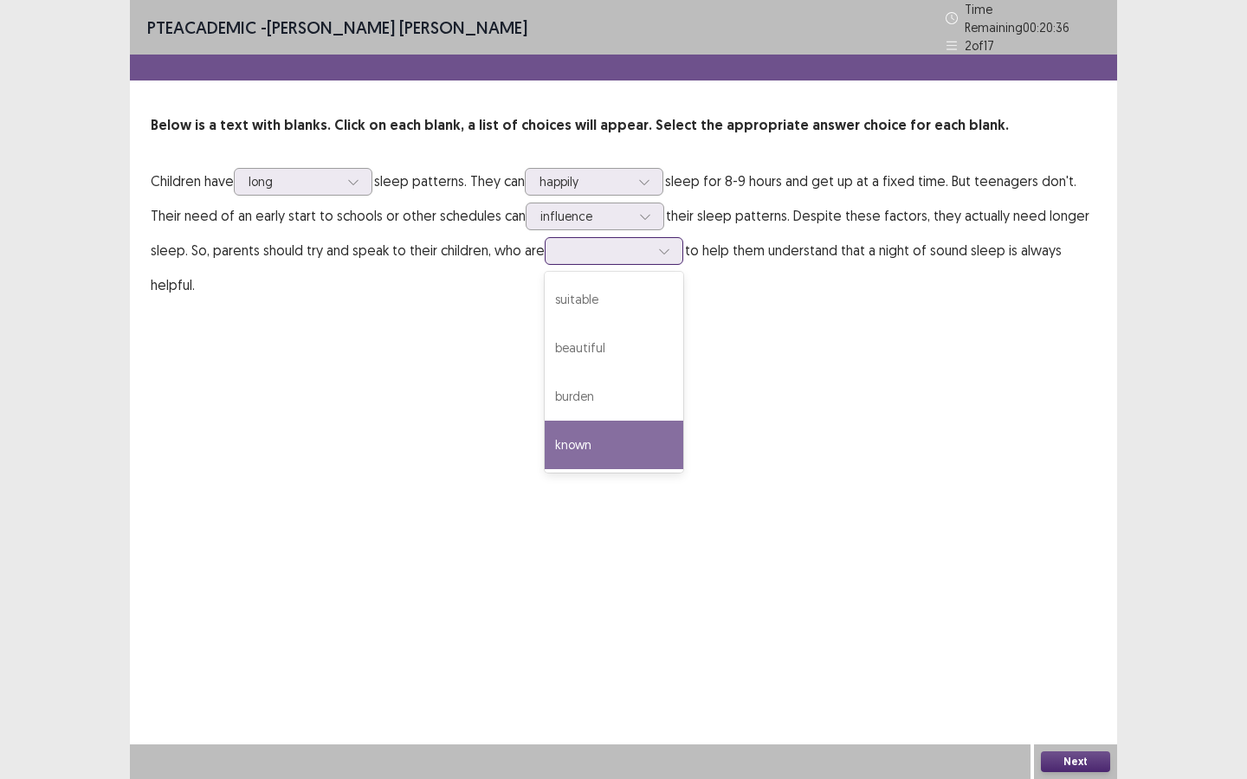
click at [591, 431] on div "known" at bounding box center [614, 445] width 139 height 48
click at [326, 175] on div at bounding box center [293, 181] width 90 height 16
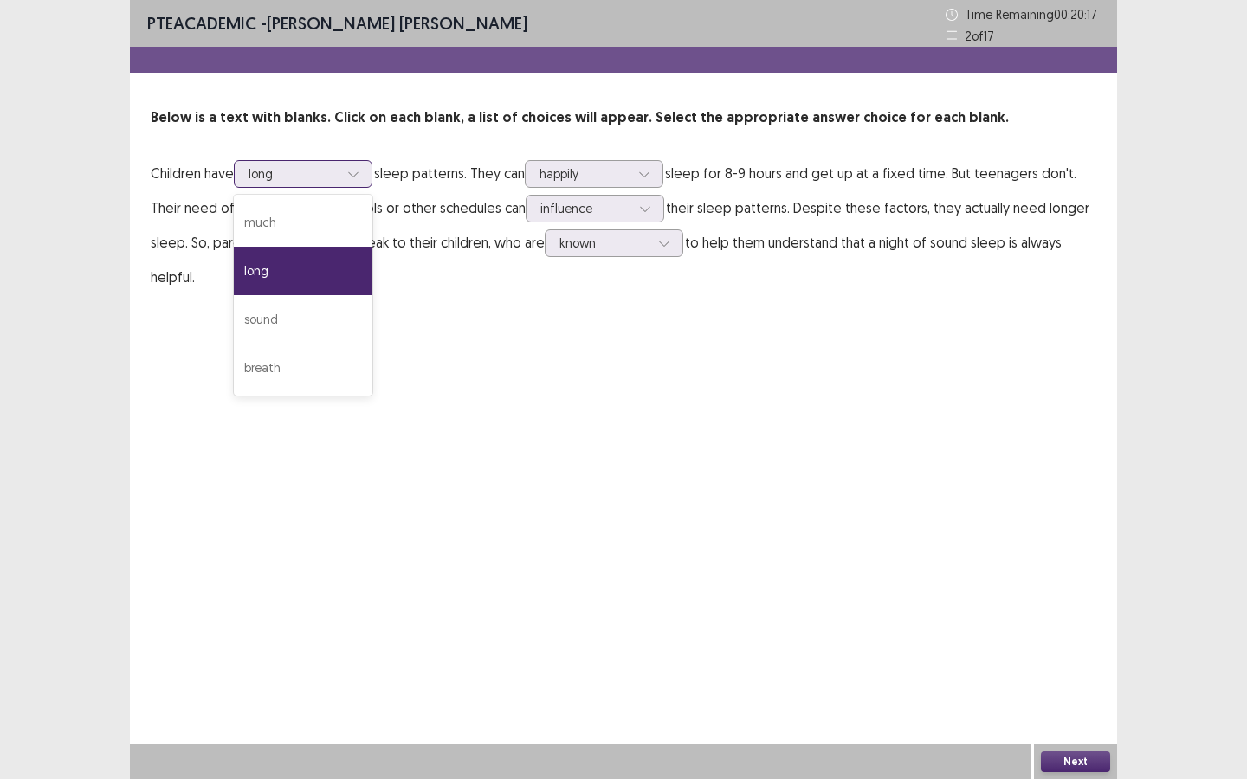
click at [315, 275] on div "long" at bounding box center [303, 271] width 139 height 48
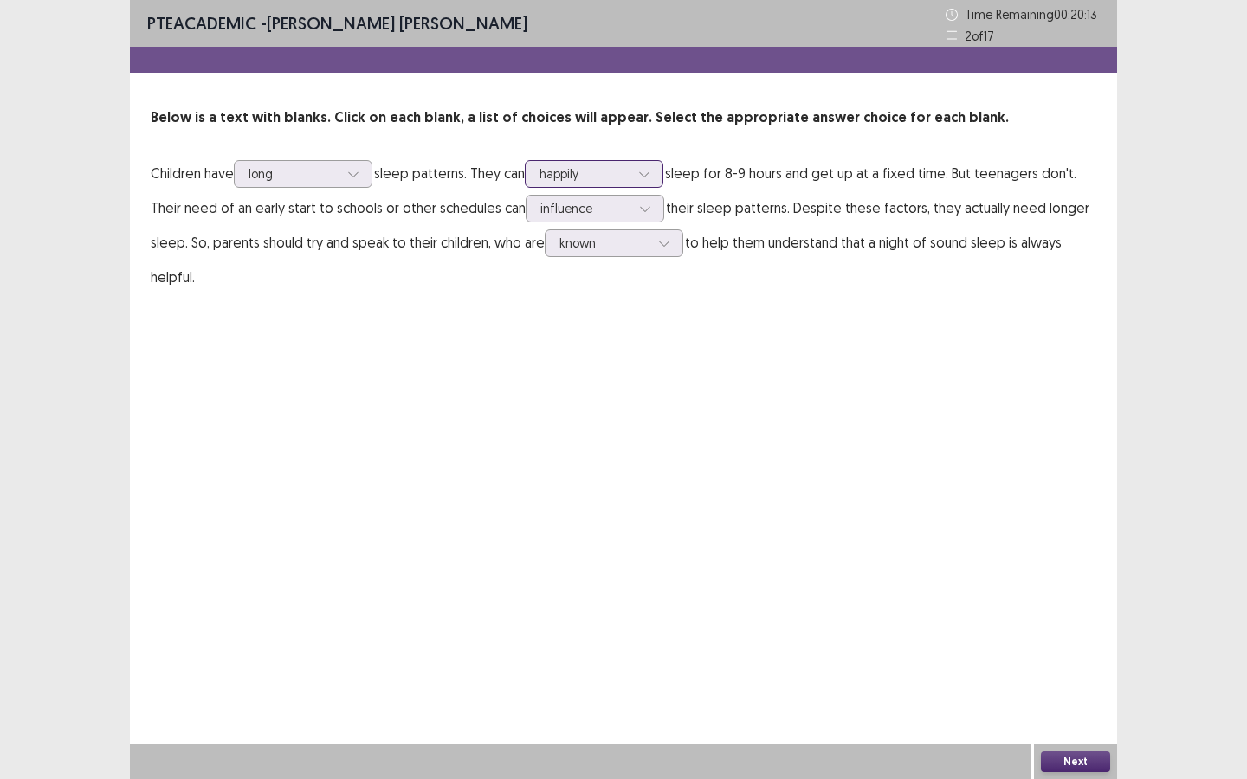
click at [588, 170] on div at bounding box center [584, 173] width 90 height 16
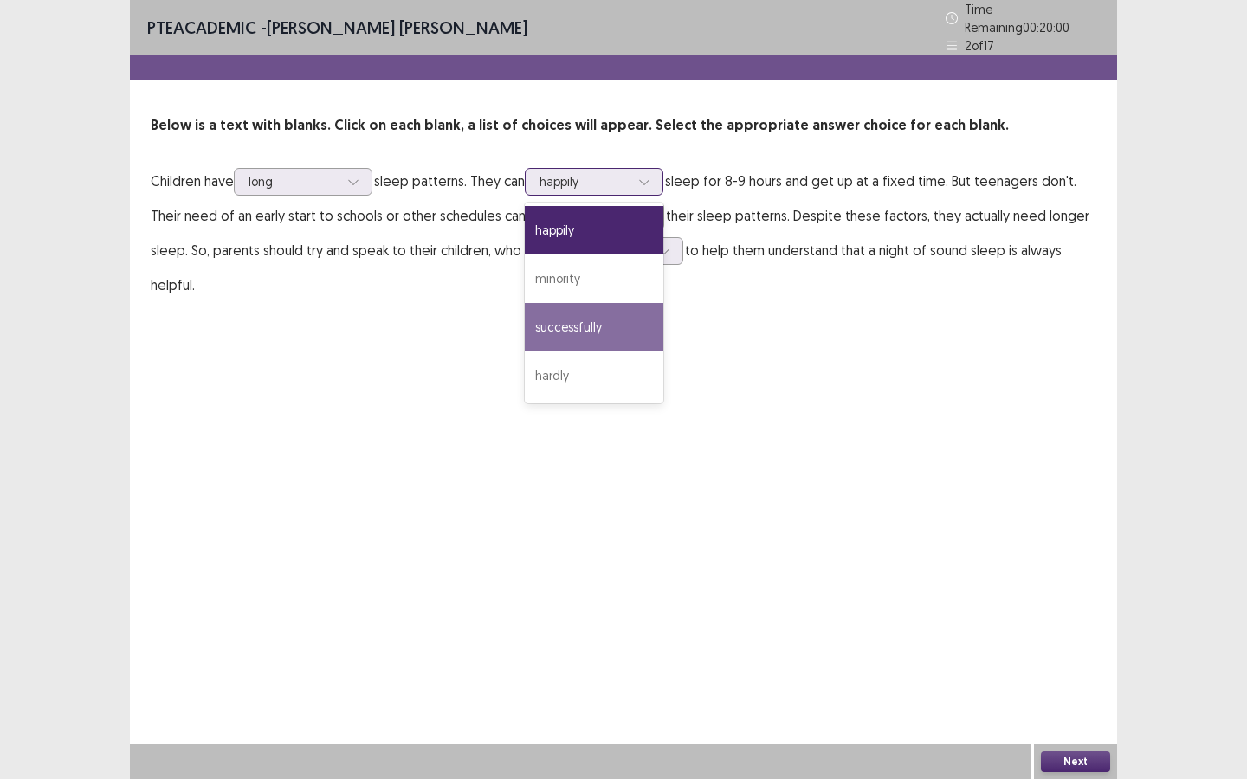
click at [601, 324] on div "successfully" at bounding box center [594, 327] width 139 height 48
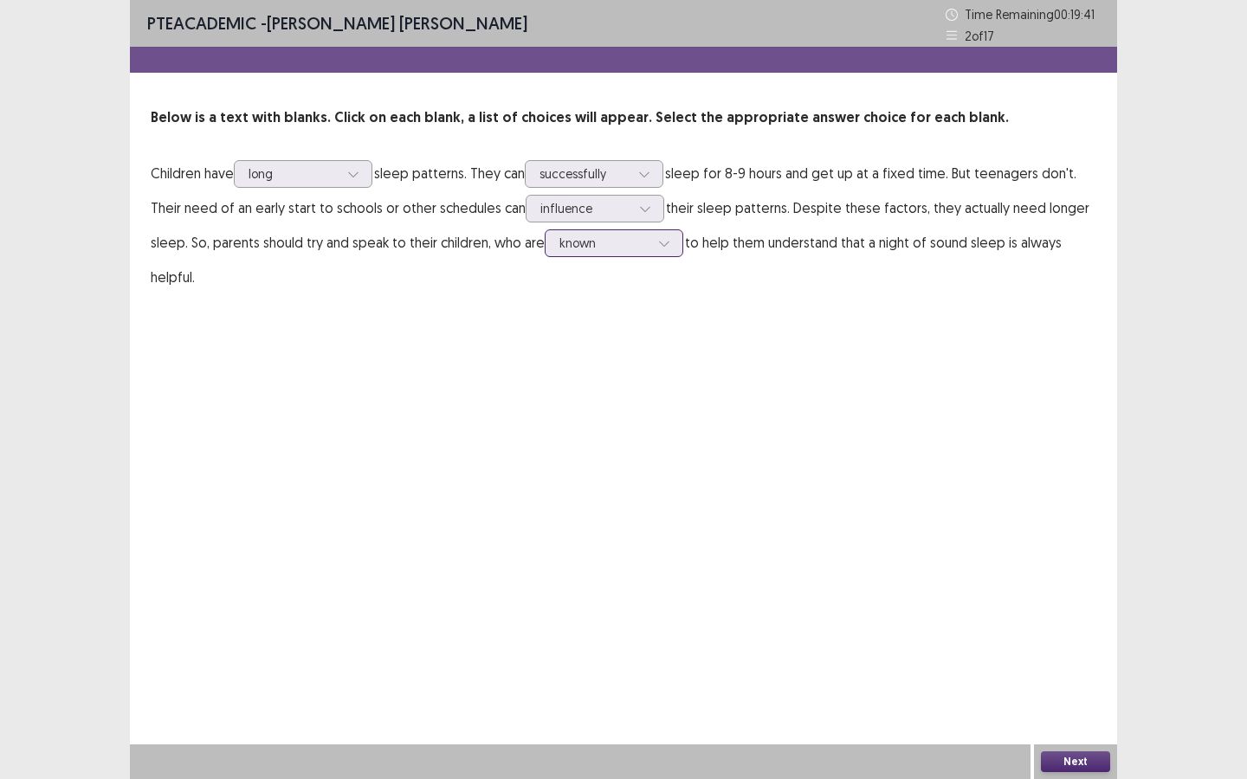
click at [645, 249] on div at bounding box center [604, 243] width 90 height 16
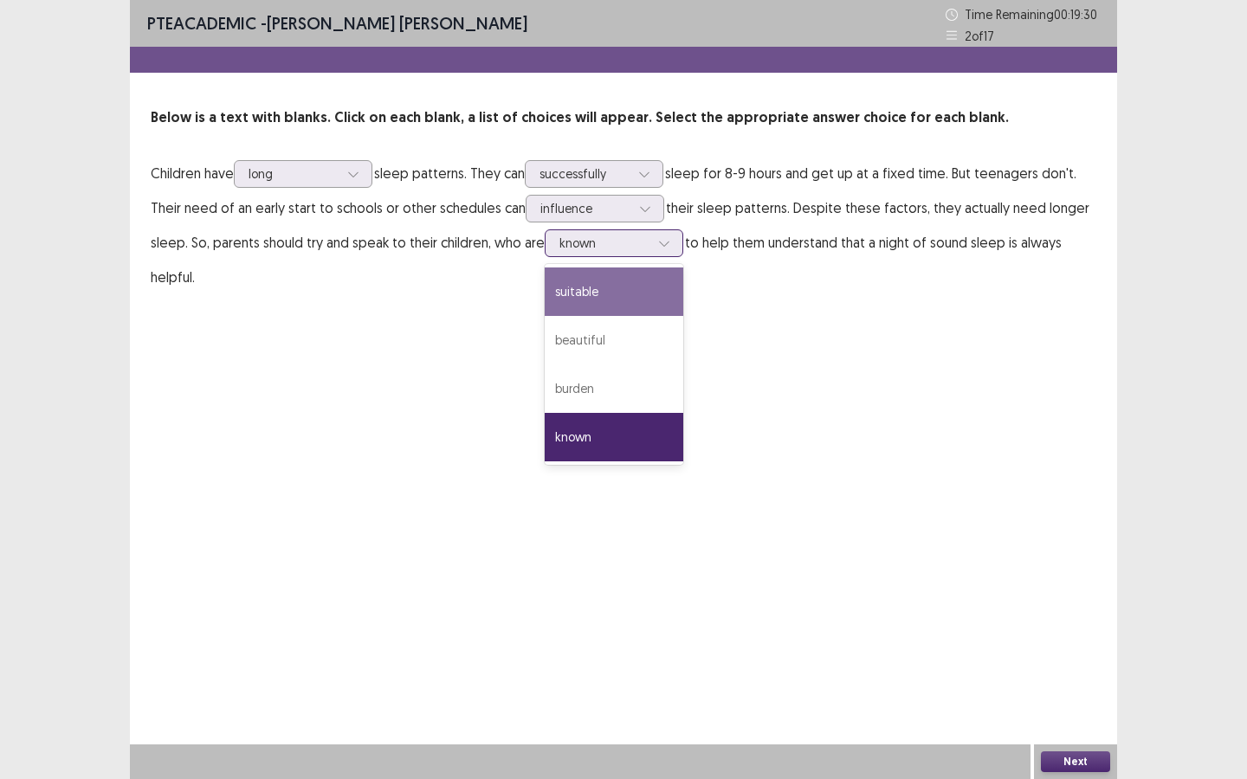
click at [616, 292] on div "suitable" at bounding box center [614, 292] width 139 height 48
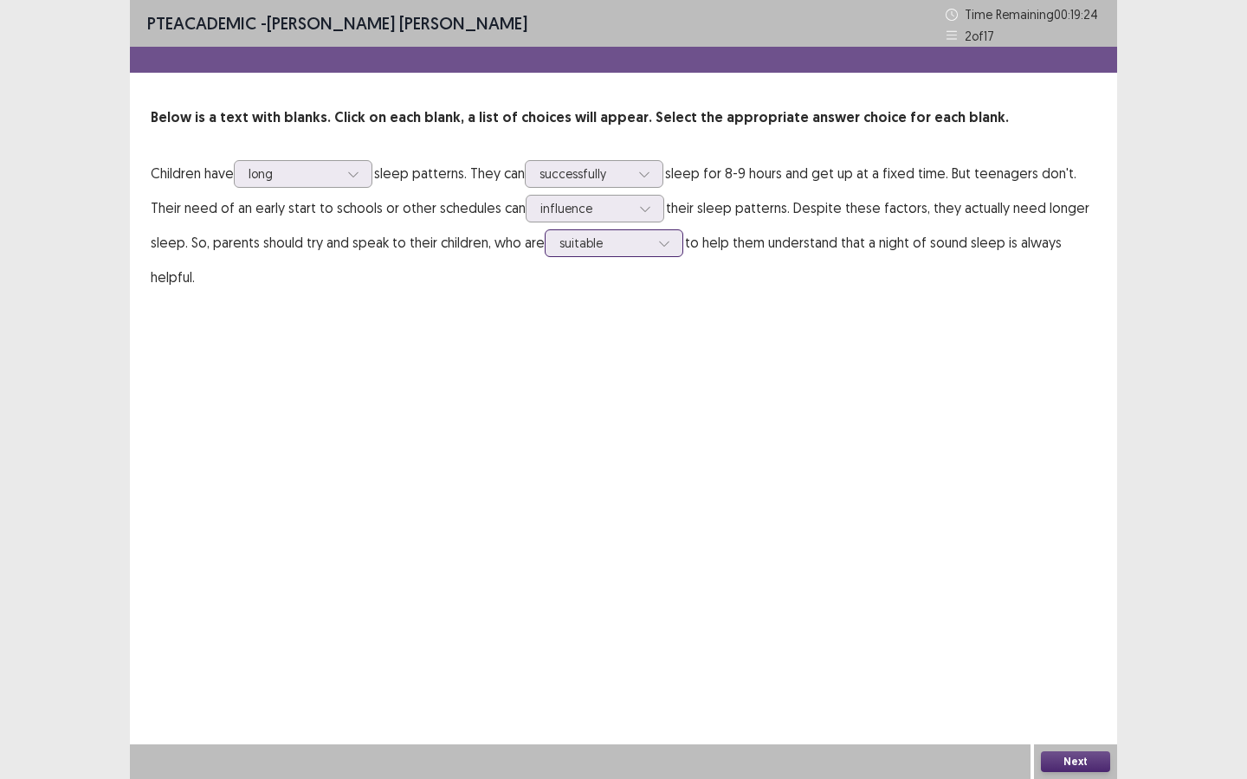
click at [630, 242] on div at bounding box center [604, 243] width 90 height 16
click at [651, 296] on div "suitable" at bounding box center [614, 292] width 139 height 48
click at [1023, 582] on button "Next" at bounding box center [1075, 762] width 69 height 21
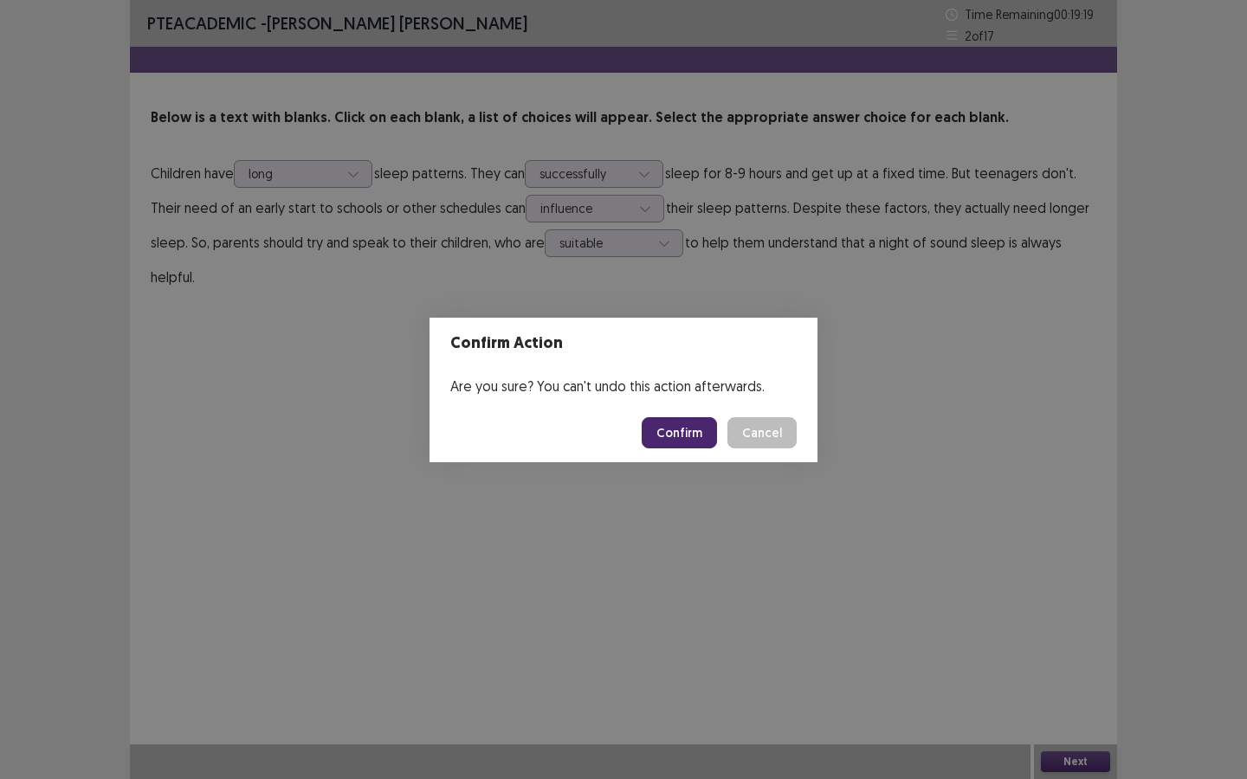
click at [694, 418] on button "Confirm" at bounding box center [679, 432] width 75 height 31
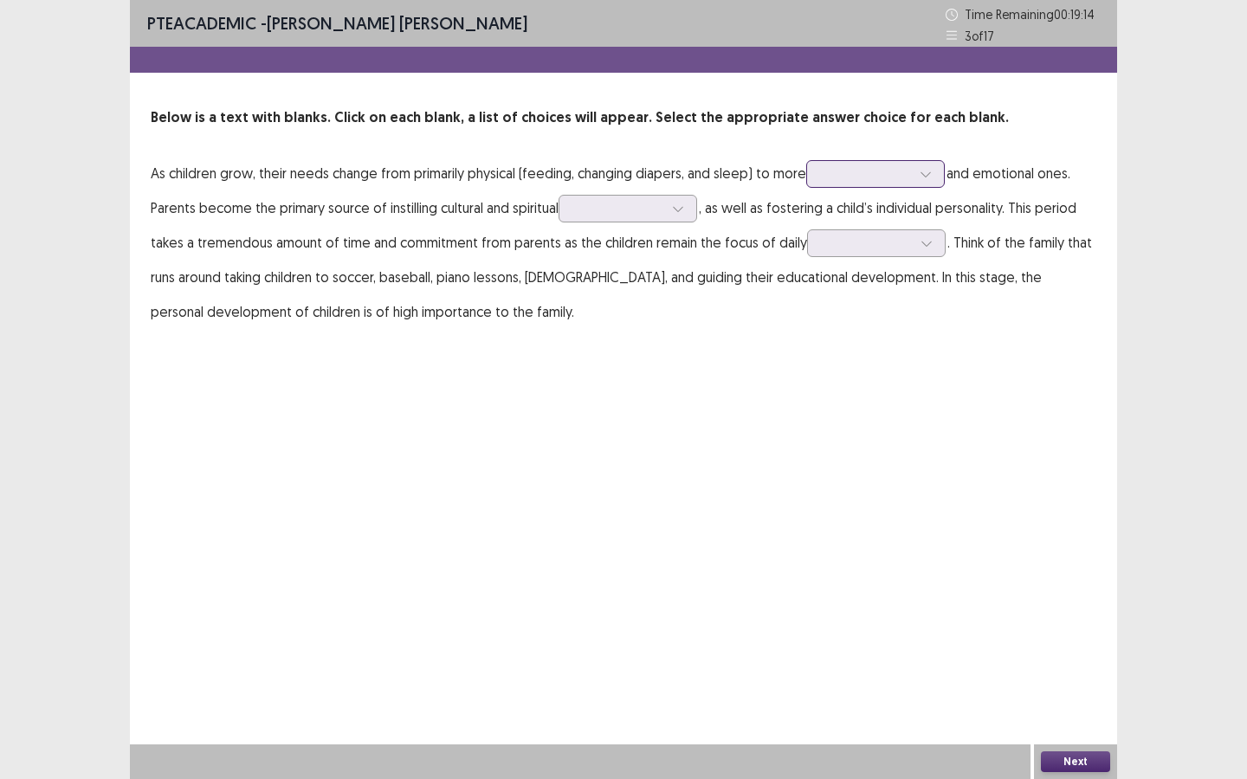
click at [866, 176] on div at bounding box center [866, 173] width 90 height 16
click at [861, 229] on div "physical" at bounding box center [875, 222] width 139 height 48
click at [619, 210] on div at bounding box center [618, 208] width 90 height 16
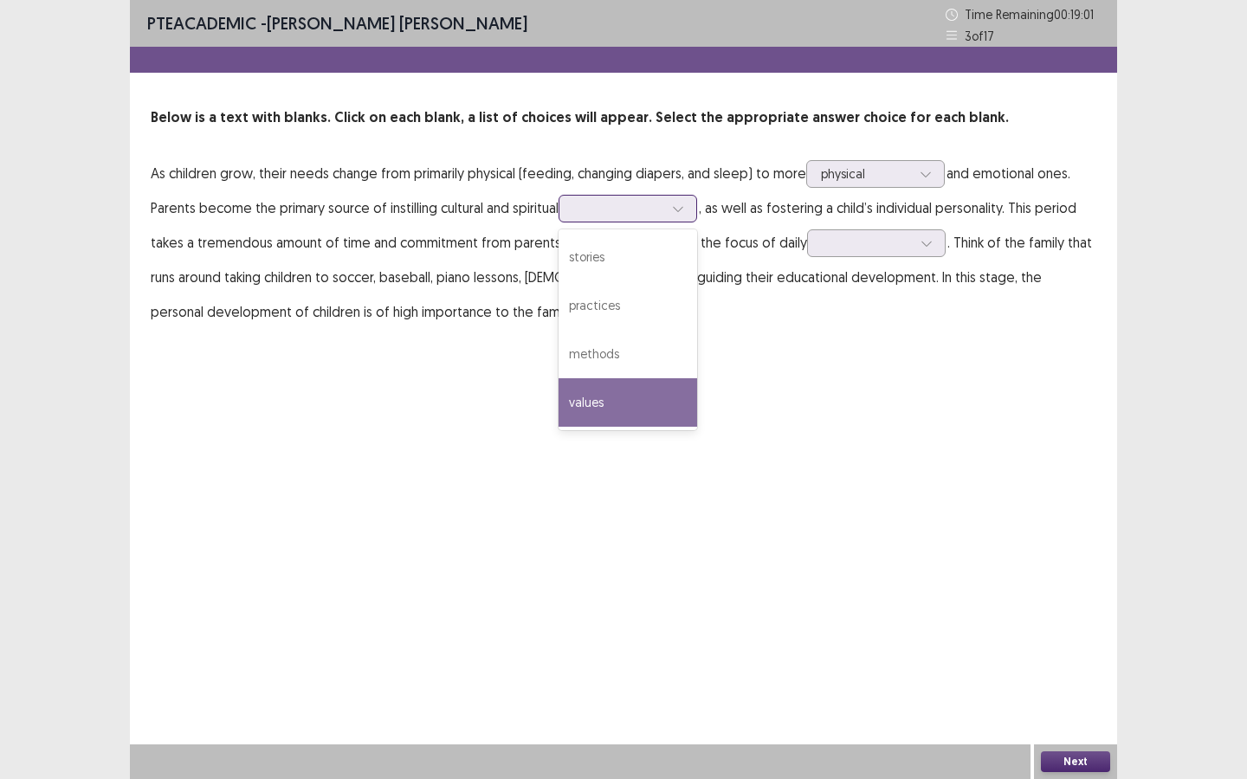
click at [625, 397] on div "values" at bounding box center [627, 402] width 139 height 48
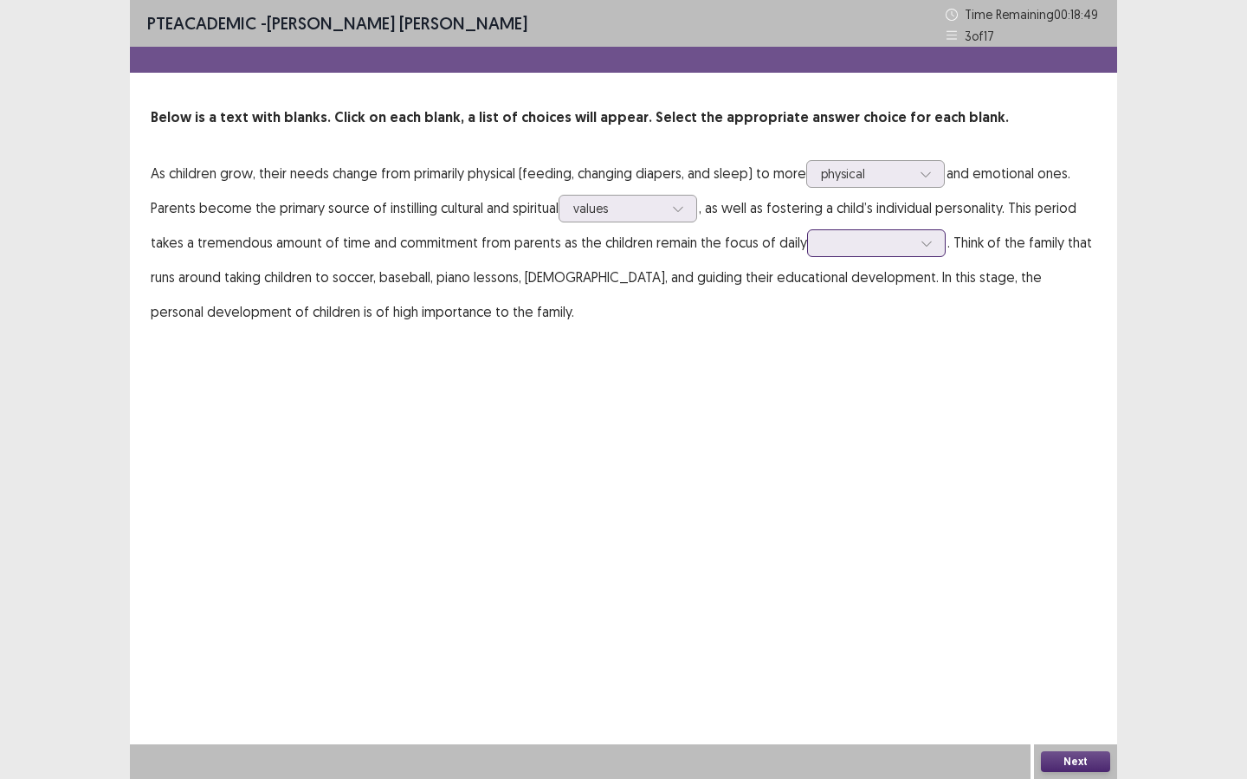
click at [835, 244] on div at bounding box center [867, 243] width 90 height 16
click at [879, 390] on div "interactions" at bounding box center [876, 389] width 139 height 48
click at [867, 250] on div at bounding box center [867, 243] width 90 height 16
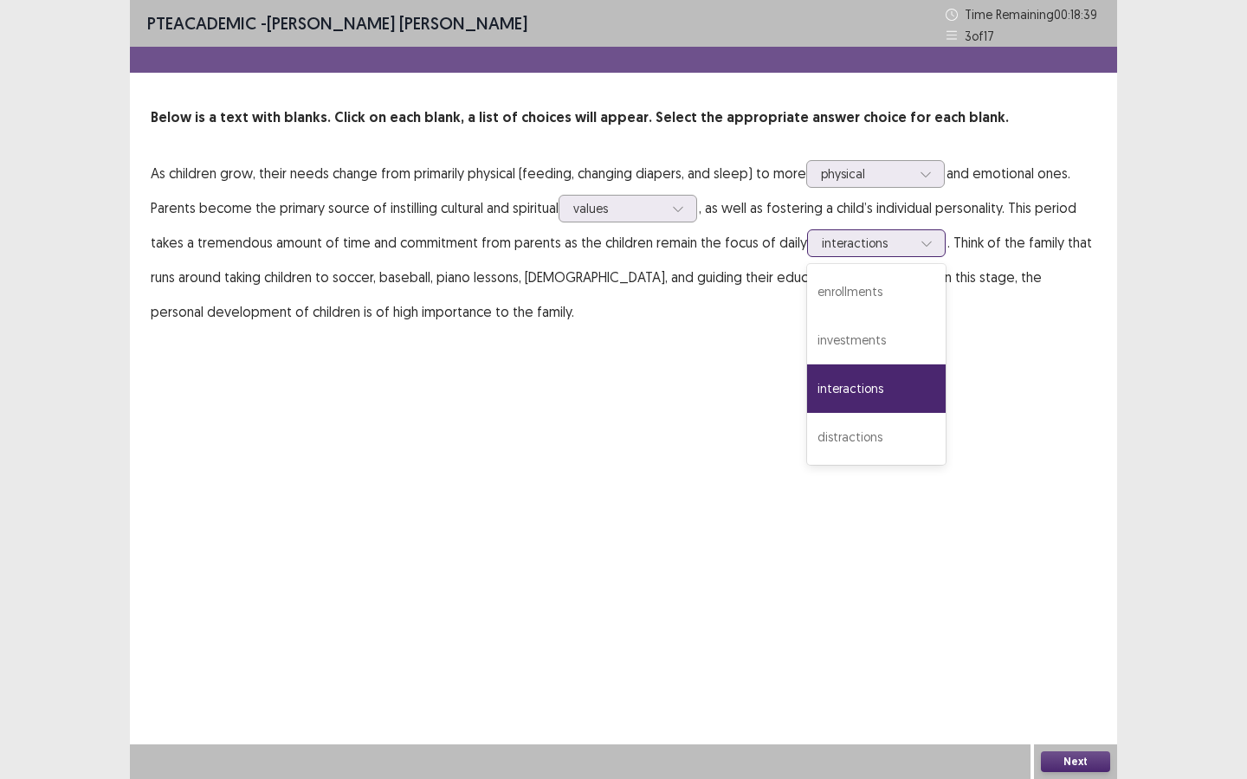
click at [849, 384] on div "interactions" at bounding box center [876, 389] width 139 height 48
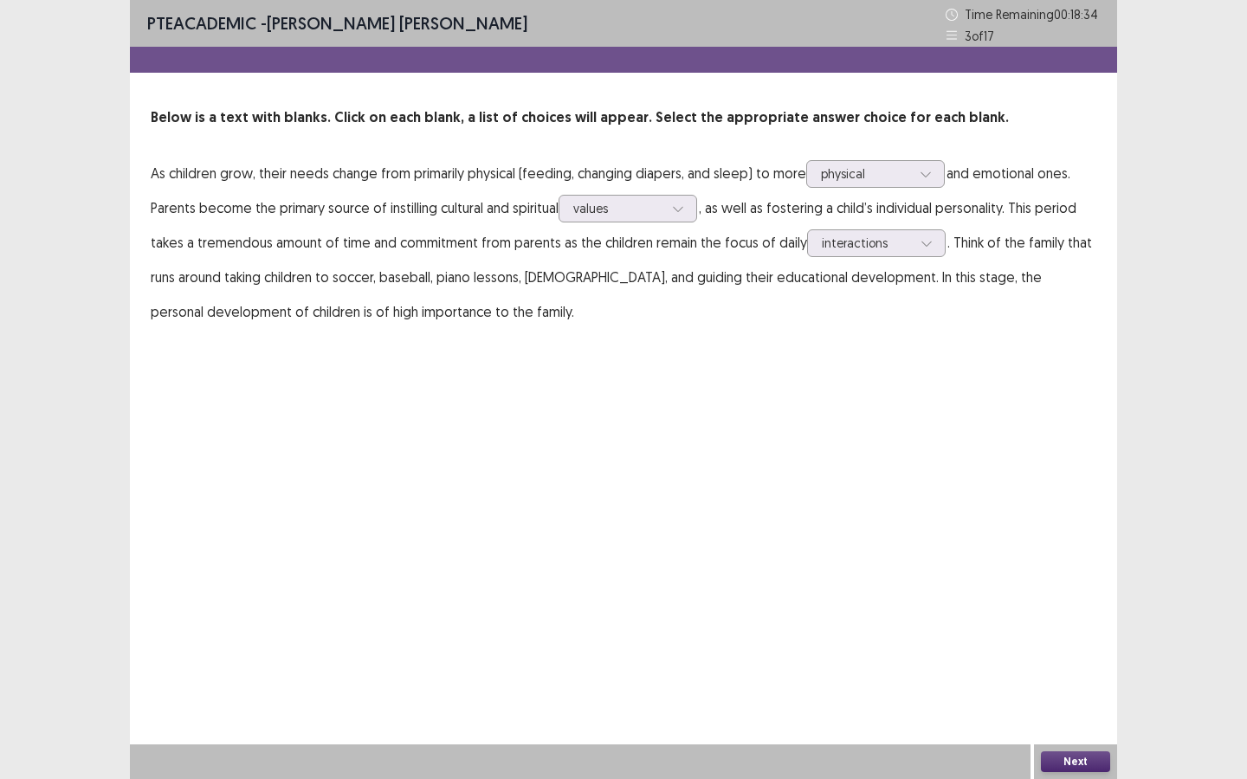
click at [1023, 582] on button "Next" at bounding box center [1075, 762] width 69 height 21
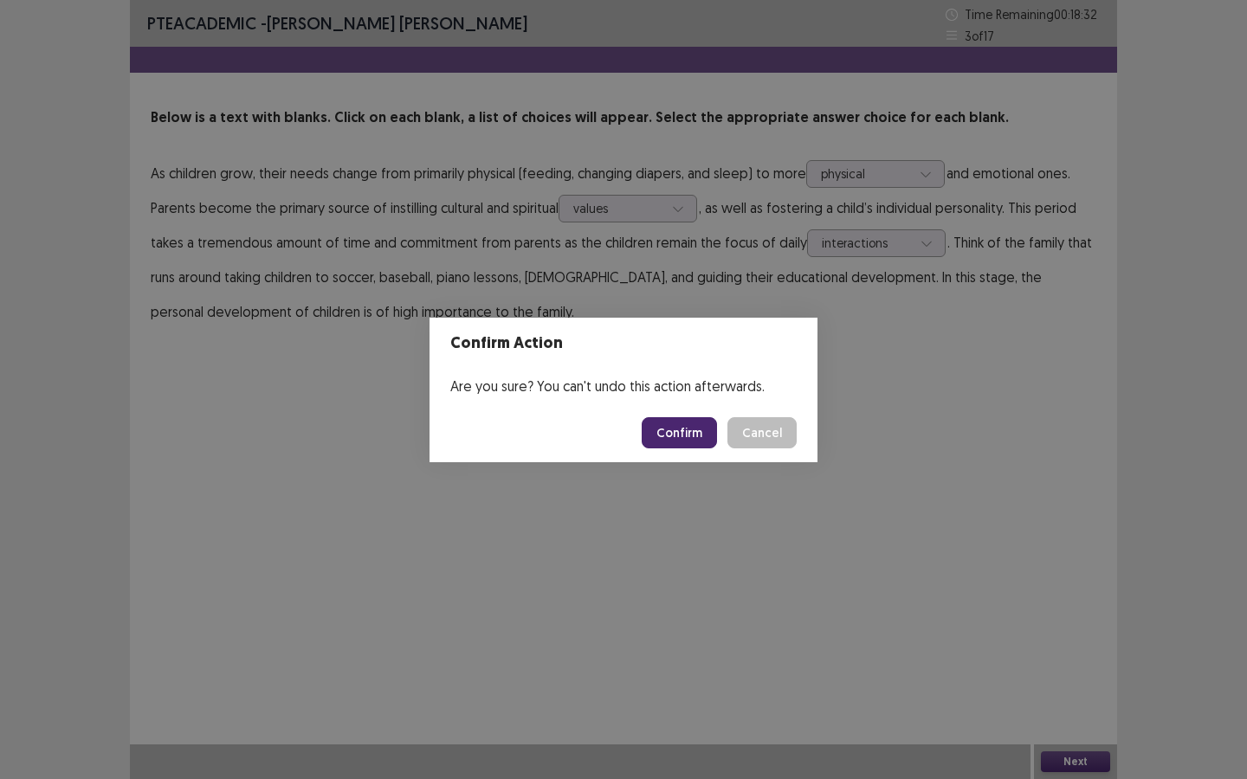
click at [687, 430] on button "Confirm" at bounding box center [679, 432] width 75 height 31
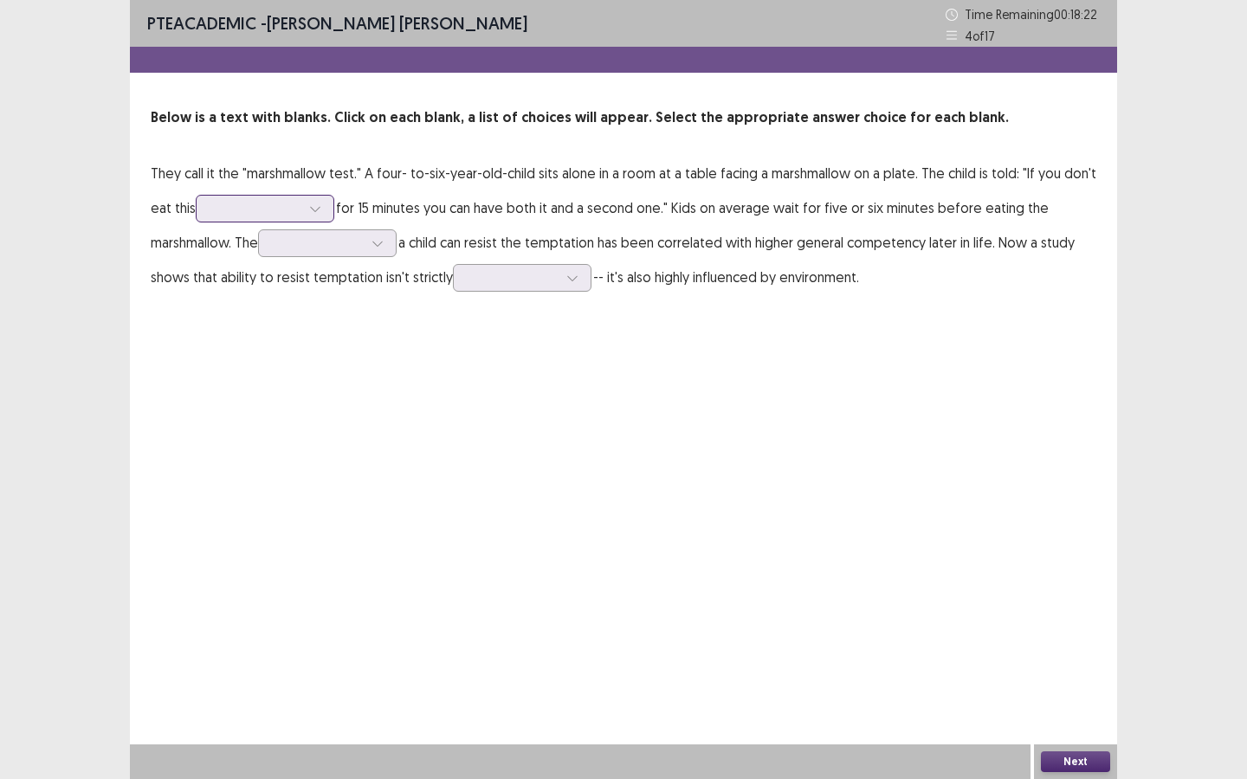
click at [257, 218] on div at bounding box center [256, 208] width 94 height 20
click at [273, 265] on div "treat" at bounding box center [265, 257] width 139 height 48
click at [338, 249] on div at bounding box center [318, 243] width 90 height 16
click at [333, 307] on div "longer" at bounding box center [327, 292] width 139 height 48
click at [487, 289] on div at bounding box center [522, 278] width 139 height 28
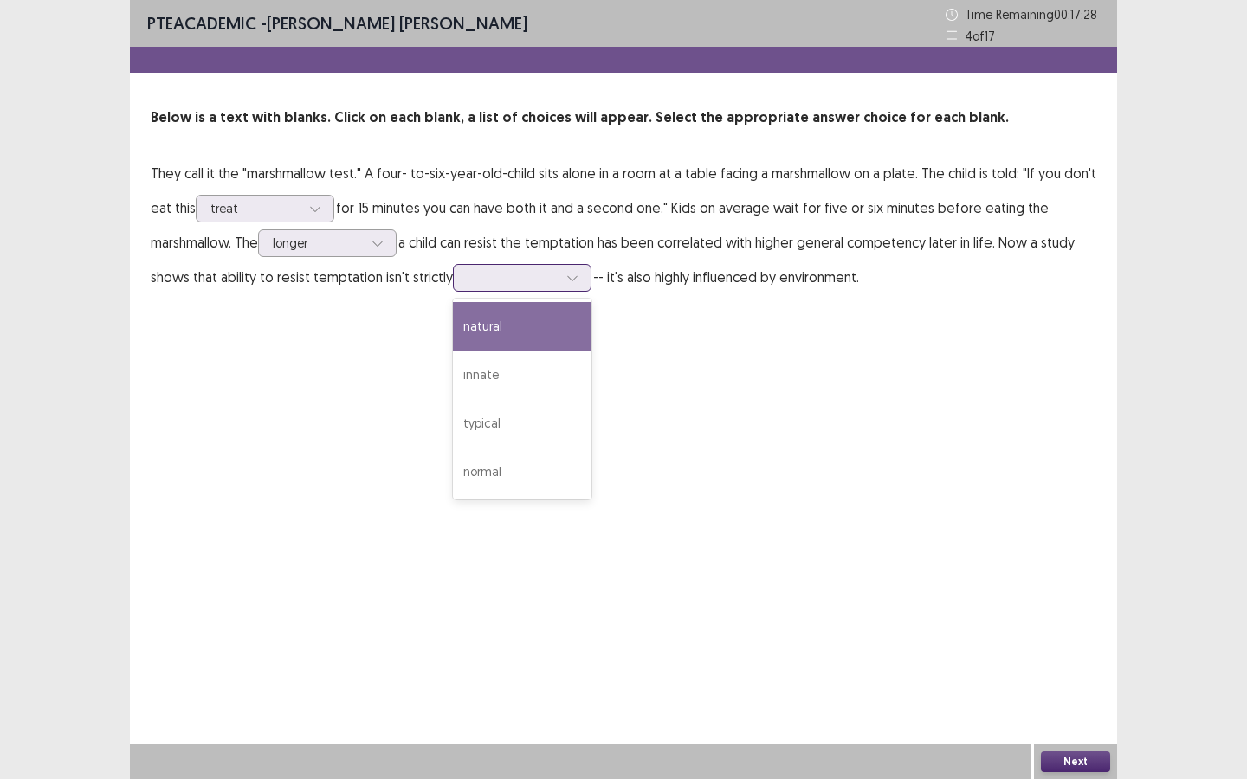
click at [507, 338] on div "natural" at bounding box center [522, 326] width 139 height 48
click at [1023, 582] on button "Next" at bounding box center [1075, 762] width 69 height 21
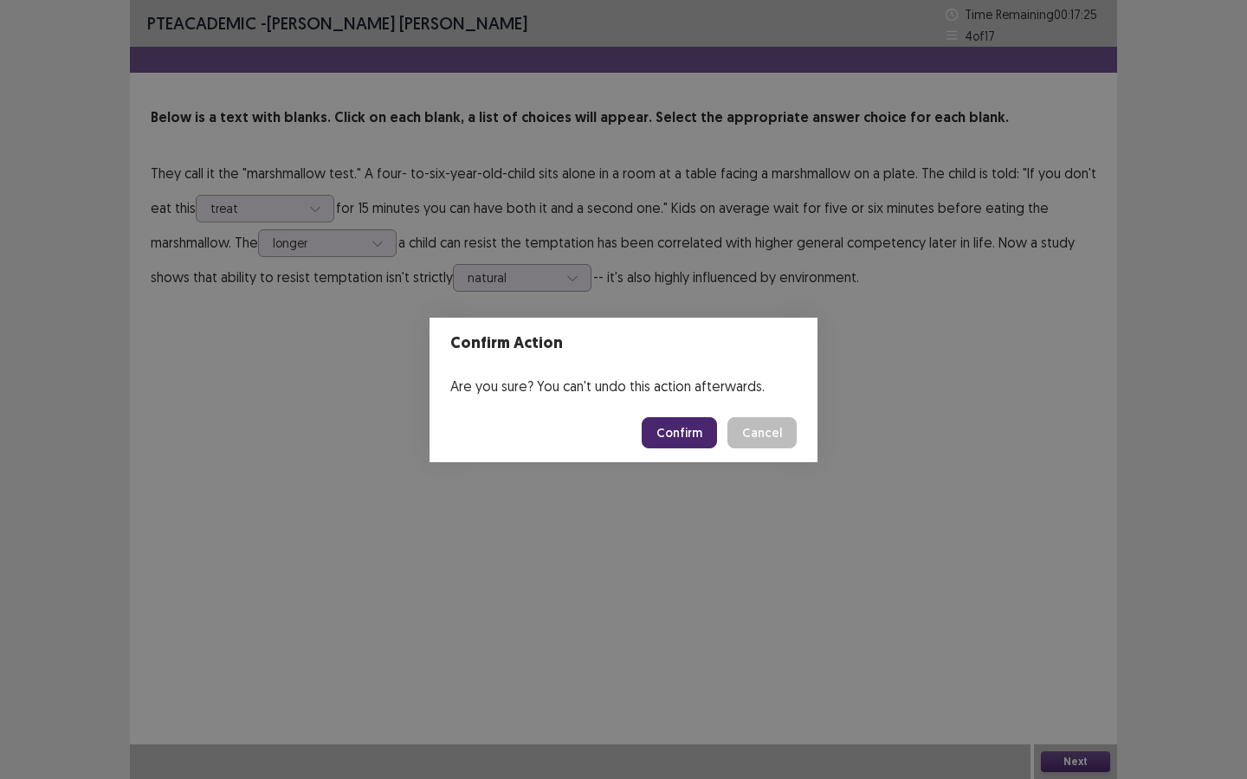
click at [692, 430] on button "Confirm" at bounding box center [679, 432] width 75 height 31
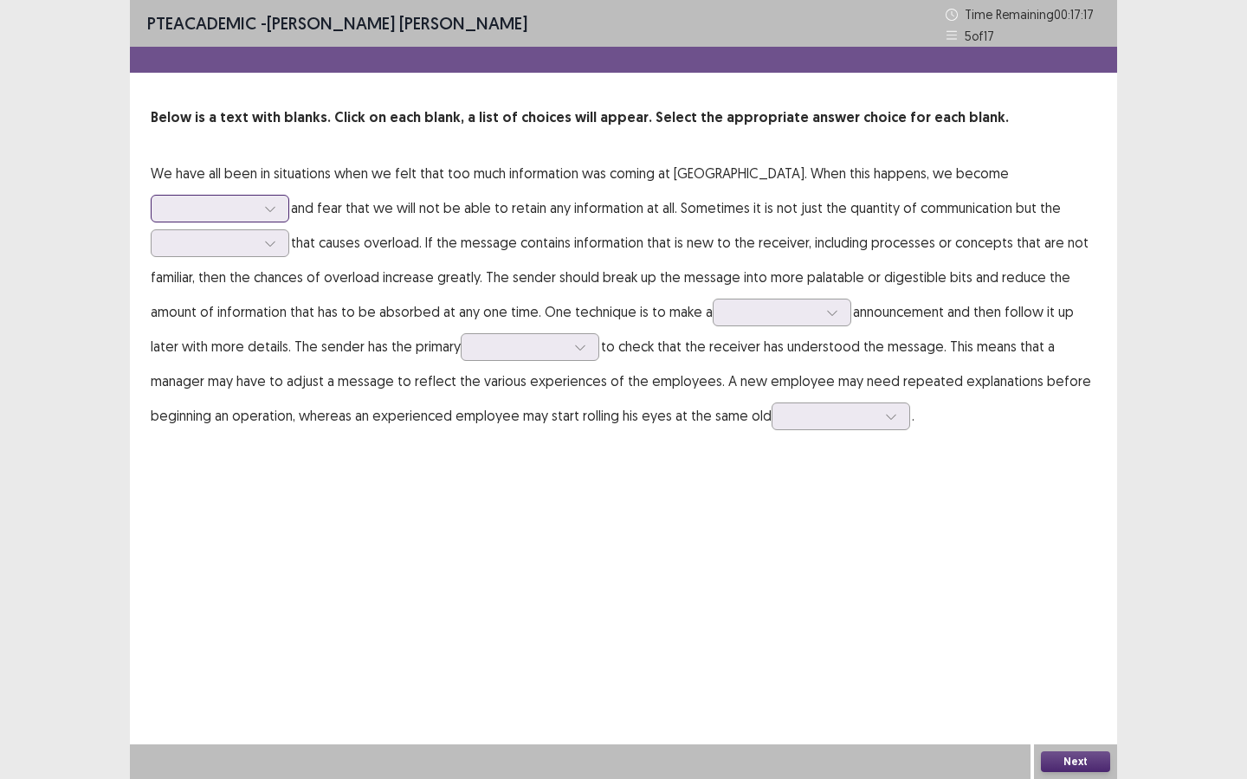
click at [255, 200] on div at bounding box center [210, 208] width 90 height 16
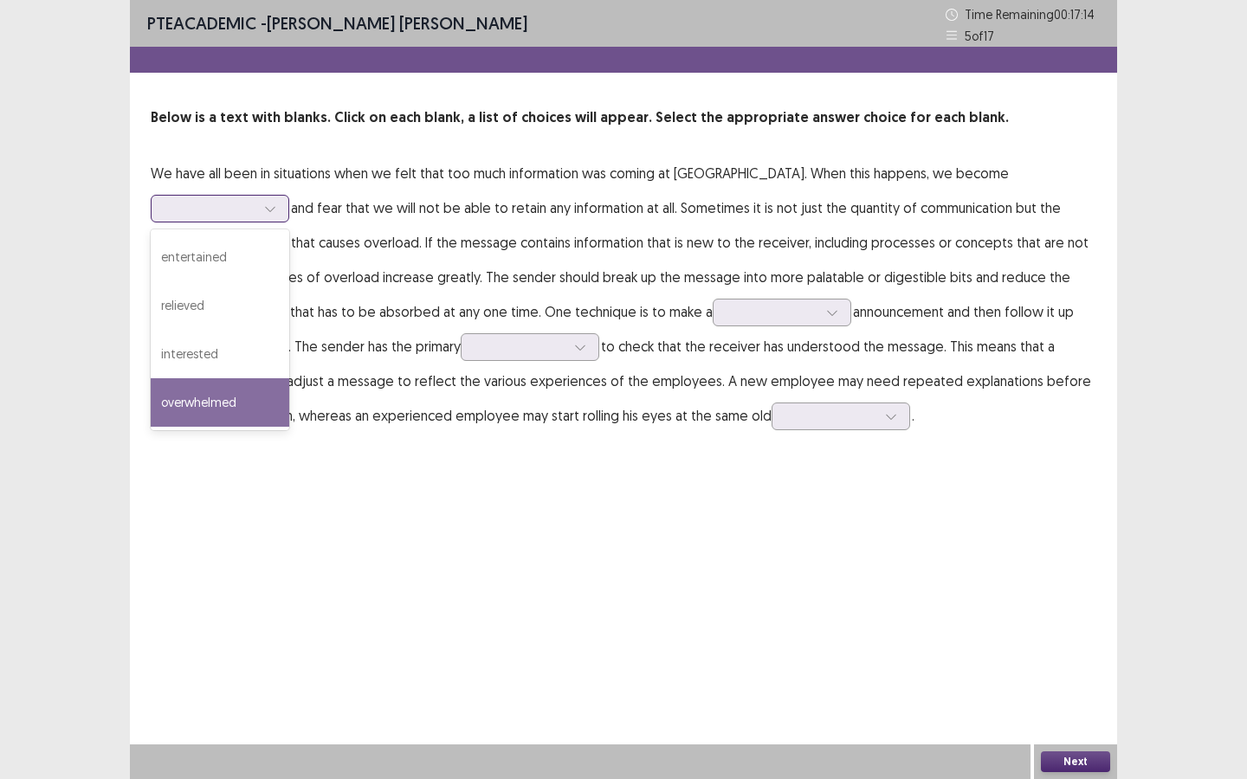
click at [289, 378] on div "overwhelmed" at bounding box center [220, 402] width 139 height 48
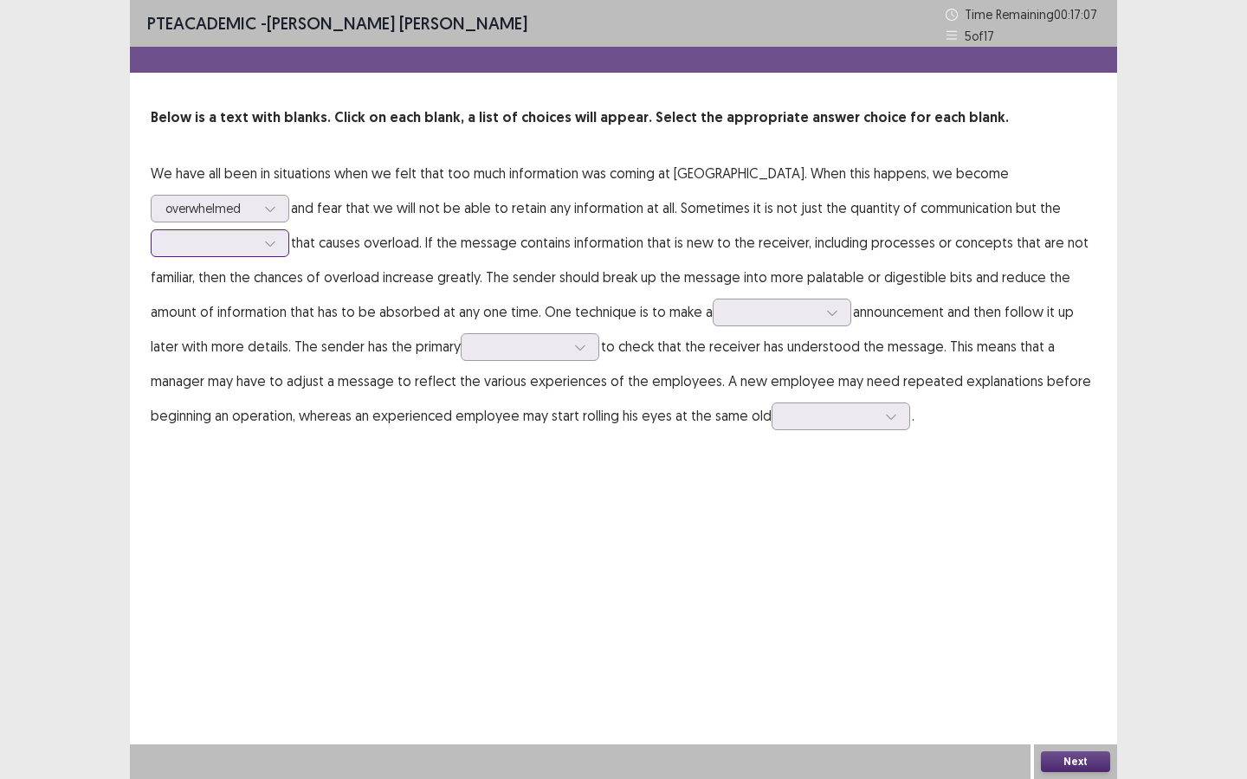
click at [289, 229] on div at bounding box center [220, 243] width 139 height 28
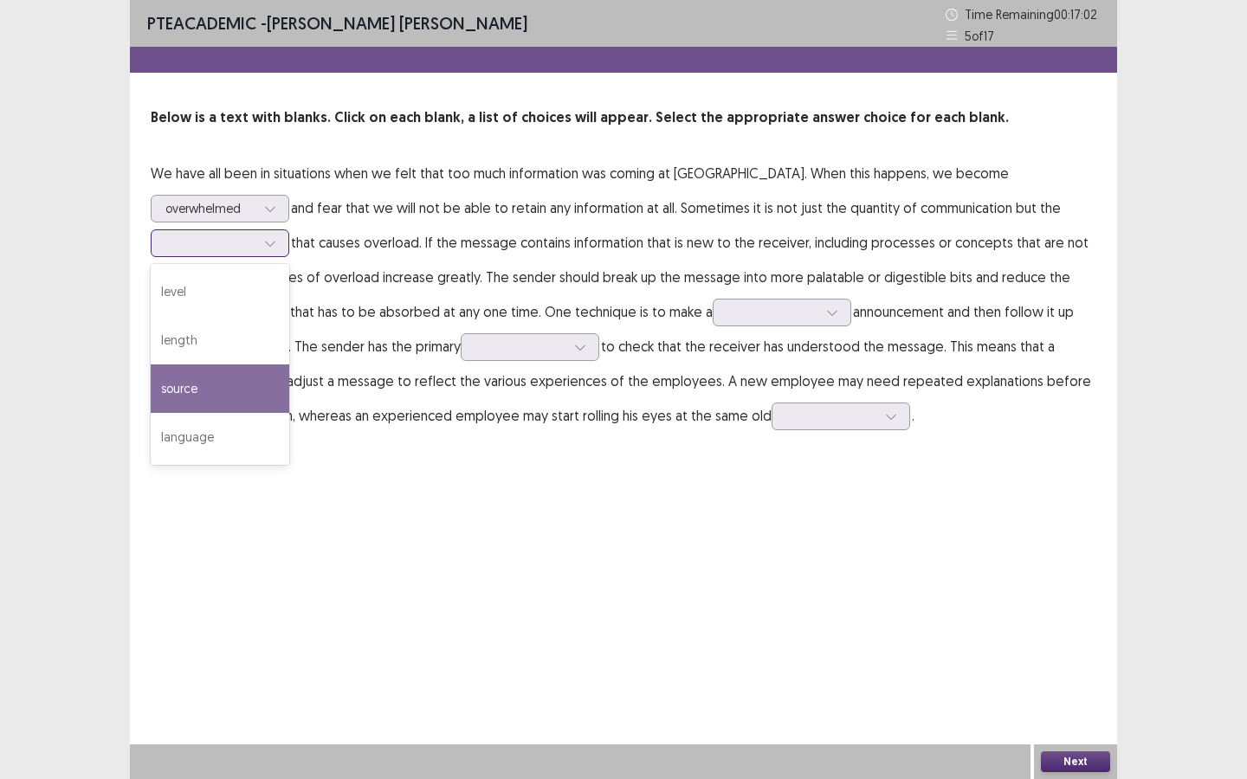
click at [289, 365] on div "source" at bounding box center [220, 389] width 139 height 48
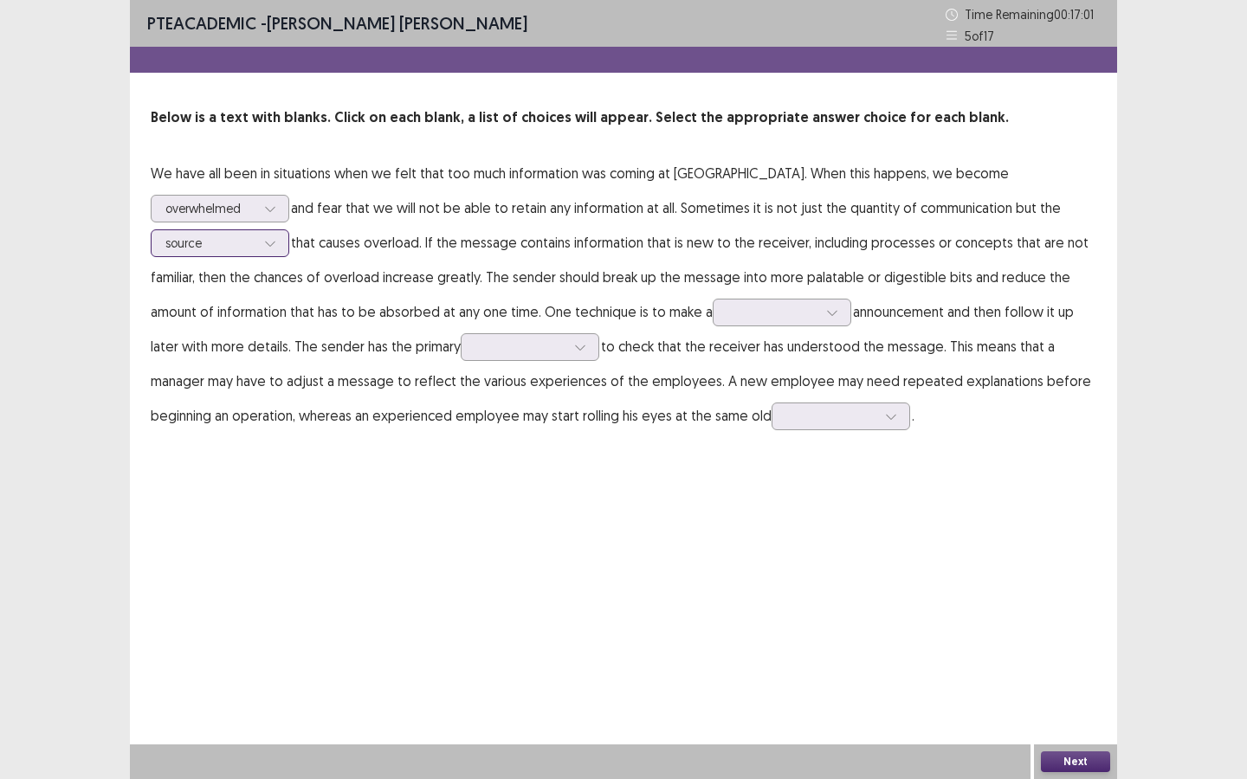
click at [255, 235] on div at bounding box center [210, 243] width 90 height 16
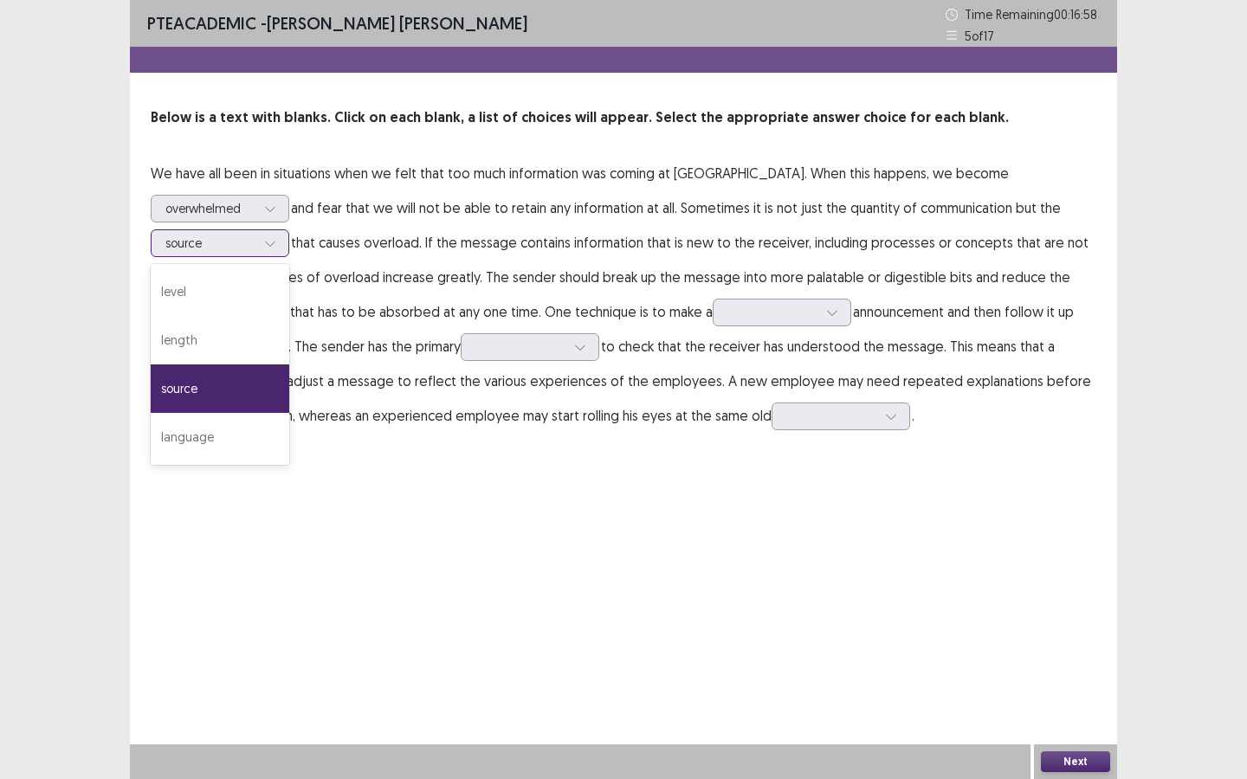
click at [289, 365] on div "source" at bounding box center [220, 389] width 139 height 48
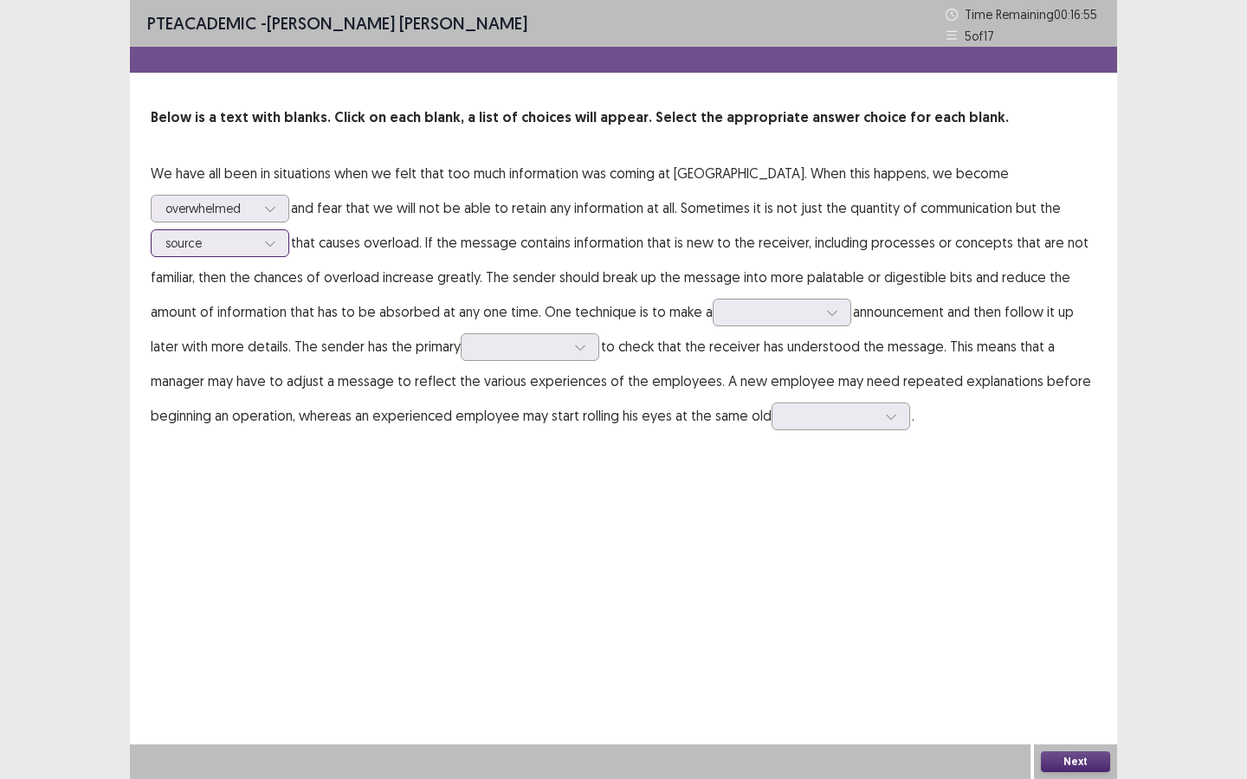
click at [255, 235] on div at bounding box center [210, 243] width 90 height 16
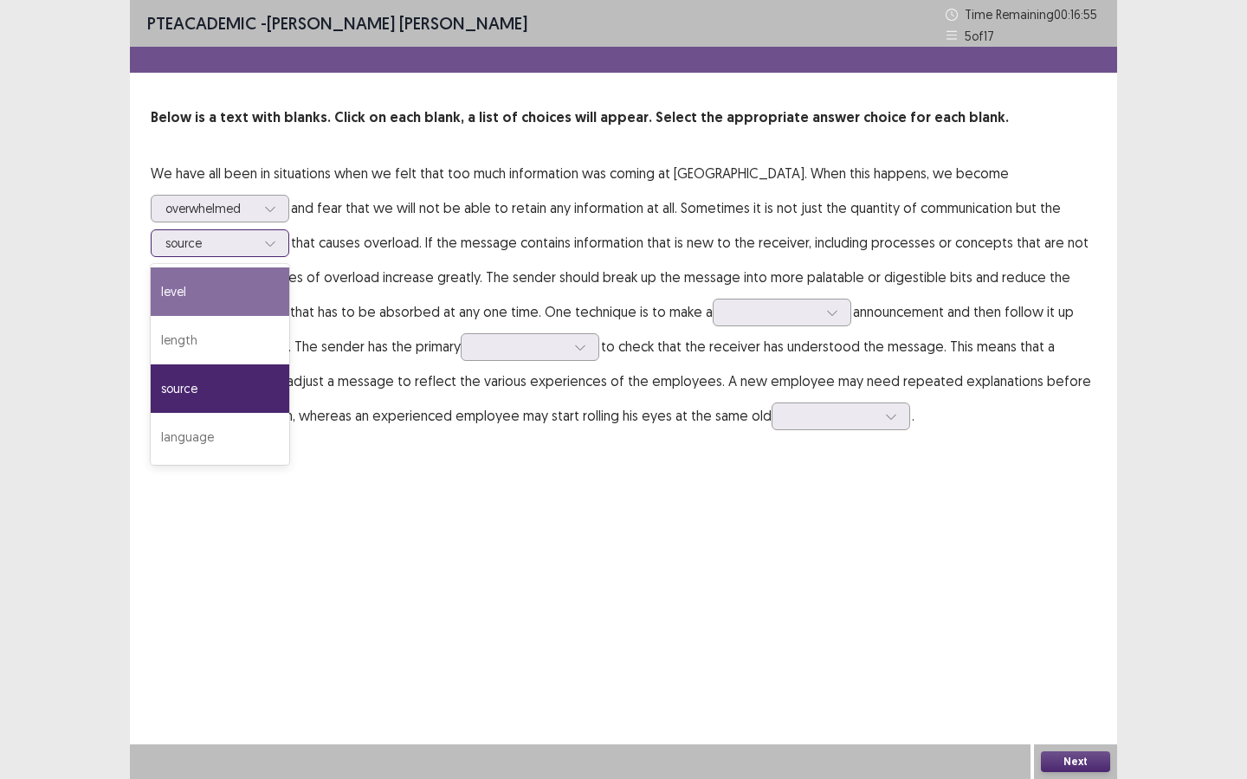
click at [289, 268] on div "level" at bounding box center [220, 292] width 139 height 48
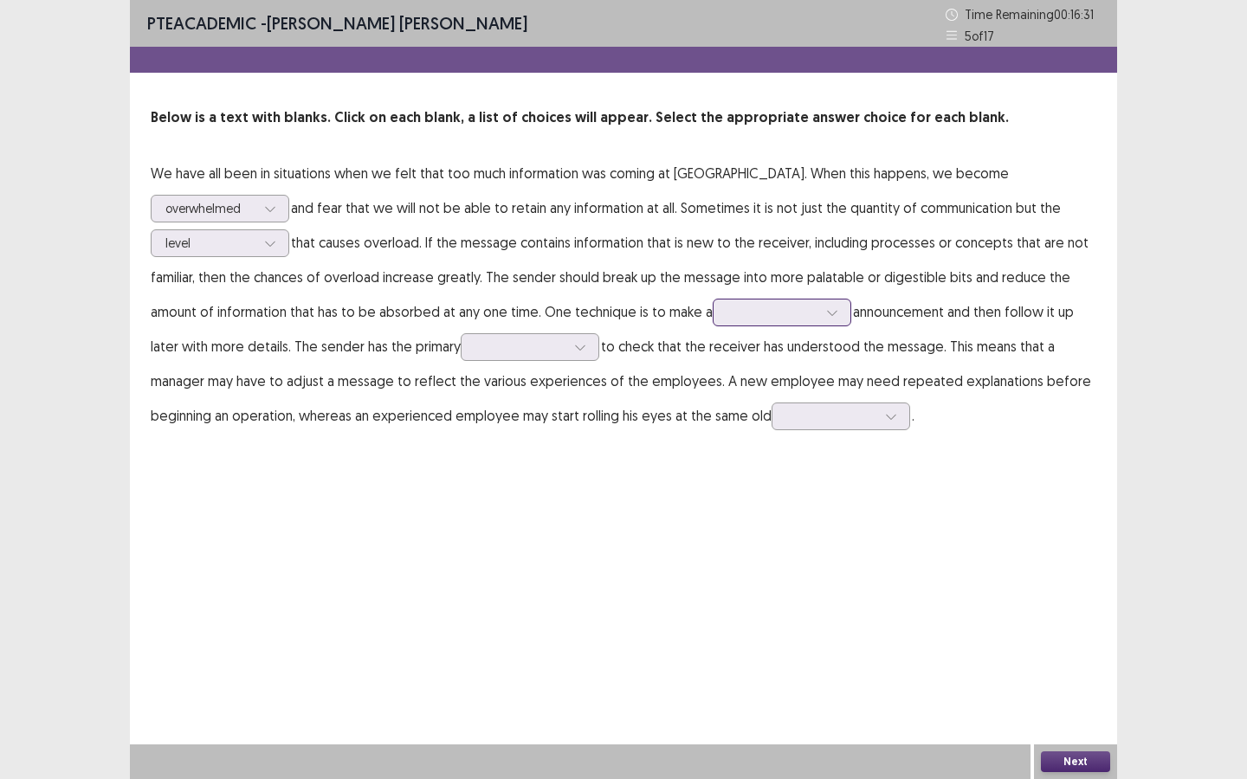
click at [727, 319] on div at bounding box center [772, 312] width 90 height 16
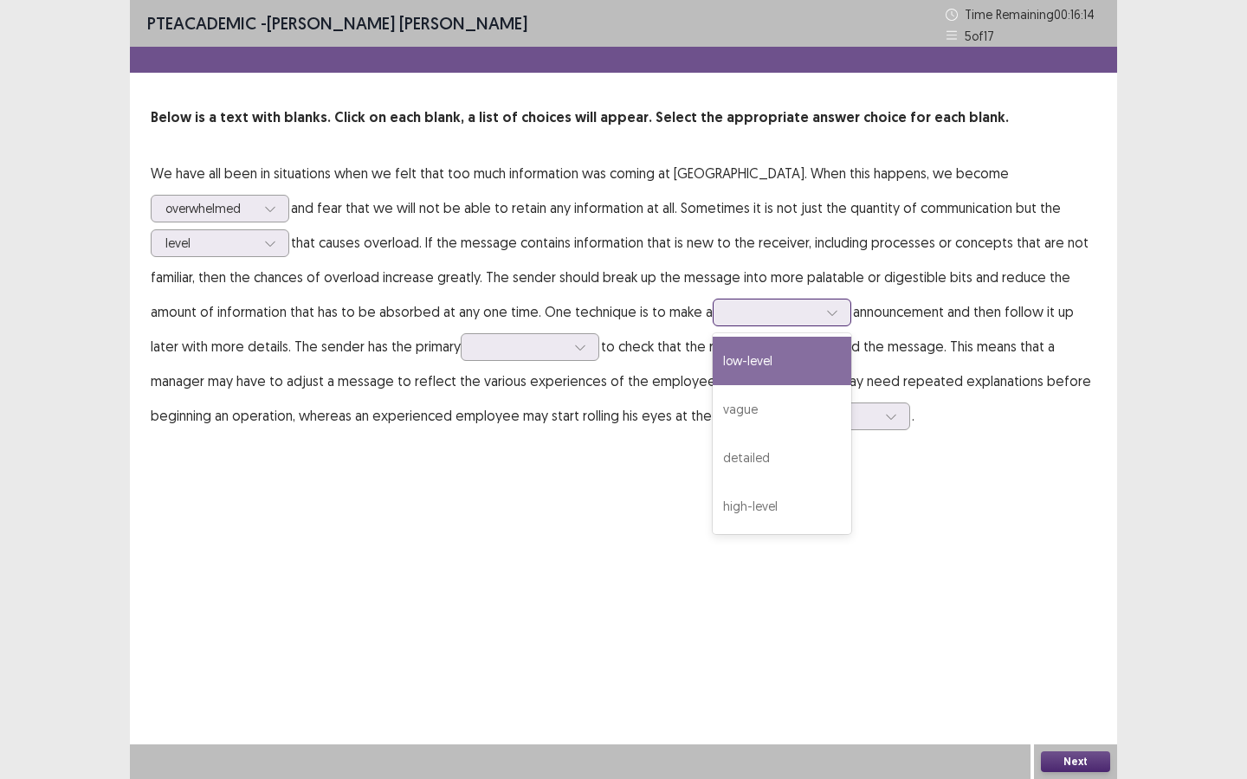
click at [713, 362] on div "low-level" at bounding box center [782, 361] width 139 height 48
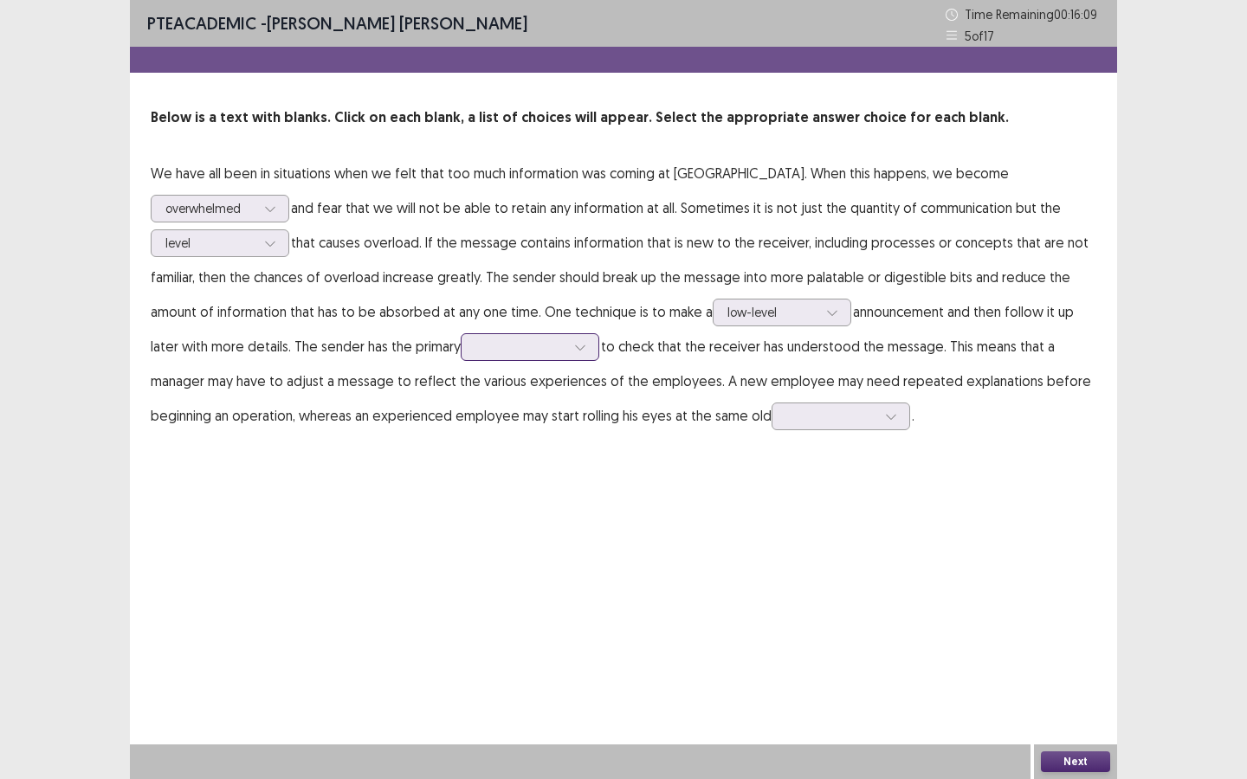
click at [474, 356] on div at bounding box center [521, 347] width 94 height 20
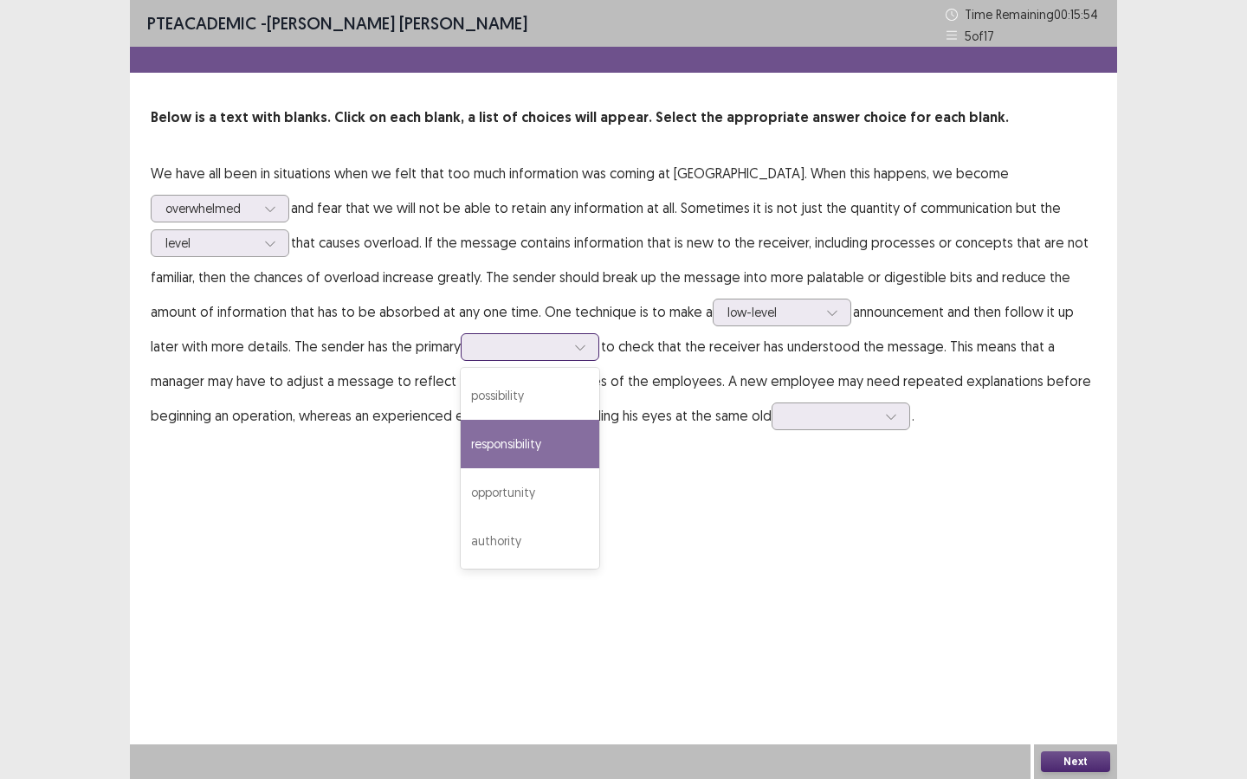
click at [461, 442] on div "responsibility" at bounding box center [530, 444] width 139 height 48
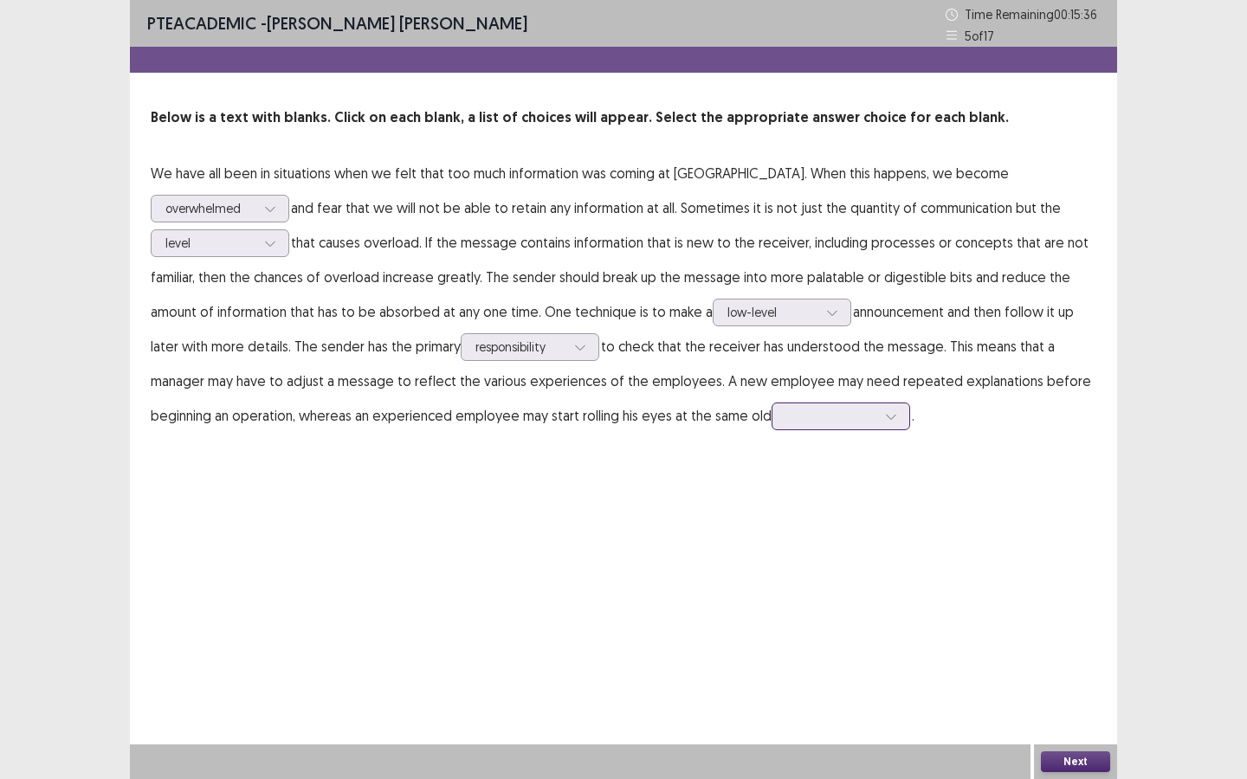
click at [786, 424] on div at bounding box center [831, 416] width 90 height 16
click at [771, 561] on div "instructions" at bounding box center [840, 562] width 139 height 48
click at [1023, 582] on button "Next" at bounding box center [1075, 762] width 69 height 21
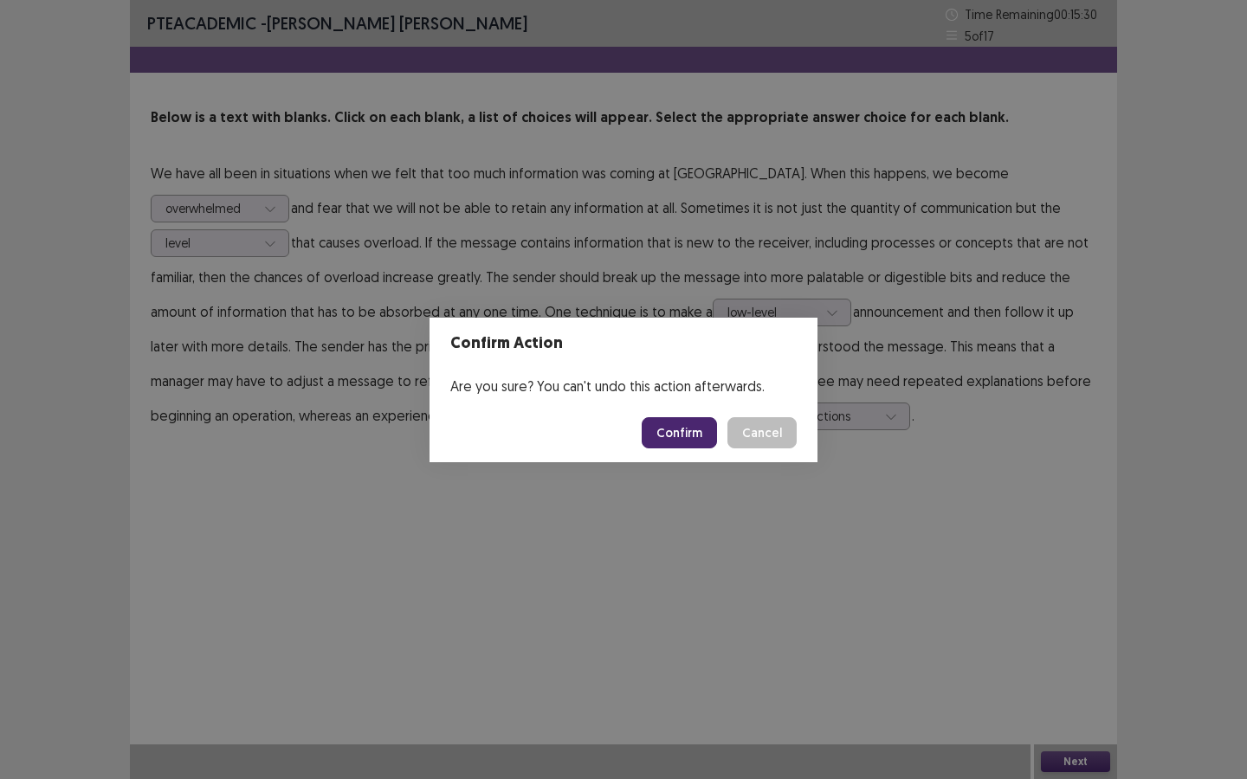
click at [682, 439] on button "Confirm" at bounding box center [679, 432] width 75 height 31
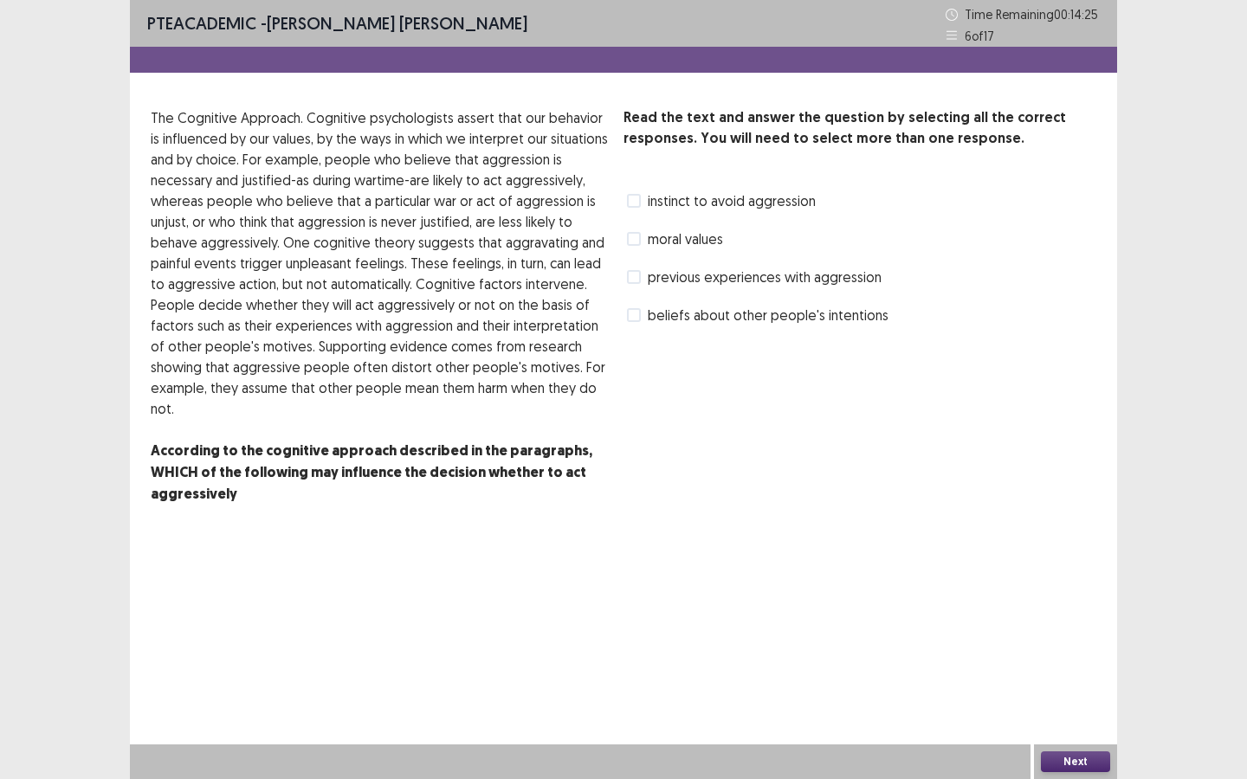
click at [639, 279] on span at bounding box center [634, 277] width 14 height 14
click at [637, 318] on span at bounding box center [634, 315] width 14 height 14
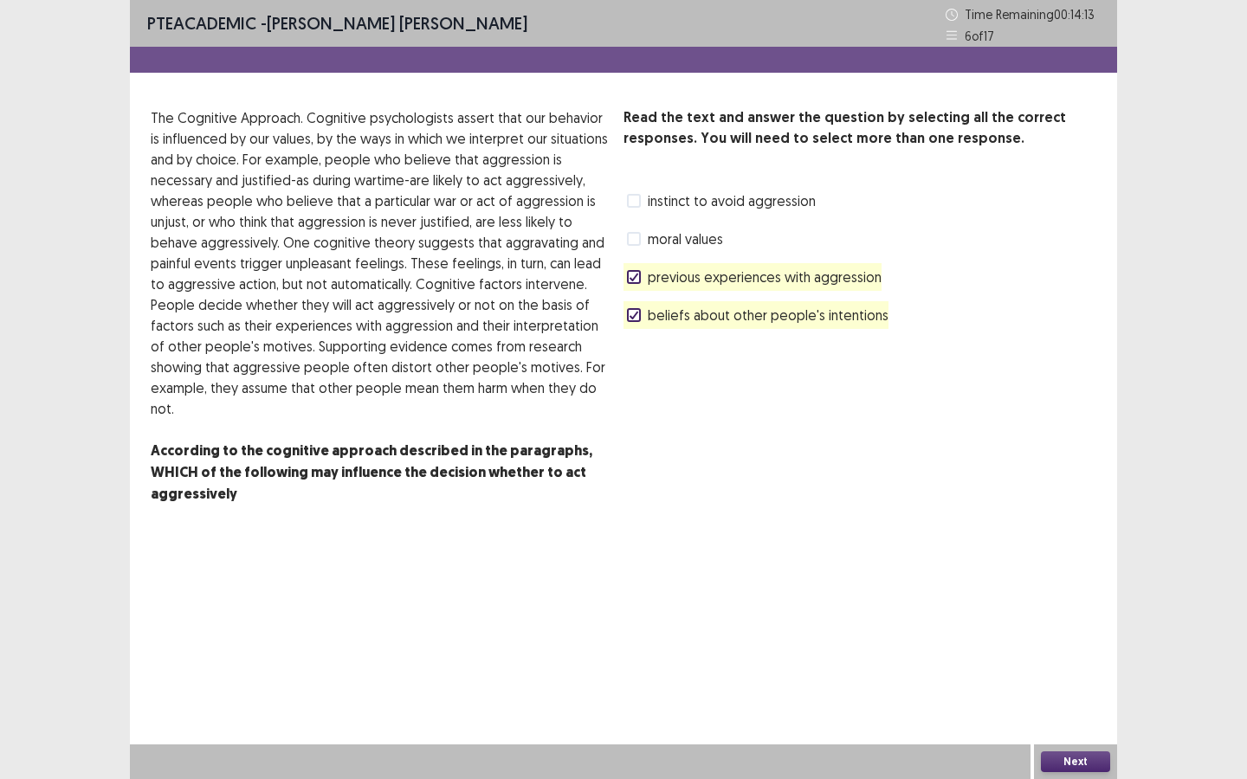
click at [1023, 582] on button "Next" at bounding box center [1075, 762] width 69 height 21
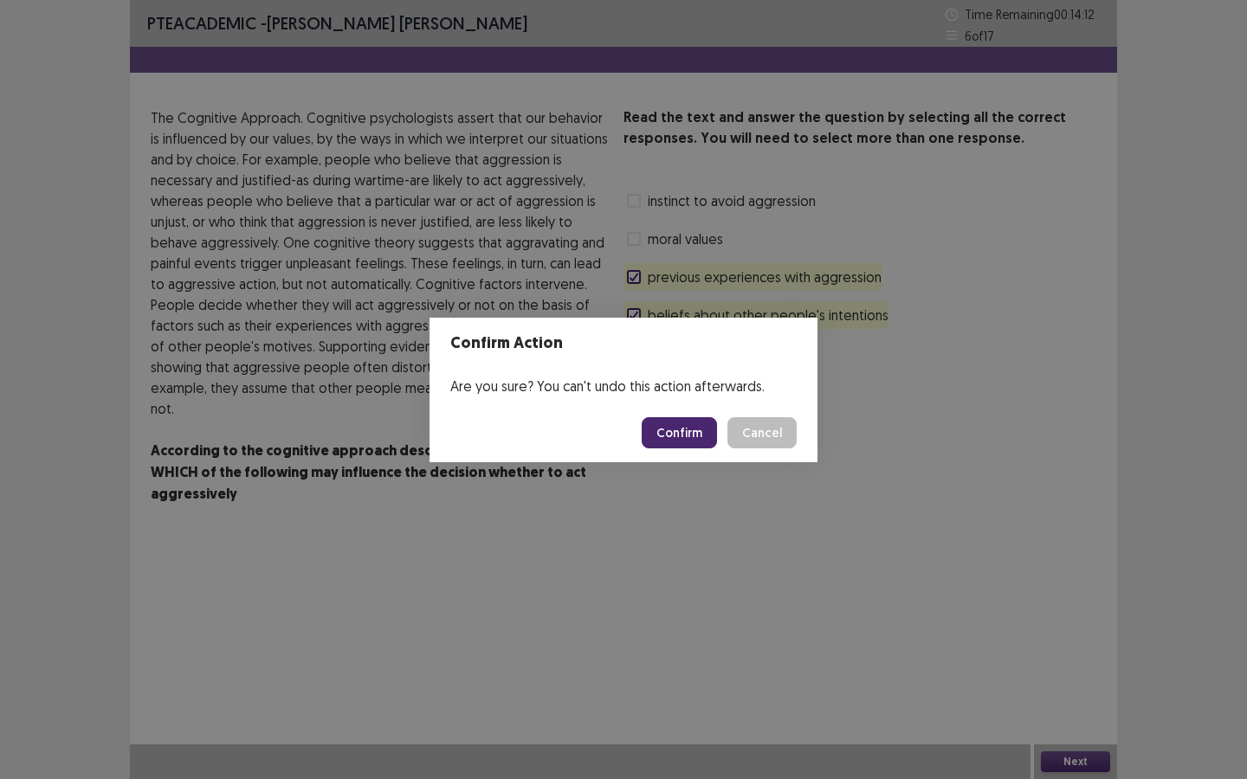
click at [681, 425] on button "Confirm" at bounding box center [679, 432] width 75 height 31
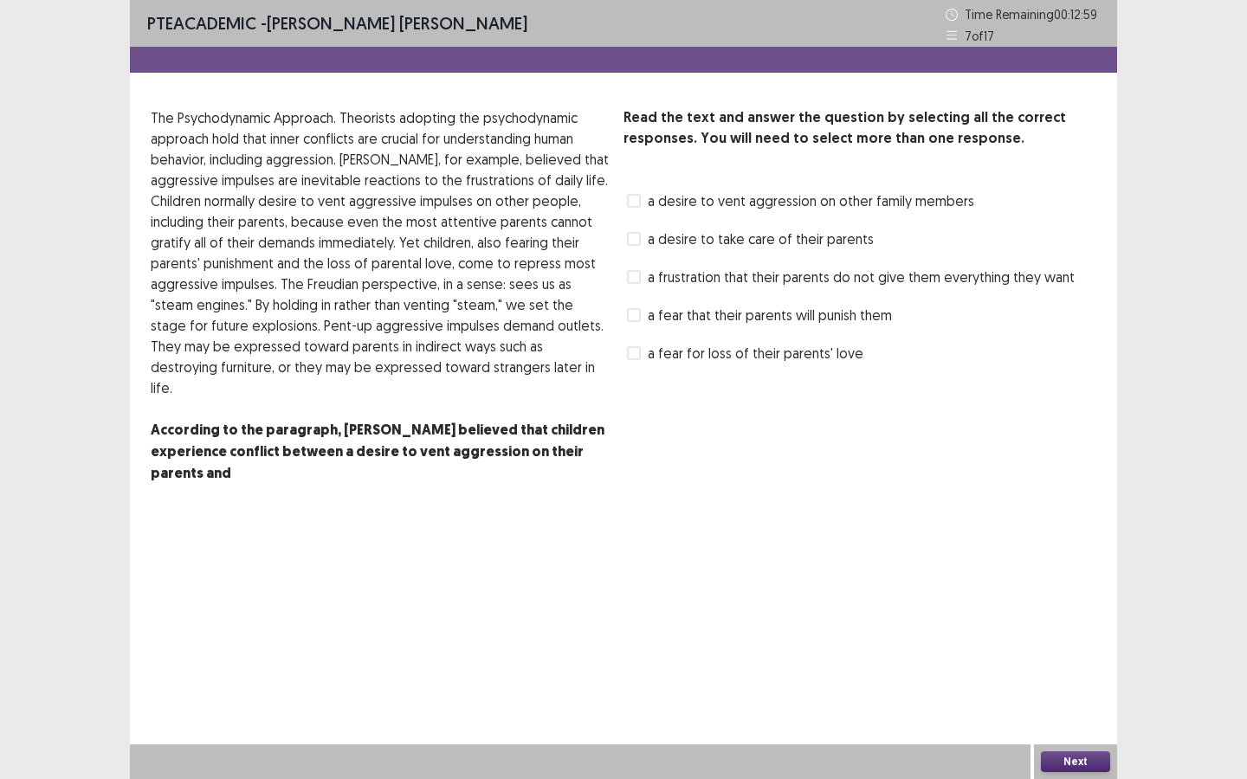
click at [638, 312] on span at bounding box center [634, 315] width 14 height 14
click at [631, 208] on label "a desire to vent aggression on other family members" at bounding box center [800, 200] width 347 height 21
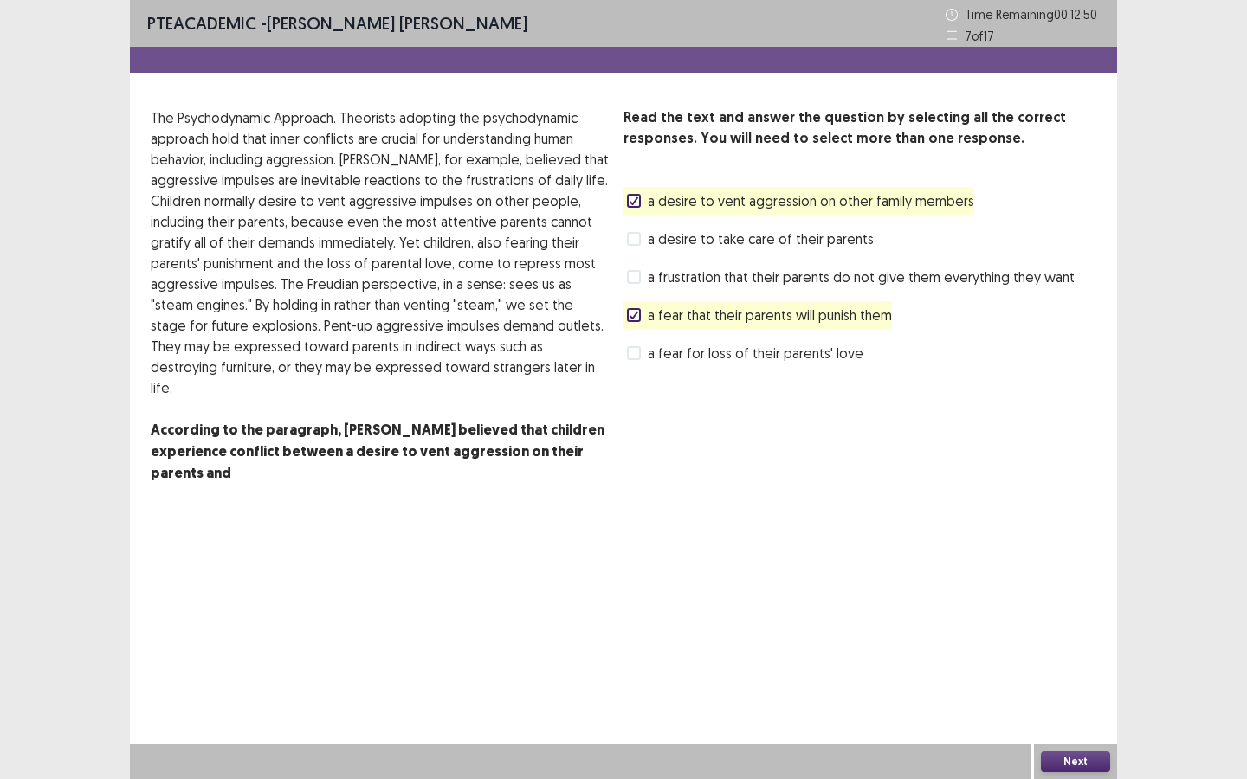
click at [1023, 582] on button "Next" at bounding box center [1075, 762] width 69 height 21
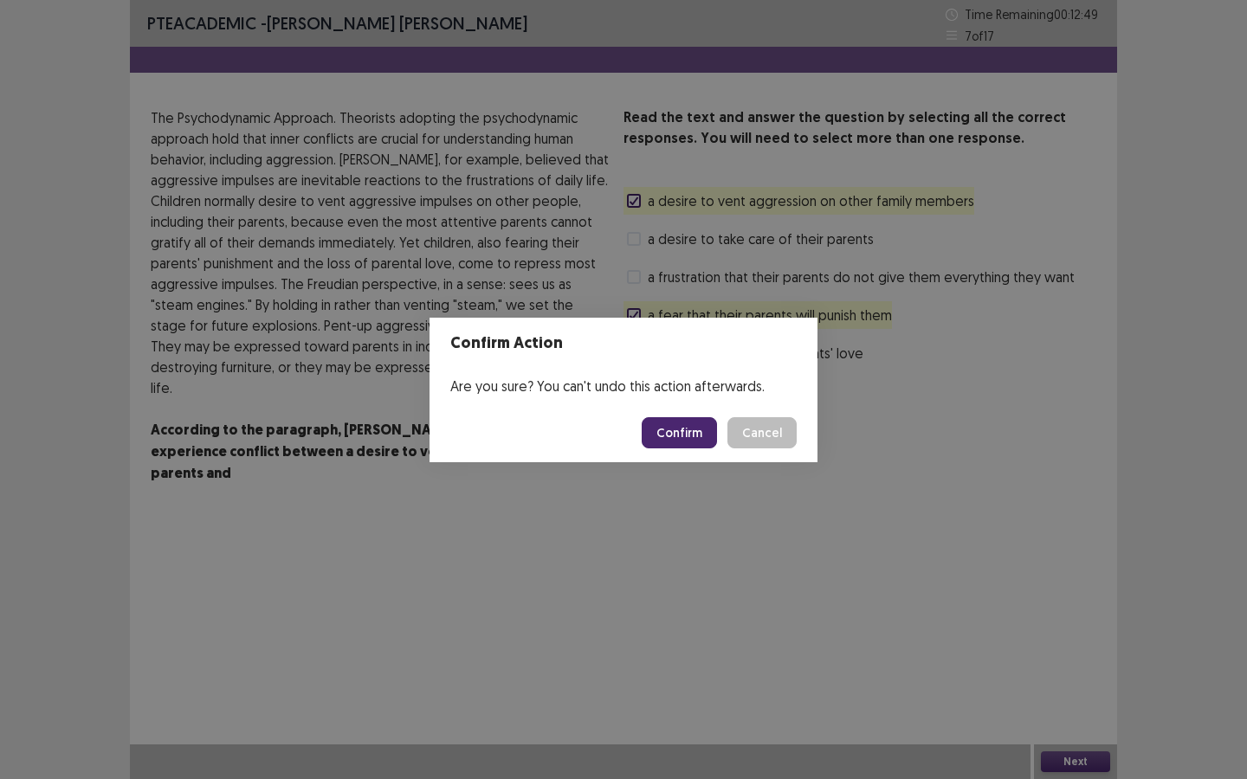
click at [696, 438] on button "Confirm" at bounding box center [679, 432] width 75 height 31
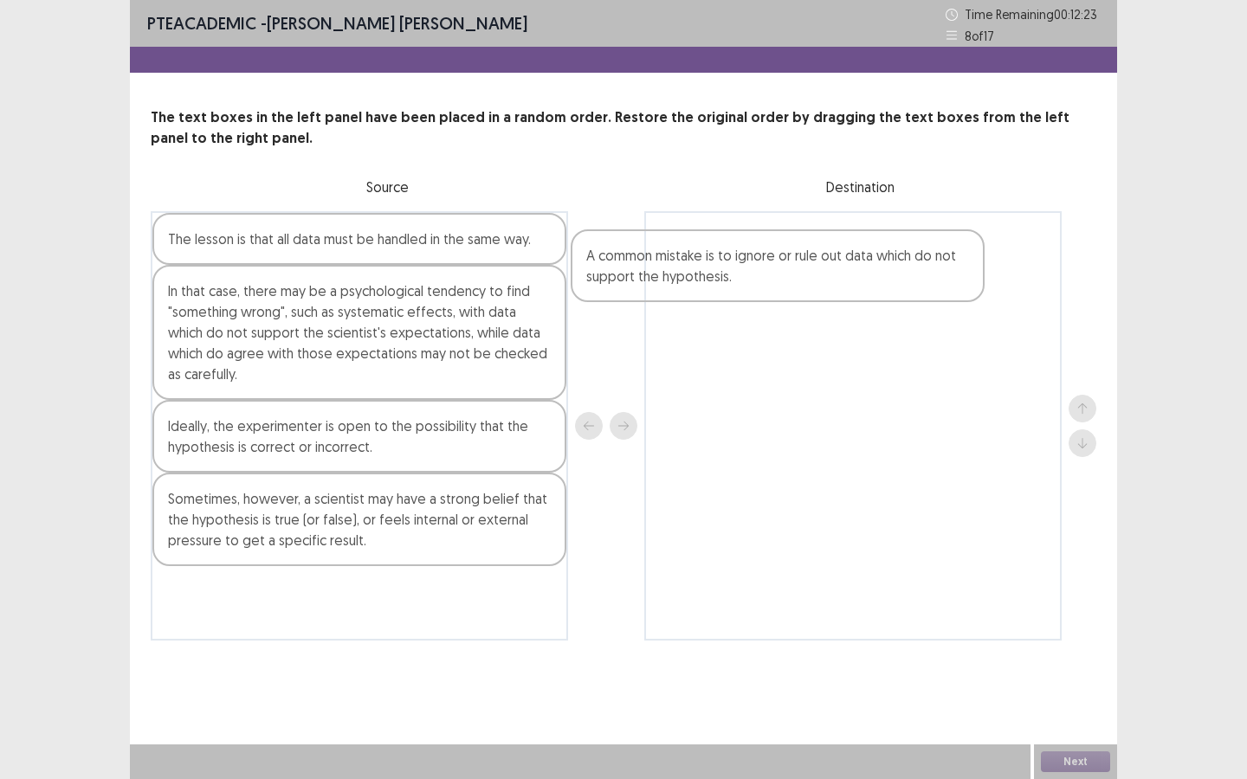
drag, startPoint x: 442, startPoint y: 443, endPoint x: 874, endPoint y: 273, distance: 464.5
click at [875, 273] on div "The lesson is that all data must be handled in the same way. In that case, ther…" at bounding box center [624, 425] width 946 height 429
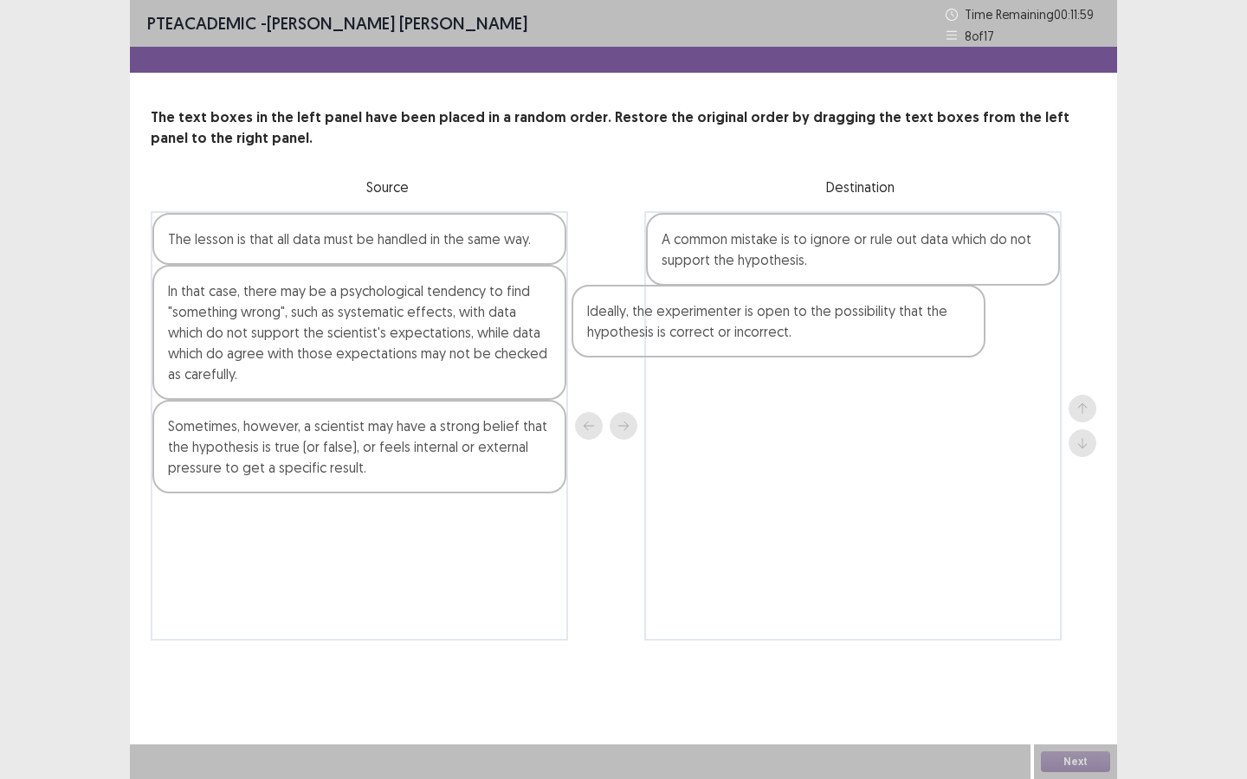
drag, startPoint x: 358, startPoint y: 458, endPoint x: 805, endPoint y: 342, distance: 461.6
click at [804, 342] on div "The lesson is that all data must be handled in the same way. In that case, ther…" at bounding box center [624, 425] width 946 height 429
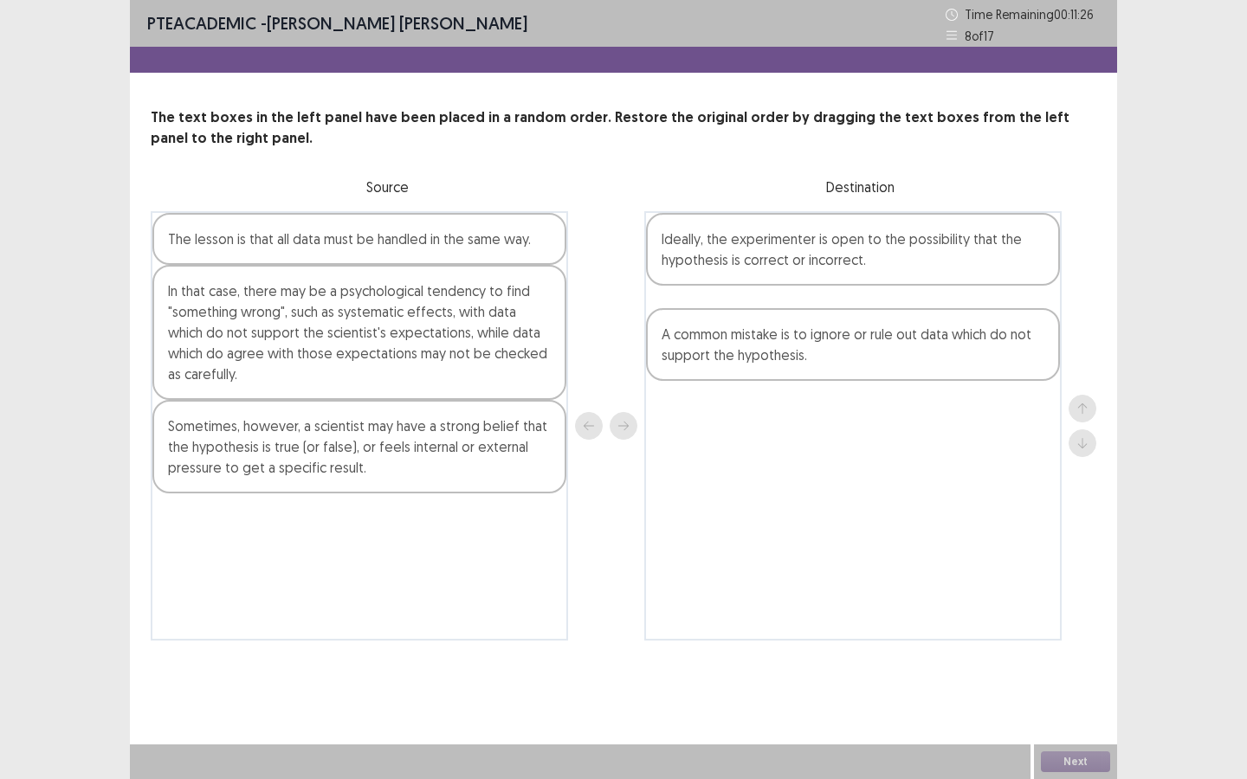
drag, startPoint x: 854, startPoint y: 255, endPoint x: 855, endPoint y: 359, distance: 103.9
click at [855, 359] on div "A common mistake is to ignore or rule out data which do not support the hypothe…" at bounding box center [852, 425] width 417 height 429
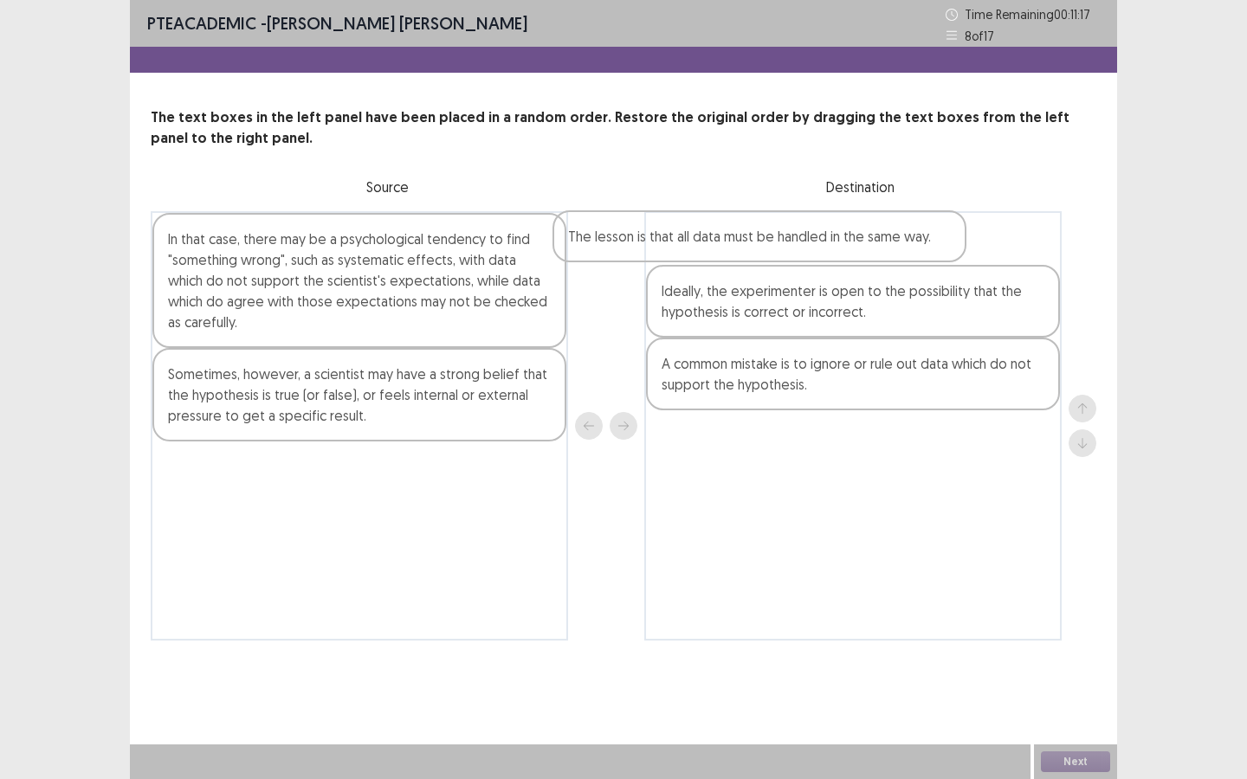
drag, startPoint x: 461, startPoint y: 253, endPoint x: 920, endPoint y: 239, distance: 458.2
click at [881, 248] on div "The lesson is that all data must be handled in the same way. In that case, ther…" at bounding box center [624, 425] width 946 height 429
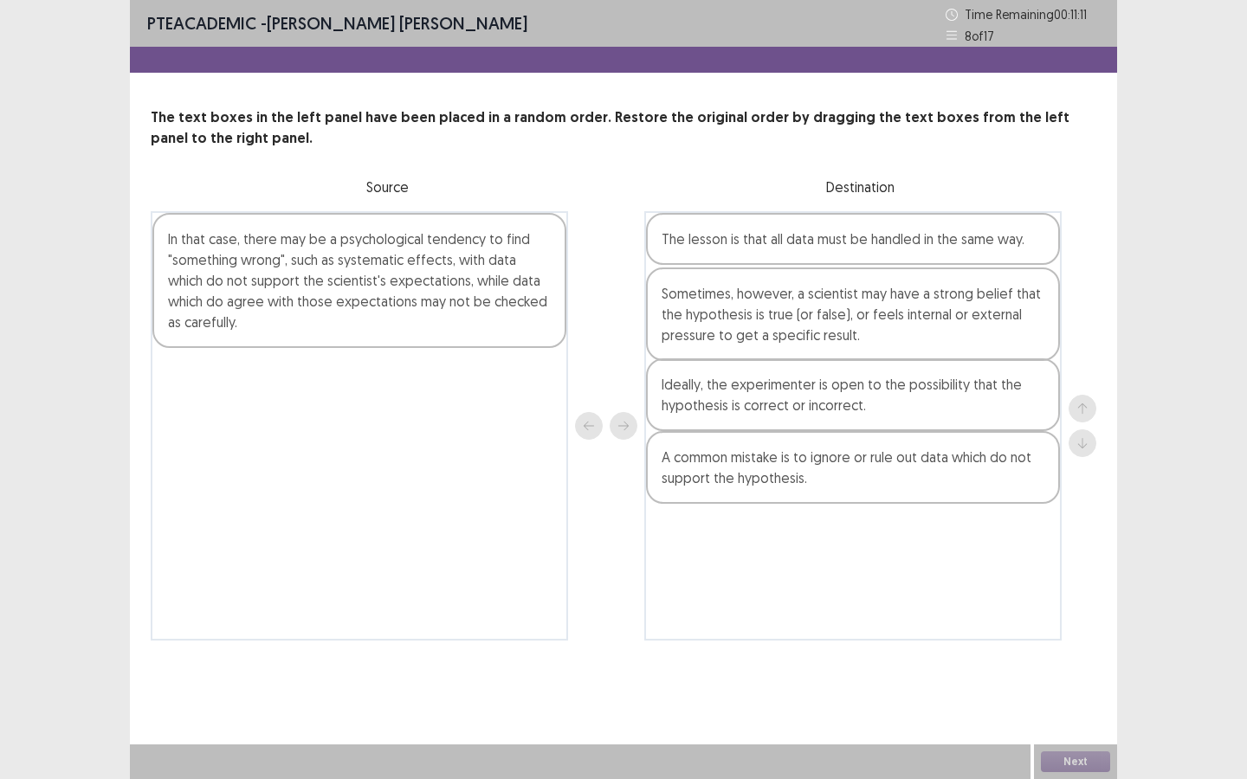
drag, startPoint x: 415, startPoint y: 415, endPoint x: 920, endPoint y: 333, distance: 512.2
click at [920, 333] on div "In that case, there may be a psychological tendency to find "something wrong", …" at bounding box center [624, 425] width 946 height 429
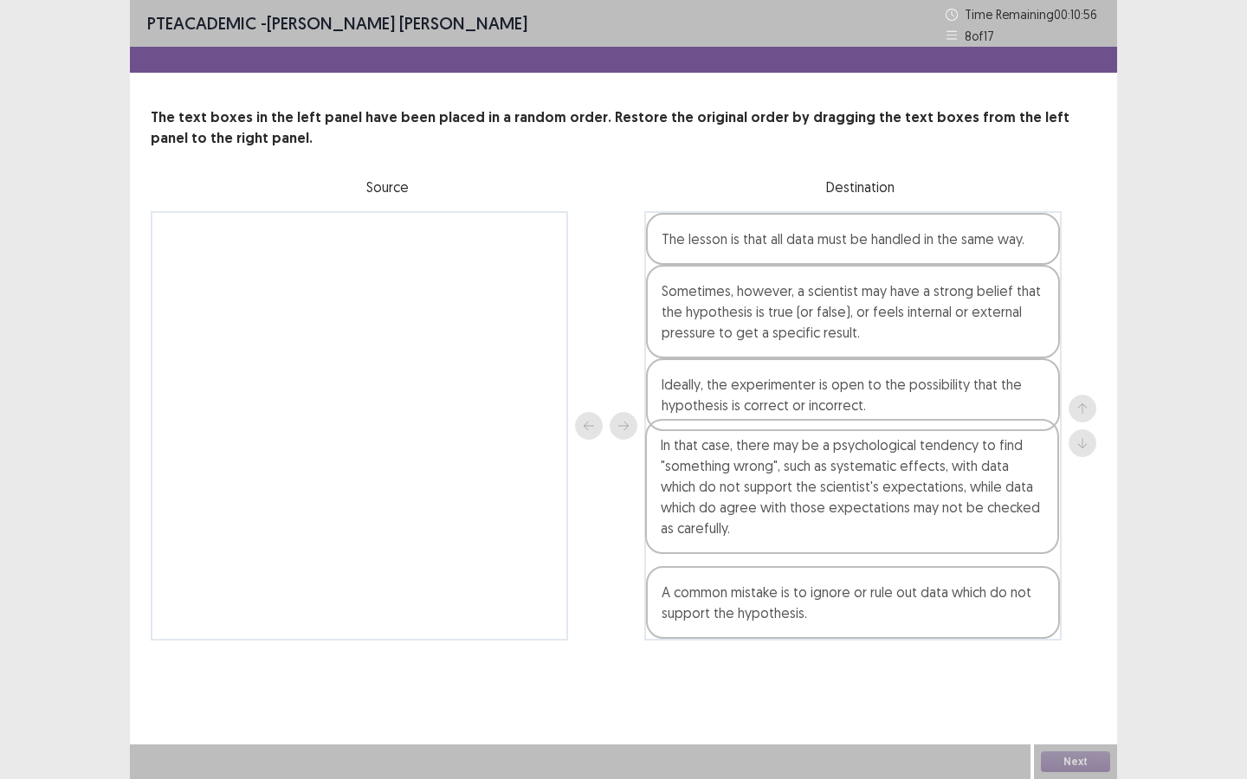
drag, startPoint x: 443, startPoint y: 294, endPoint x: 942, endPoint y: 500, distance: 539.3
click at [942, 500] on div "In that case, there may be a psychological tendency to find "something wrong", …" at bounding box center [624, 425] width 946 height 429
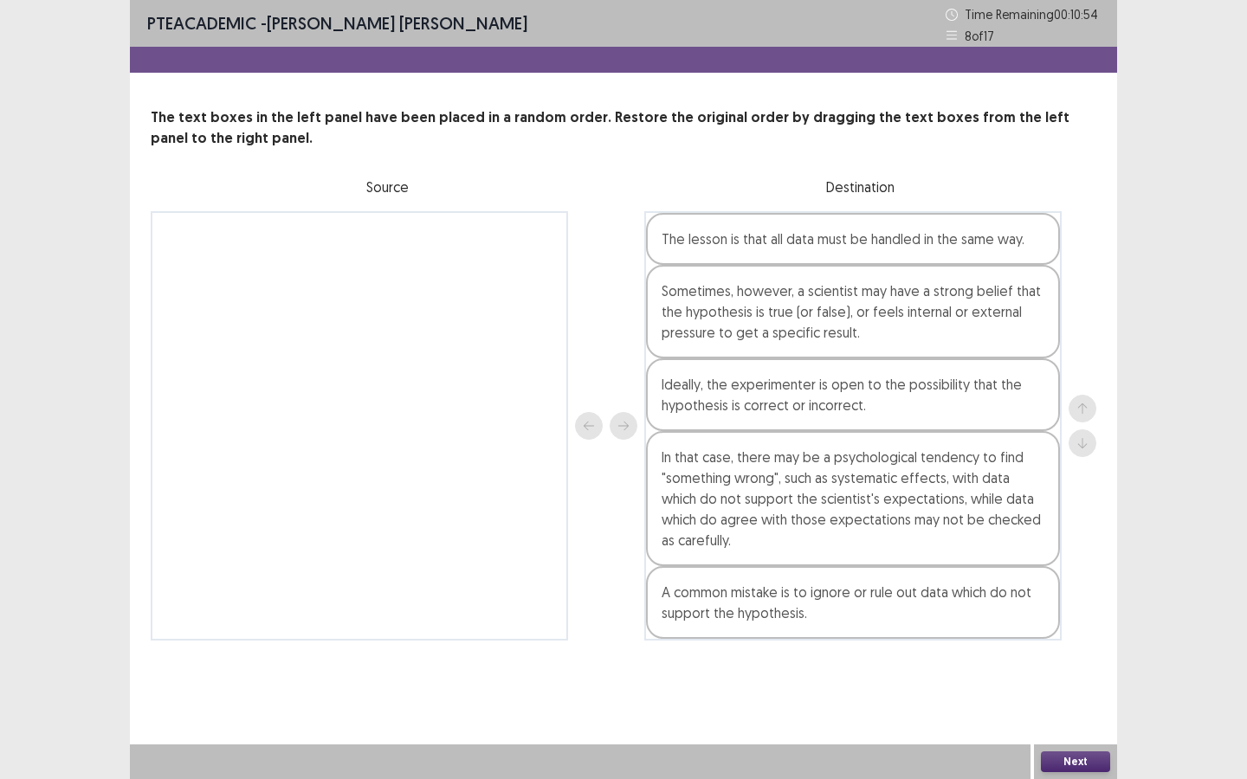
click at [1023, 582] on button "Next" at bounding box center [1075, 762] width 69 height 21
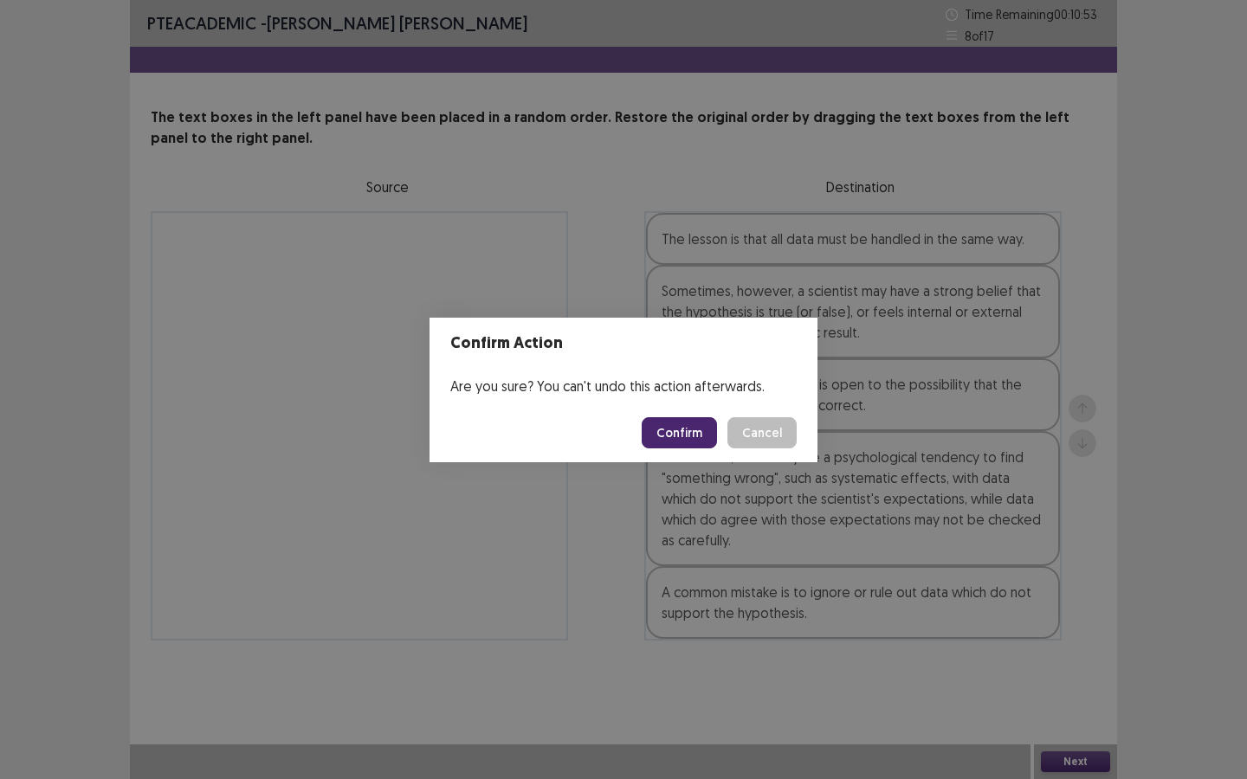
click at [668, 432] on button "Confirm" at bounding box center [679, 432] width 75 height 31
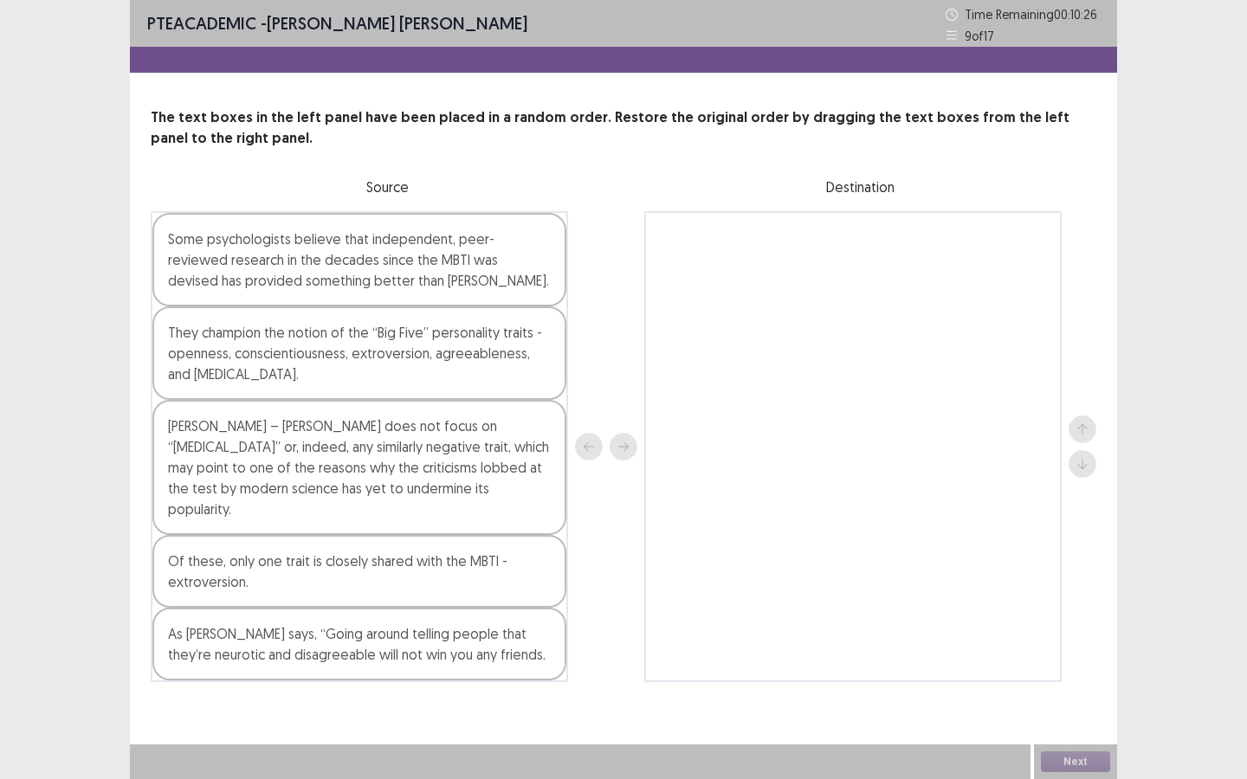
click at [430, 453] on div "[PERSON_NAME] – [PERSON_NAME] does not focus on “[MEDICAL_DATA]” or, indeed, an…" at bounding box center [359, 467] width 414 height 135
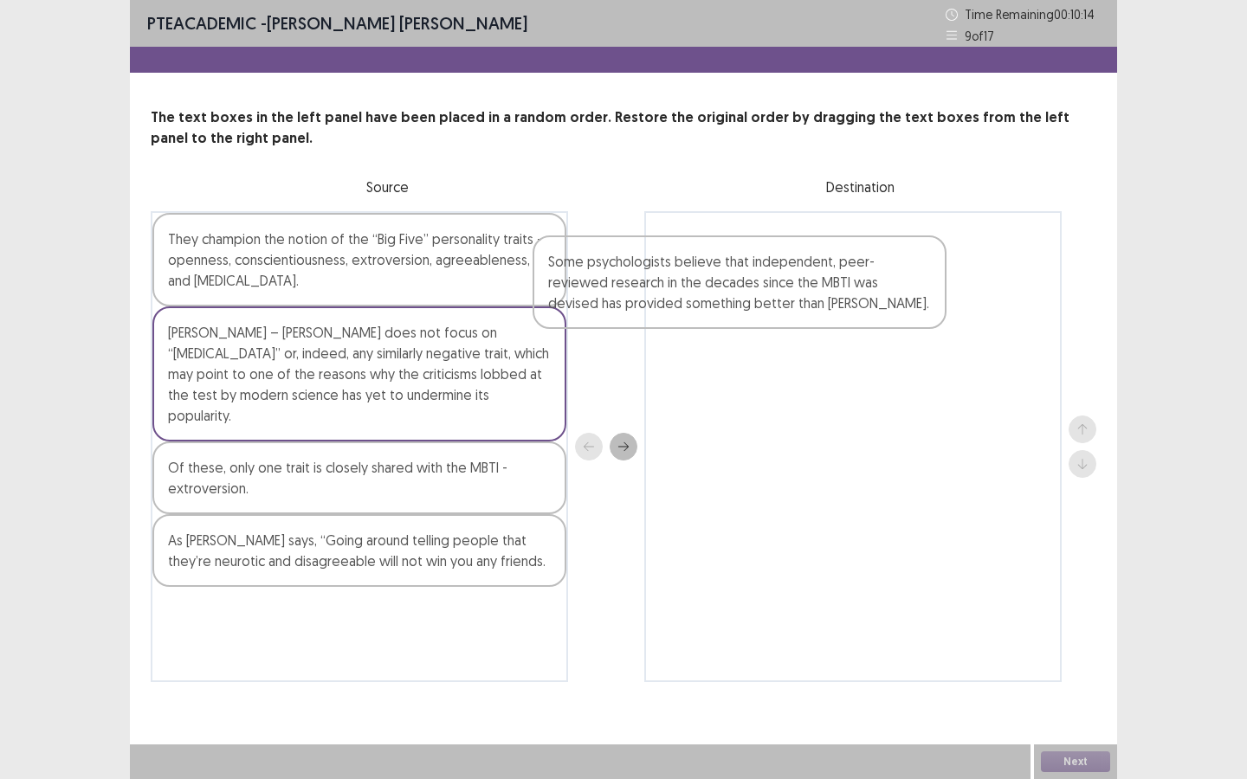
drag, startPoint x: 428, startPoint y: 250, endPoint x: 816, endPoint y: 273, distance: 389.4
click at [816, 273] on div "Some psychologists believe that independent, peer-reviewed research in the deca…" at bounding box center [624, 446] width 946 height 471
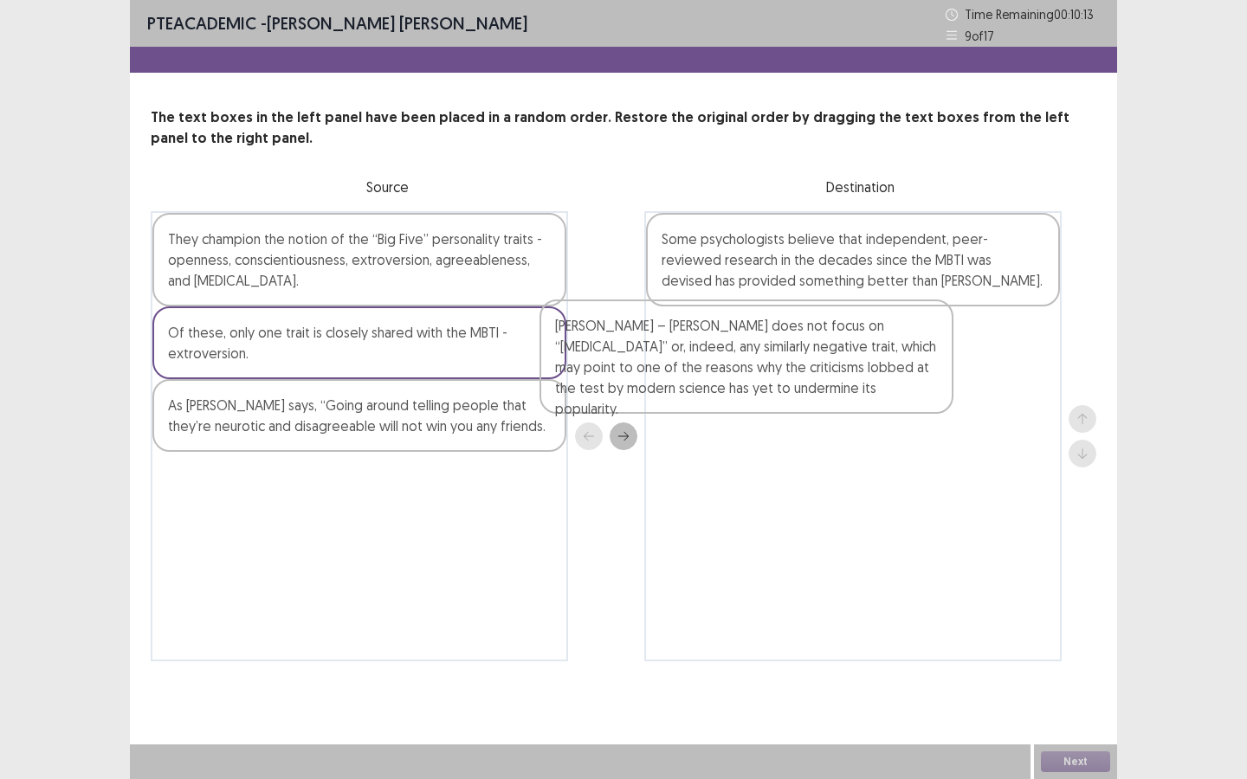
drag, startPoint x: 460, startPoint y: 372, endPoint x: 880, endPoint y: 362, distance: 420.1
click at [874, 363] on div "They champion the notion of the “Big Five” personality traits - openness, consc…" at bounding box center [624, 436] width 946 height 450
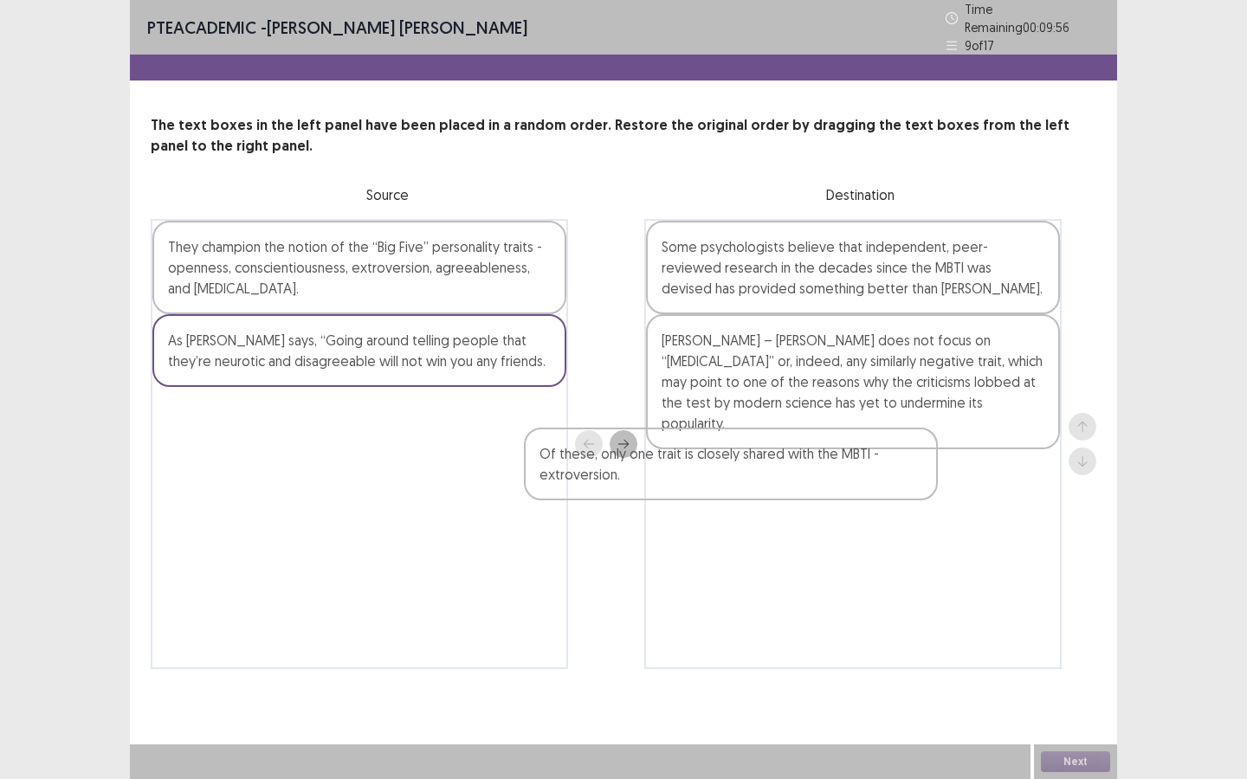
drag, startPoint x: 426, startPoint y: 352, endPoint x: 817, endPoint y: 475, distance: 410.2
click at [817, 475] on div "They champion the notion of the “Big Five” personality traits - openness, consc…" at bounding box center [624, 444] width 946 height 450
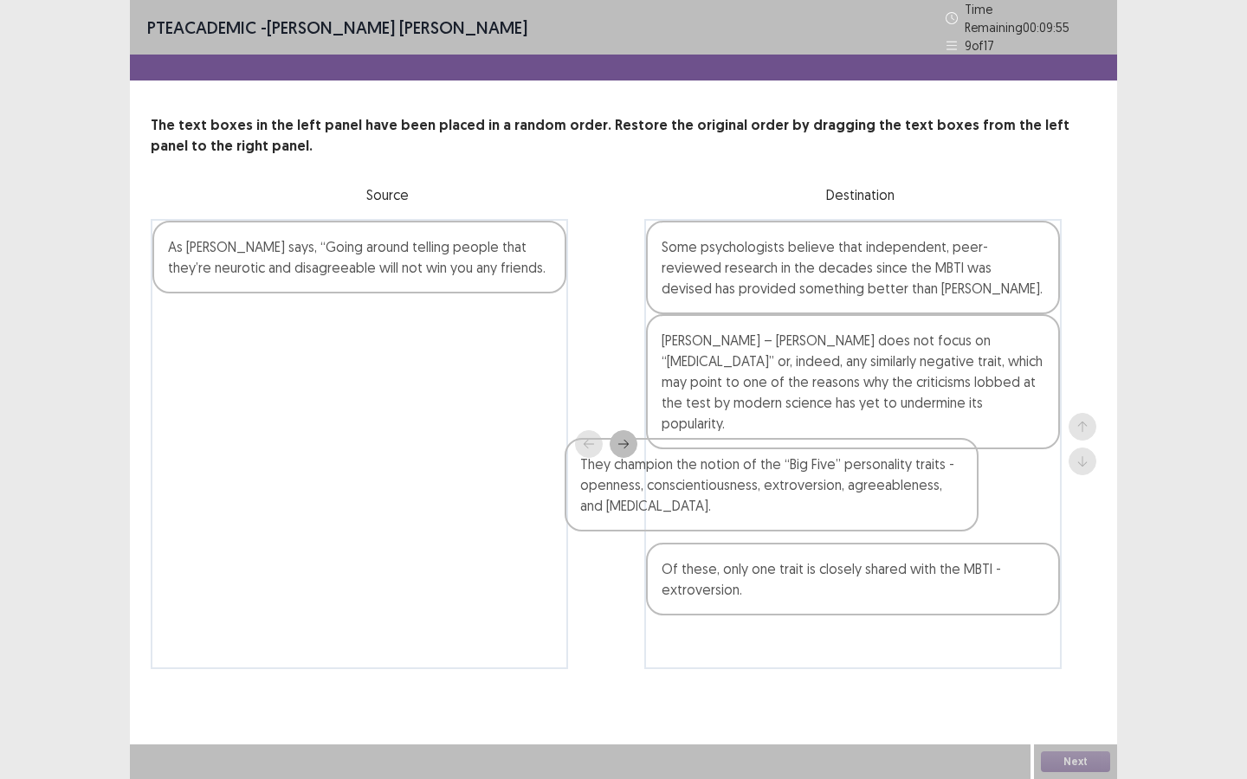
drag, startPoint x: 461, startPoint y: 278, endPoint x: 885, endPoint y: 497, distance: 477.5
click at [881, 494] on div "They champion the notion of the “Big Five” personality traits - openness, consc…" at bounding box center [624, 444] width 946 height 450
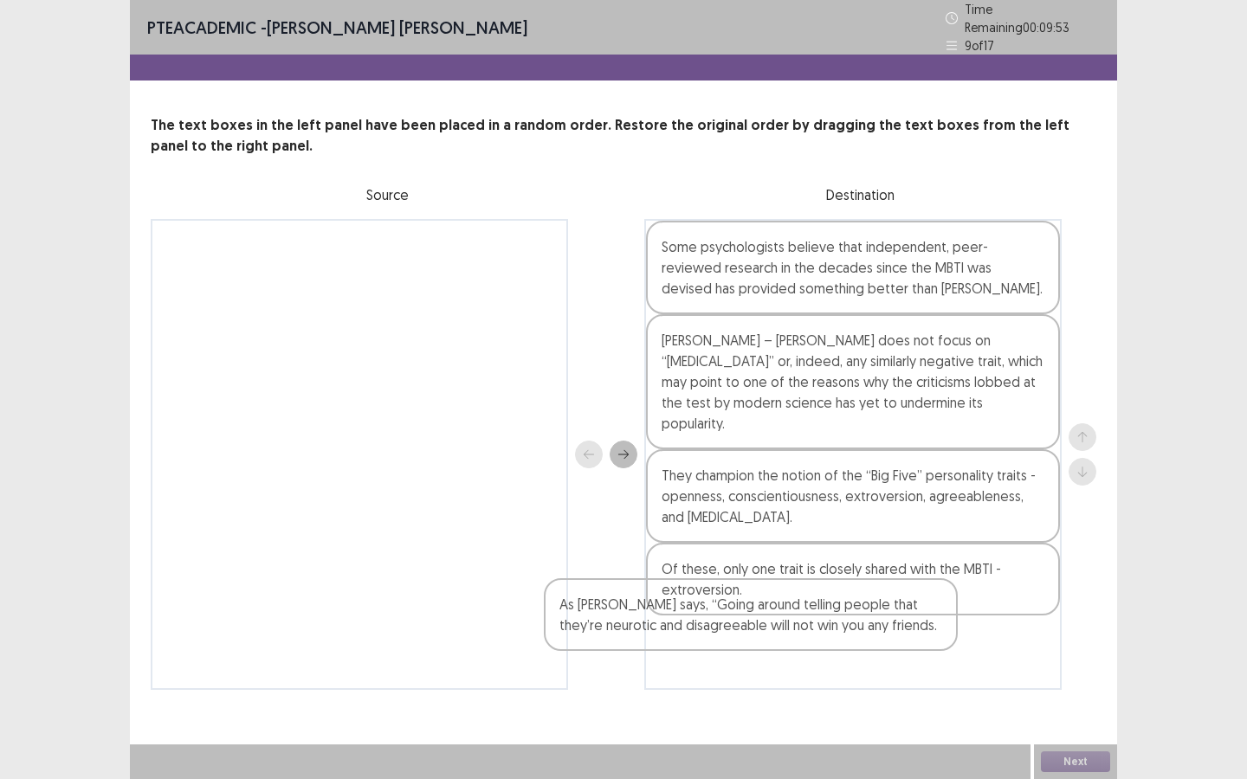
drag, startPoint x: 477, startPoint y: 250, endPoint x: 883, endPoint y: 615, distance: 545.7
click at [883, 582] on div "As [PERSON_NAME] says, “Going around telling people that they’re neurotic and d…" at bounding box center [624, 454] width 946 height 471
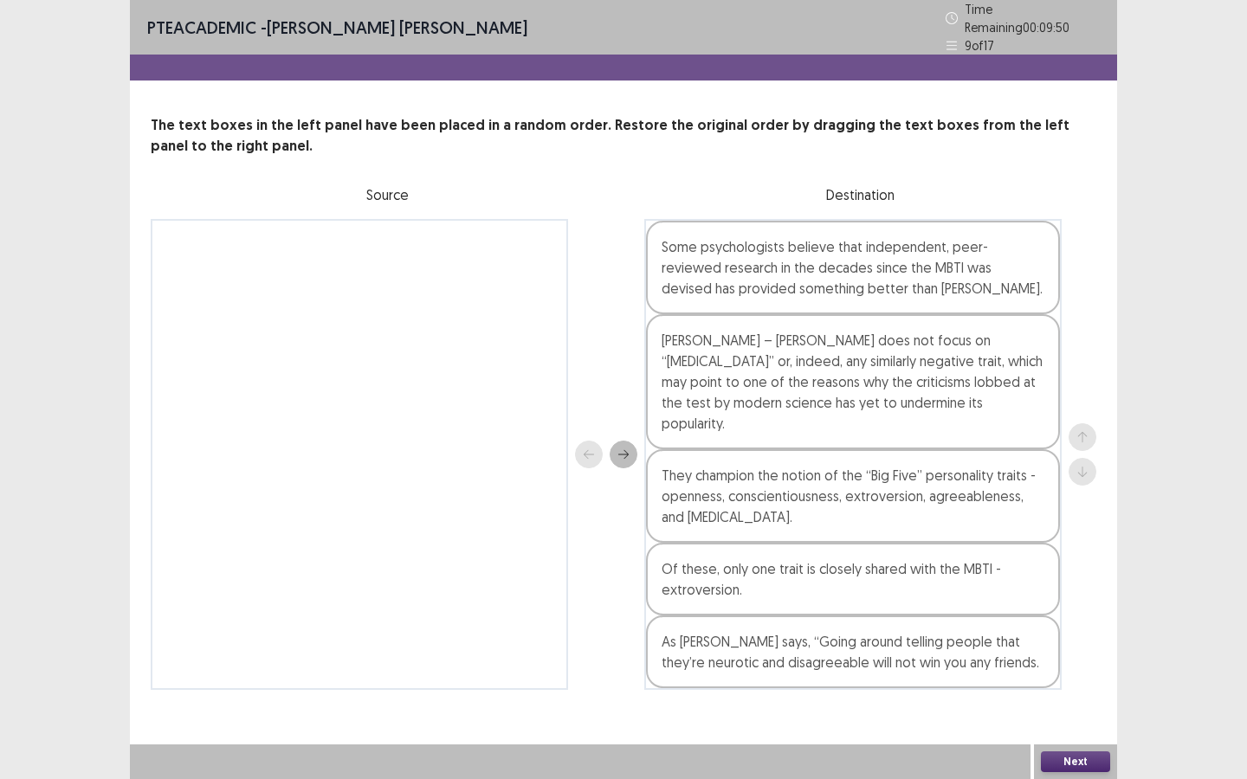
click at [1023, 582] on button "Next" at bounding box center [1075, 762] width 69 height 21
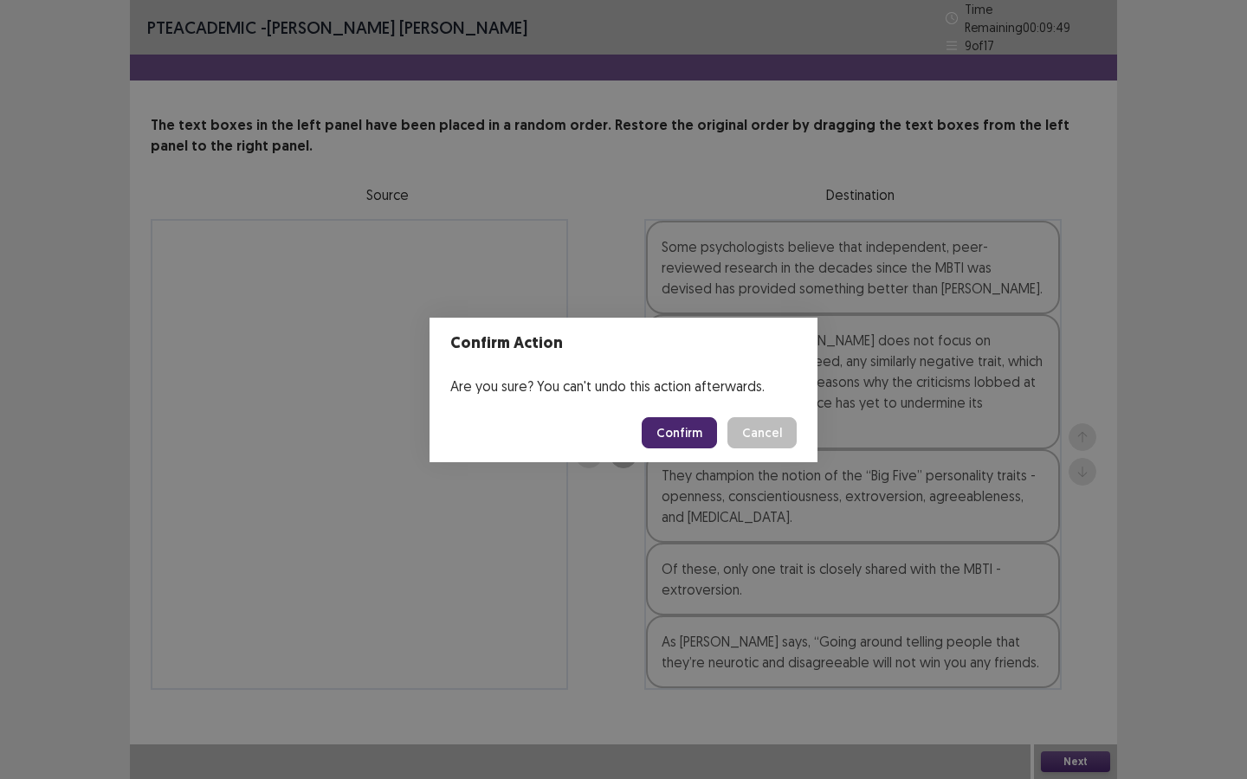
click at [700, 433] on button "Confirm" at bounding box center [679, 432] width 75 height 31
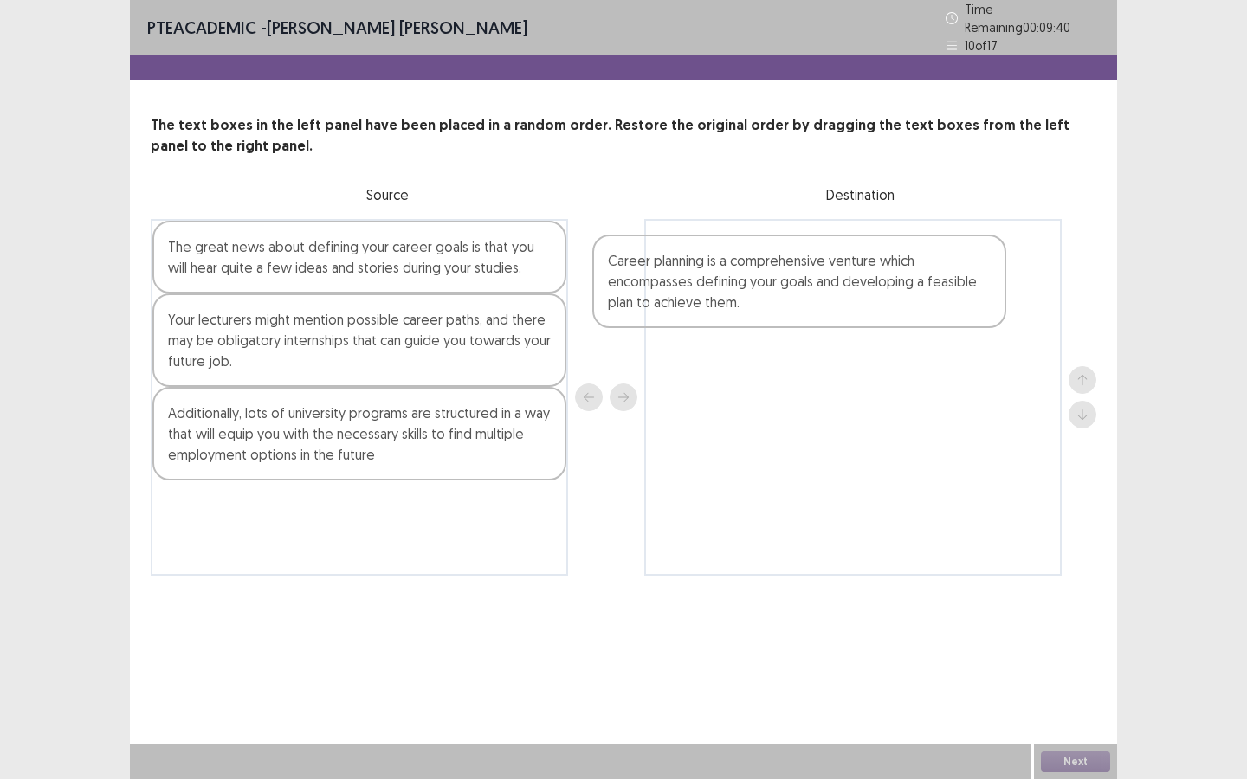
drag, startPoint x: 420, startPoint y: 267, endPoint x: 878, endPoint y: 282, distance: 458.3
click at [878, 282] on div "Career planning is a comprehensive venture which encompasses defining your goal…" at bounding box center [624, 397] width 946 height 357
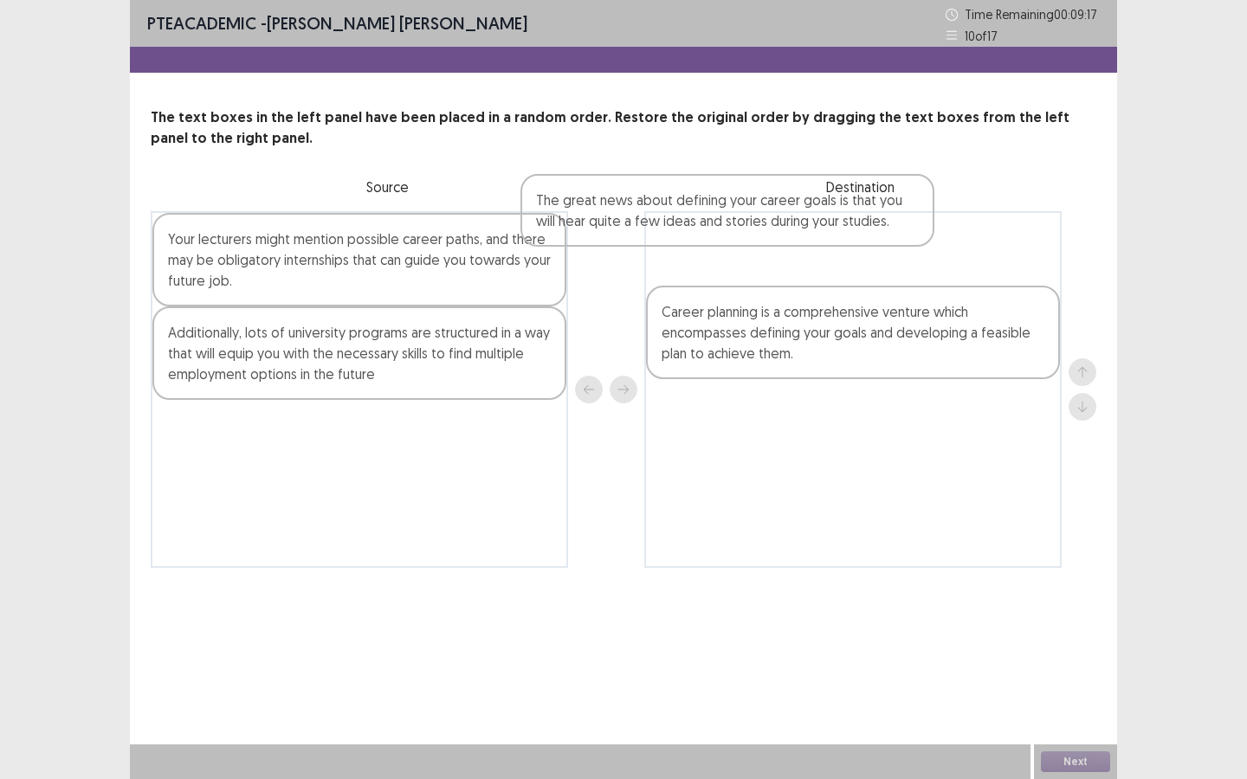
drag, startPoint x: 488, startPoint y: 261, endPoint x: 893, endPoint y: 246, distance: 404.6
click at [889, 246] on div "The great news about defining your career goals is that you will hear quite a f…" at bounding box center [624, 389] width 946 height 357
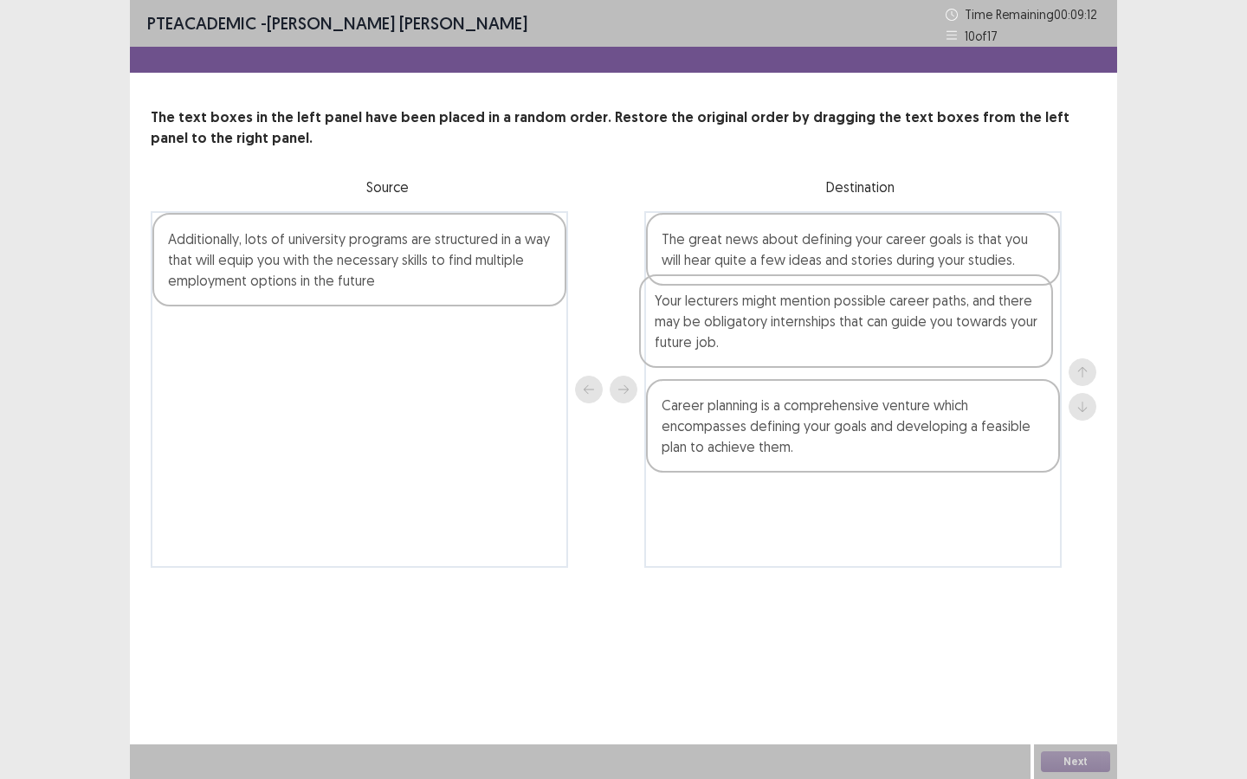
drag, startPoint x: 483, startPoint y: 260, endPoint x: 976, endPoint y: 324, distance: 496.8
click at [976, 324] on div "Your lecturers might mention possible career paths, and there may be obligatory…" at bounding box center [624, 389] width 946 height 357
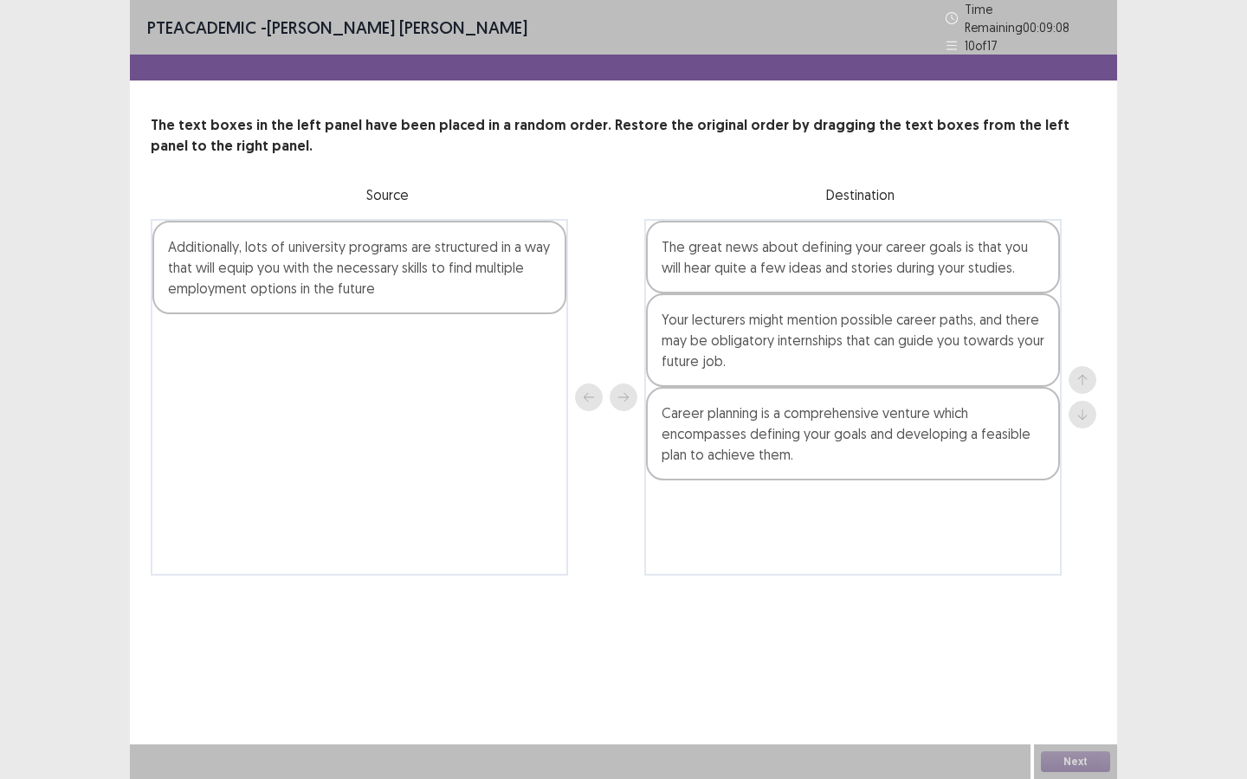
click at [925, 423] on div "Career planning is a comprehensive venture which encompasses defining your goal…" at bounding box center [853, 434] width 414 height 94
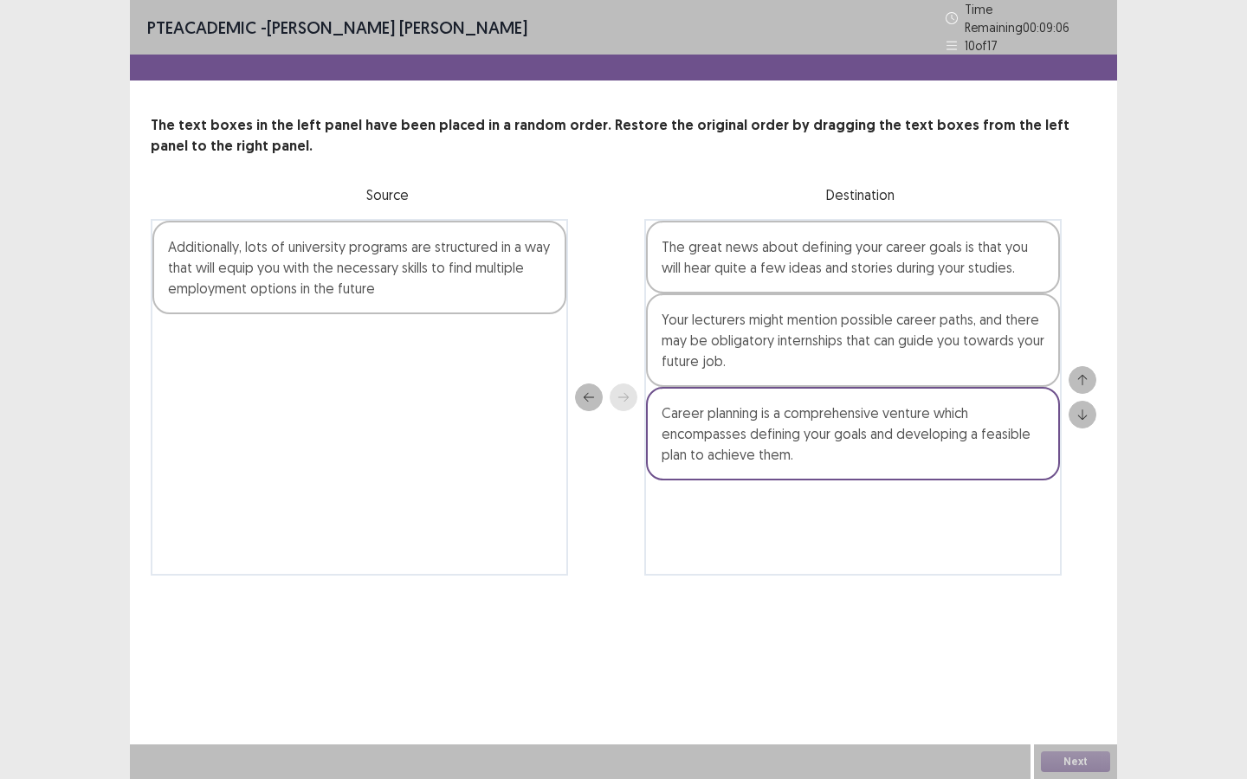
click at [965, 335] on div "Your lecturers might mention possible career paths, and there may be obligatory…" at bounding box center [853, 341] width 414 height 94
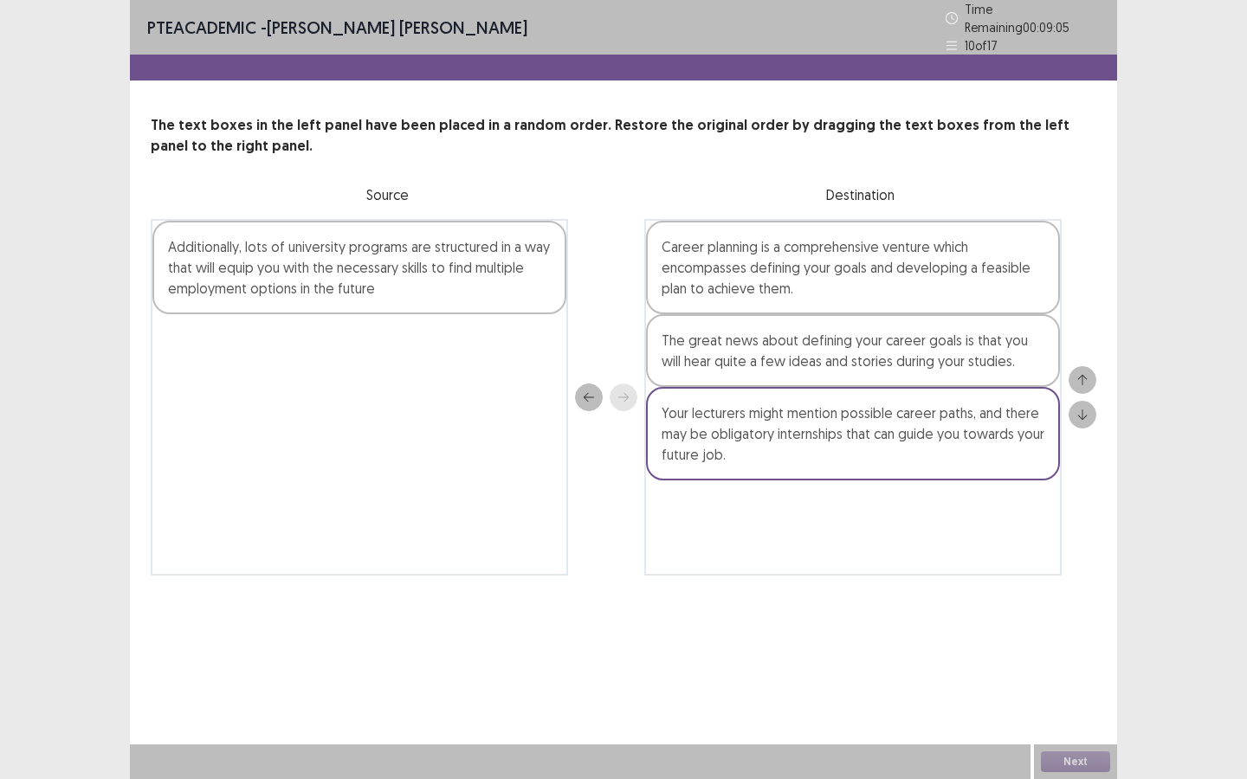
drag, startPoint x: 950, startPoint y: 420, endPoint x: 956, endPoint y: 253, distance: 167.2
click at [950, 255] on div "The great news about defining your career goals is that you will hear quite a f…" at bounding box center [852, 397] width 417 height 357
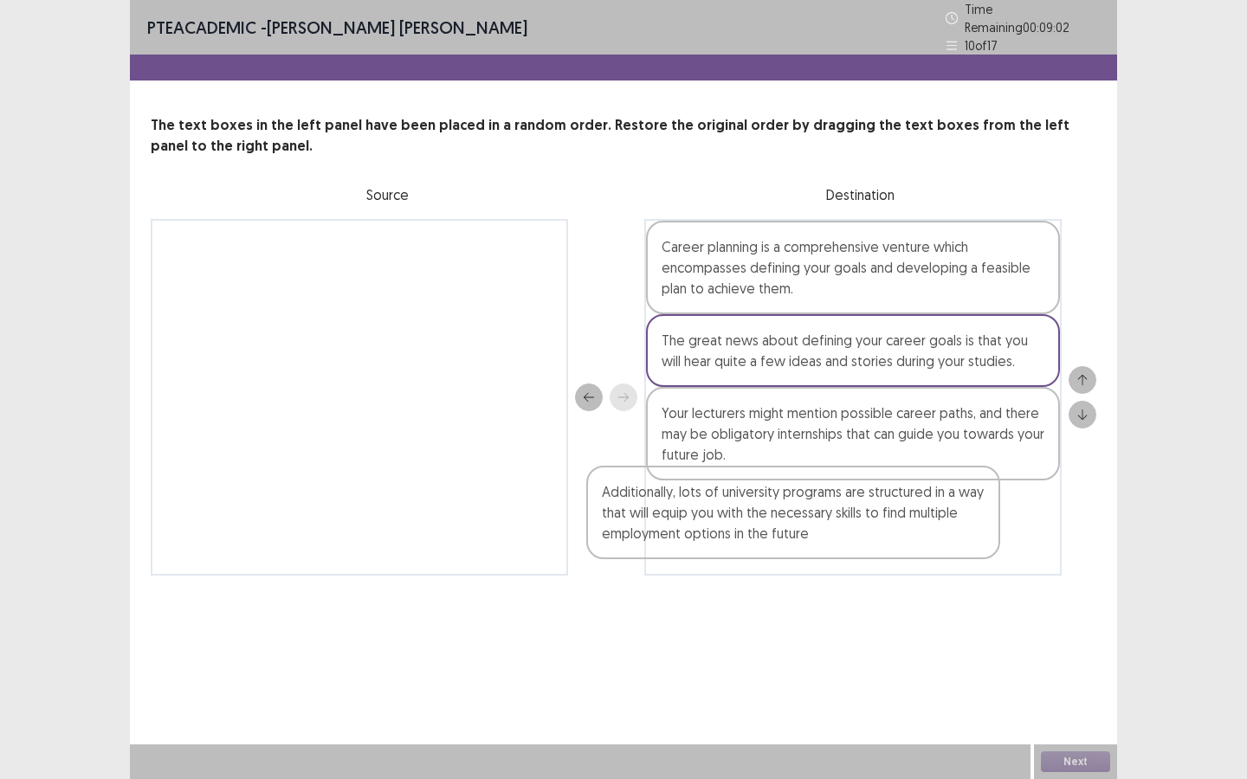
drag, startPoint x: 492, startPoint y: 269, endPoint x: 946, endPoint y: 526, distance: 521.1
click at [946, 526] on div "Additionally, lots of university programs are structured in a way that will equ…" at bounding box center [624, 397] width 946 height 357
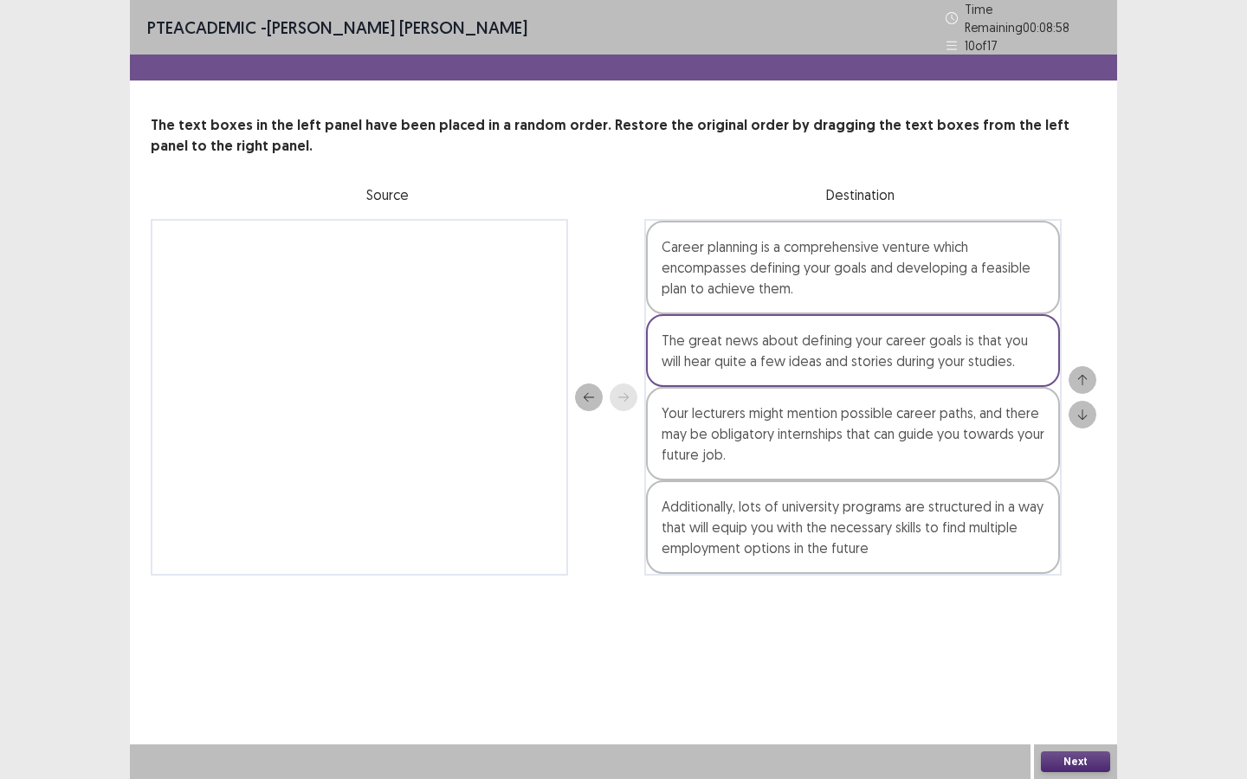
click at [1023, 582] on button "Next" at bounding box center [1075, 762] width 69 height 21
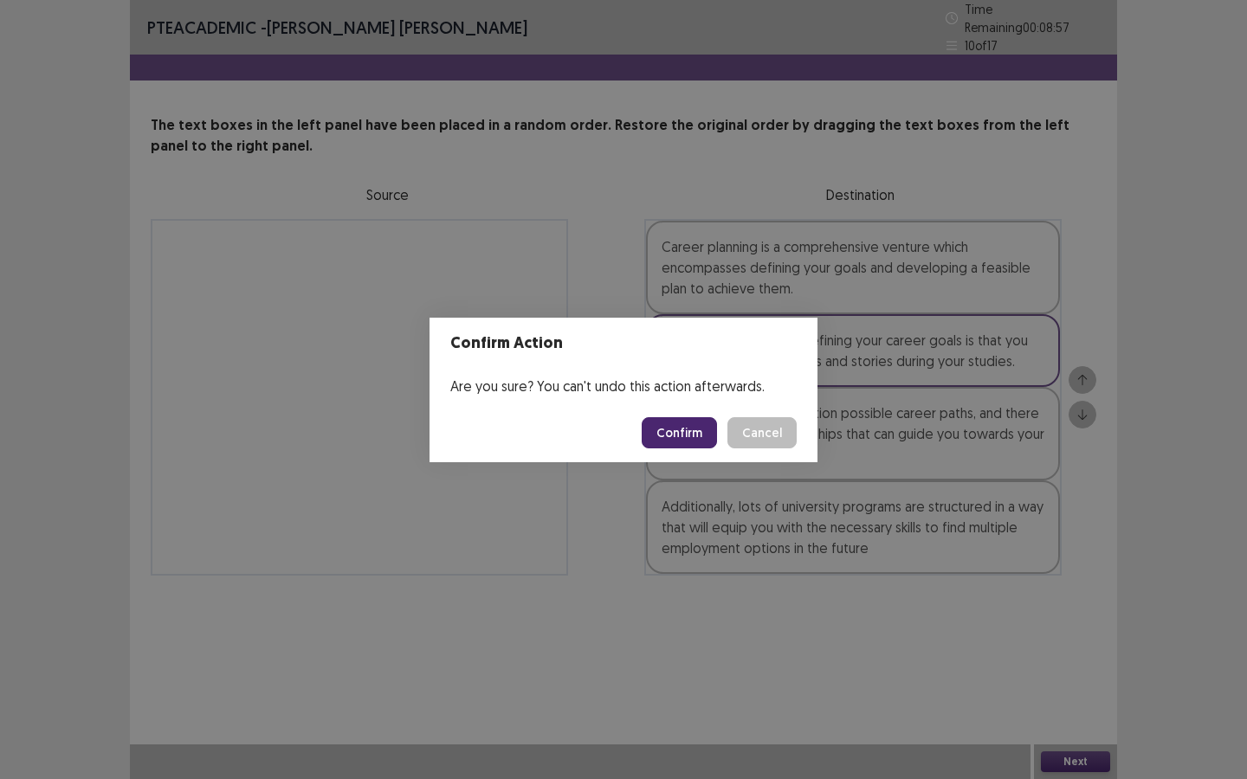
click at [699, 437] on button "Confirm" at bounding box center [679, 432] width 75 height 31
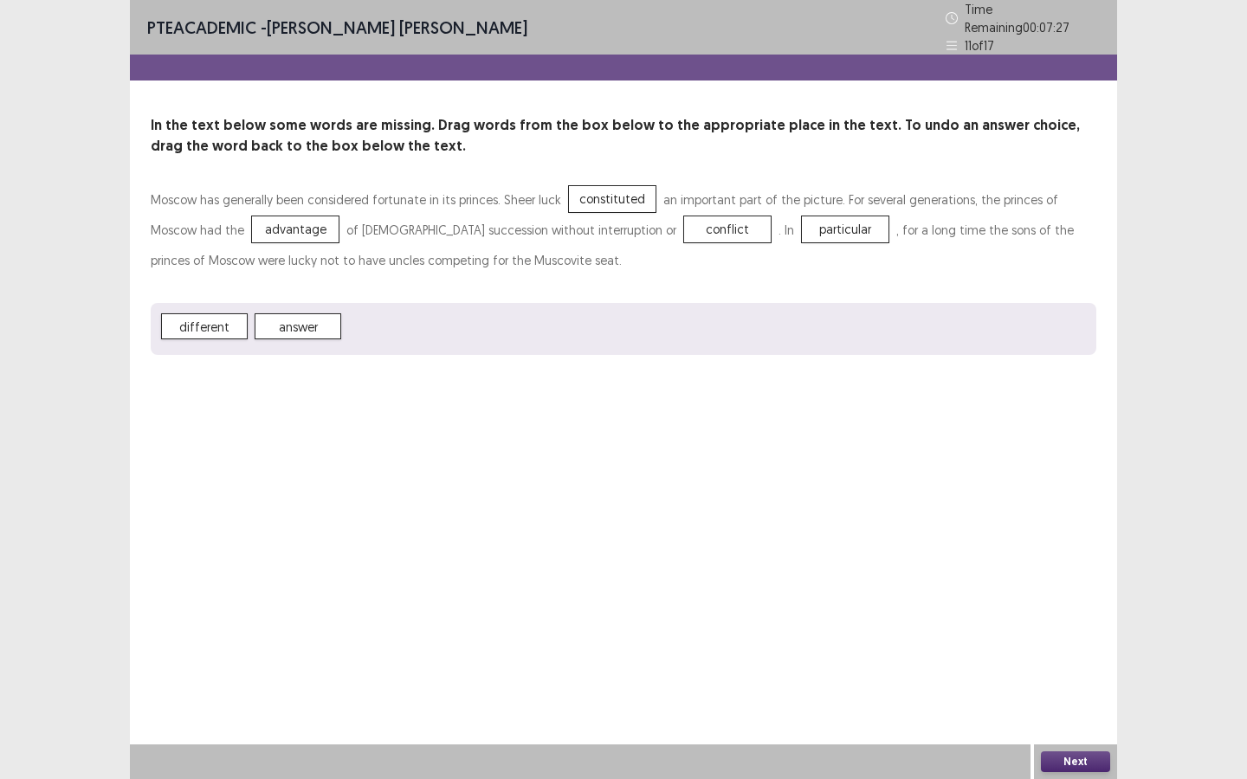
click at [1023, 582] on button "Next" at bounding box center [1075, 762] width 69 height 21
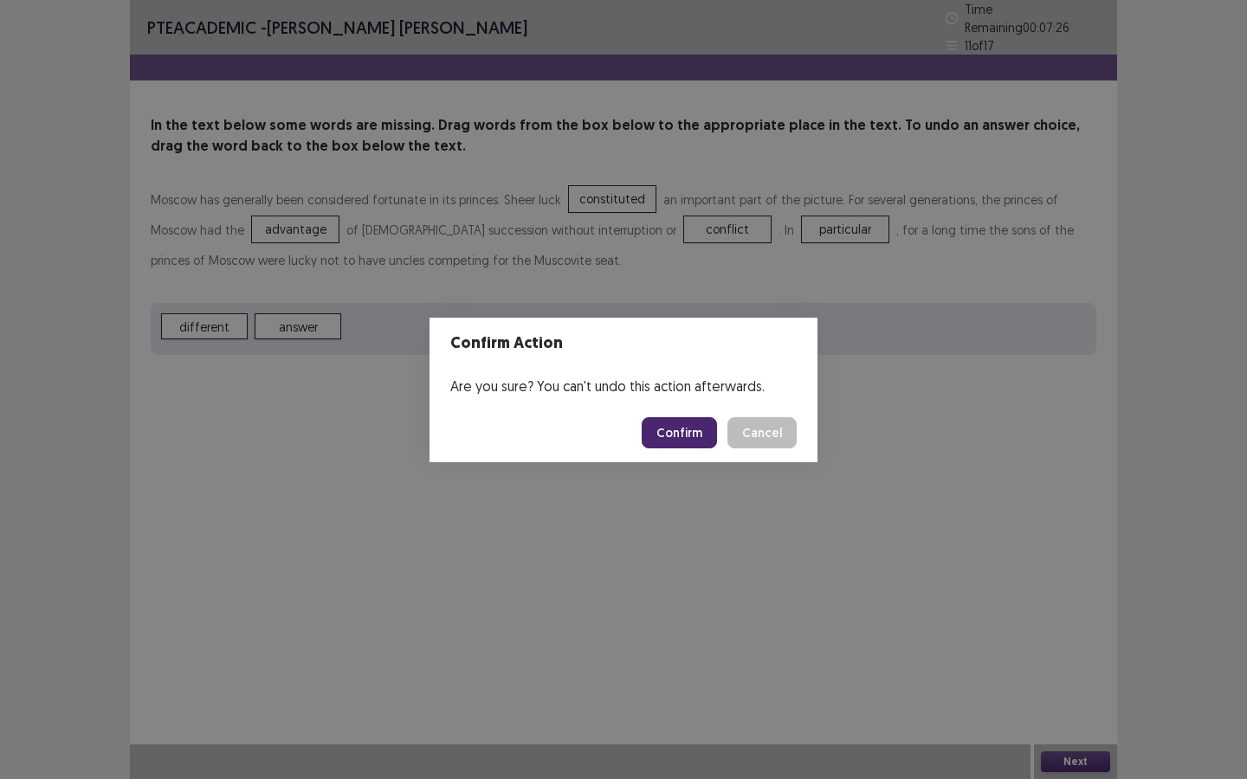
click at [697, 436] on button "Confirm" at bounding box center [679, 432] width 75 height 31
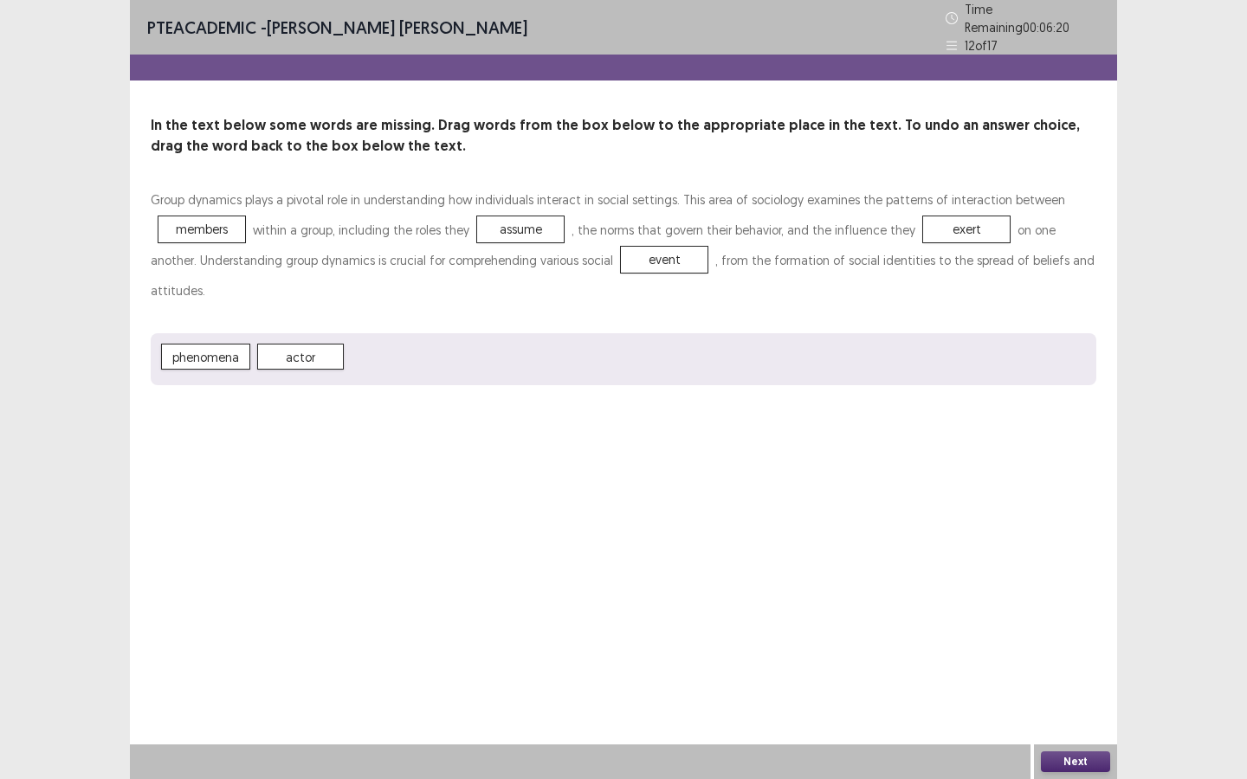
click at [1023, 582] on button "Next" at bounding box center [1075, 762] width 69 height 21
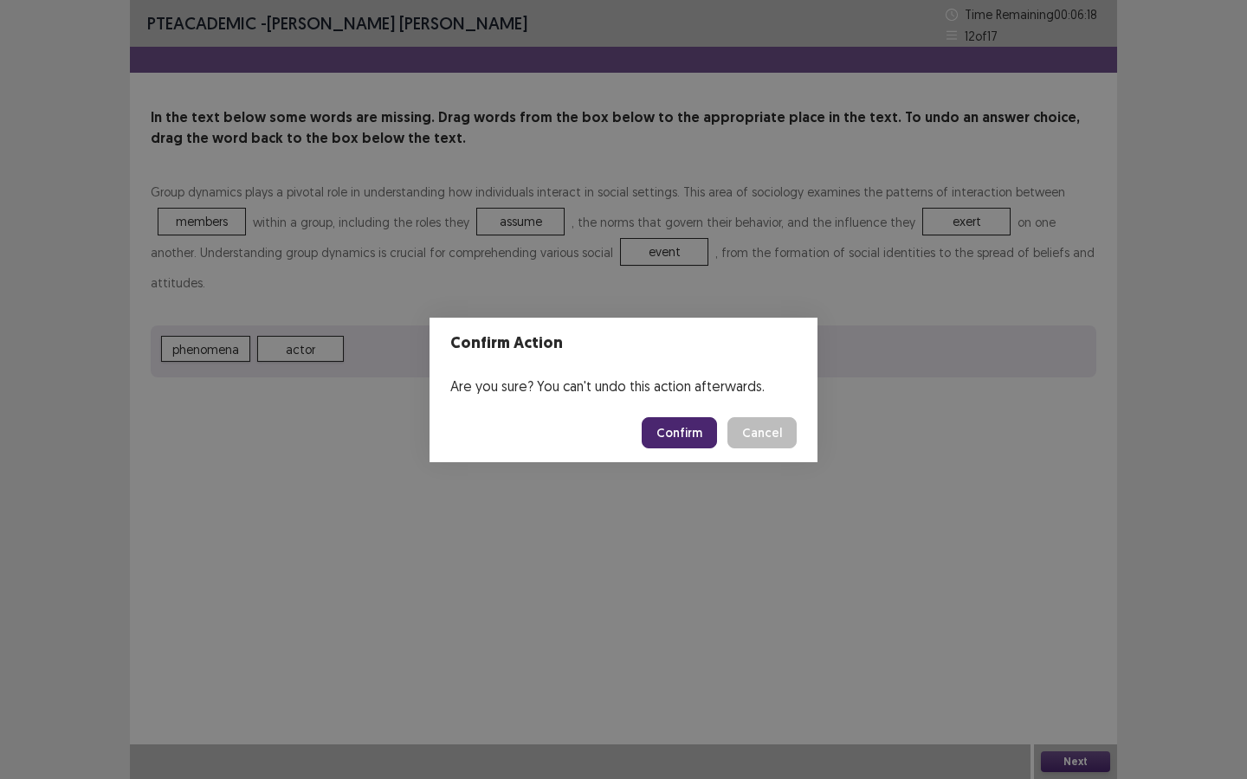
click at [672, 445] on button "Confirm" at bounding box center [679, 432] width 75 height 31
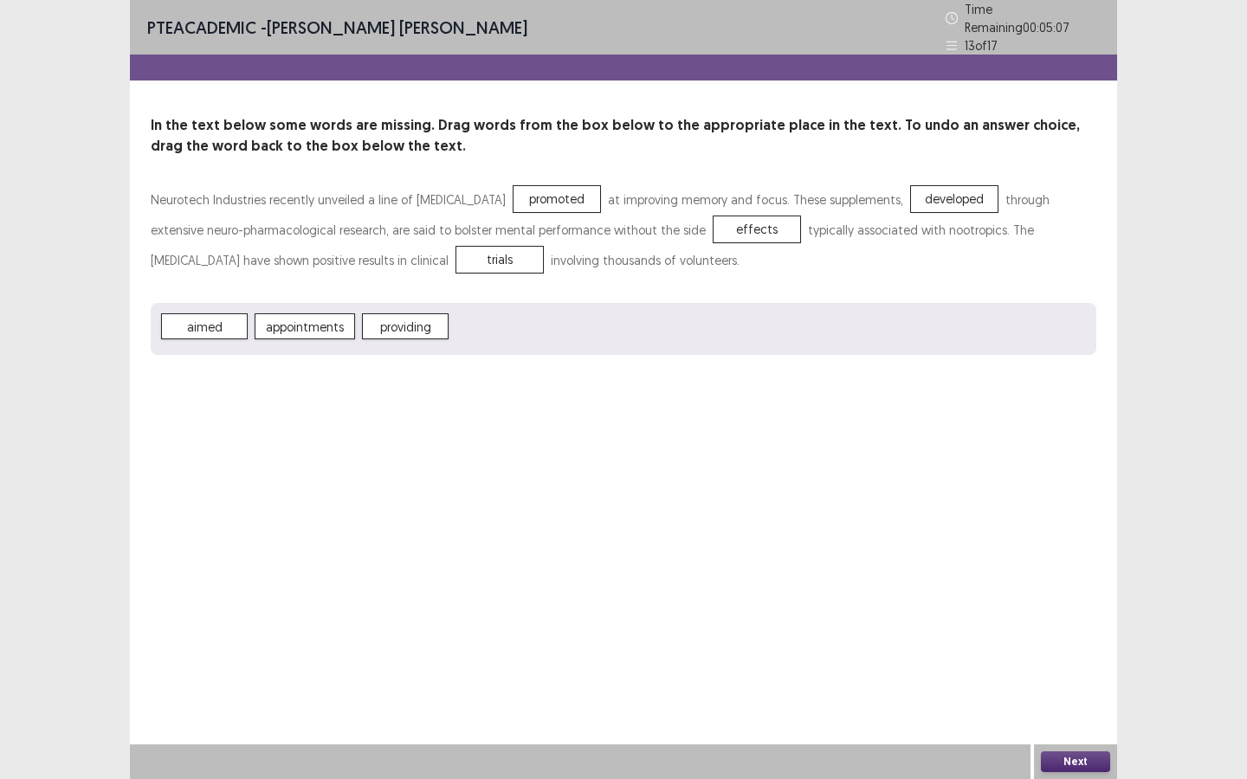
click at [1023, 582] on button "Next" at bounding box center [1075, 762] width 69 height 21
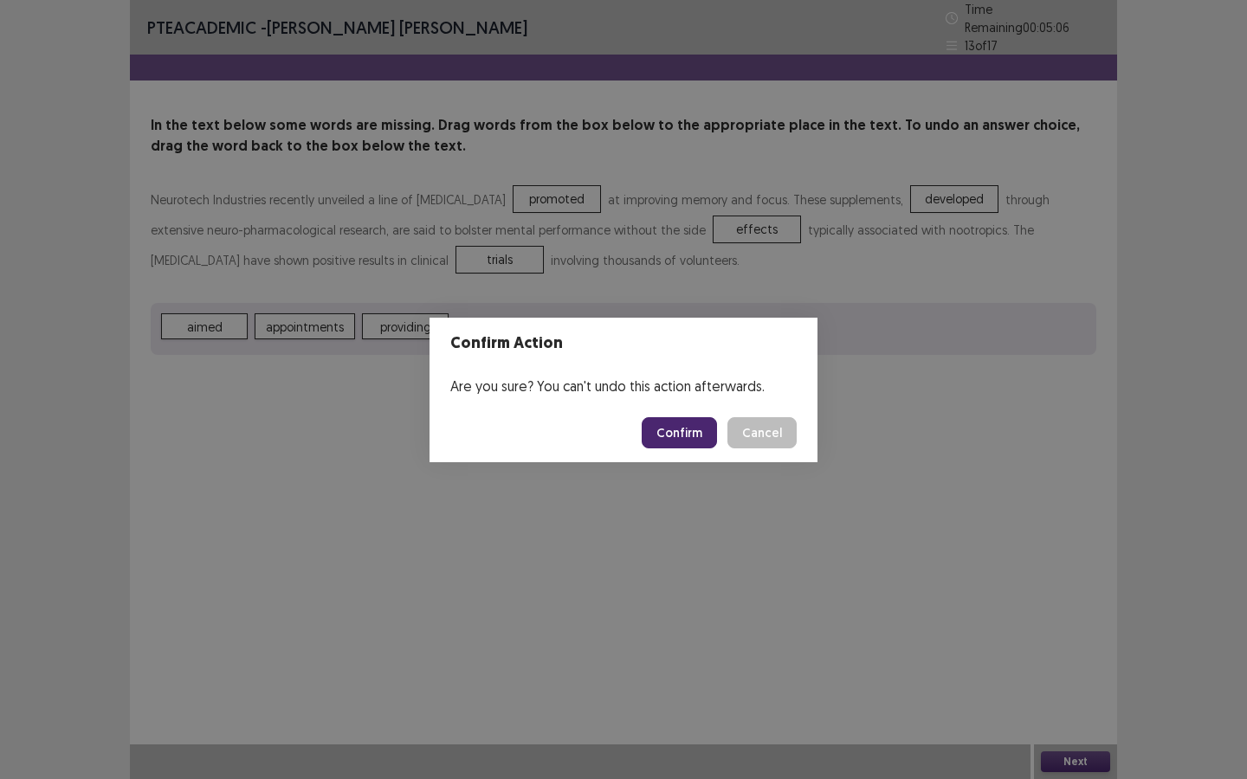
click at [687, 440] on button "Confirm" at bounding box center [679, 432] width 75 height 31
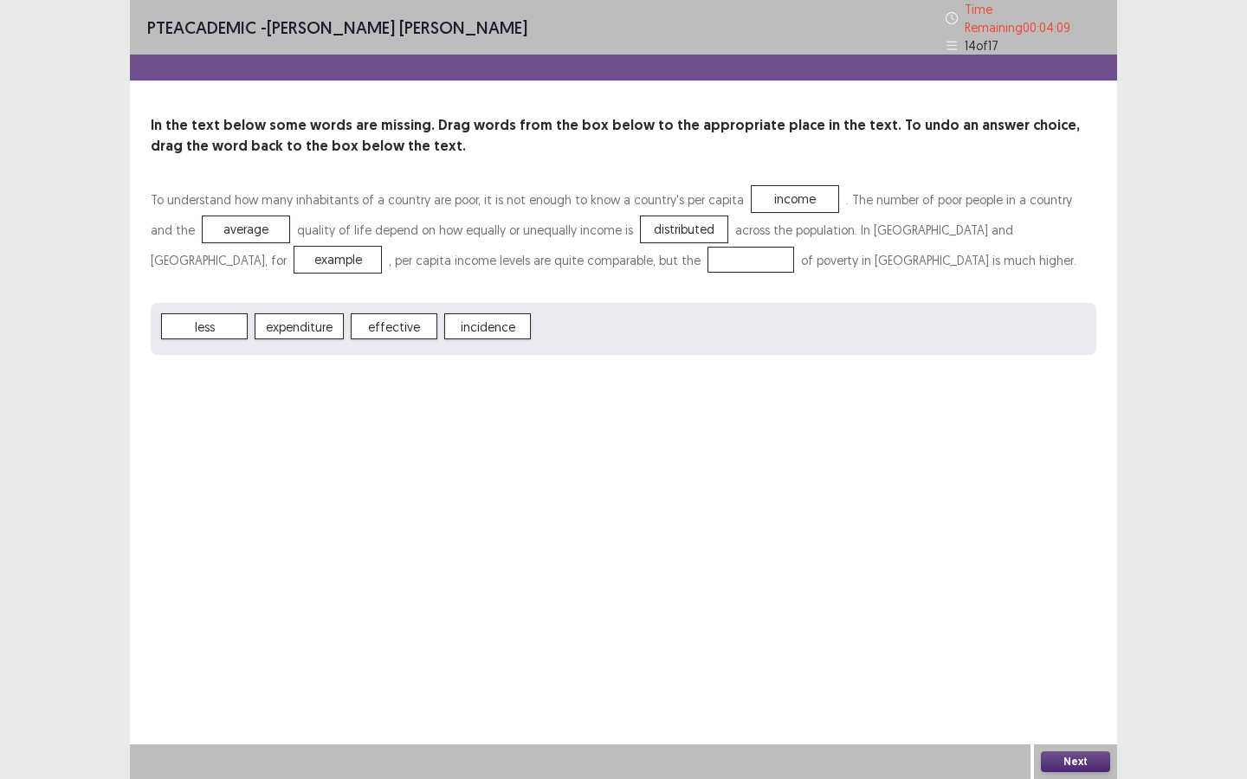
click at [307, 326] on span "expenditure" at bounding box center [299, 326] width 89 height 26
click at [1023, 582] on button "Next" at bounding box center [1075, 762] width 69 height 21
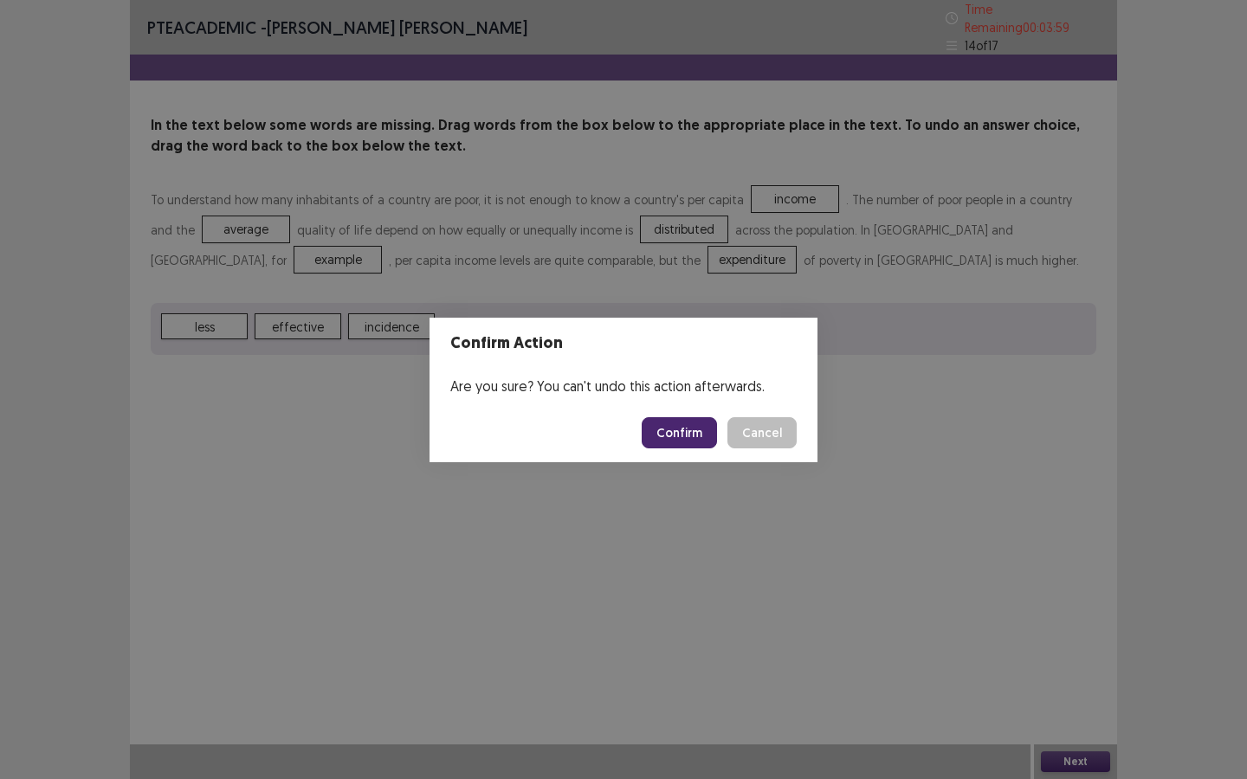
click at [749, 436] on button "Cancel" at bounding box center [761, 432] width 69 height 31
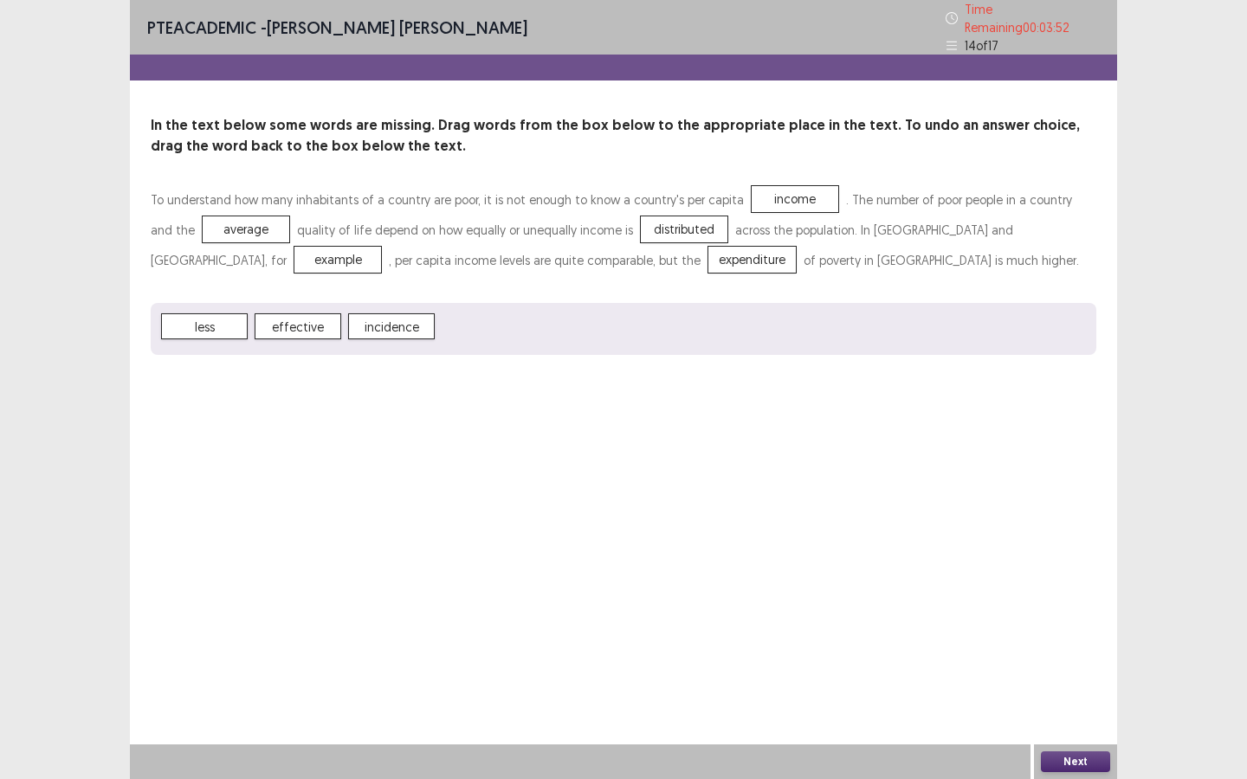
click at [1023, 582] on button "Next" at bounding box center [1075, 762] width 69 height 21
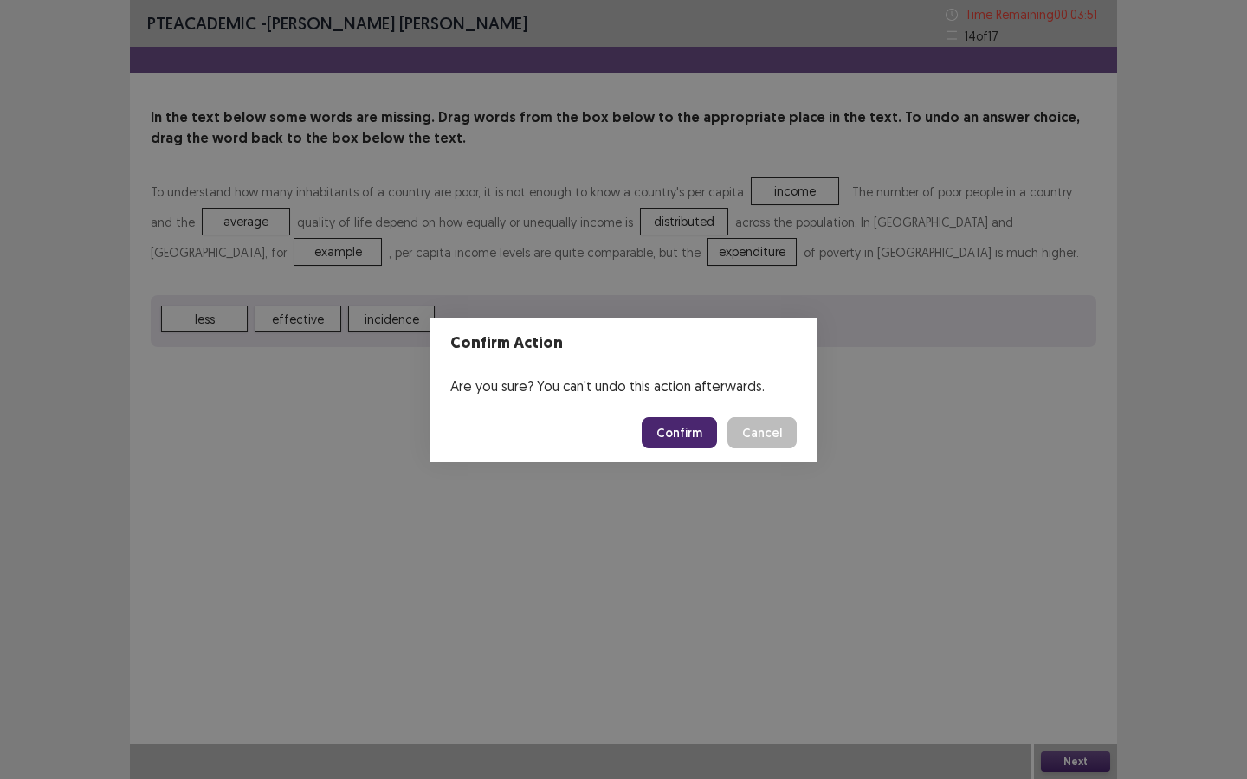
click at [676, 433] on button "Confirm" at bounding box center [679, 432] width 75 height 31
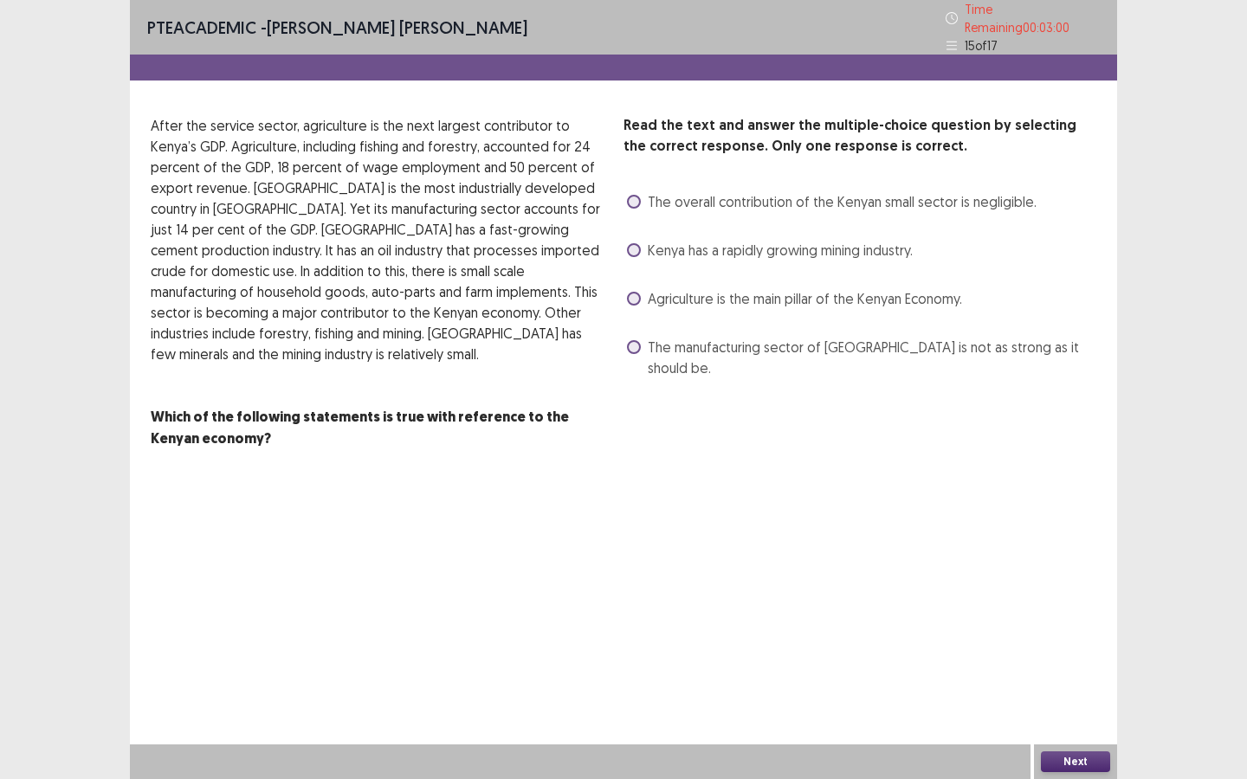
click at [634, 245] on span at bounding box center [634, 250] width 14 height 14
click at [632, 297] on span at bounding box center [634, 299] width 14 height 14
click at [1023, 582] on button "Next" at bounding box center [1075, 762] width 69 height 21
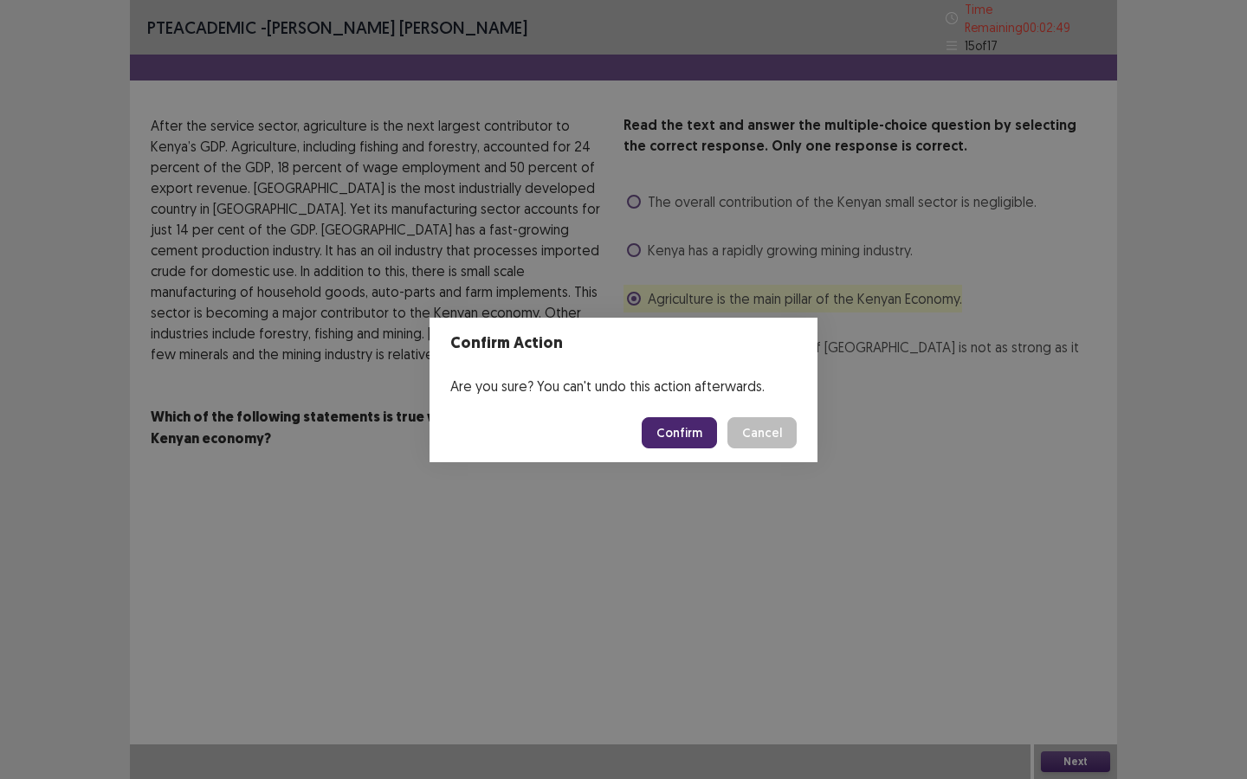
click at [702, 430] on button "Confirm" at bounding box center [679, 432] width 75 height 31
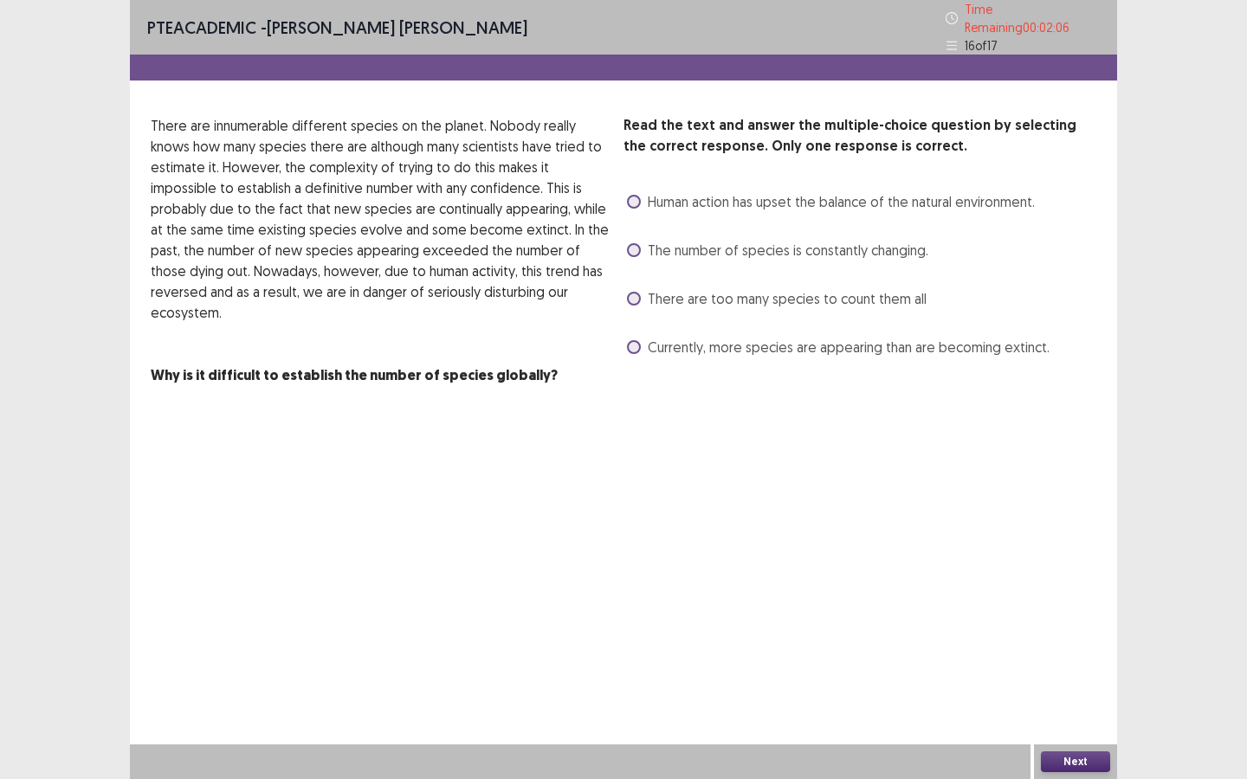
click at [619, 244] on div "Read the text and answer the multiple-choice question by selecting the correct …" at bounding box center [623, 250] width 987 height 271
click at [636, 243] on span at bounding box center [634, 250] width 14 height 14
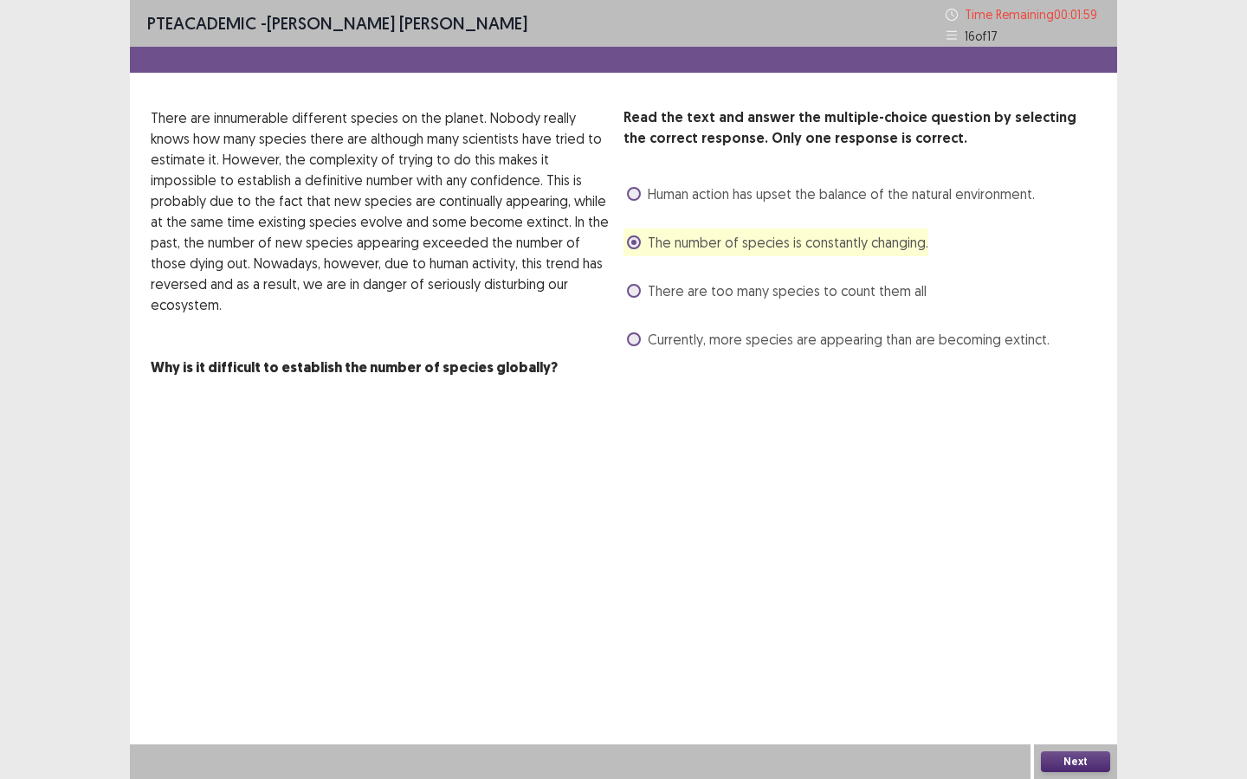
click at [1023, 582] on button "Next" at bounding box center [1075, 762] width 69 height 21
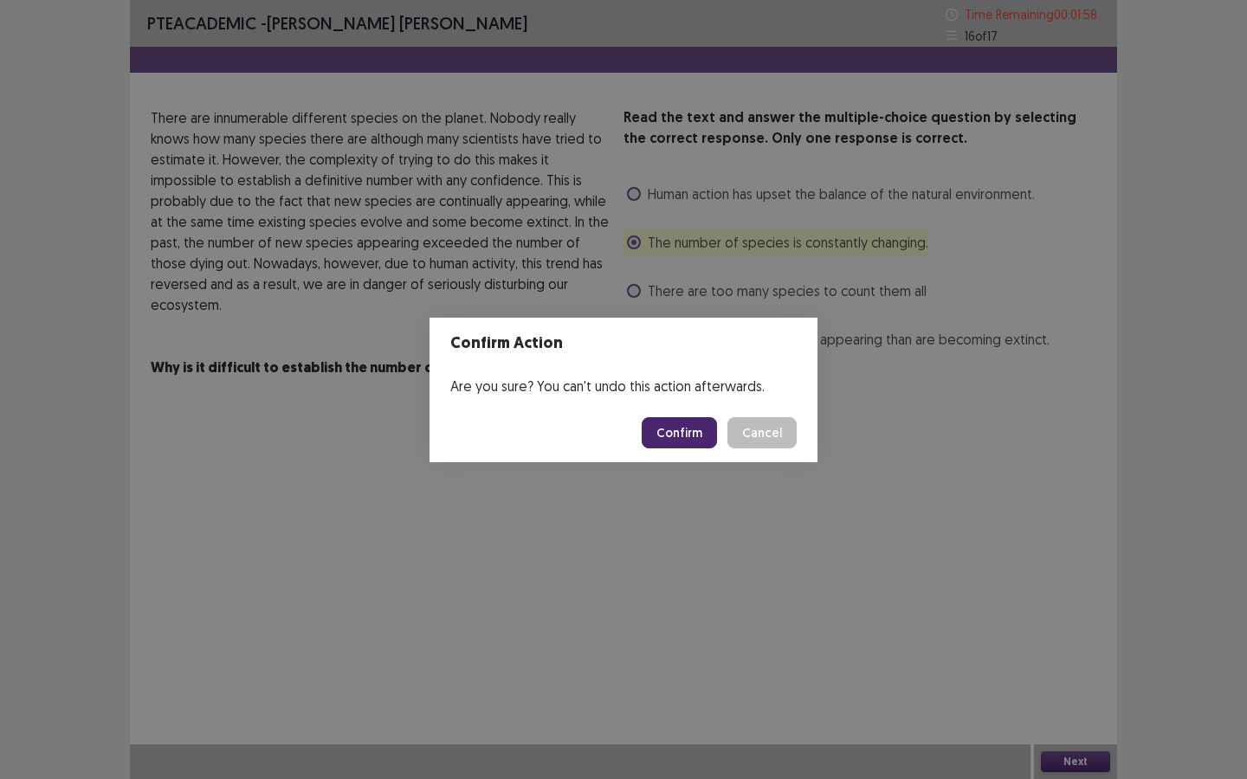
click at [703, 434] on button "Confirm" at bounding box center [679, 432] width 75 height 31
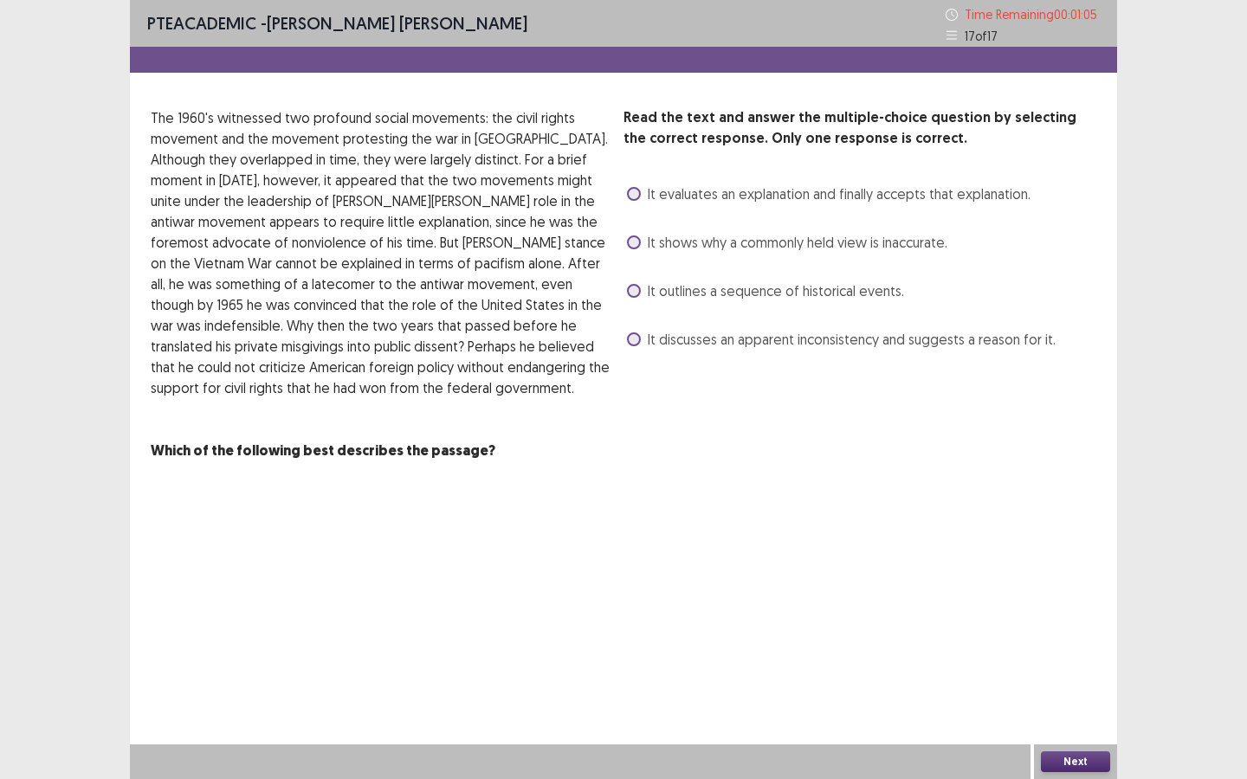
click at [640, 243] on label "It shows why a commonly held view is inaccurate." at bounding box center [787, 242] width 320 height 21
click at [1023, 582] on button "Next" at bounding box center [1075, 762] width 69 height 21
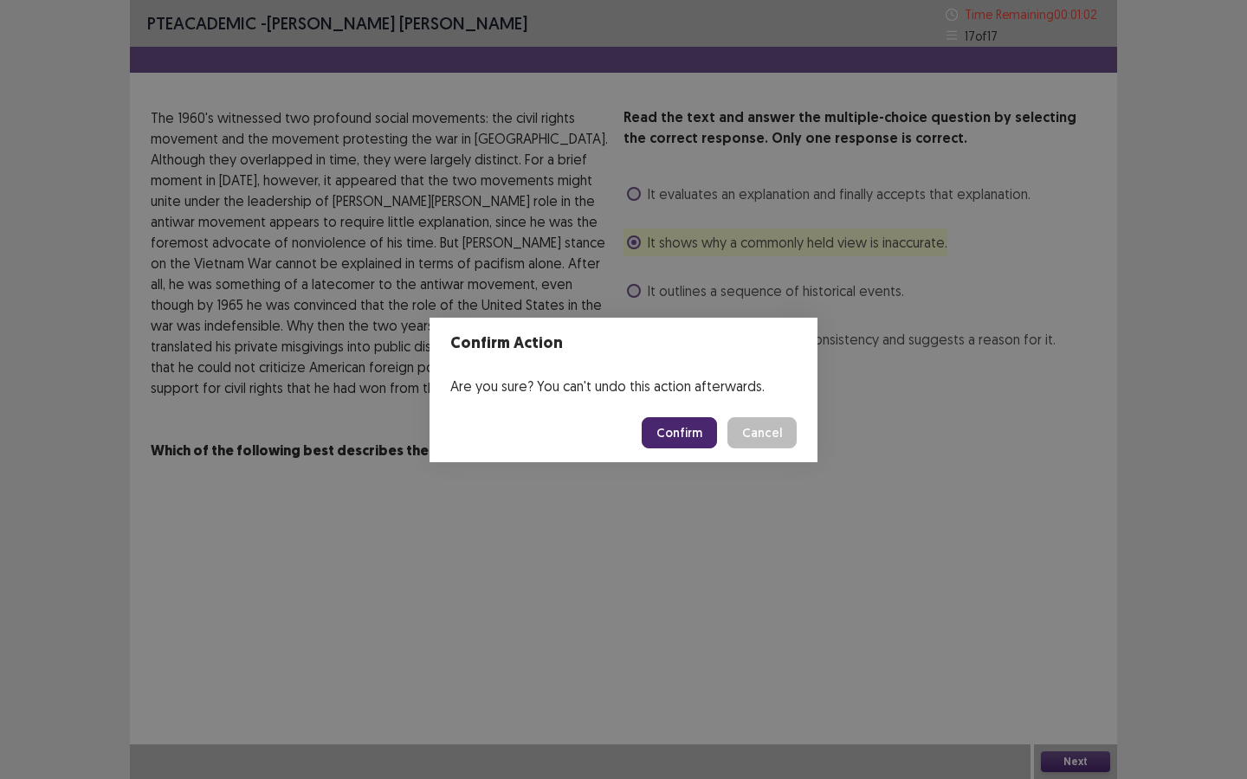
click at [679, 429] on button "Confirm" at bounding box center [679, 432] width 75 height 31
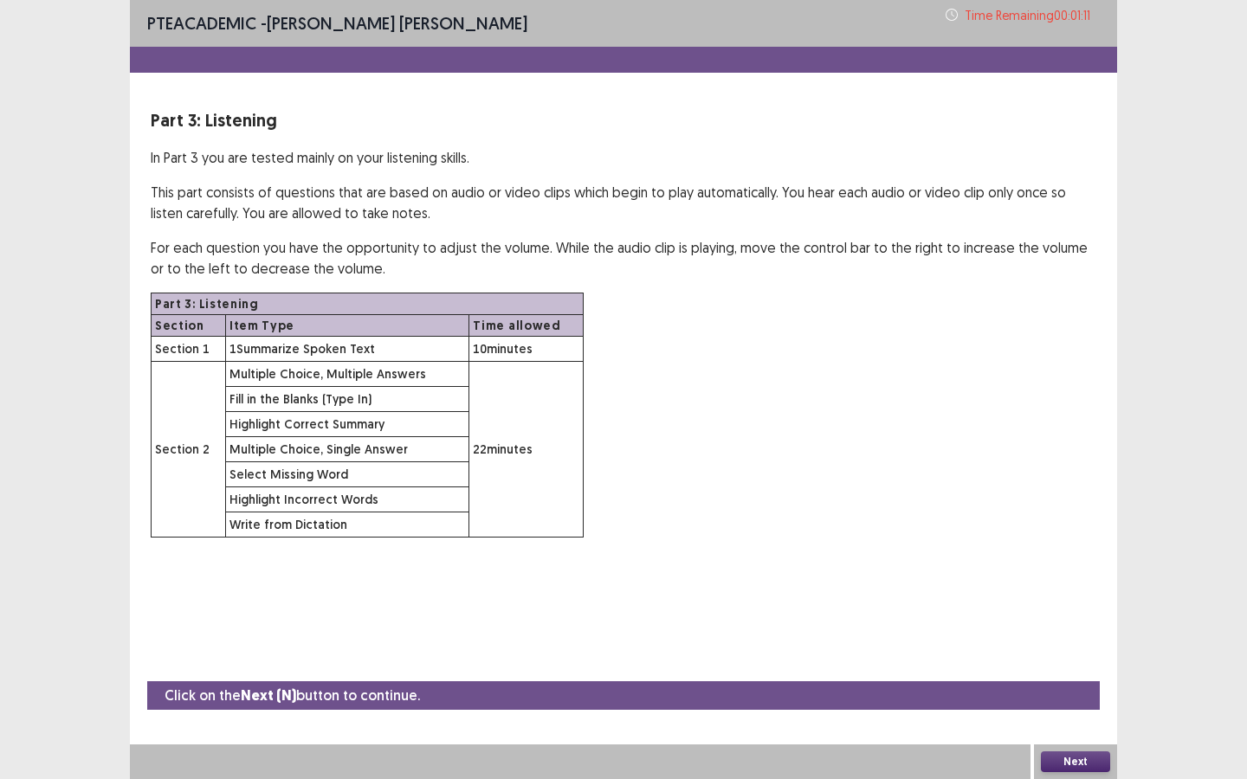
click at [1023, 582] on button "Next" at bounding box center [1075, 762] width 69 height 21
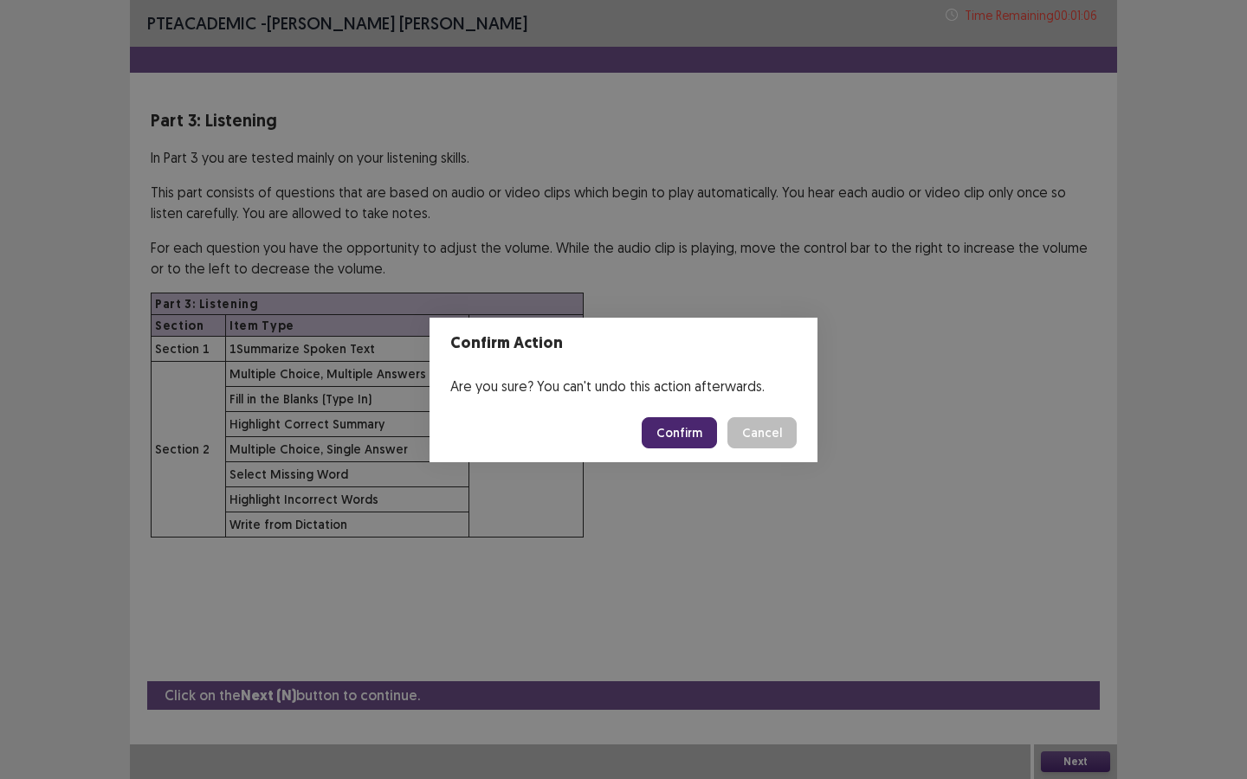
click at [688, 430] on button "Confirm" at bounding box center [679, 432] width 75 height 31
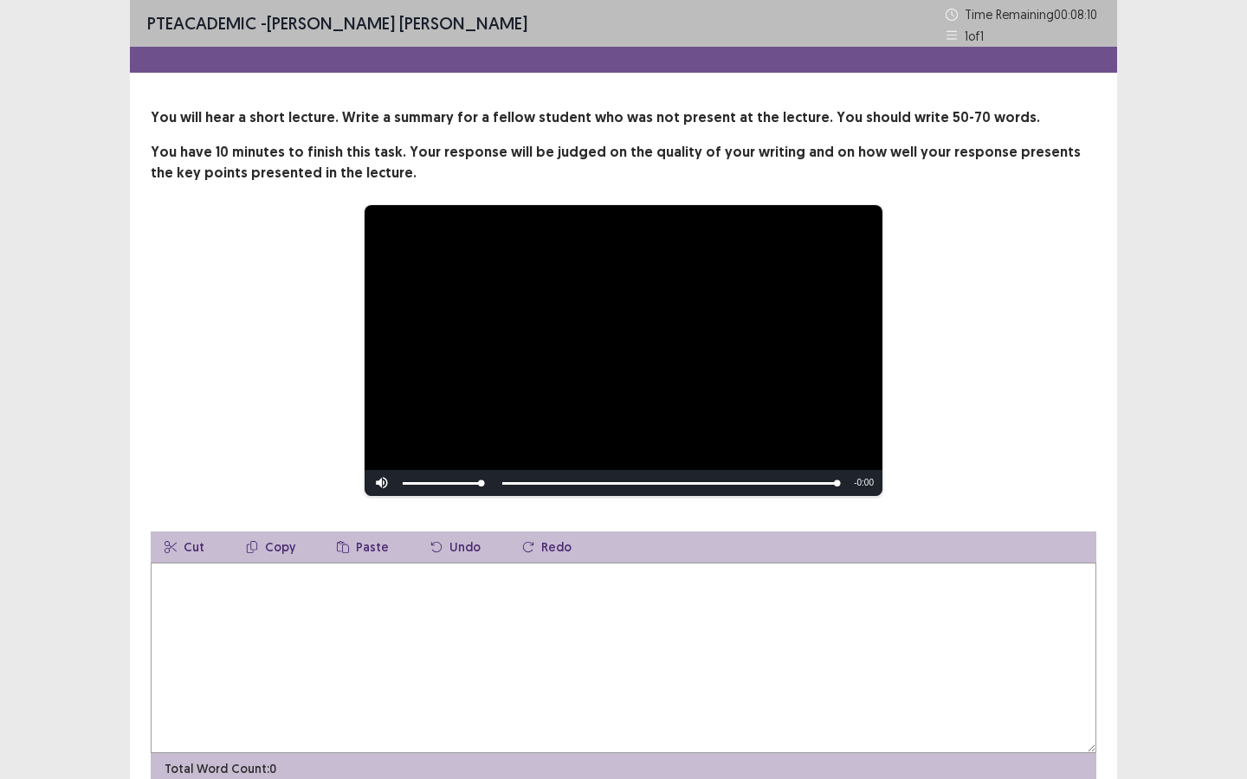
click at [729, 582] on textarea at bounding box center [624, 658] width 946 height 190
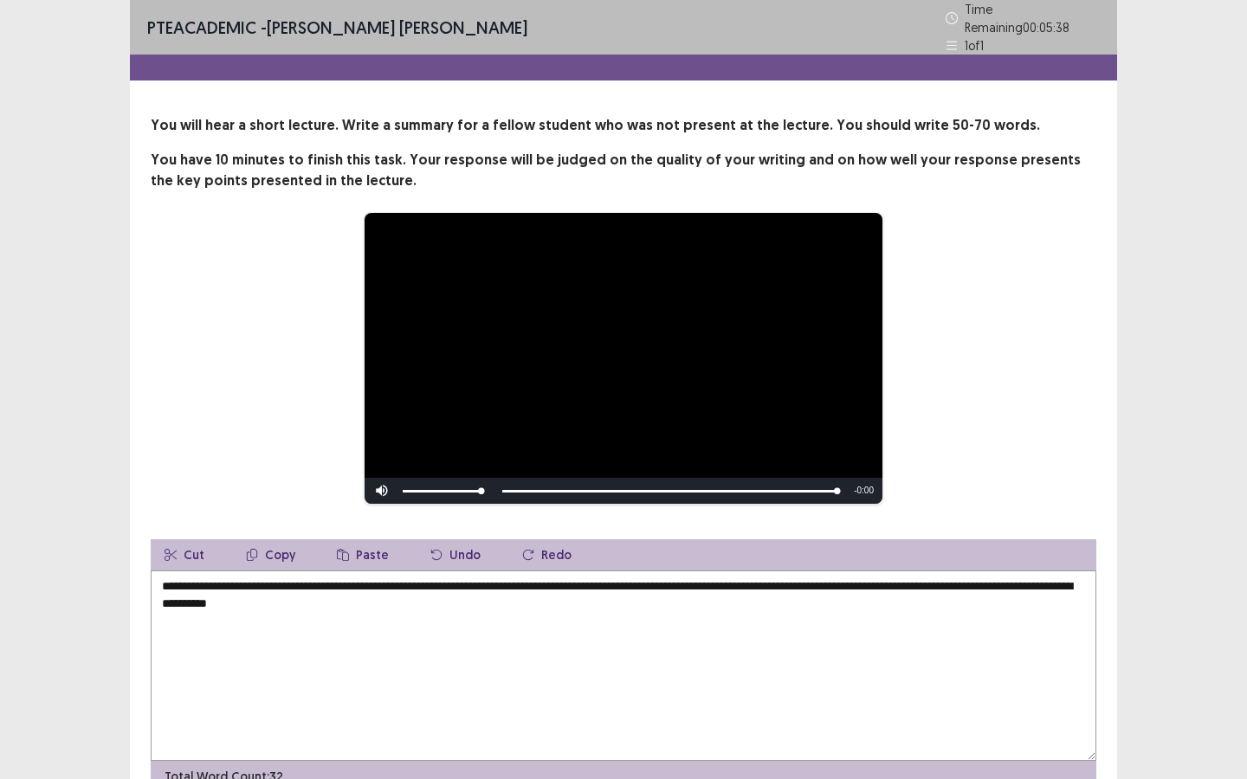
click at [270, 582] on textarea "**********" at bounding box center [624, 666] width 946 height 190
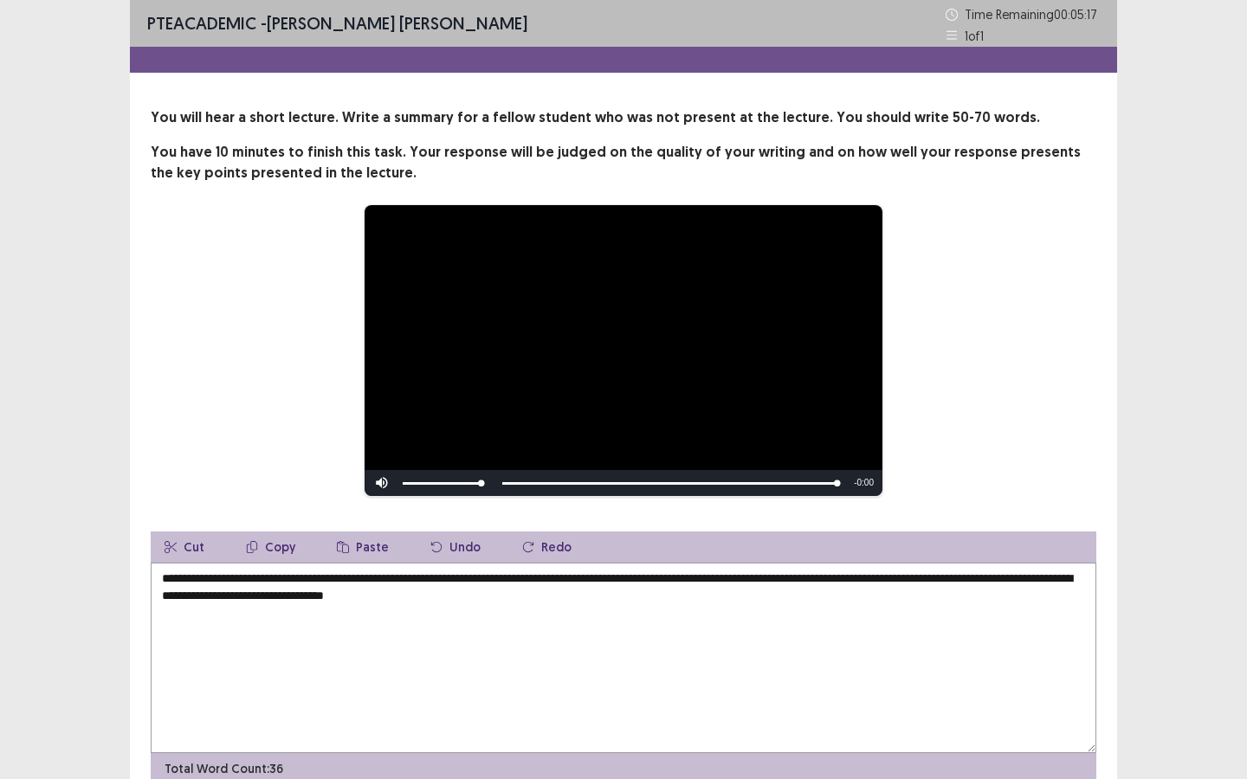
click at [379, 582] on textarea "**********" at bounding box center [624, 658] width 946 height 190
click at [591, 582] on textarea "**********" at bounding box center [624, 658] width 946 height 190
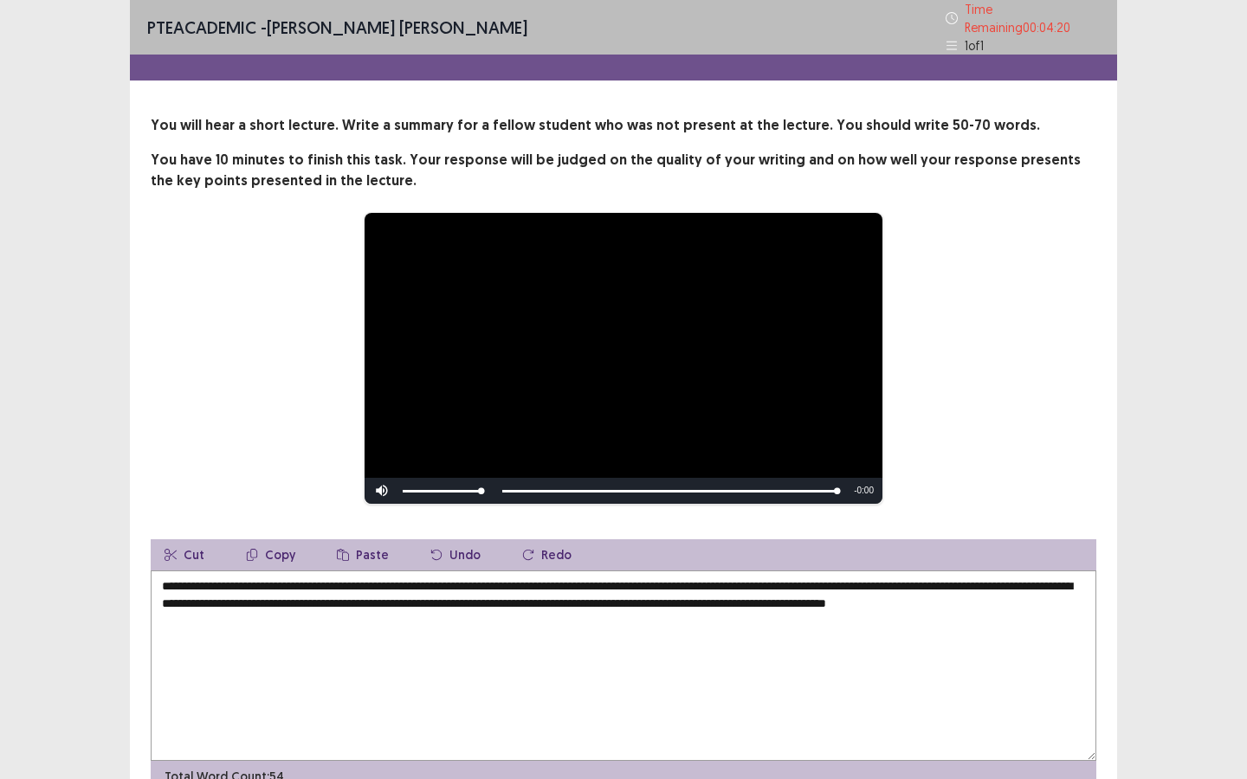
click at [207, 582] on textarea "**********" at bounding box center [624, 666] width 946 height 190
click at [809, 582] on textarea "**********" at bounding box center [624, 666] width 946 height 190
drag, startPoint x: 978, startPoint y: 596, endPoint x: 964, endPoint y: 597, distance: 14.7
click at [964, 582] on textarea "**********" at bounding box center [624, 666] width 946 height 190
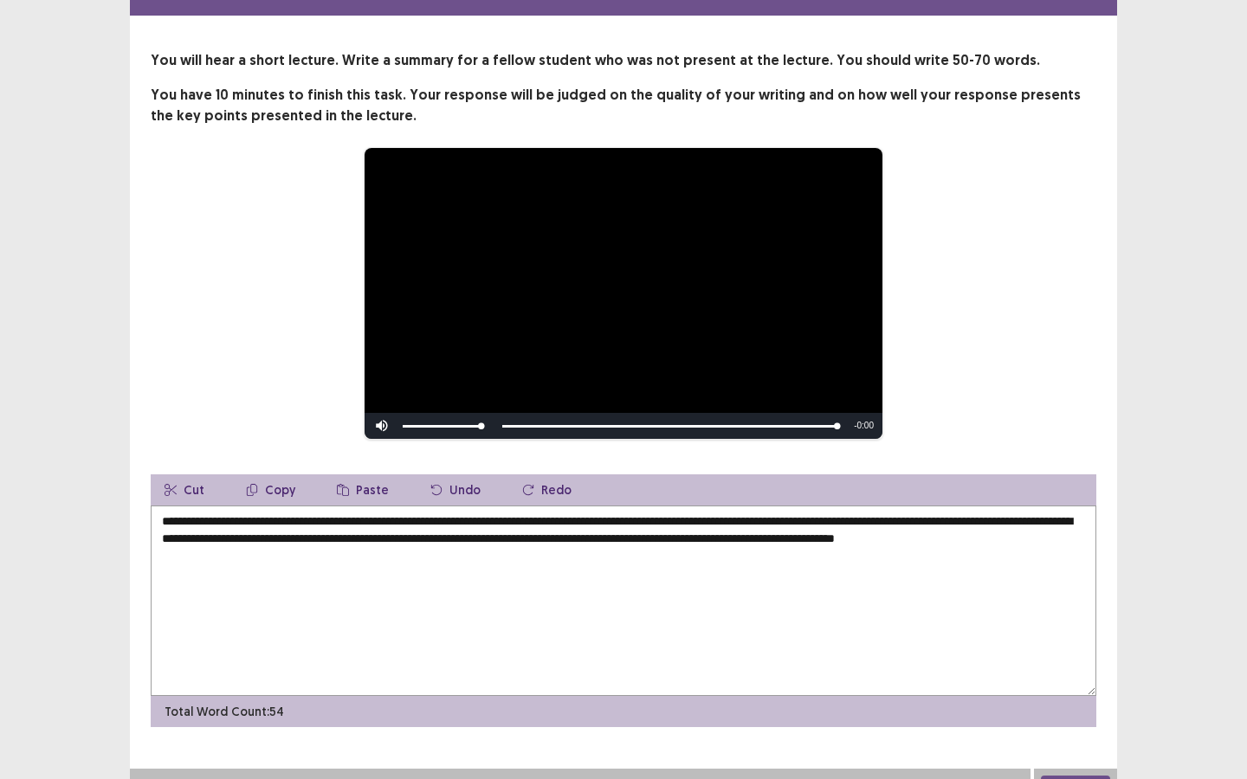
scroll to position [81, 0]
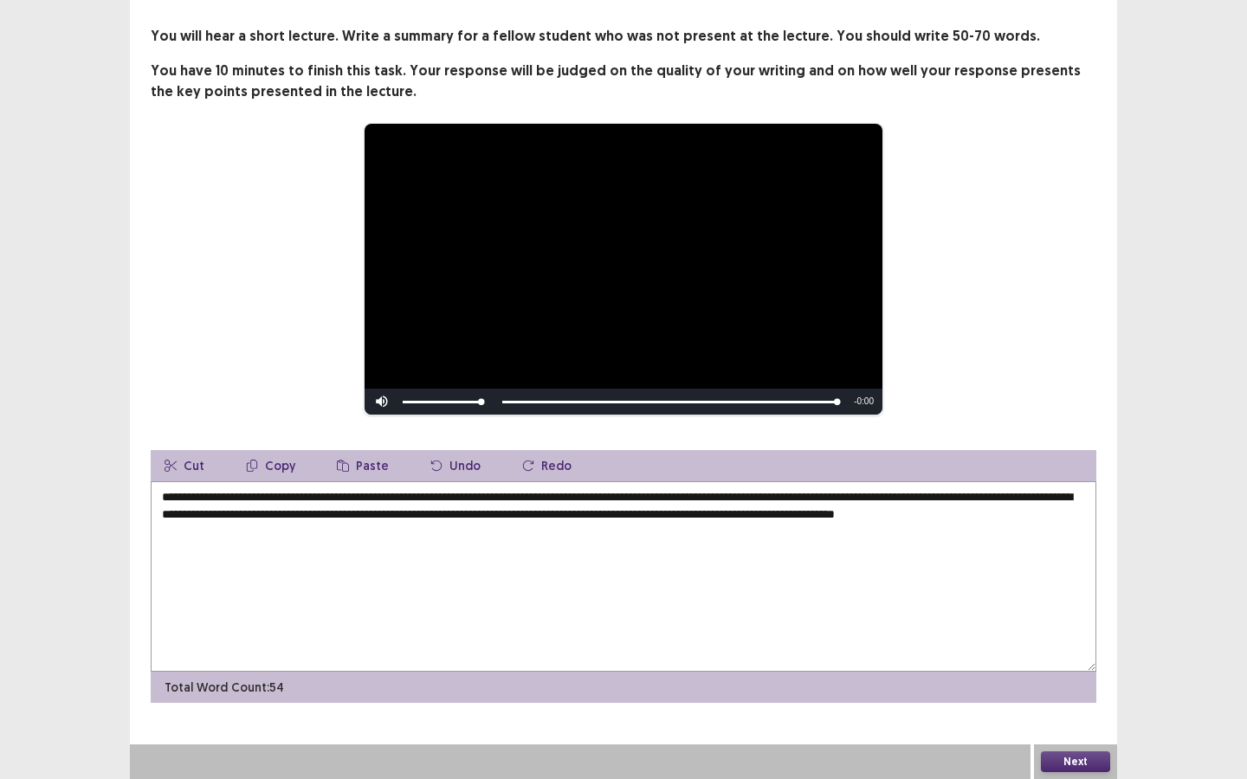
type textarea "**********"
click at [1023, 582] on button "Next" at bounding box center [1075, 762] width 69 height 21
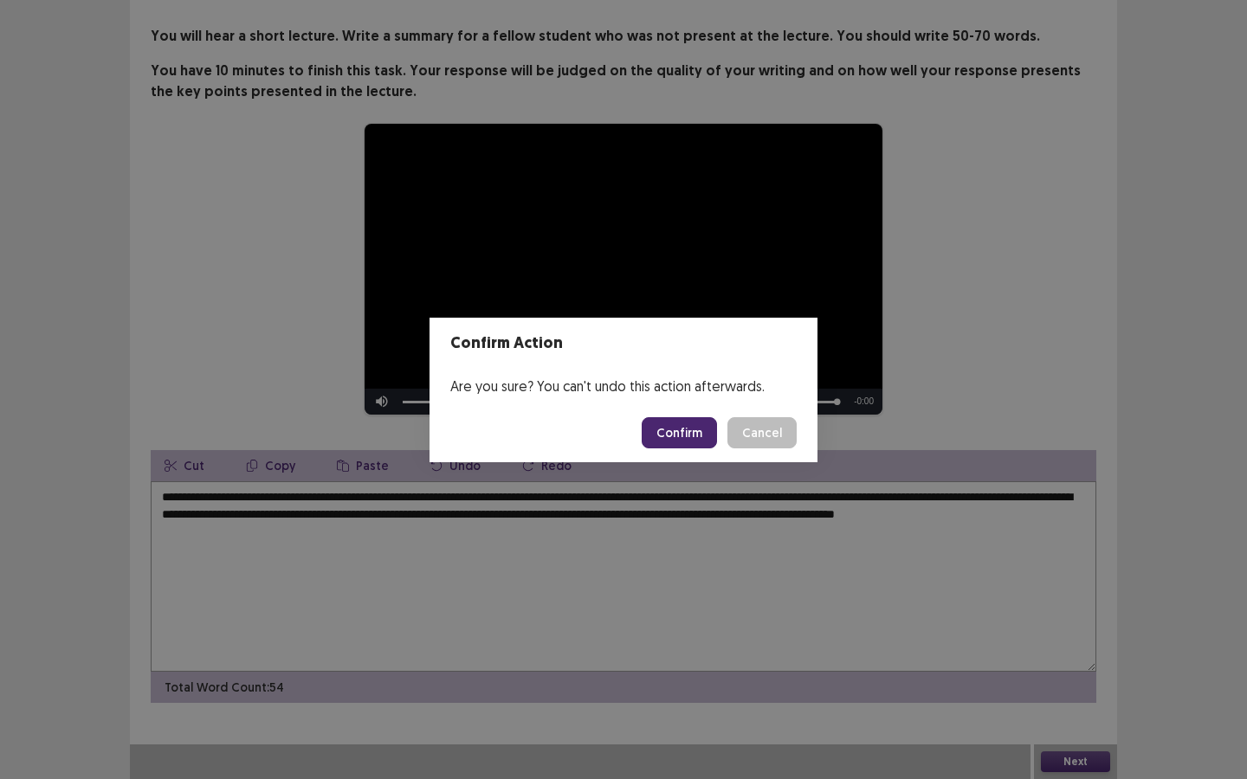
click at [696, 436] on button "Confirm" at bounding box center [679, 432] width 75 height 31
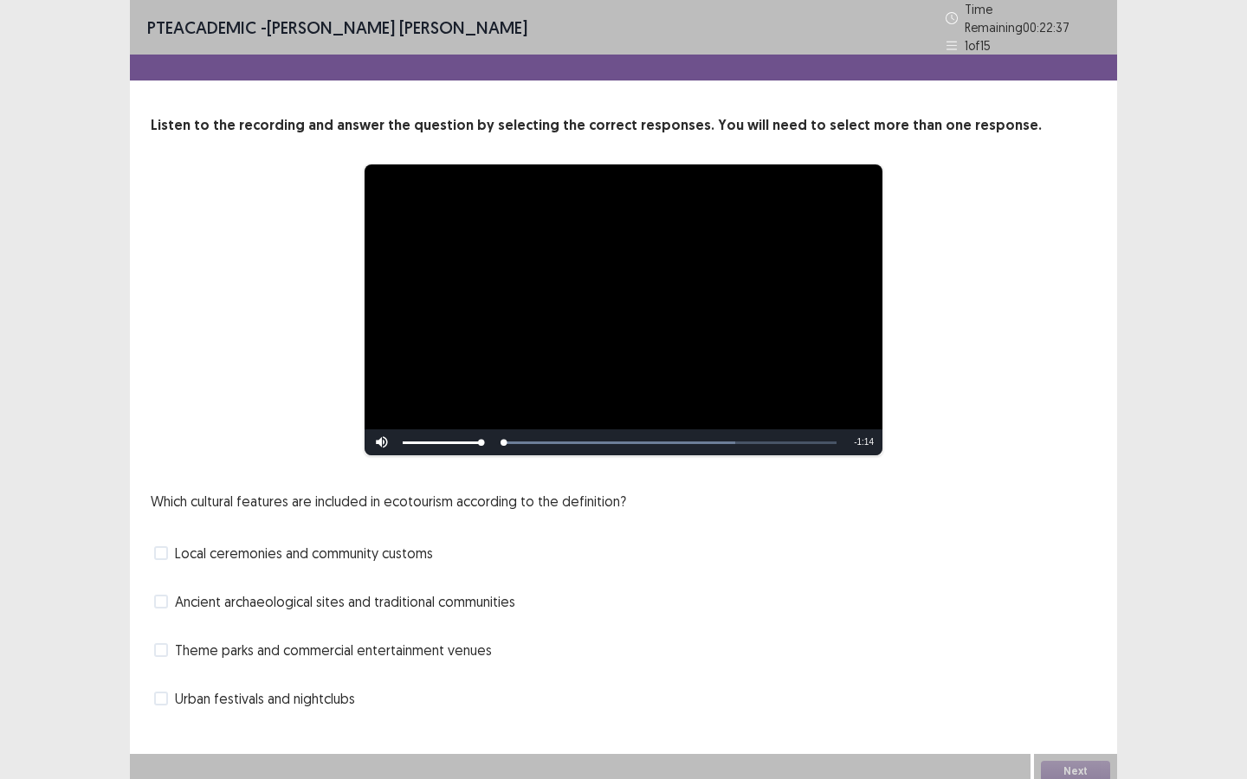
scroll to position [2, 0]
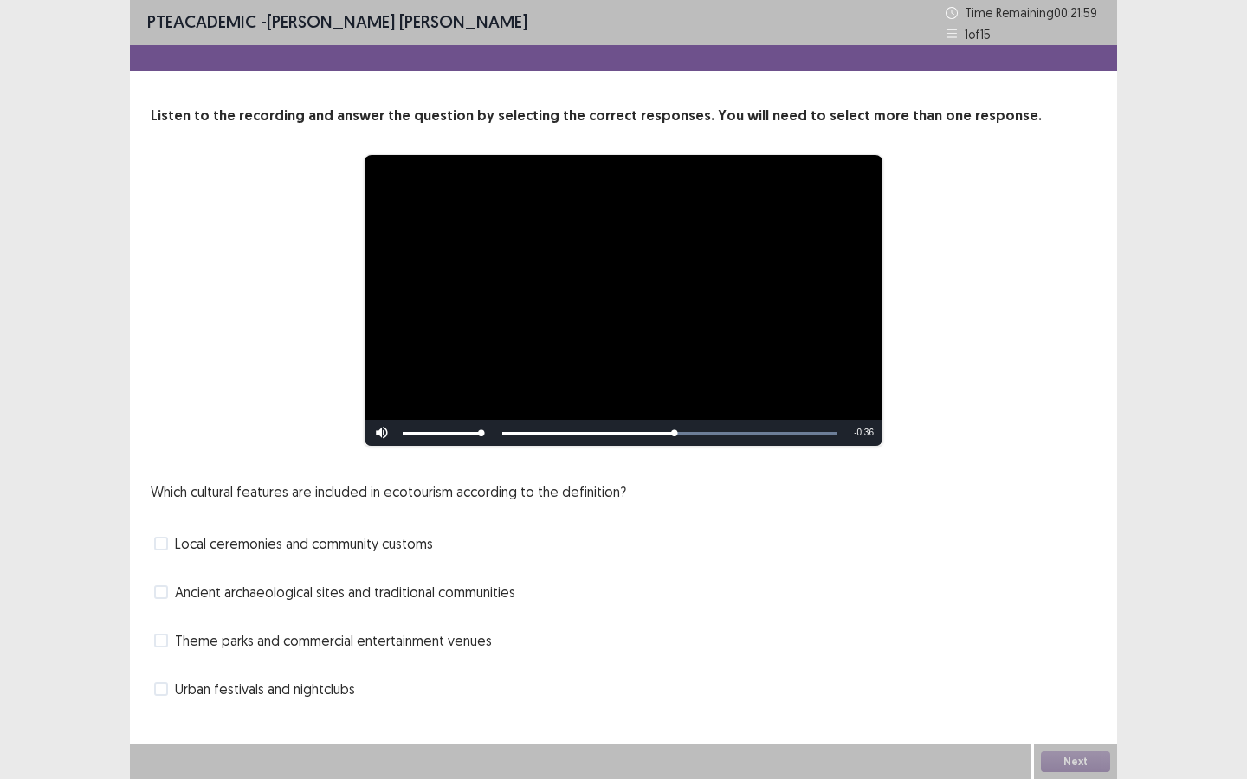
click at [171, 582] on label "Ancient archaeological sites and traditional communities" at bounding box center [334, 592] width 361 height 21
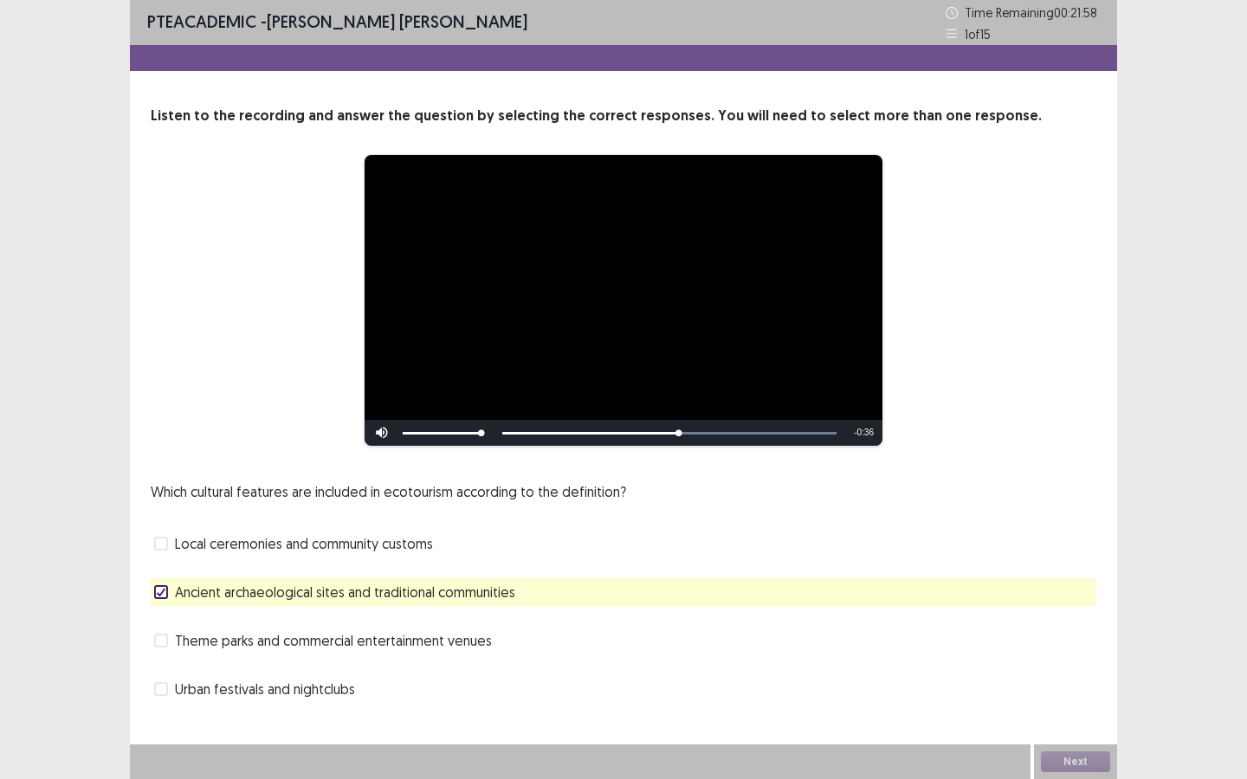
click at [168, 540] on label "Local ceremonies and community customs" at bounding box center [293, 543] width 279 height 21
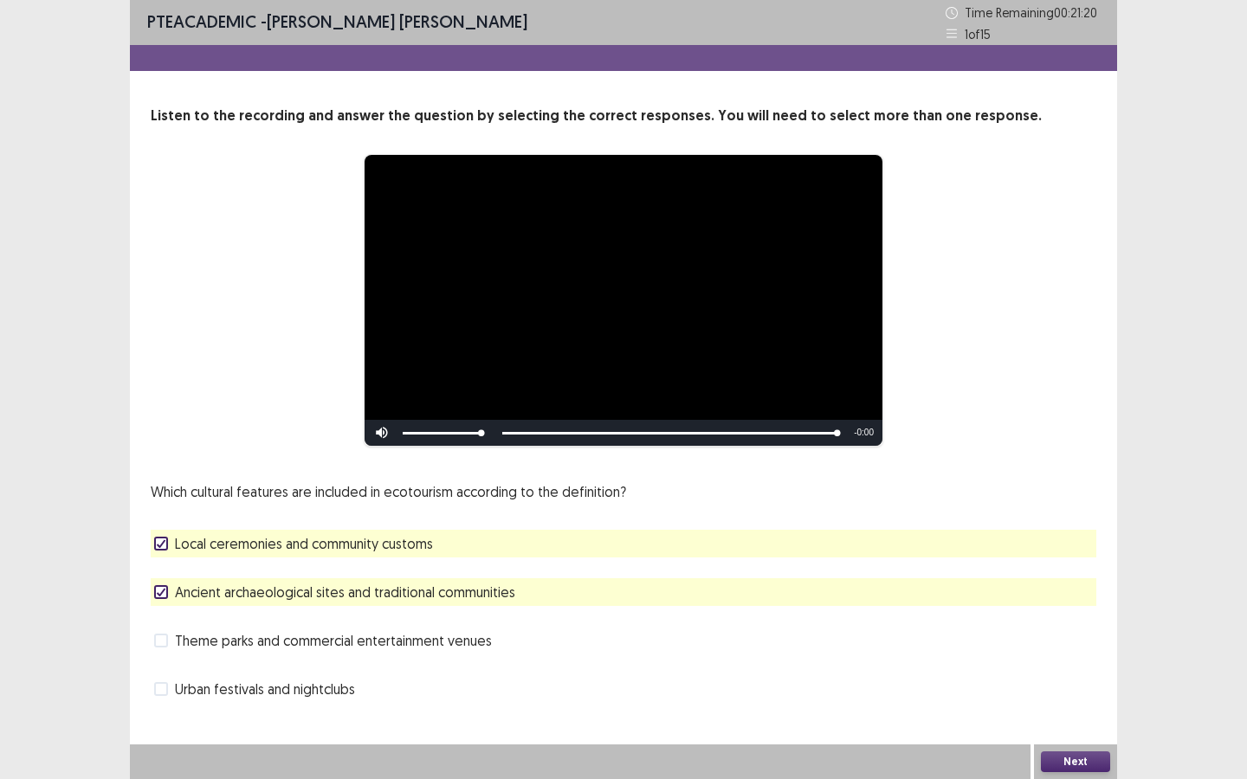
click at [1023, 582] on button "Next" at bounding box center [1075, 762] width 69 height 21
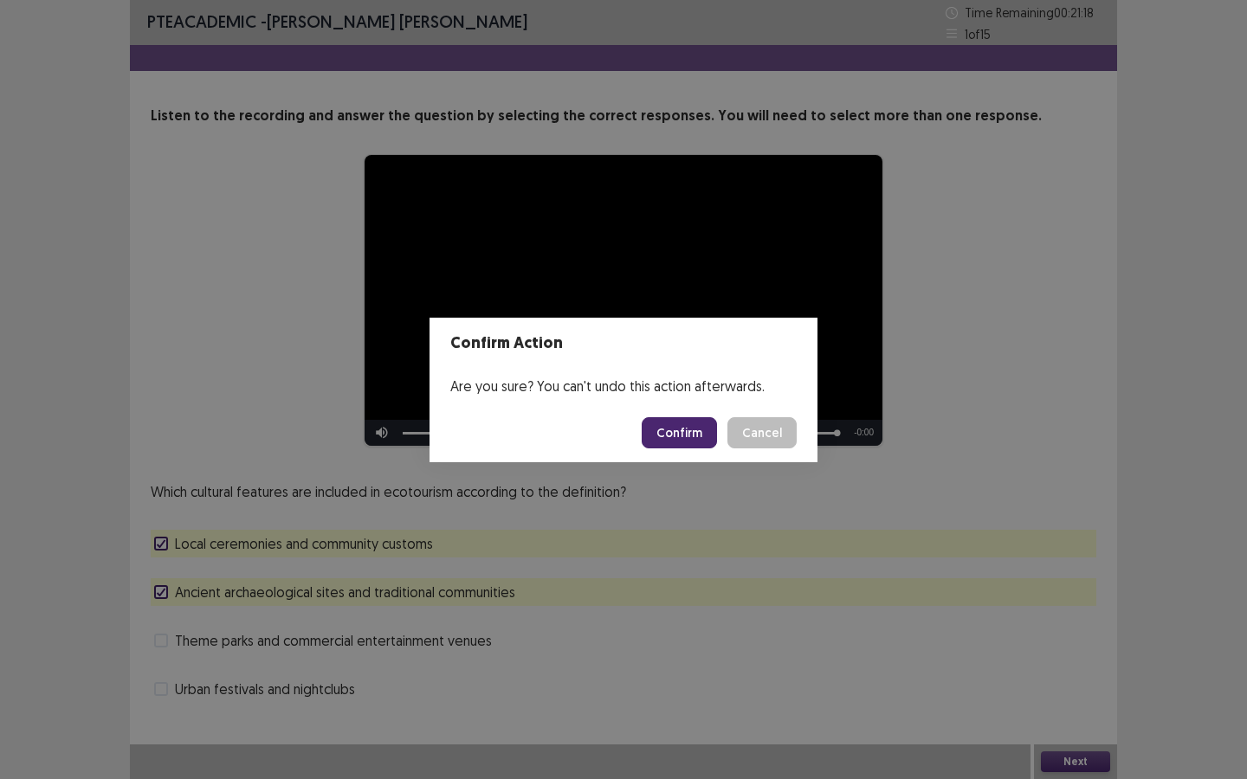
click at [662, 433] on button "Confirm" at bounding box center [679, 432] width 75 height 31
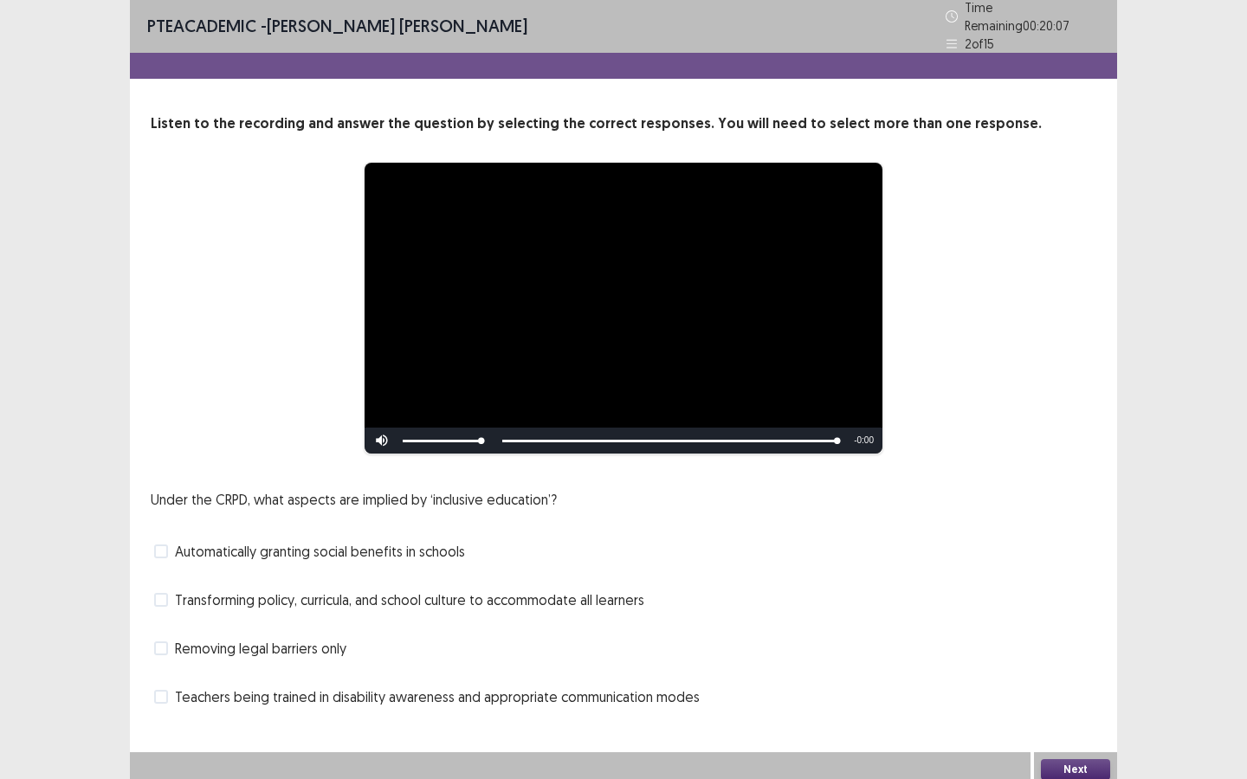
click at [164, 545] on span at bounding box center [161, 552] width 14 height 14
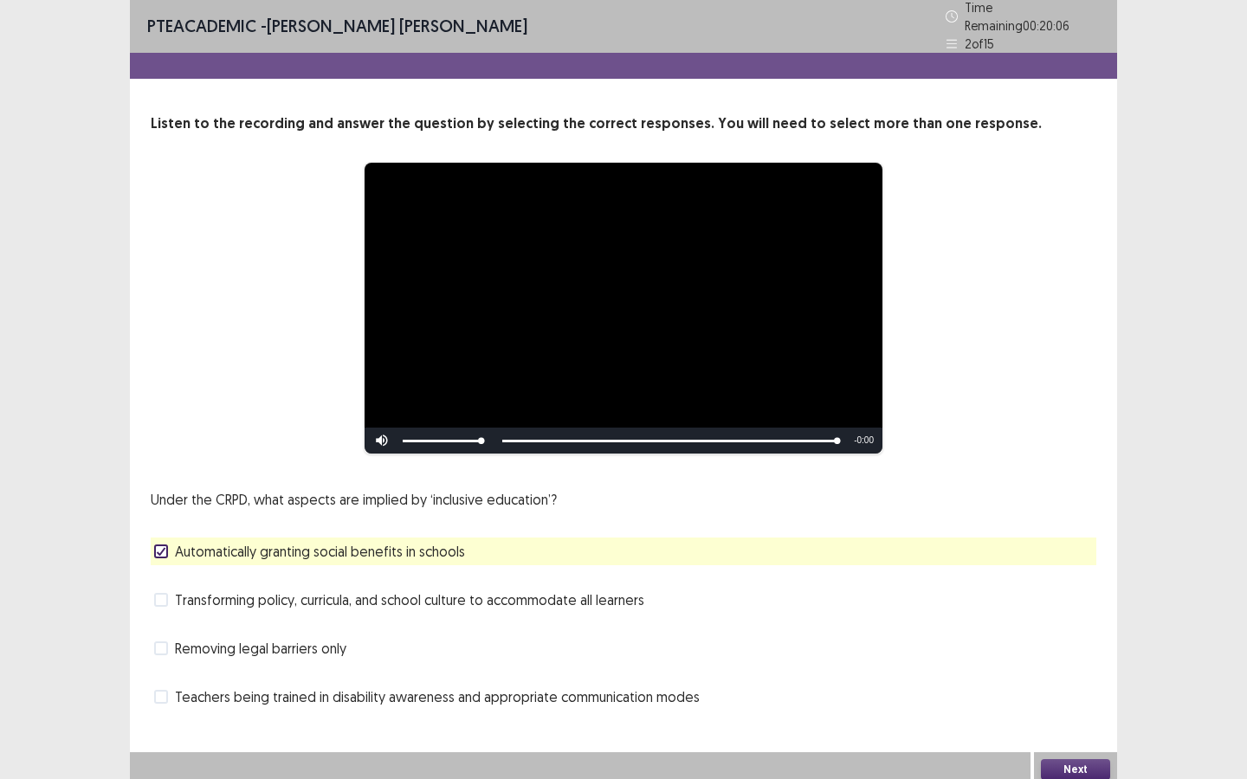
click at [168, 582] on label "Teachers being trained in disability awareness and appropriate communication mo…" at bounding box center [426, 697] width 545 height 21
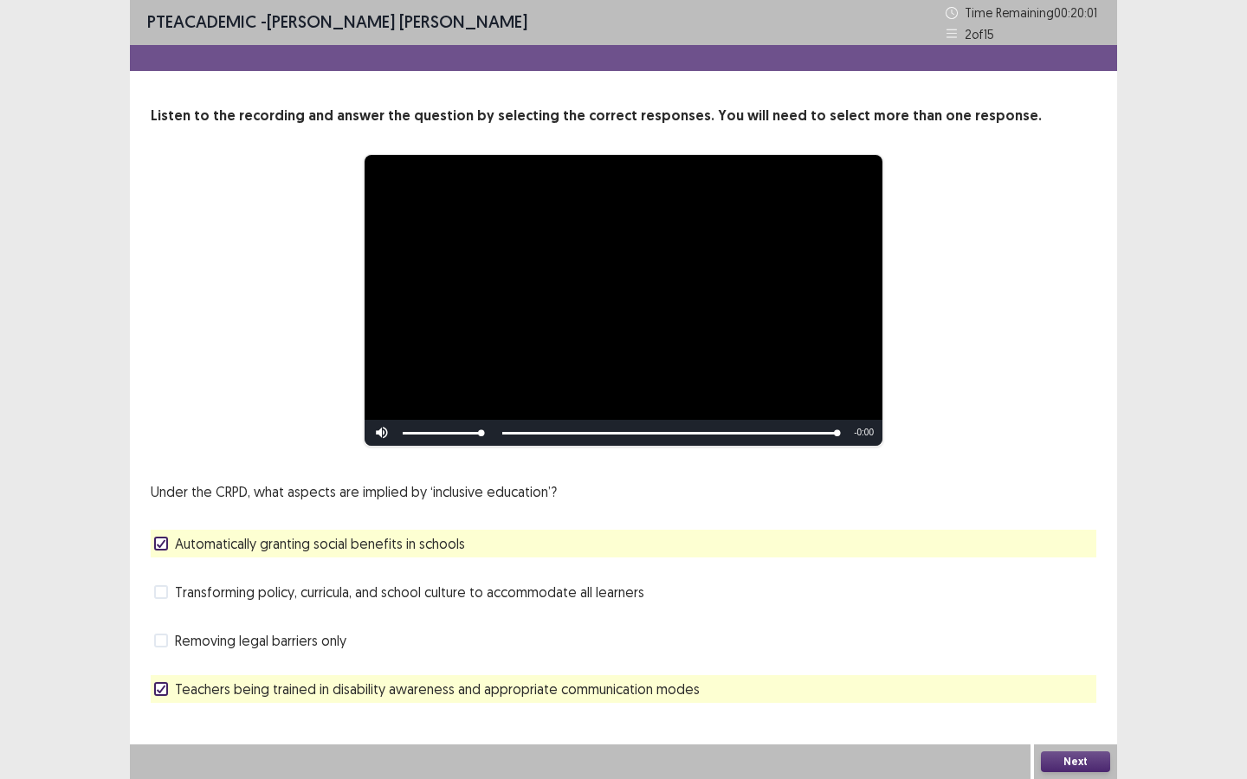
click at [1023, 582] on button "Next" at bounding box center [1075, 762] width 69 height 21
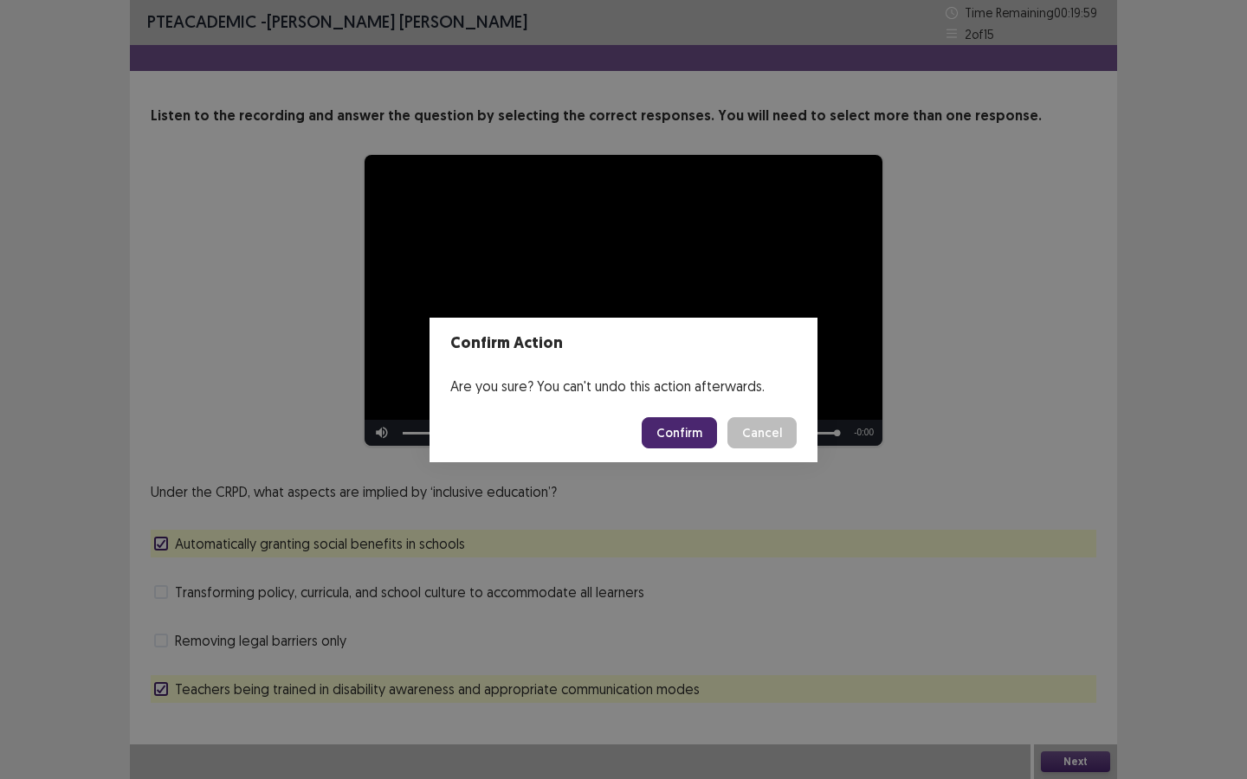
click at [685, 440] on button "Confirm" at bounding box center [679, 432] width 75 height 31
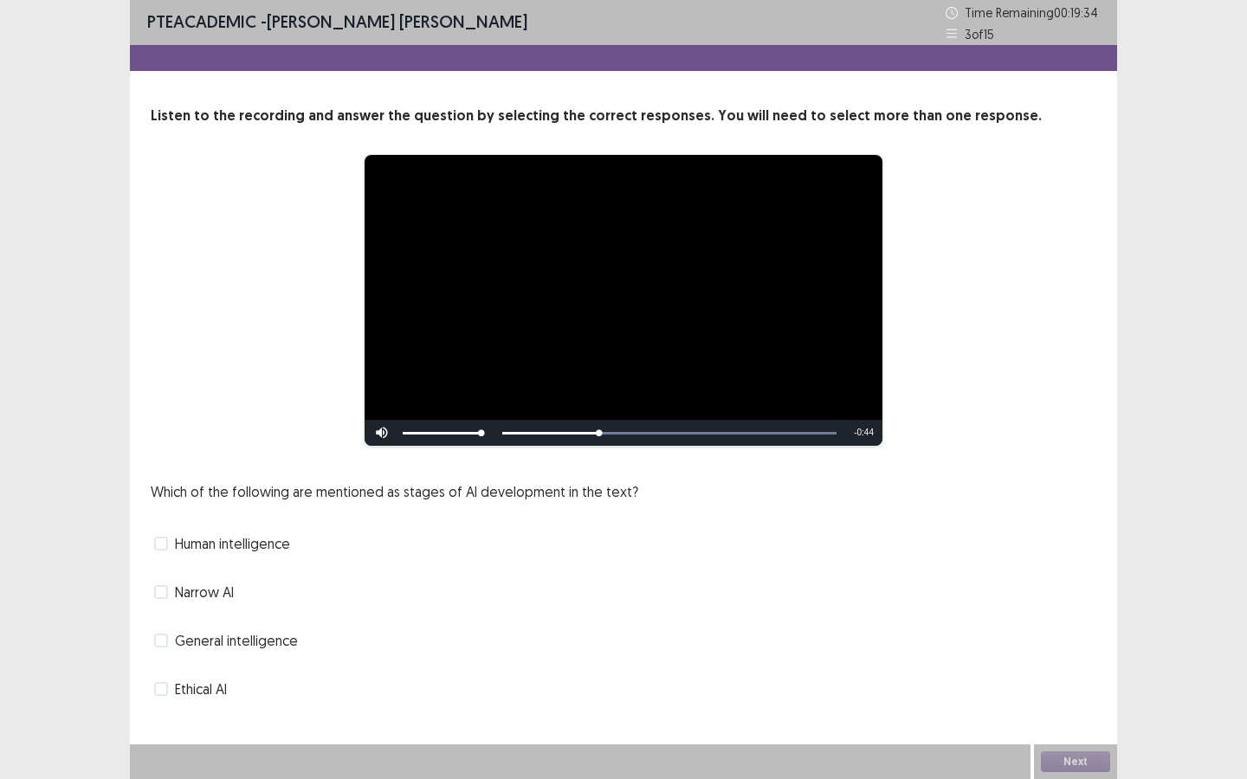
click at [163, 582] on span at bounding box center [161, 592] width 14 height 14
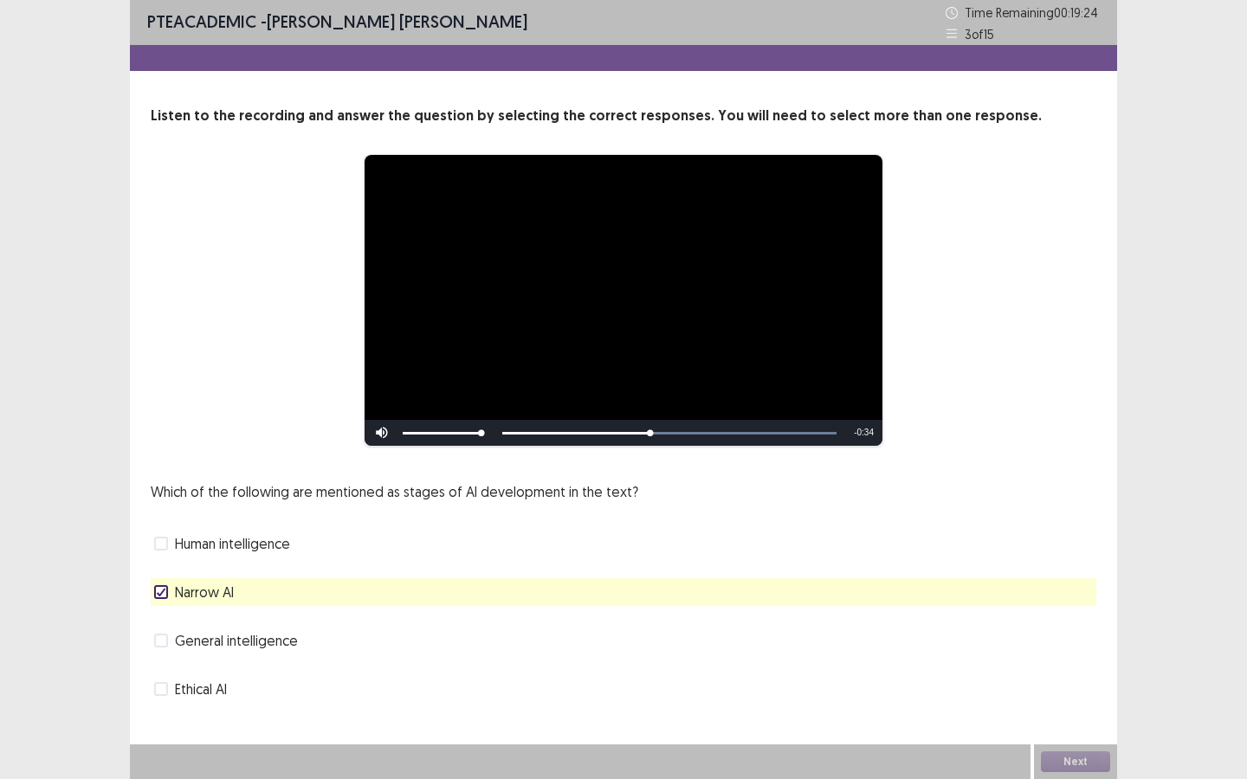
click at [239, 582] on span "General intelligence" at bounding box center [236, 640] width 123 height 21
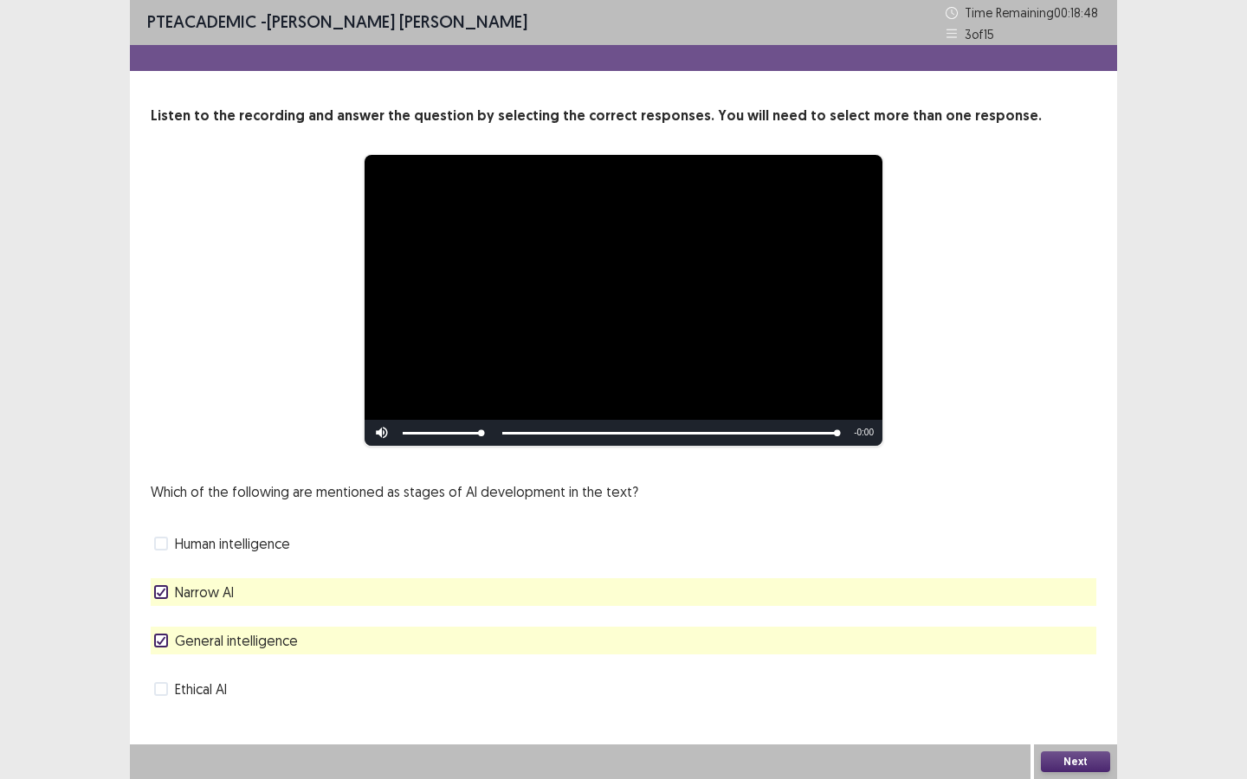
click at [1023, 582] on button "Next" at bounding box center [1075, 762] width 69 height 21
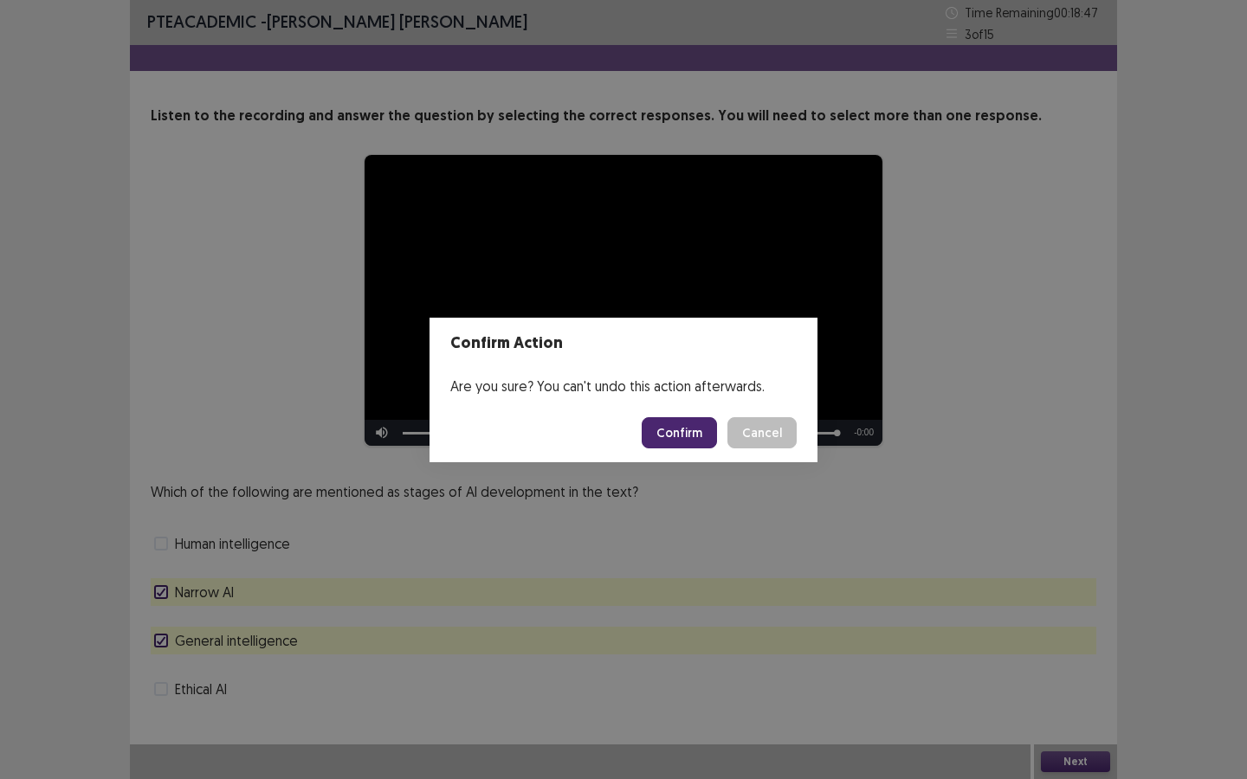
click at [680, 436] on button "Confirm" at bounding box center [679, 432] width 75 height 31
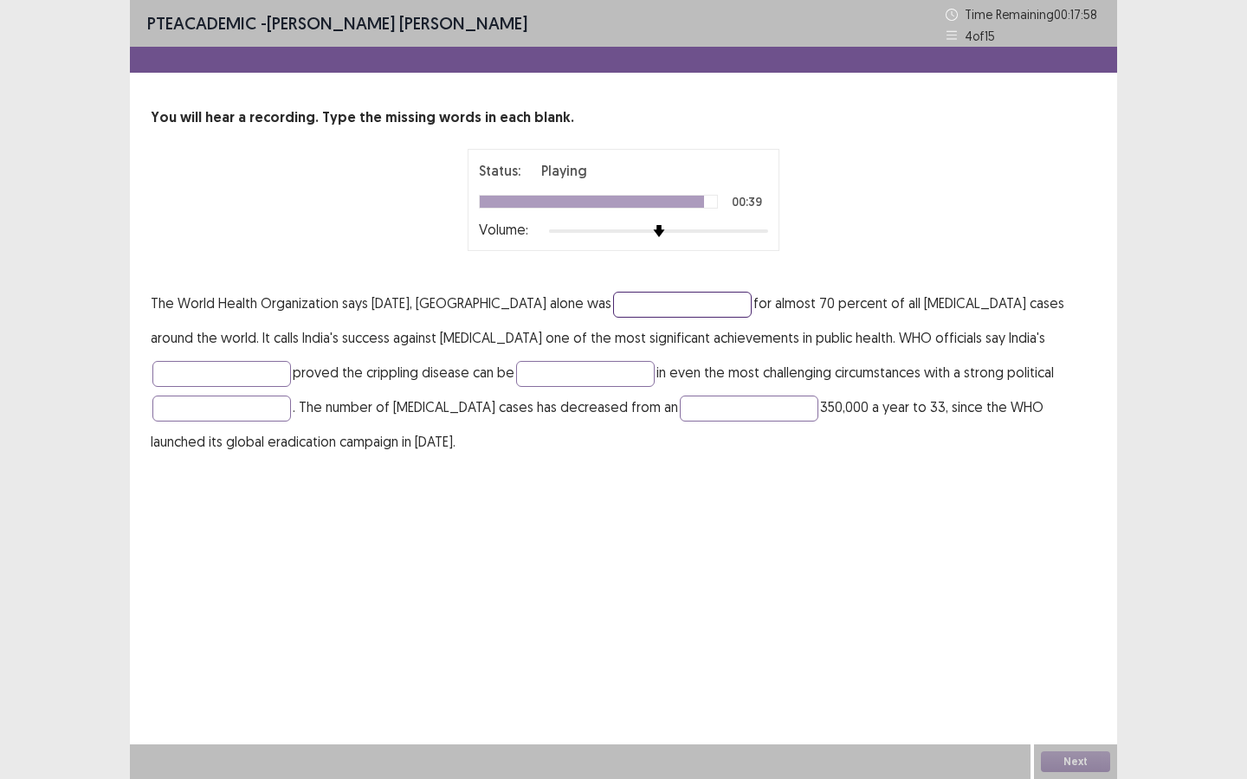
click at [613, 311] on input "text" at bounding box center [682, 305] width 139 height 26
type input "**********"
click at [291, 361] on input "text" at bounding box center [221, 374] width 139 height 26
type input "**********"
click at [516, 378] on input "text" at bounding box center [585, 374] width 139 height 26
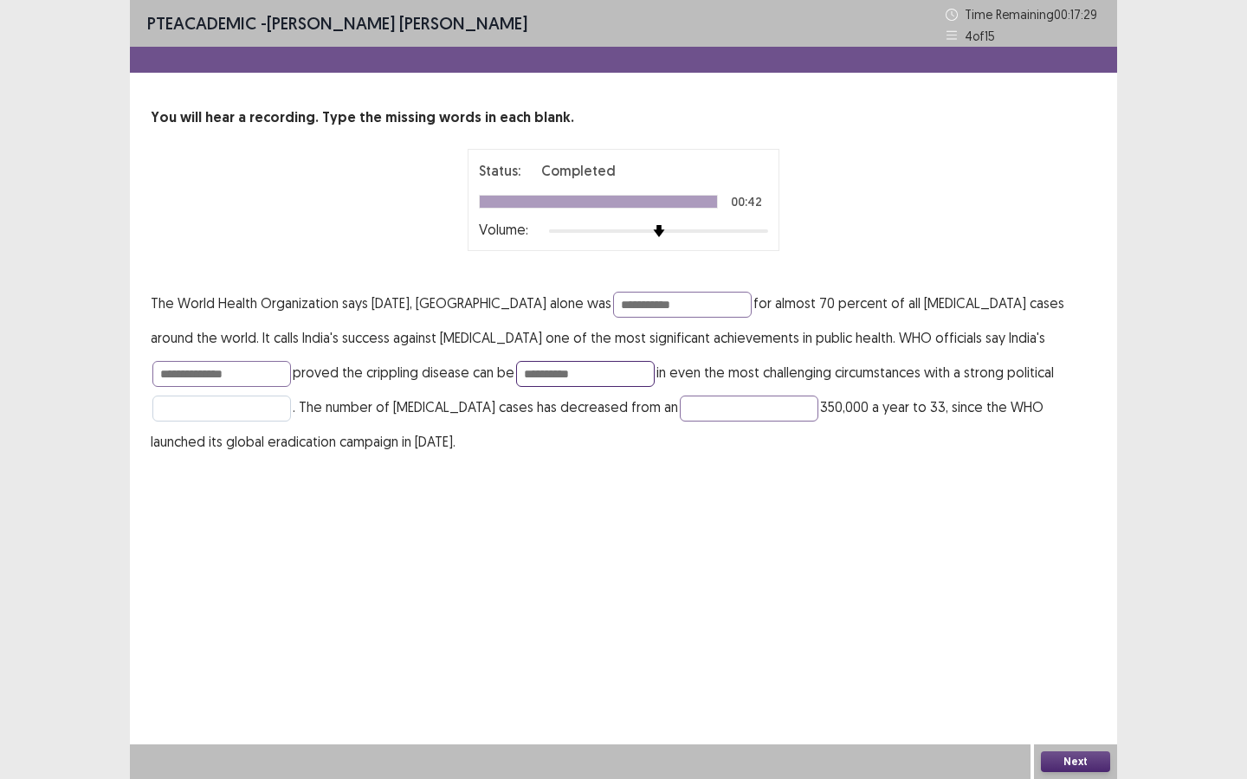
type input "**********"
click at [291, 396] on input "text" at bounding box center [221, 409] width 139 height 26
type input "**********"
click at [680, 414] on input "text" at bounding box center [749, 409] width 139 height 26
type input "*********"
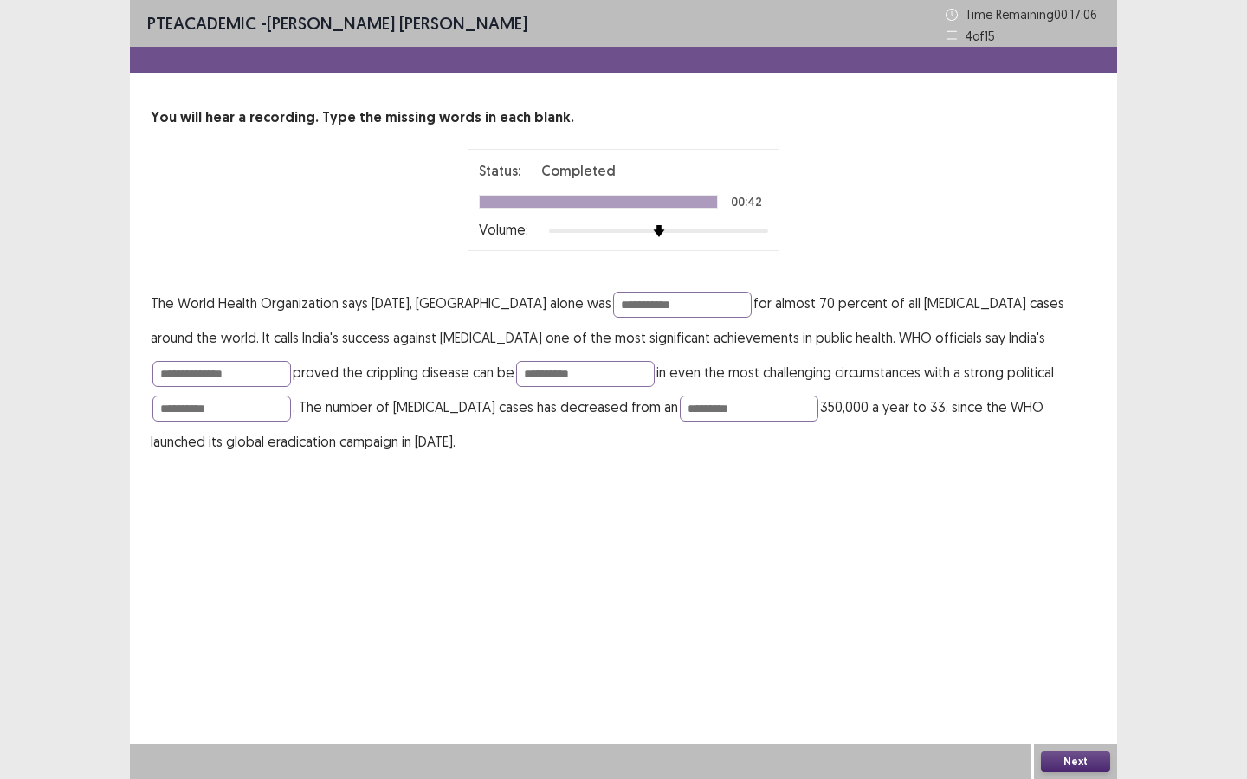
click at [1023, 582] on button "Next" at bounding box center [1075, 762] width 69 height 21
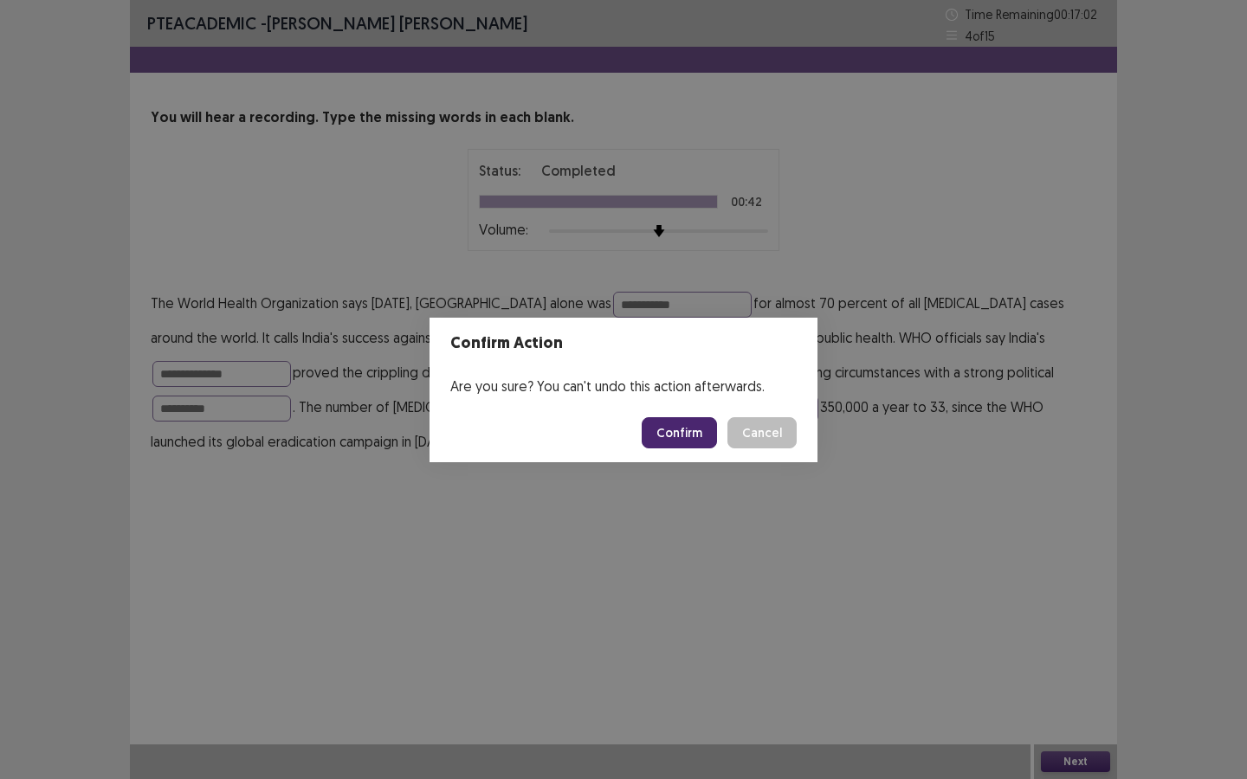
click at [674, 443] on button "Confirm" at bounding box center [679, 432] width 75 height 31
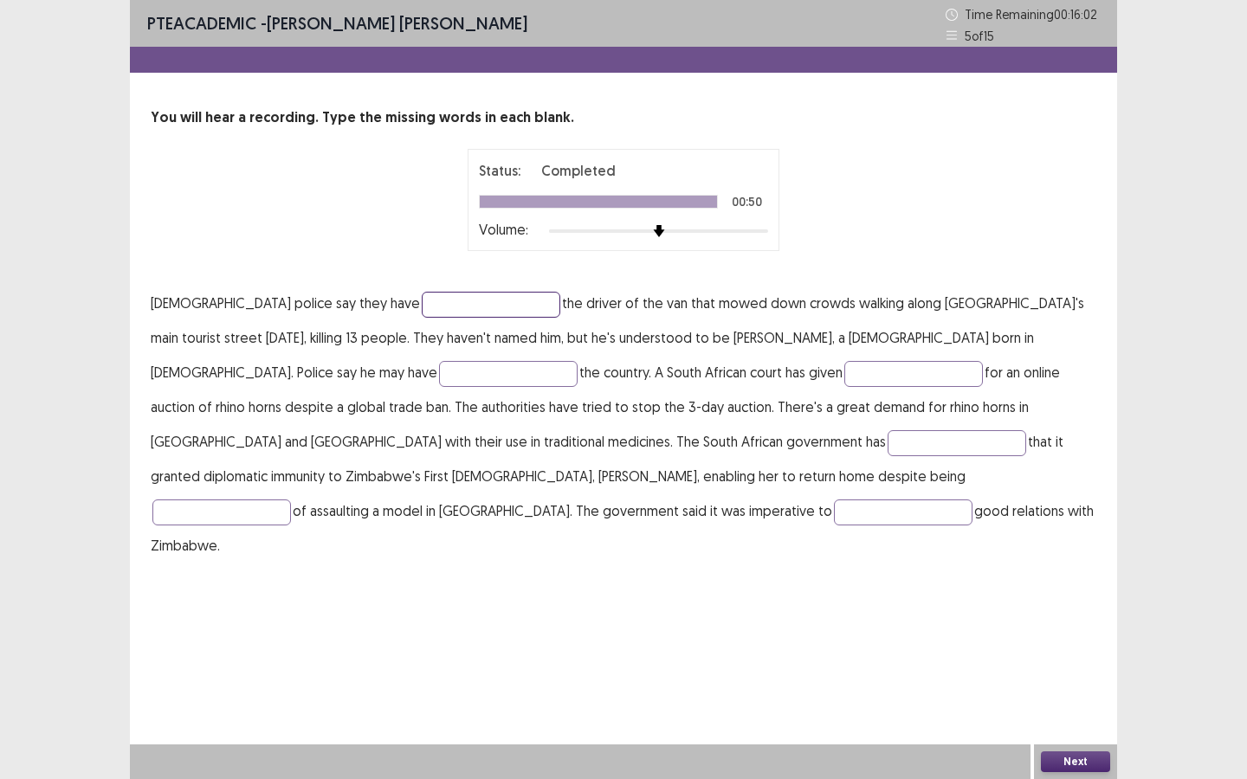
click at [422, 315] on input "text" at bounding box center [491, 305] width 139 height 26
type input "**********"
click at [439, 376] on input "text" at bounding box center [508, 374] width 139 height 26
type input "****"
click at [844, 376] on input "text" at bounding box center [913, 374] width 139 height 26
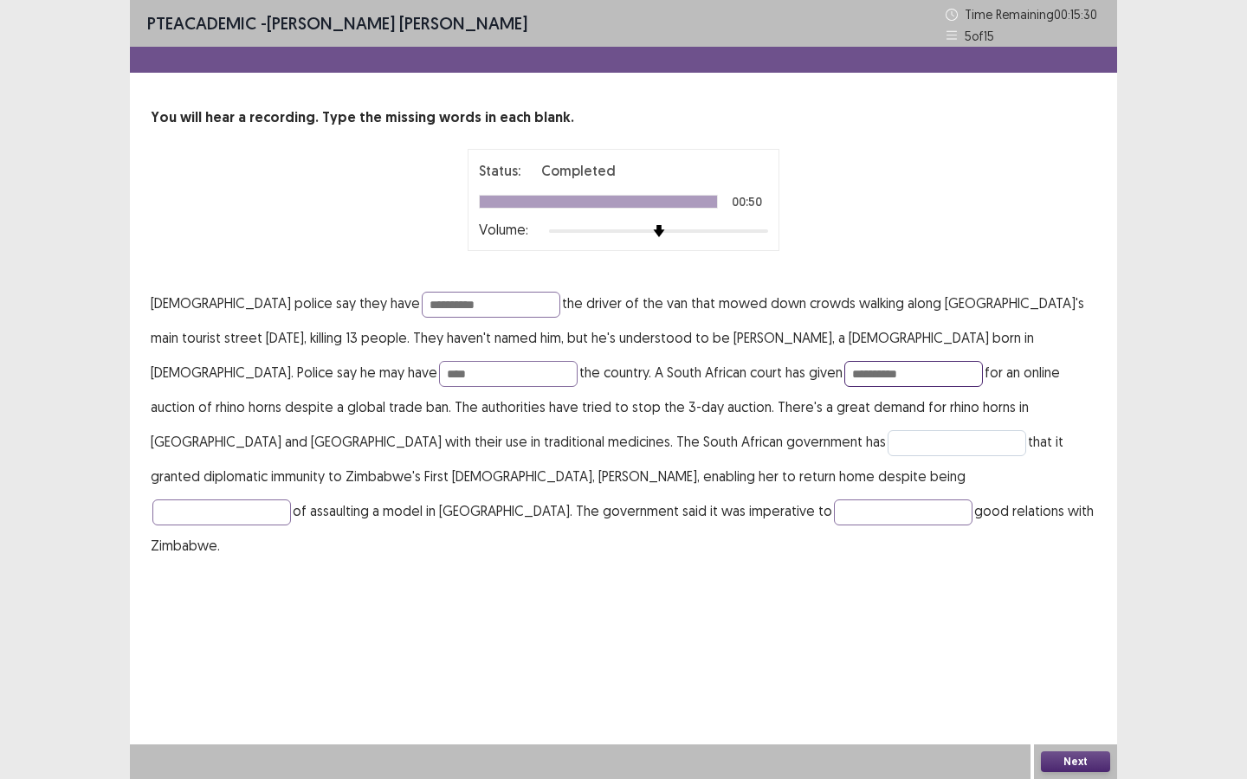
type input "**********"
click at [887, 446] on input "text" at bounding box center [956, 443] width 139 height 26
type input "*********"
click at [291, 500] on input "text" at bounding box center [221, 513] width 139 height 26
type input "*******"
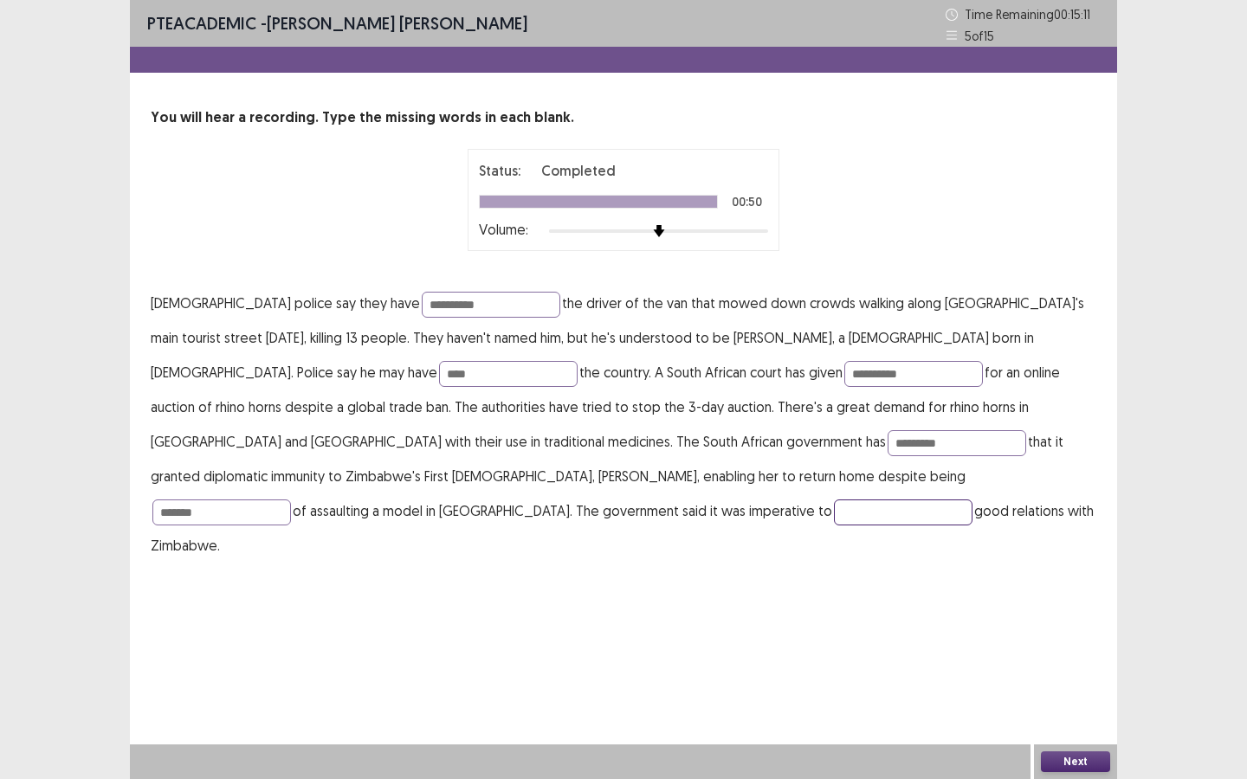
click at [834, 520] on input "text" at bounding box center [903, 513] width 139 height 26
type input "********"
click at [1023, 582] on button "Next" at bounding box center [1075, 762] width 69 height 21
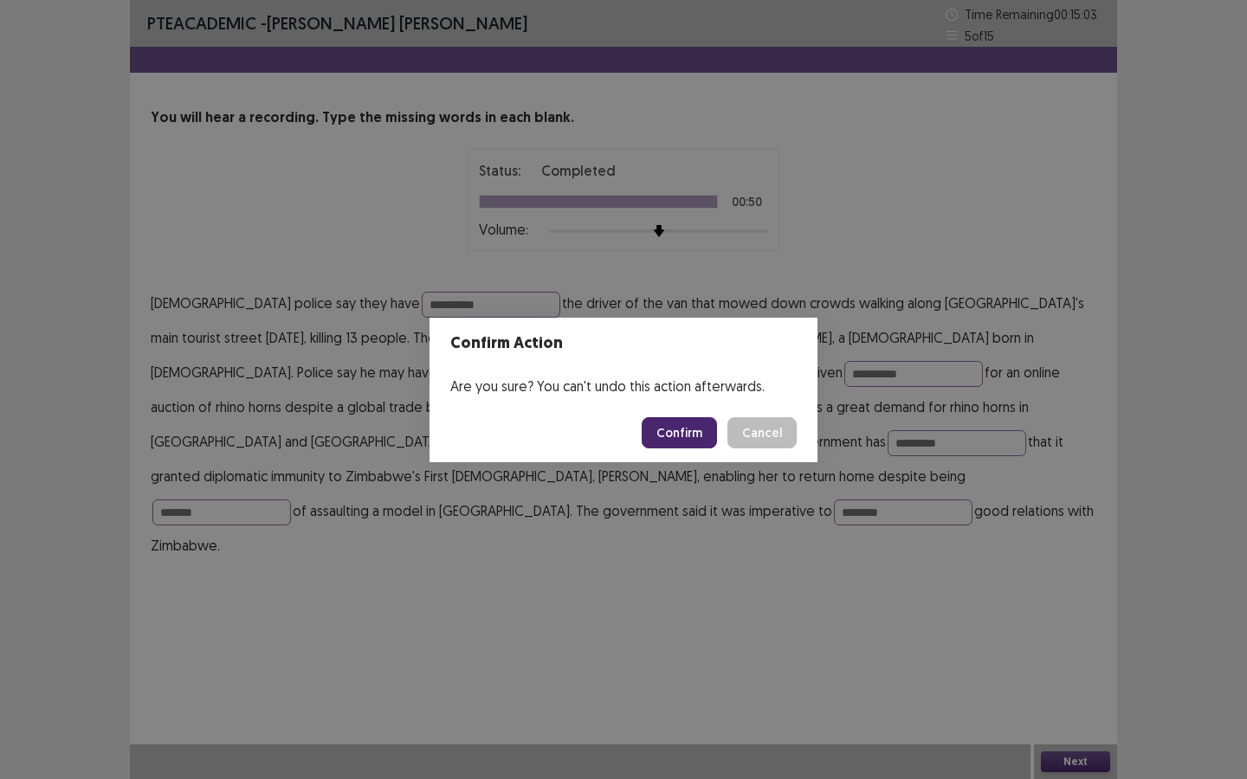
click at [689, 435] on button "Confirm" at bounding box center [679, 432] width 75 height 31
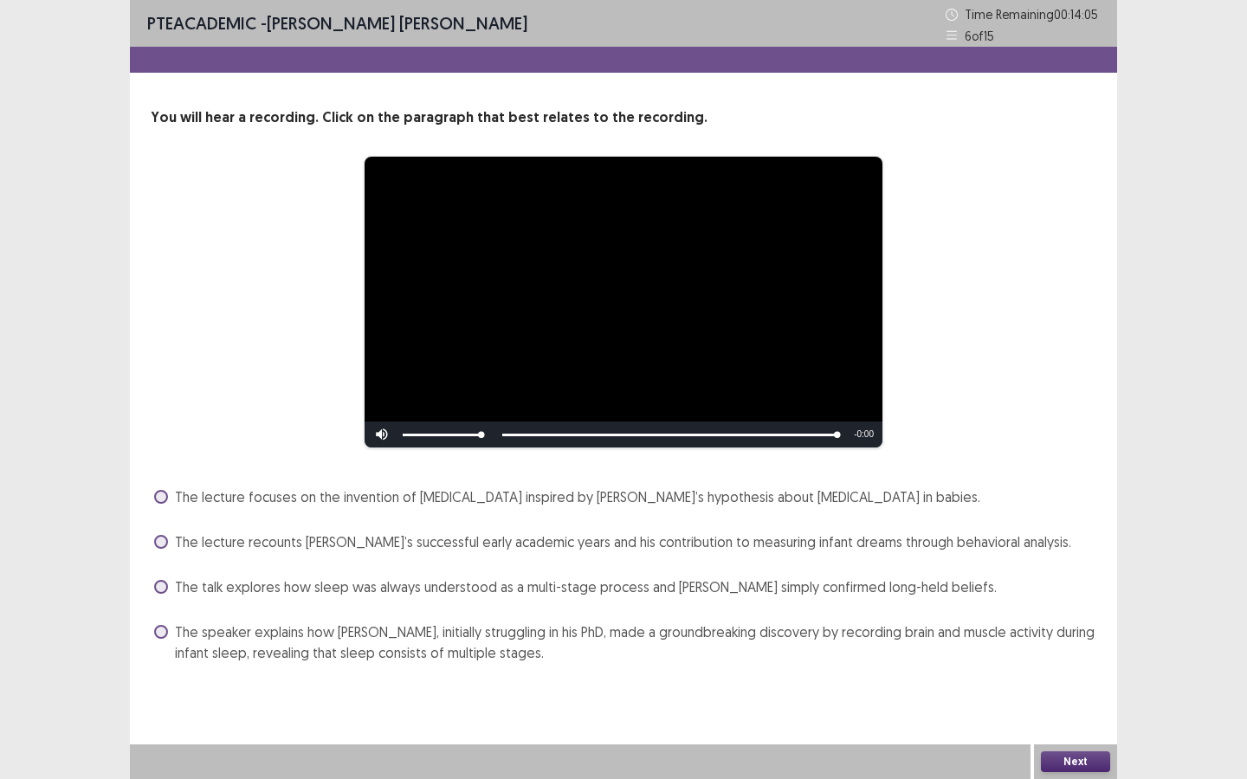
click at [388, 537] on span "The lecture recounts [PERSON_NAME]’s successful early academic years and his co…" at bounding box center [623, 542] width 896 height 21
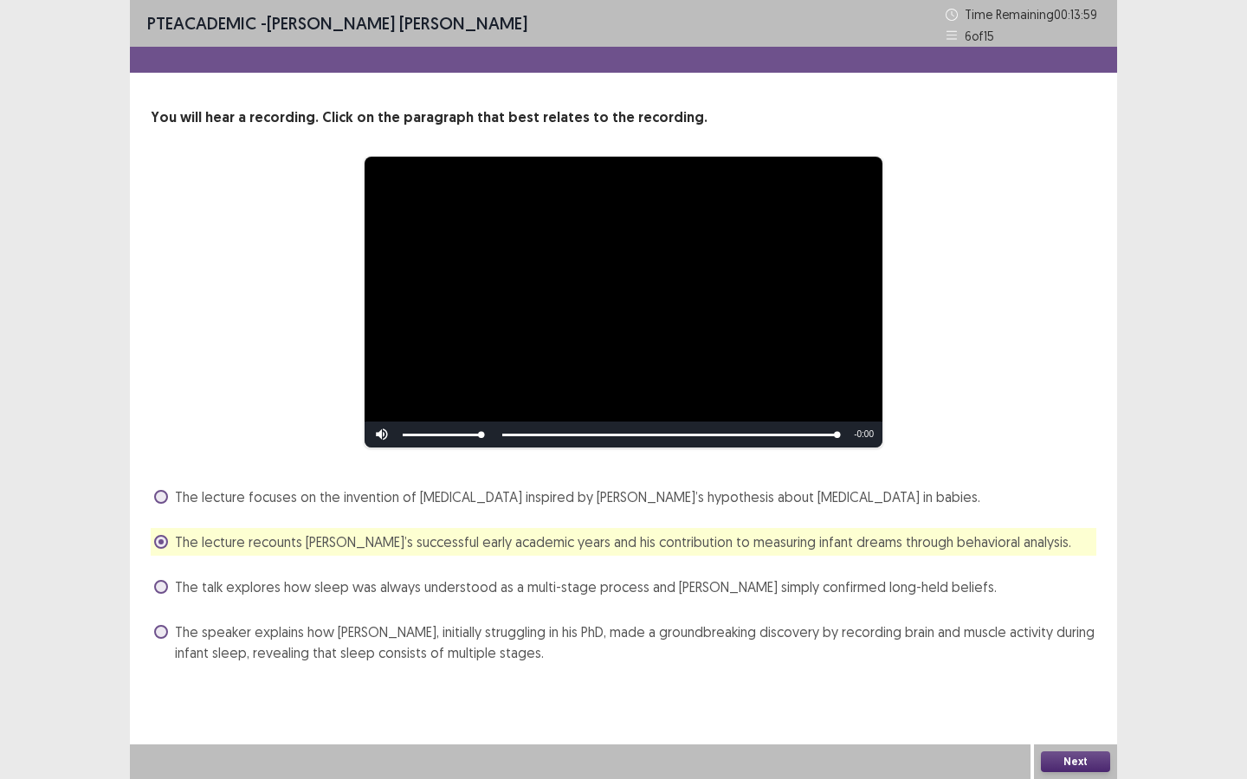
click at [1023, 582] on button "Next" at bounding box center [1075, 762] width 69 height 21
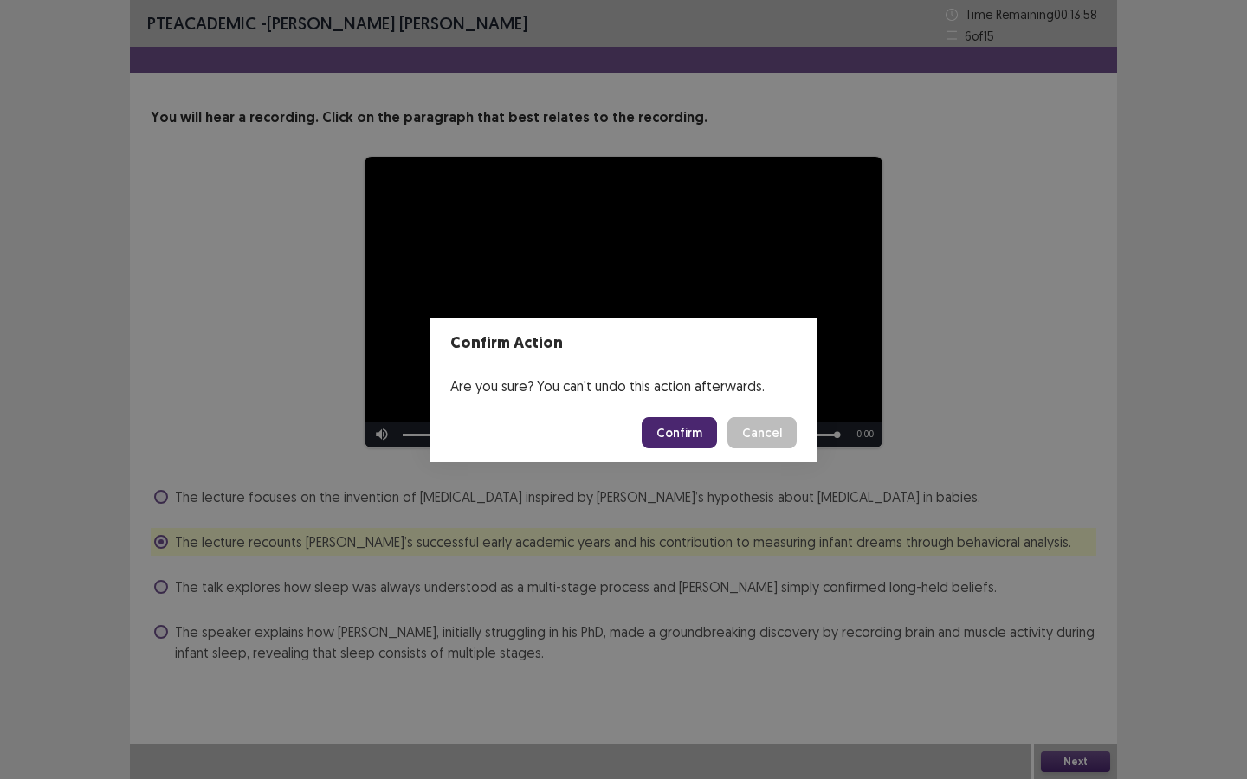
click at [702, 424] on button "Confirm" at bounding box center [679, 432] width 75 height 31
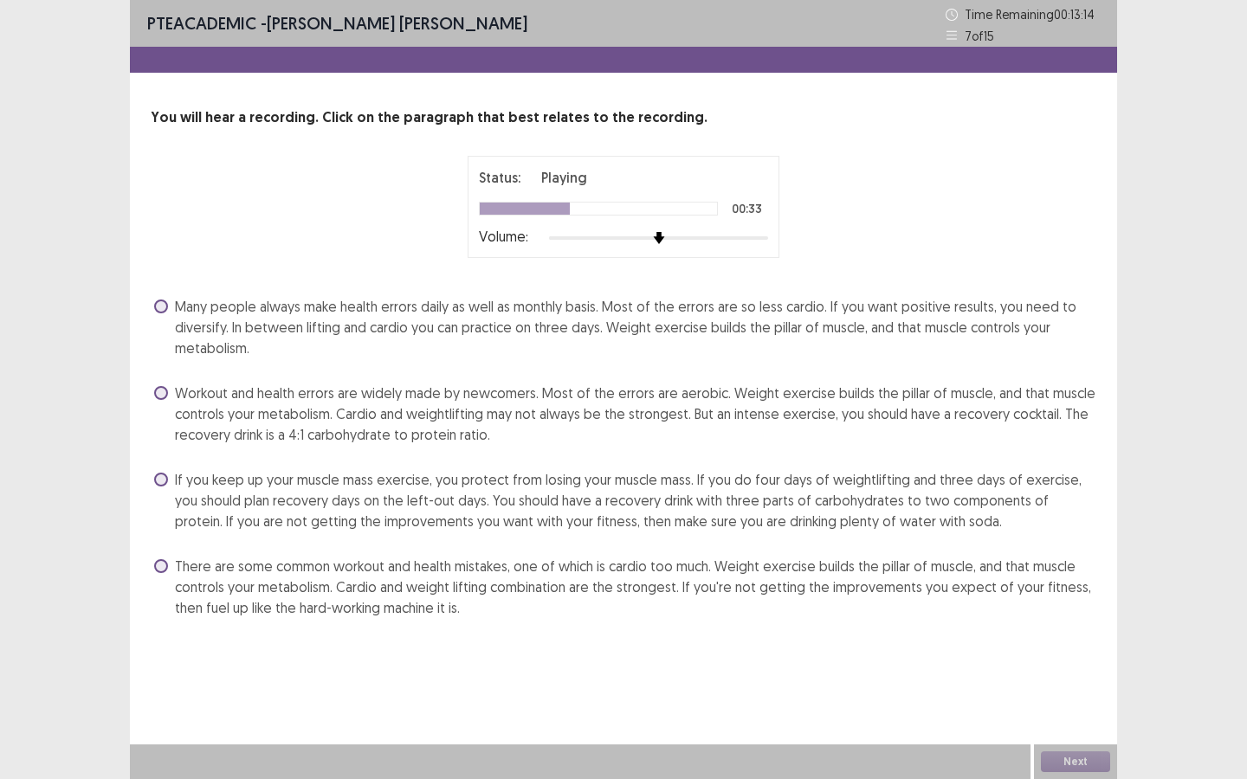
click at [567, 575] on span "There are some common workout and health mistakes, one of which is cardio too m…" at bounding box center [635, 587] width 921 height 62
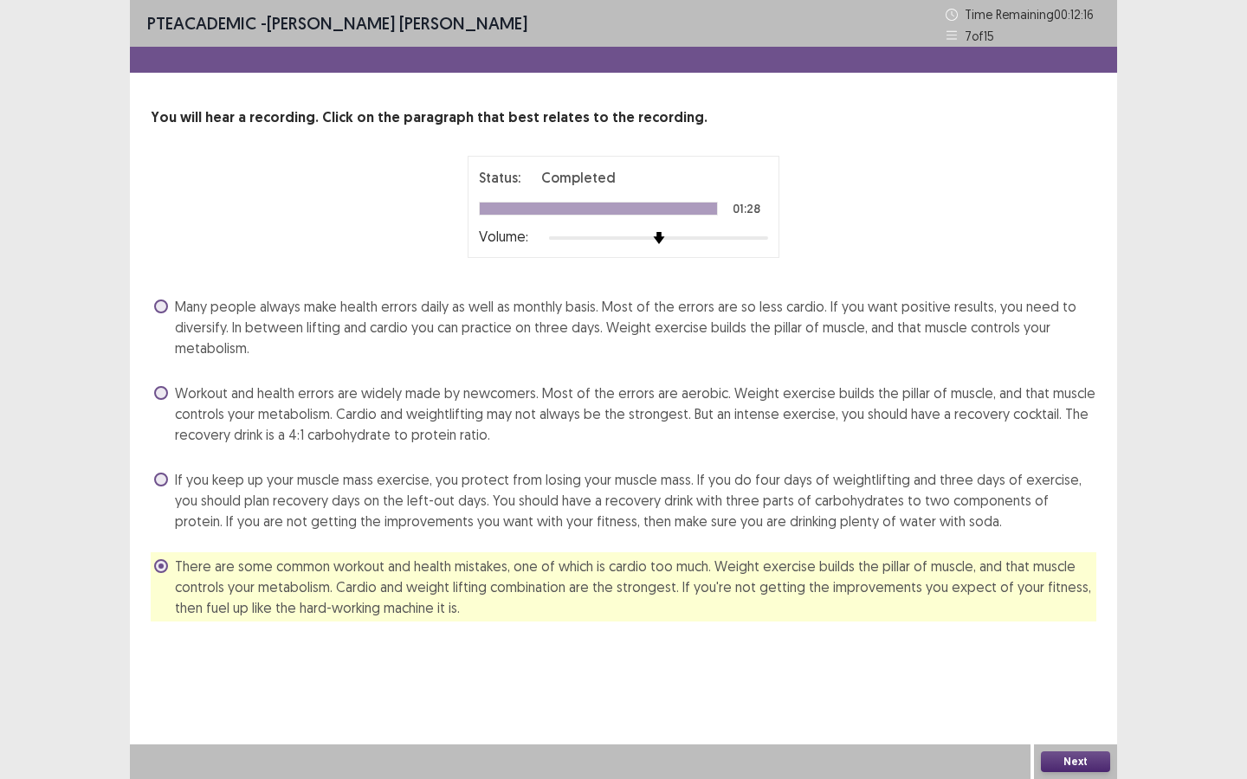
click at [1023, 582] on button "Next" at bounding box center [1075, 762] width 69 height 21
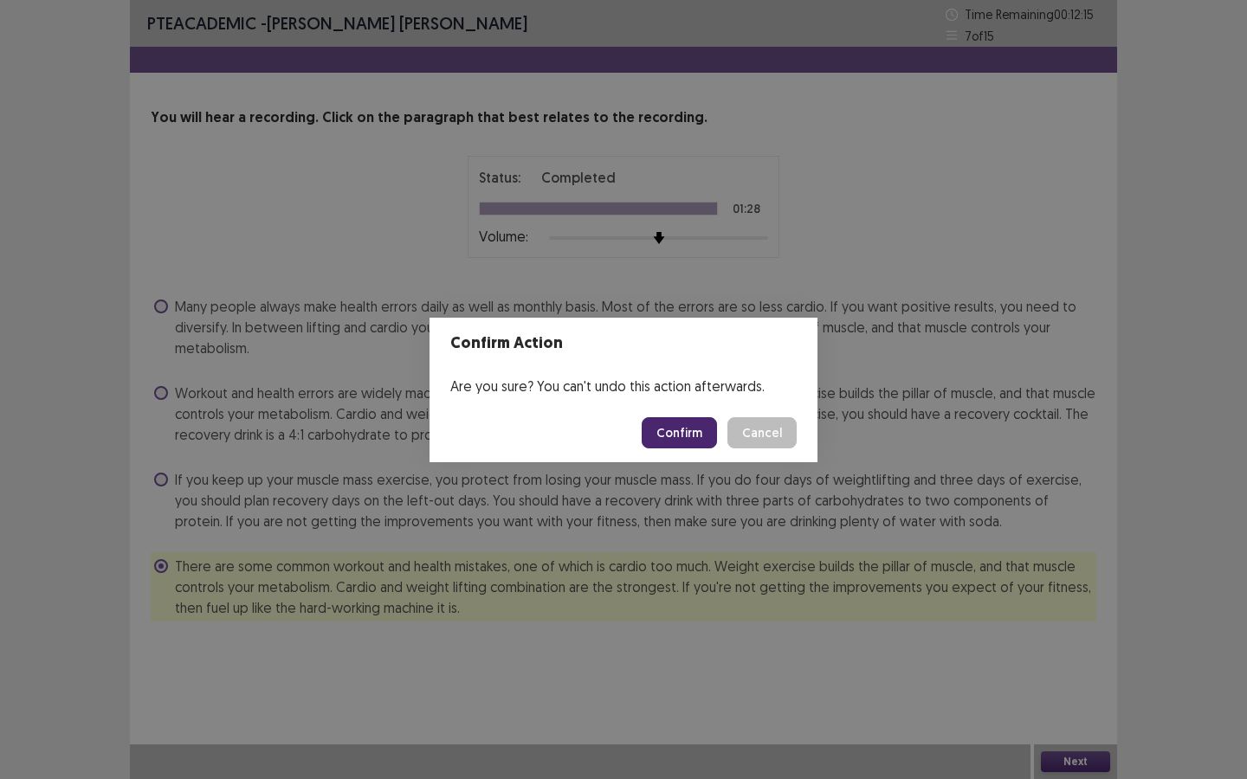
click at [698, 445] on button "Confirm" at bounding box center [679, 432] width 75 height 31
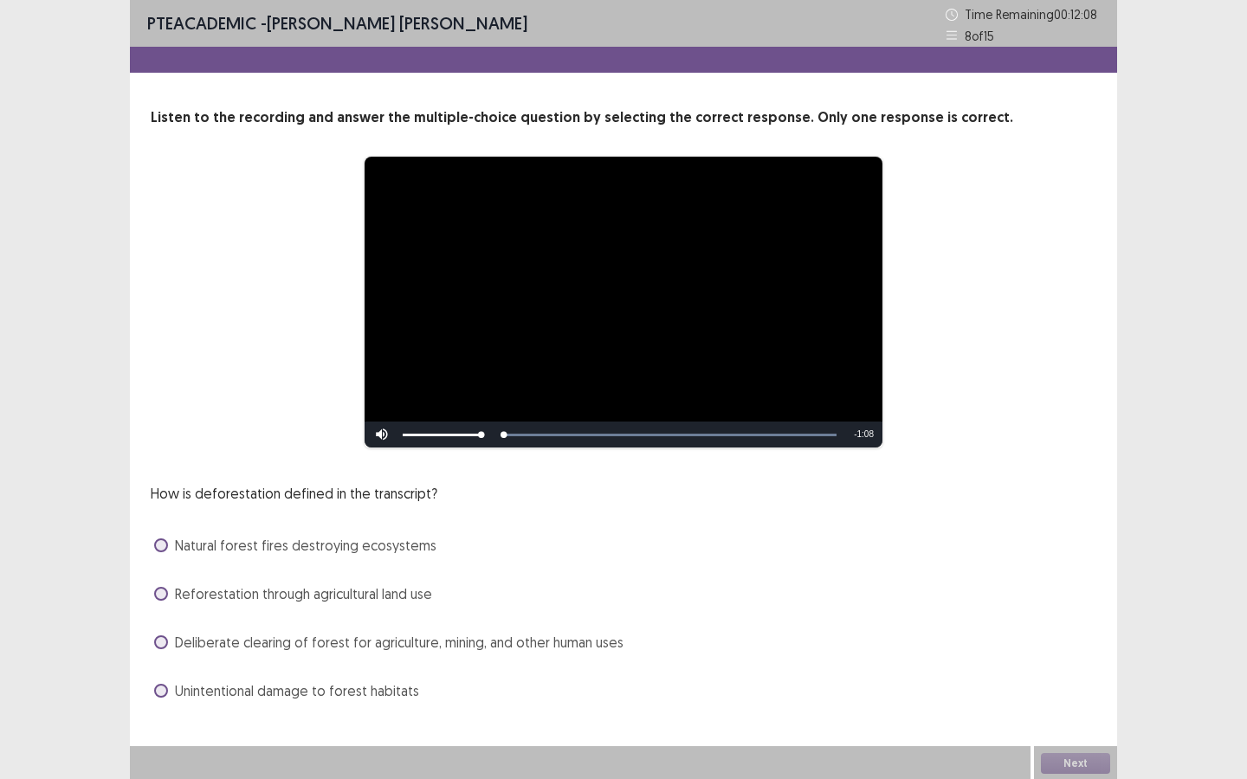
scroll to position [2, 0]
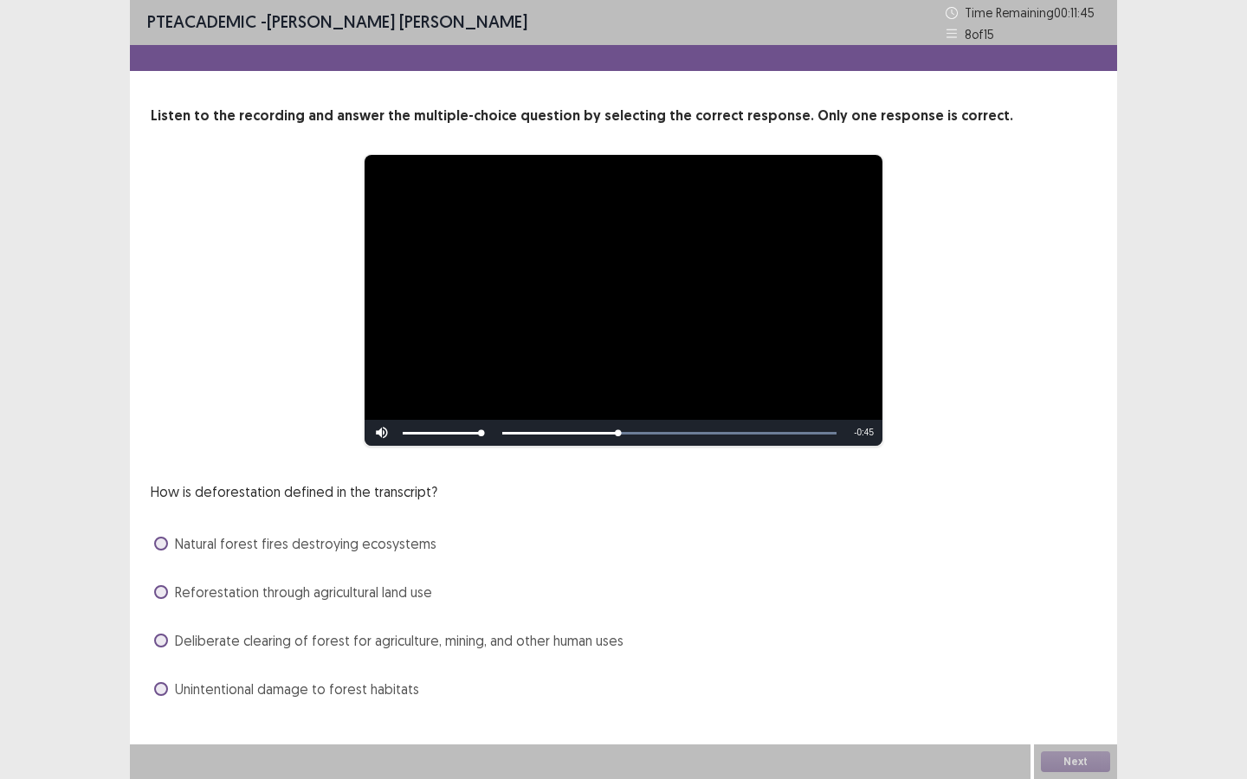
click at [165, 582] on span at bounding box center [161, 592] width 14 height 14
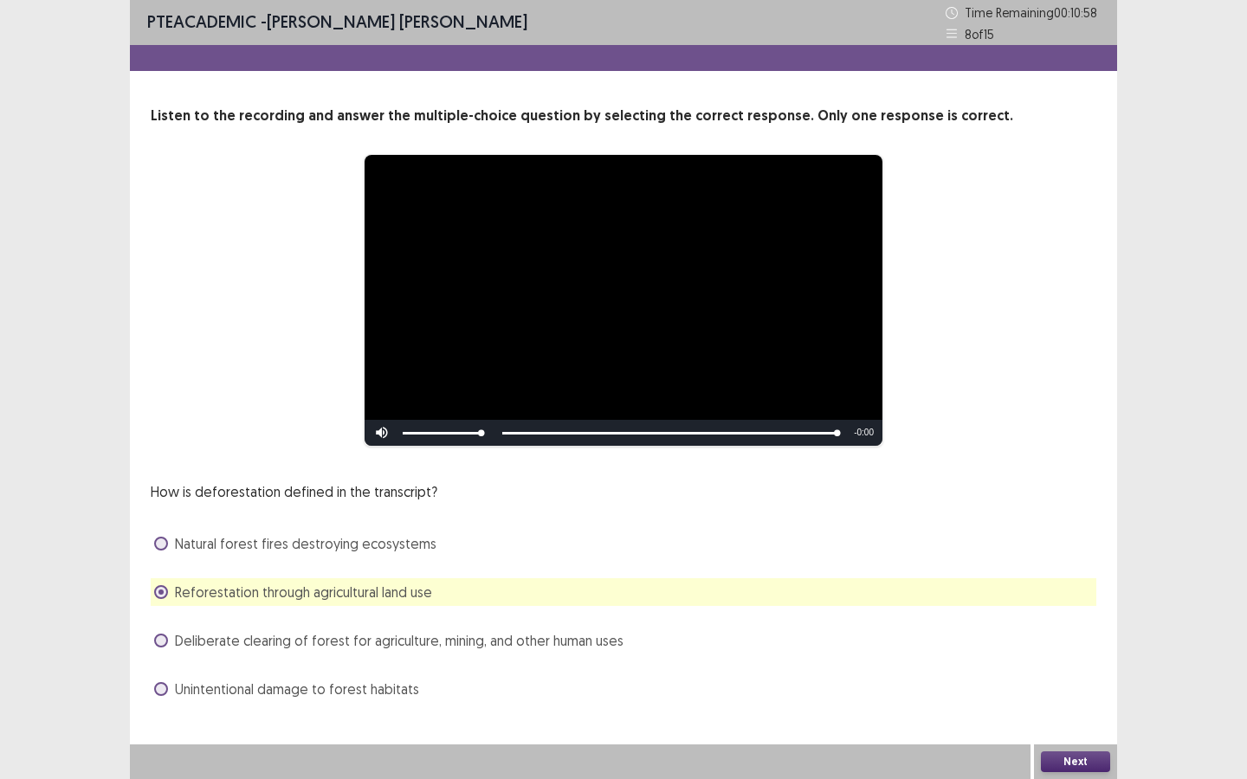
click at [1023, 582] on button "Next" at bounding box center [1075, 762] width 69 height 21
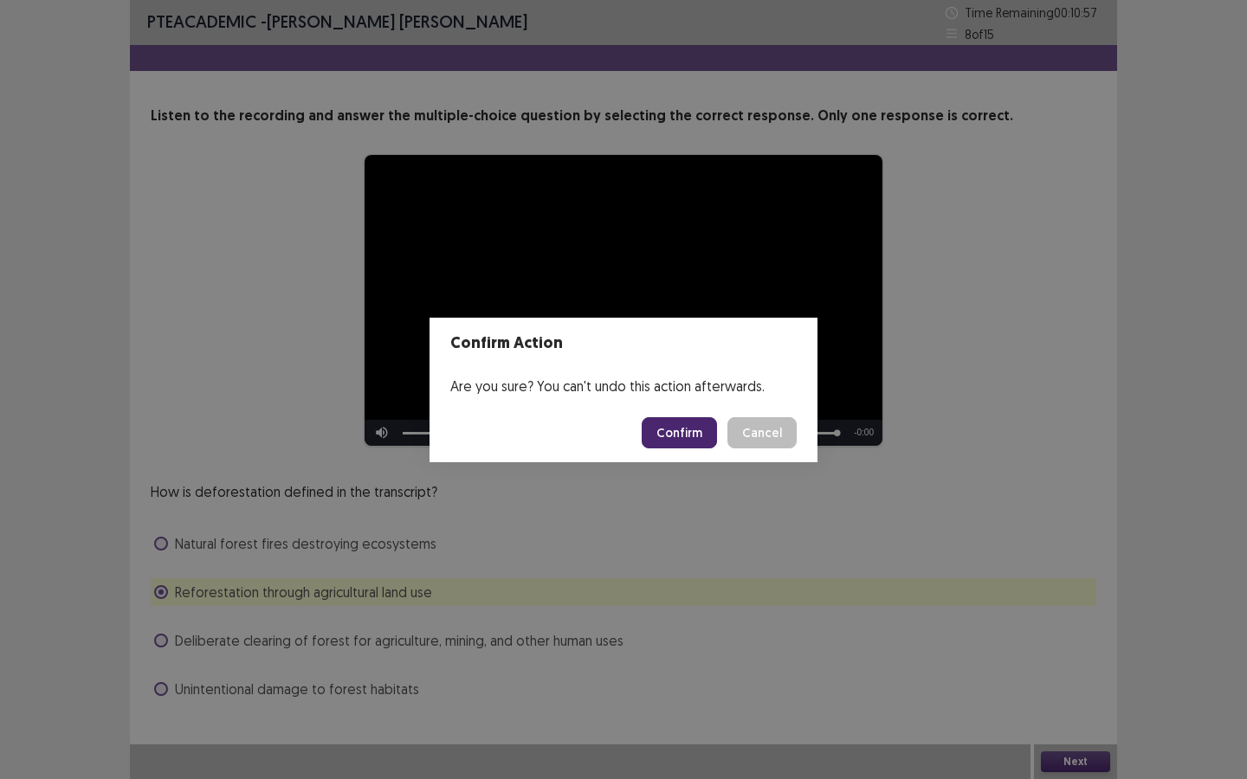
click at [690, 429] on button "Confirm" at bounding box center [679, 432] width 75 height 31
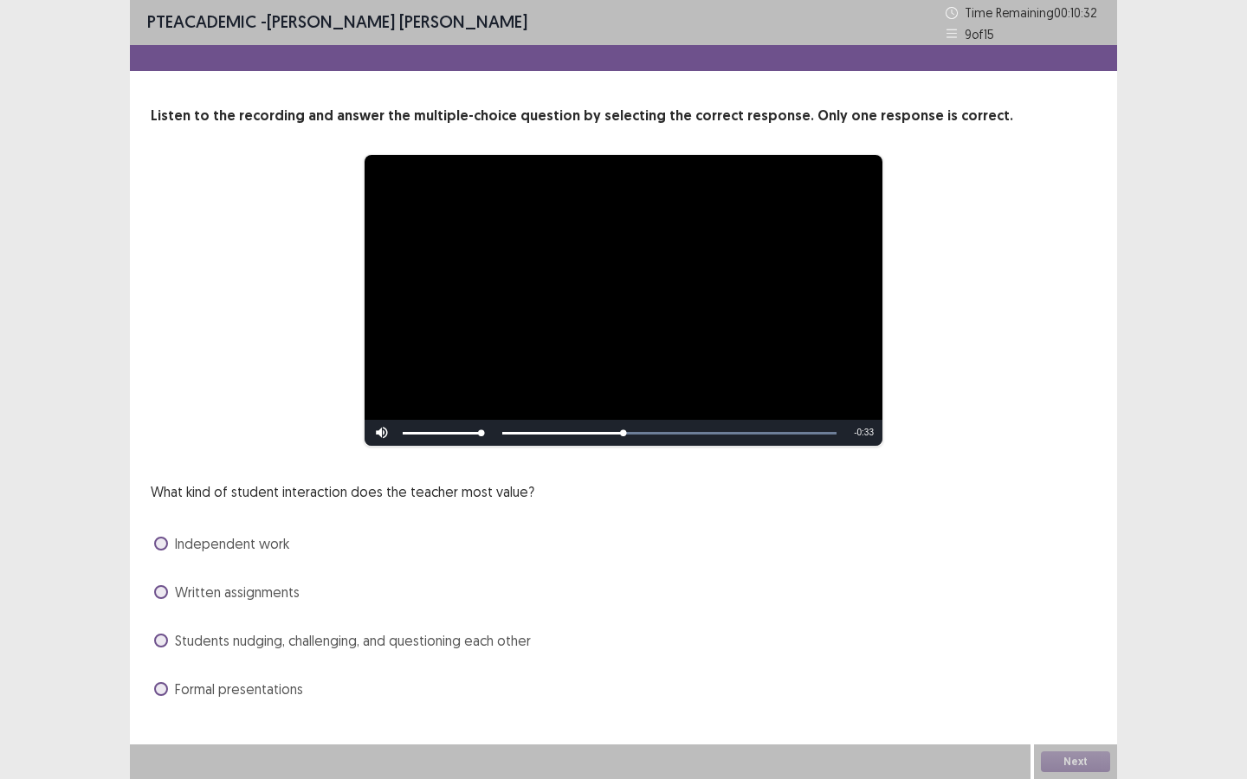
click at [160, 582] on span at bounding box center [161, 641] width 14 height 14
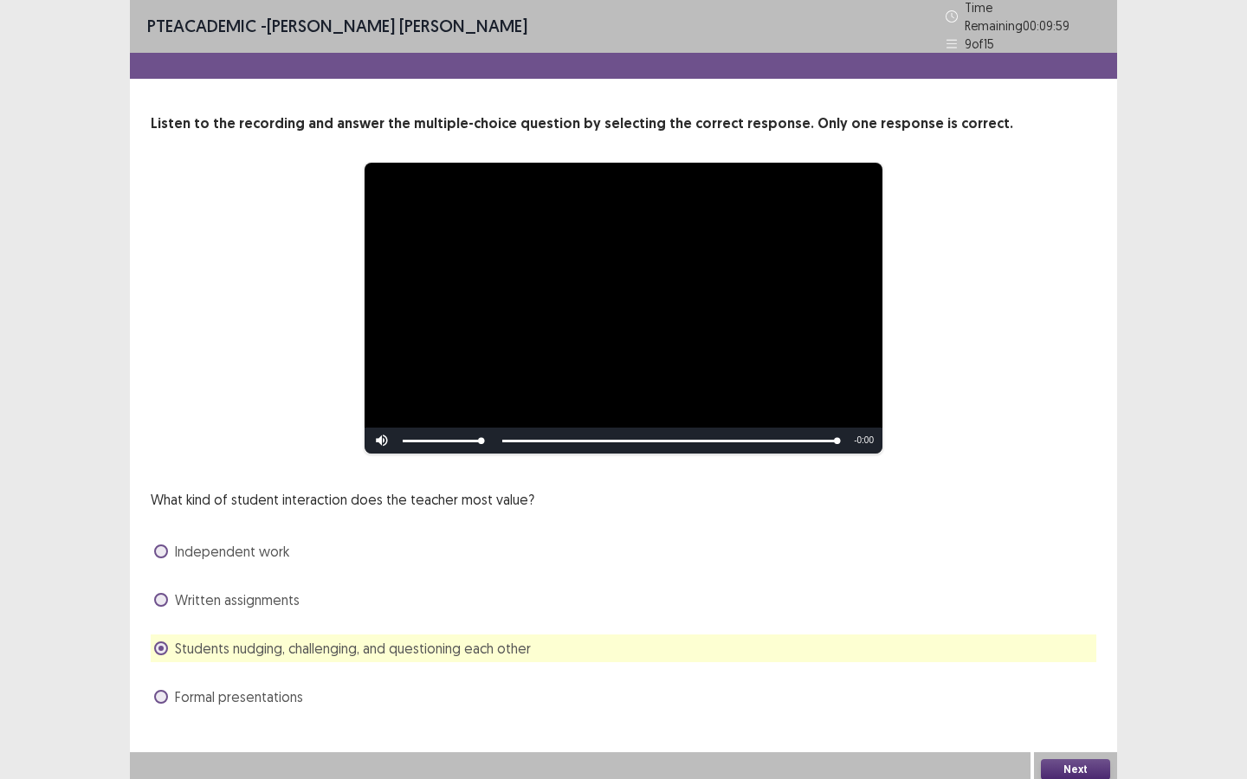
click at [1023, 582] on button "Next" at bounding box center [1075, 769] width 69 height 21
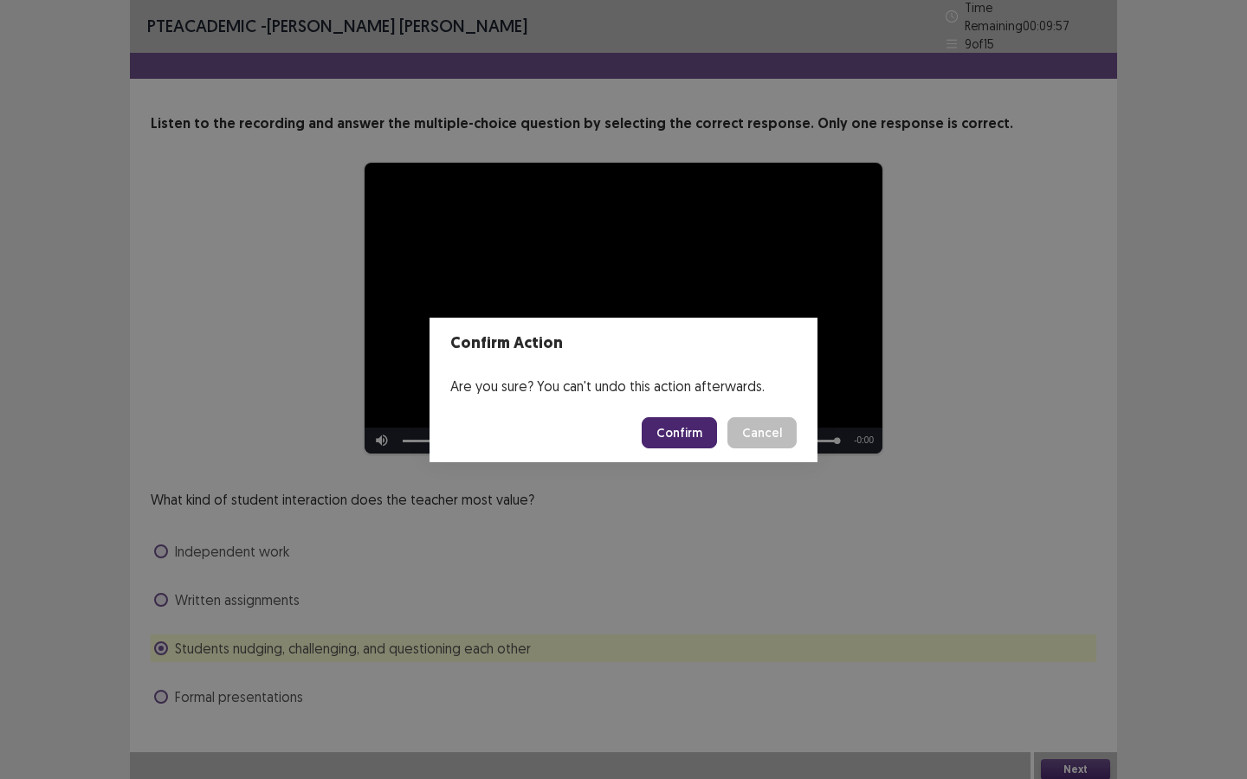
click at [674, 437] on button "Confirm" at bounding box center [679, 432] width 75 height 31
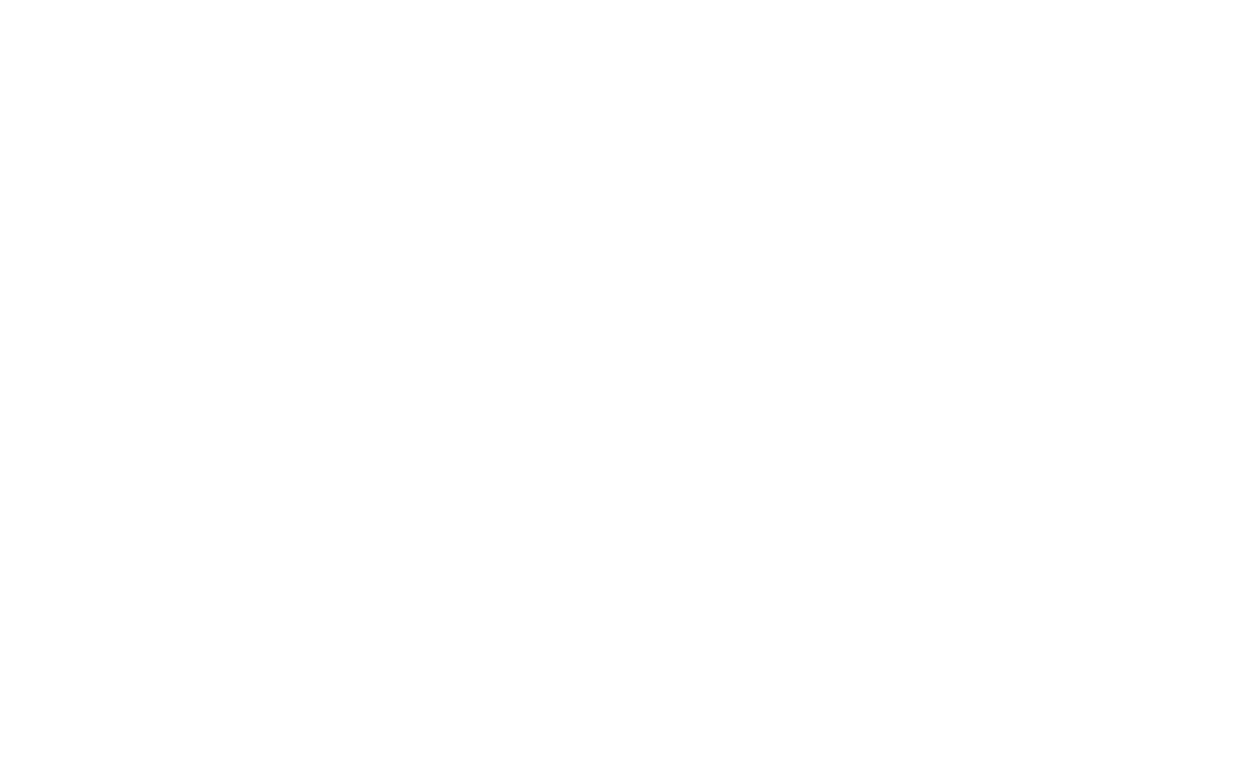
scroll to position [0, 0]
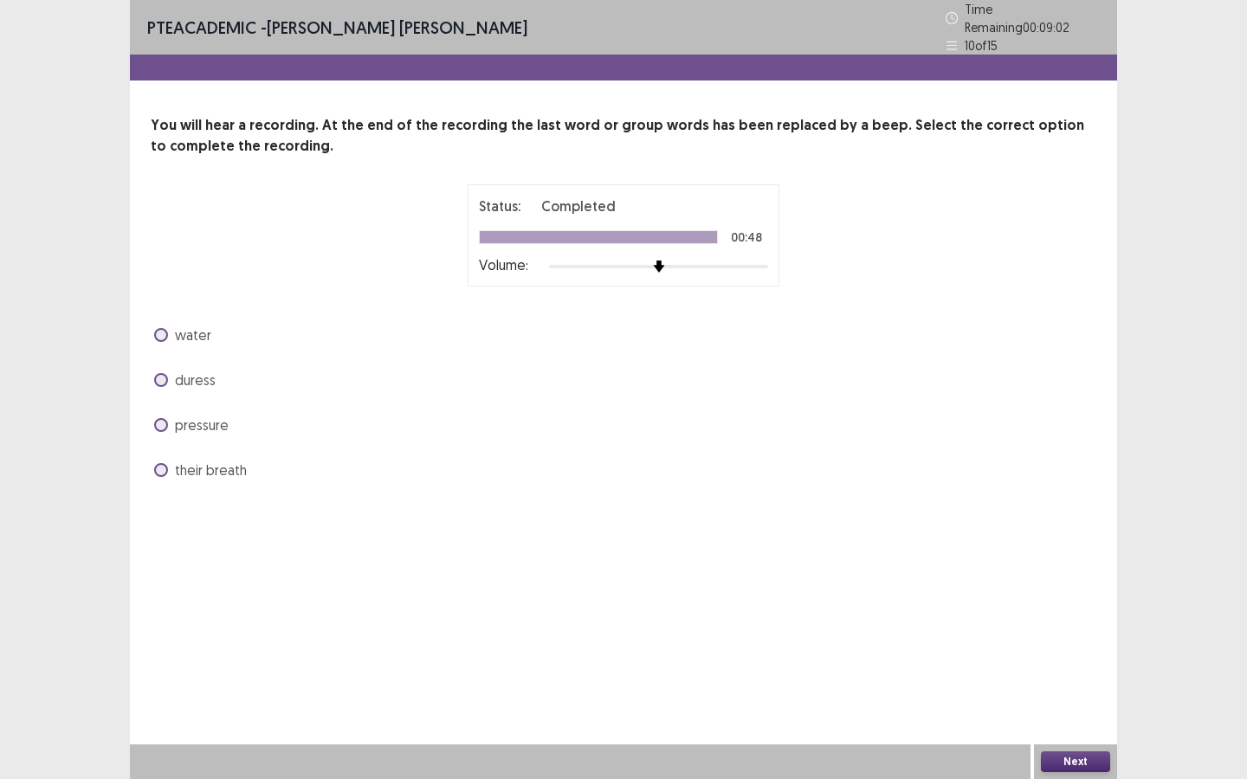
click at [160, 418] on span at bounding box center [161, 425] width 14 height 14
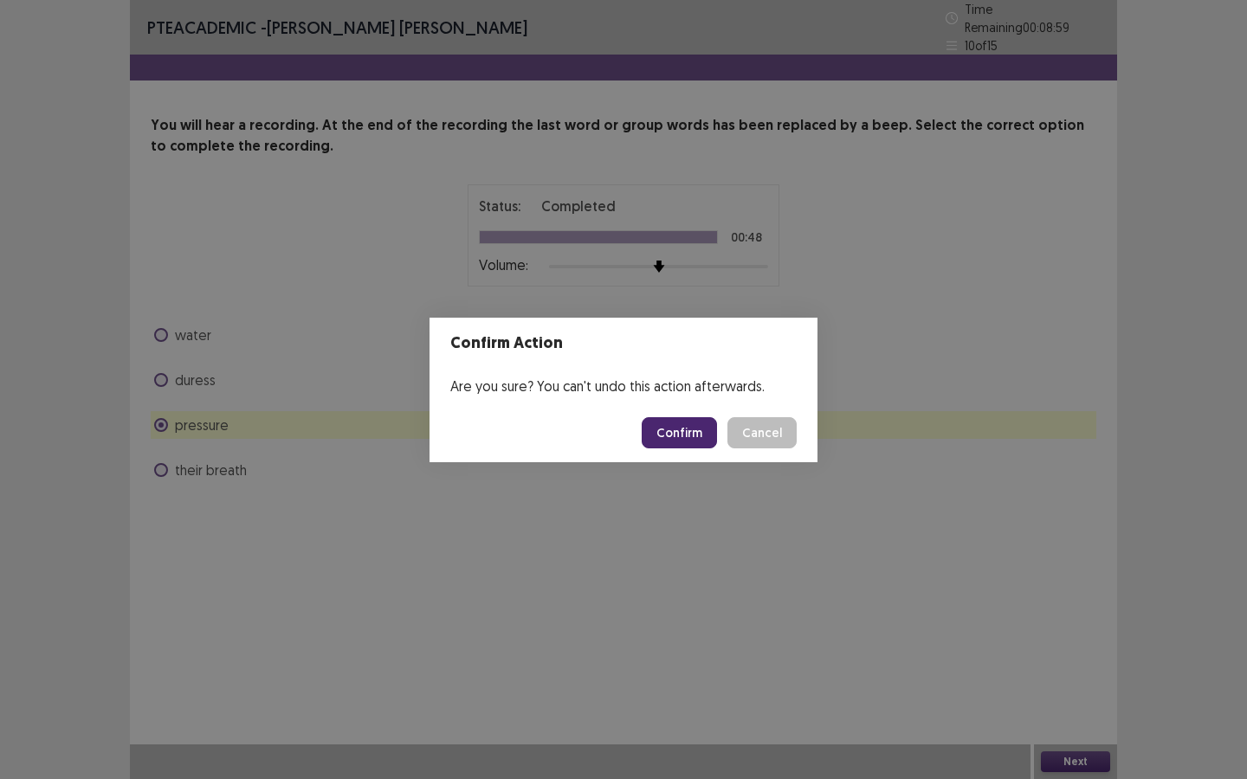
click at [697, 429] on button "Confirm" at bounding box center [679, 432] width 75 height 31
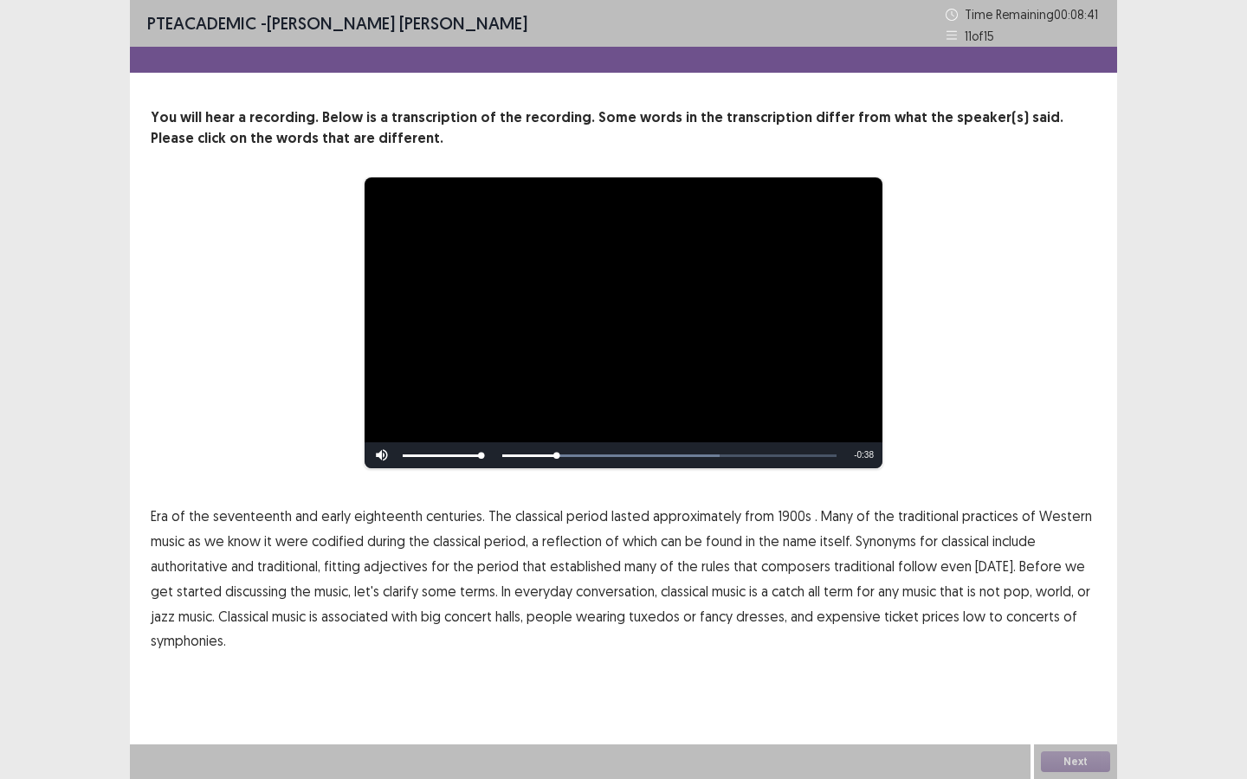
click at [783, 516] on span "1900s" at bounding box center [795, 516] width 34 height 21
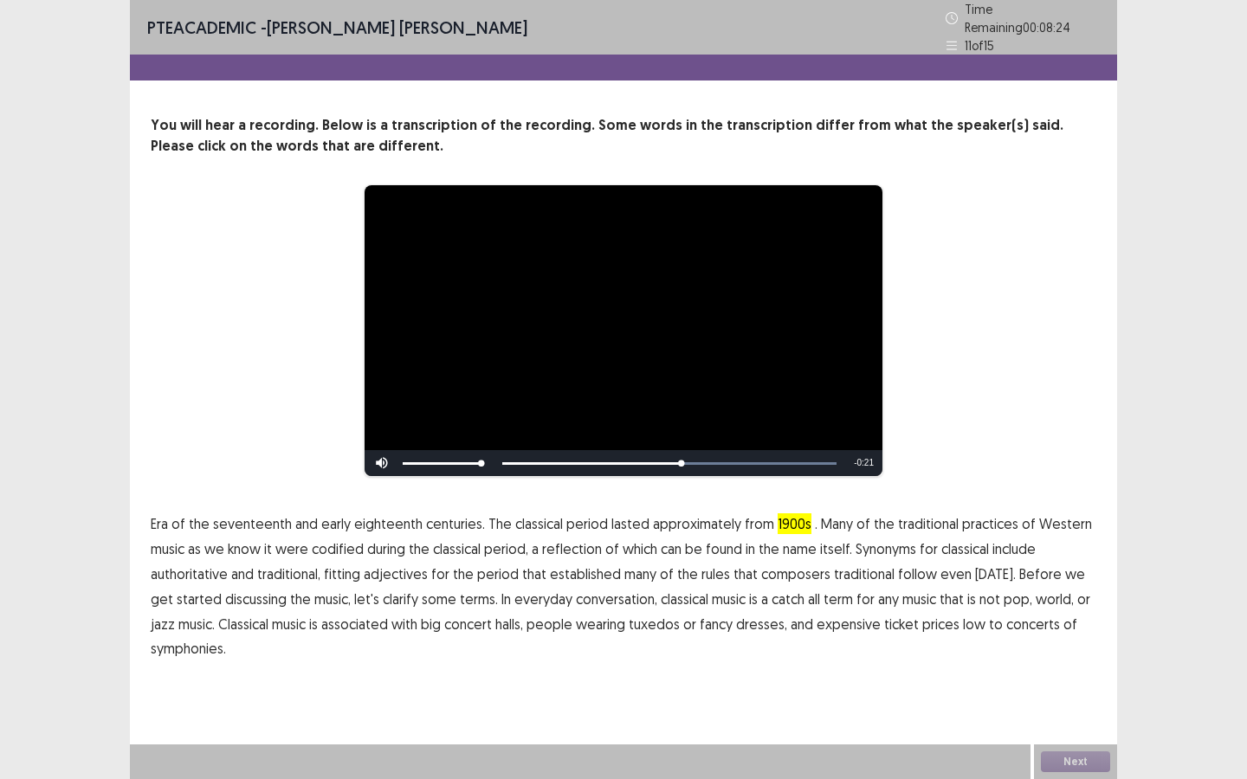
click at [857, 567] on span "traditional" at bounding box center [864, 574] width 61 height 21
click at [963, 616] on span "low" at bounding box center [974, 624] width 23 height 21
click at [1061, 763] on button "Next" at bounding box center [1075, 762] width 69 height 21
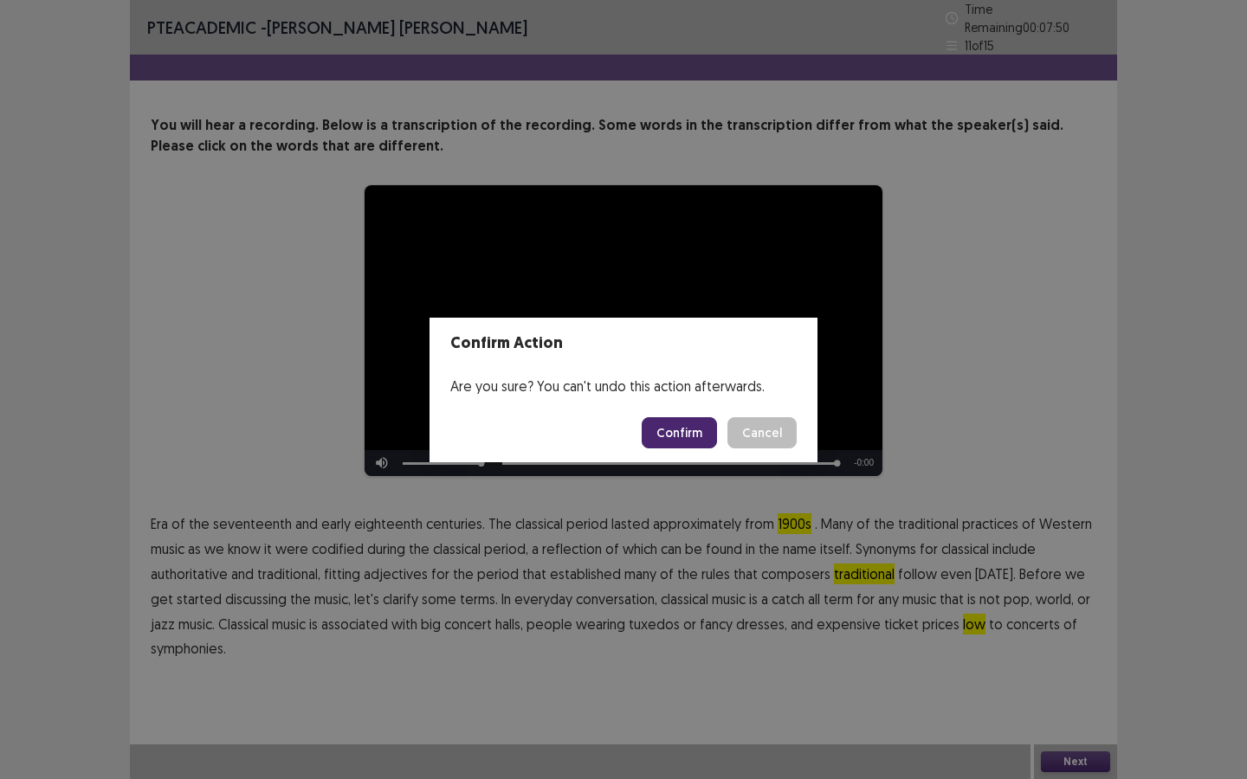
click at [680, 429] on button "Confirm" at bounding box center [679, 432] width 75 height 31
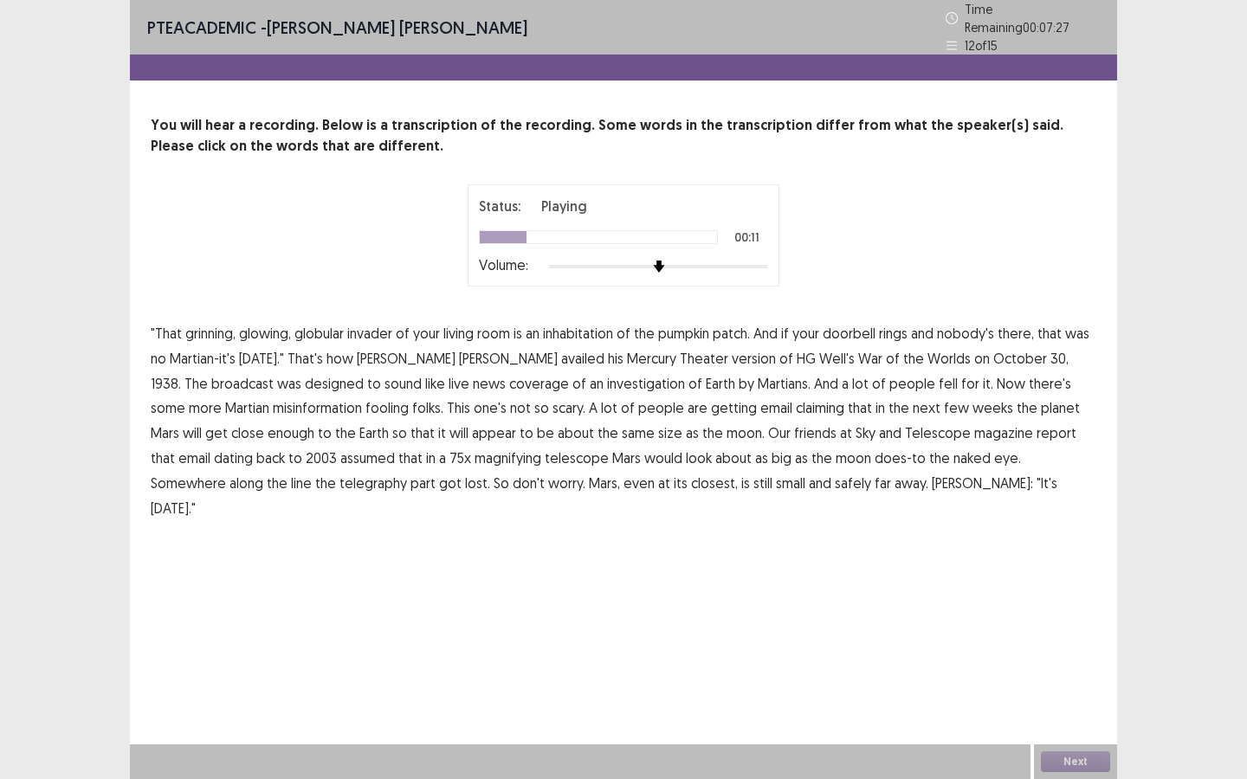
click at [561, 349] on span "availed" at bounding box center [582, 358] width 43 height 21
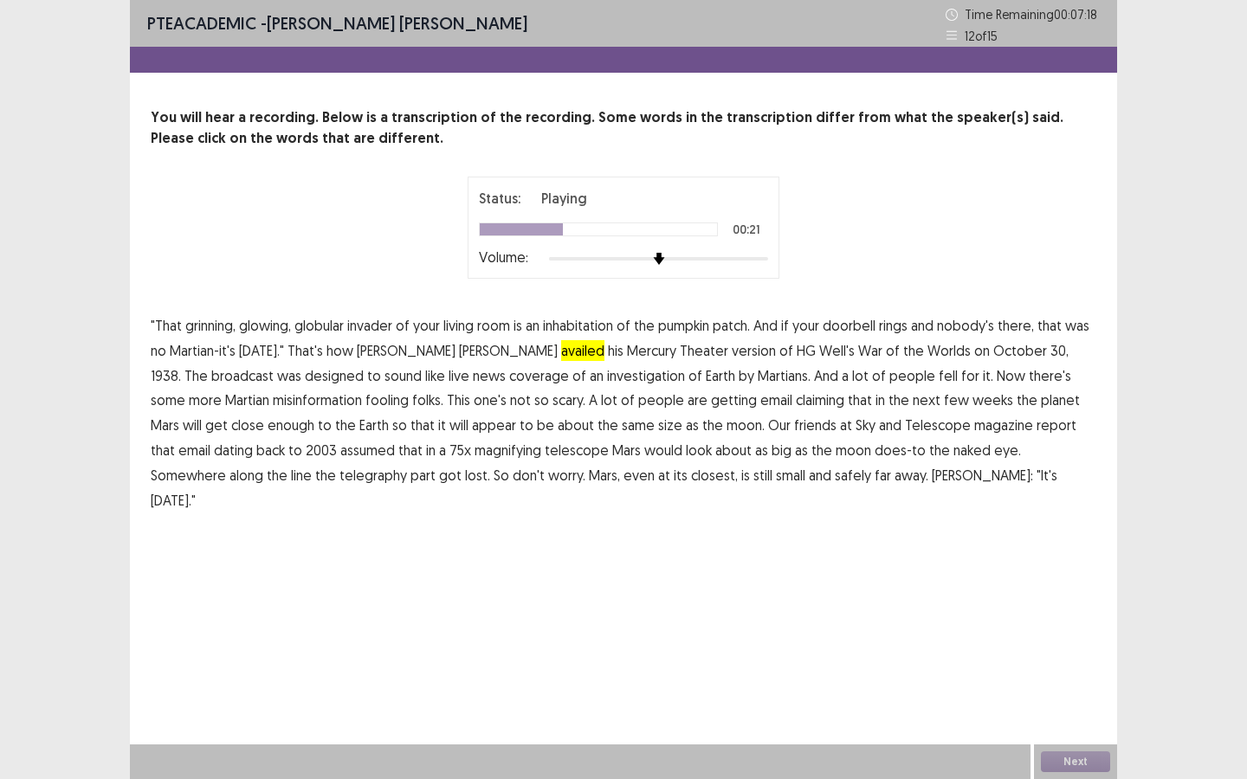
click at [607, 378] on span "investigation" at bounding box center [646, 375] width 78 height 21
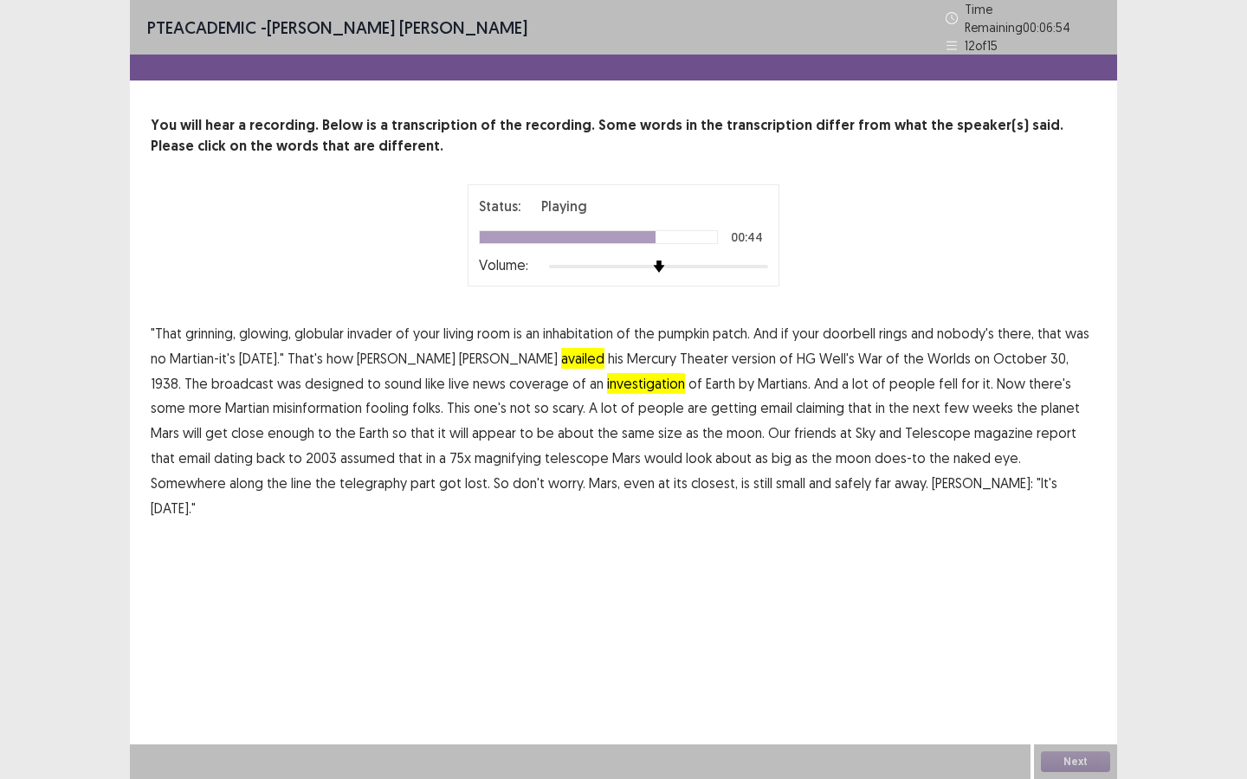
click at [340, 450] on span "assumed" at bounding box center [367, 458] width 55 height 21
click at [1075, 760] on button "Next" at bounding box center [1075, 762] width 69 height 21
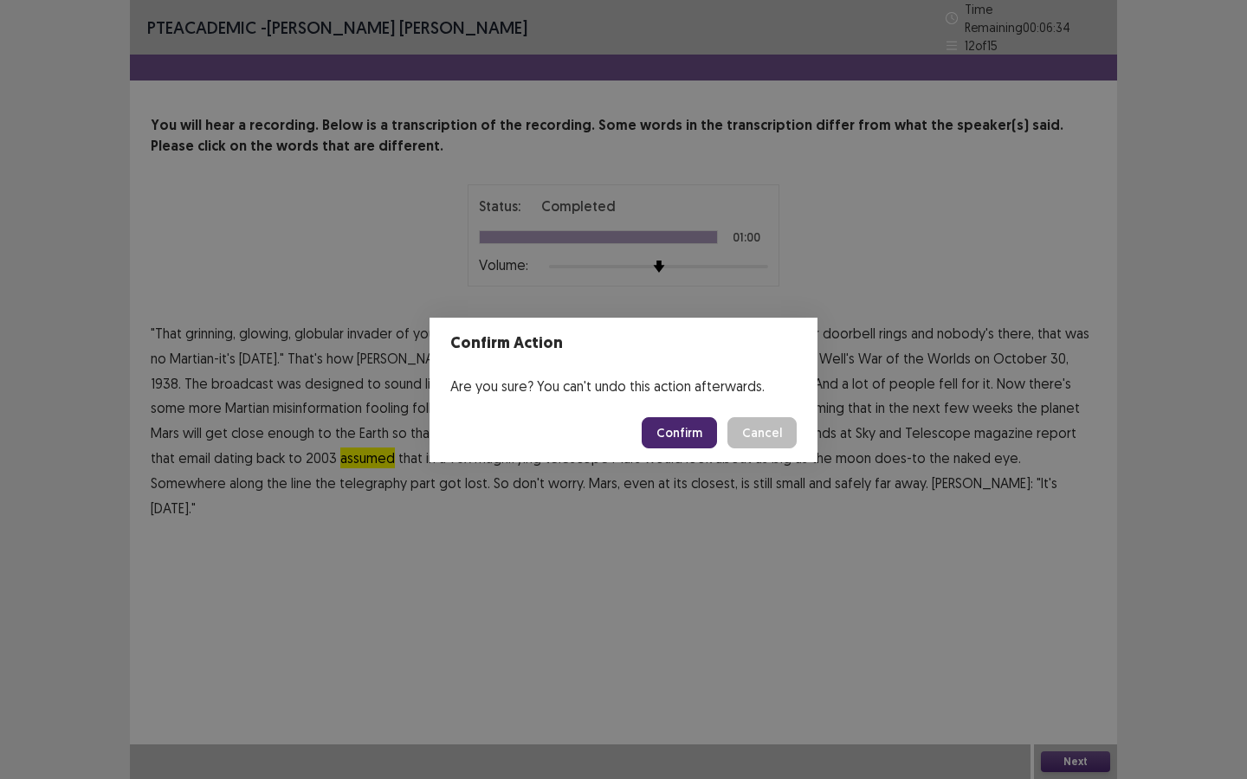
click at [672, 434] on button "Confirm" at bounding box center [679, 432] width 75 height 31
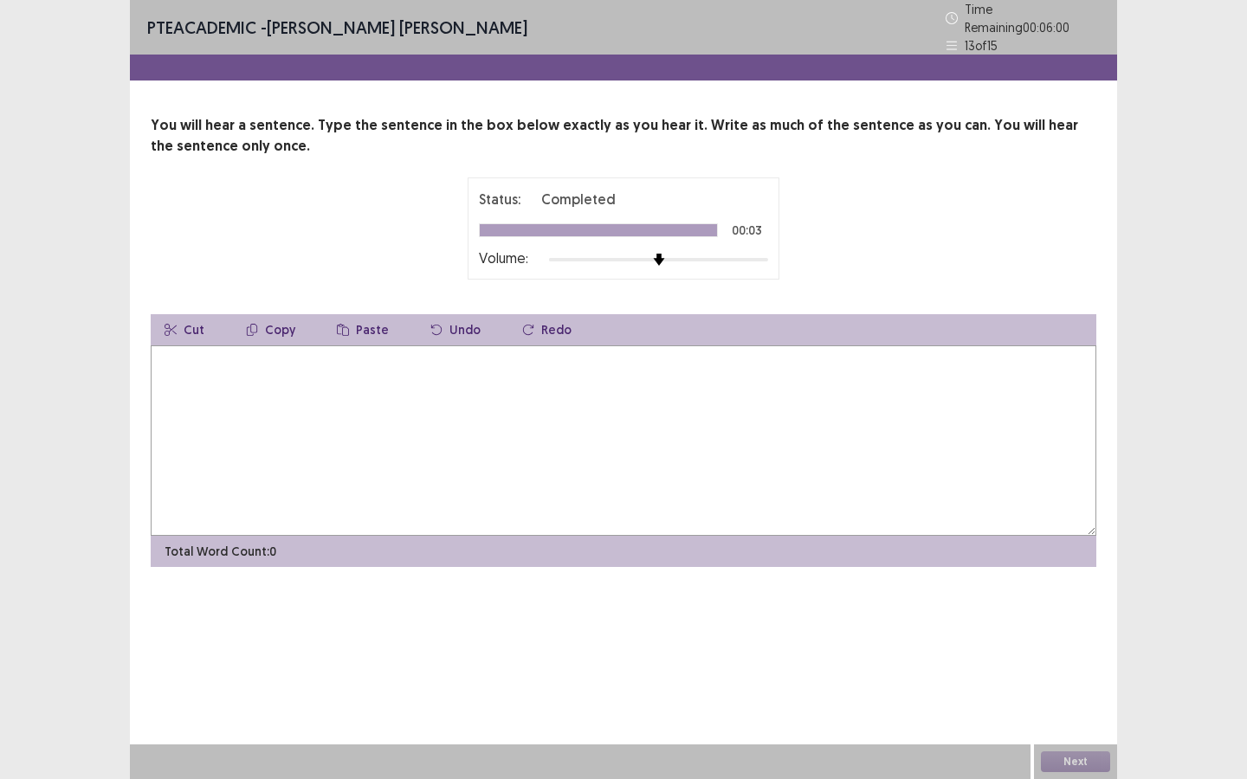
click at [203, 409] on textarea at bounding box center [624, 440] width 946 height 190
type textarea "**********"
click at [1055, 758] on button "Next" at bounding box center [1075, 762] width 69 height 21
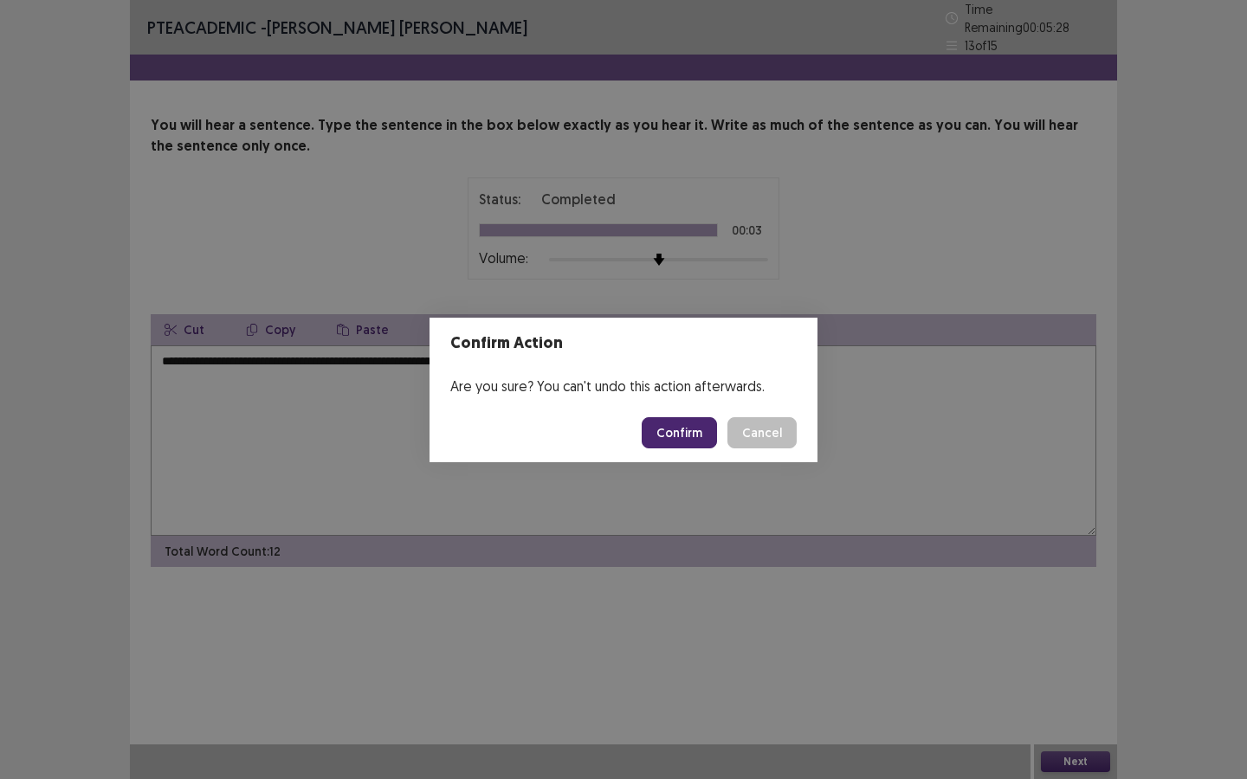
click at [696, 441] on button "Confirm" at bounding box center [679, 432] width 75 height 31
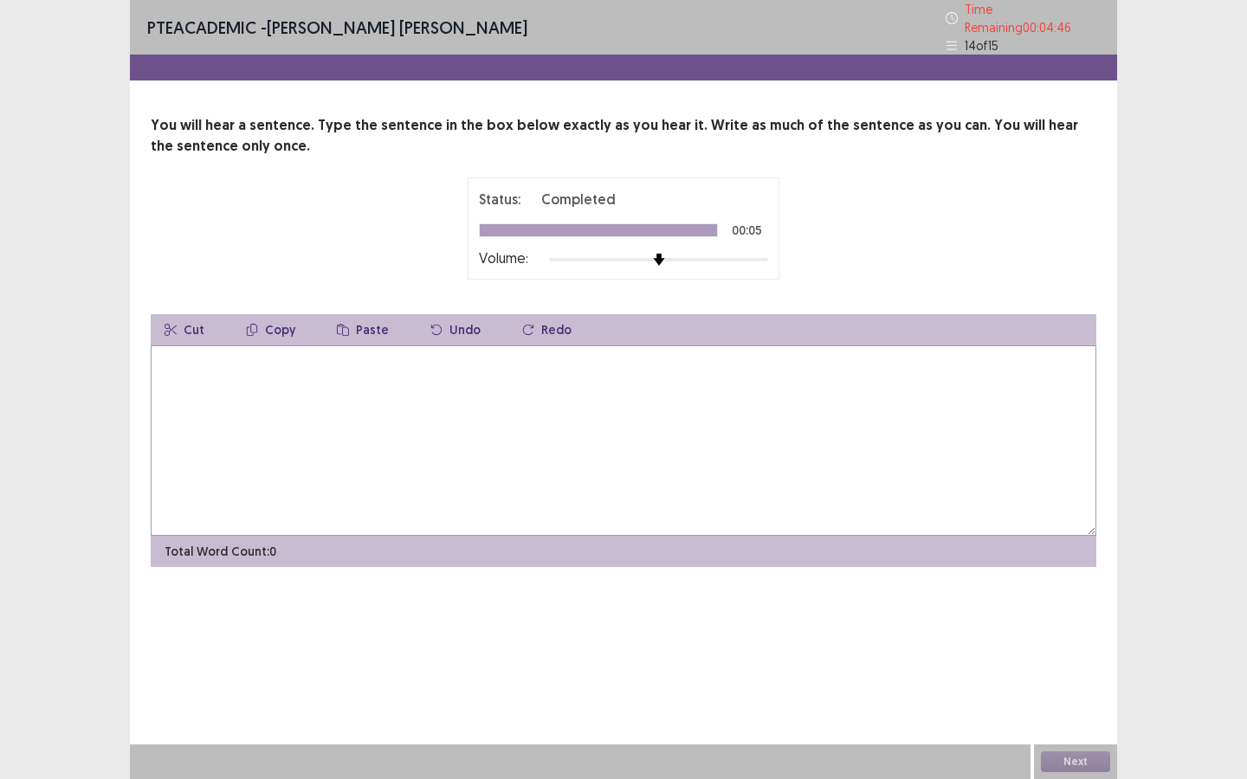
click at [635, 462] on textarea at bounding box center [624, 440] width 946 height 190
click at [275, 356] on textarea "**********" at bounding box center [624, 440] width 946 height 190
type textarea "**********"
click at [1065, 762] on button "Next" at bounding box center [1075, 762] width 69 height 21
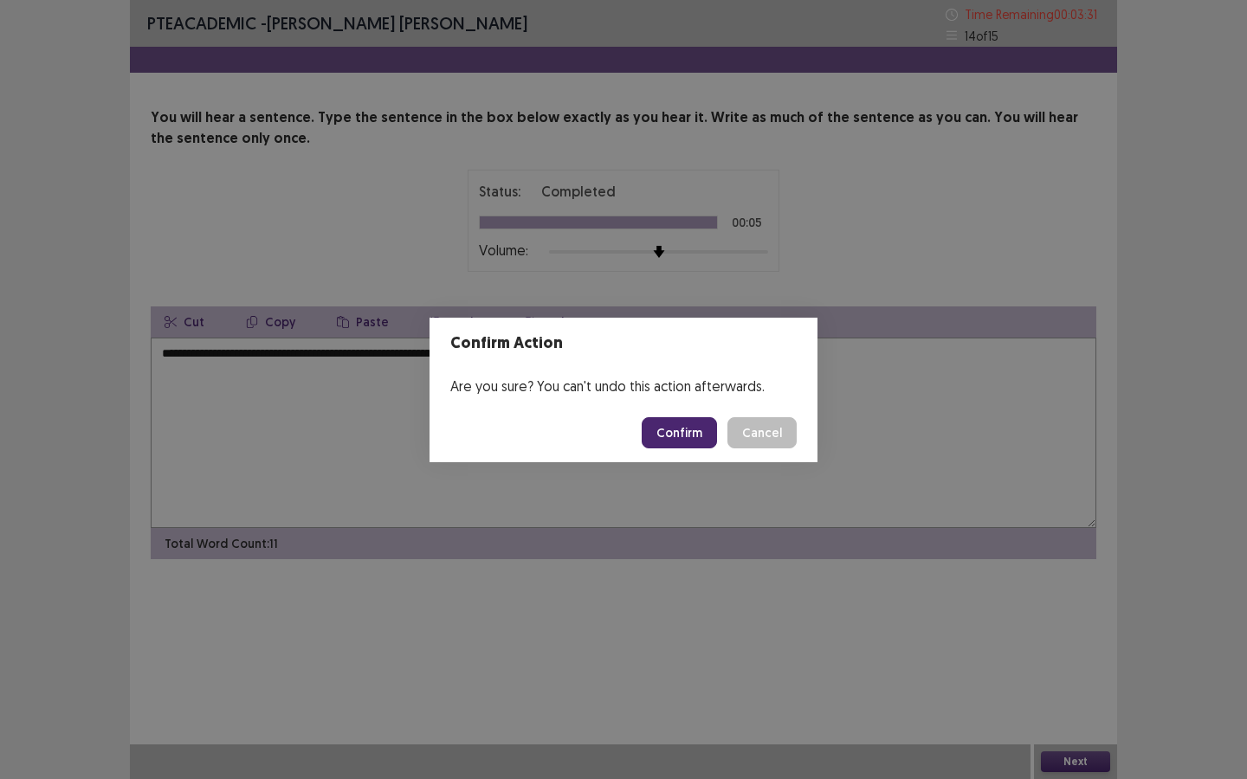
click at [694, 435] on button "Confirm" at bounding box center [679, 432] width 75 height 31
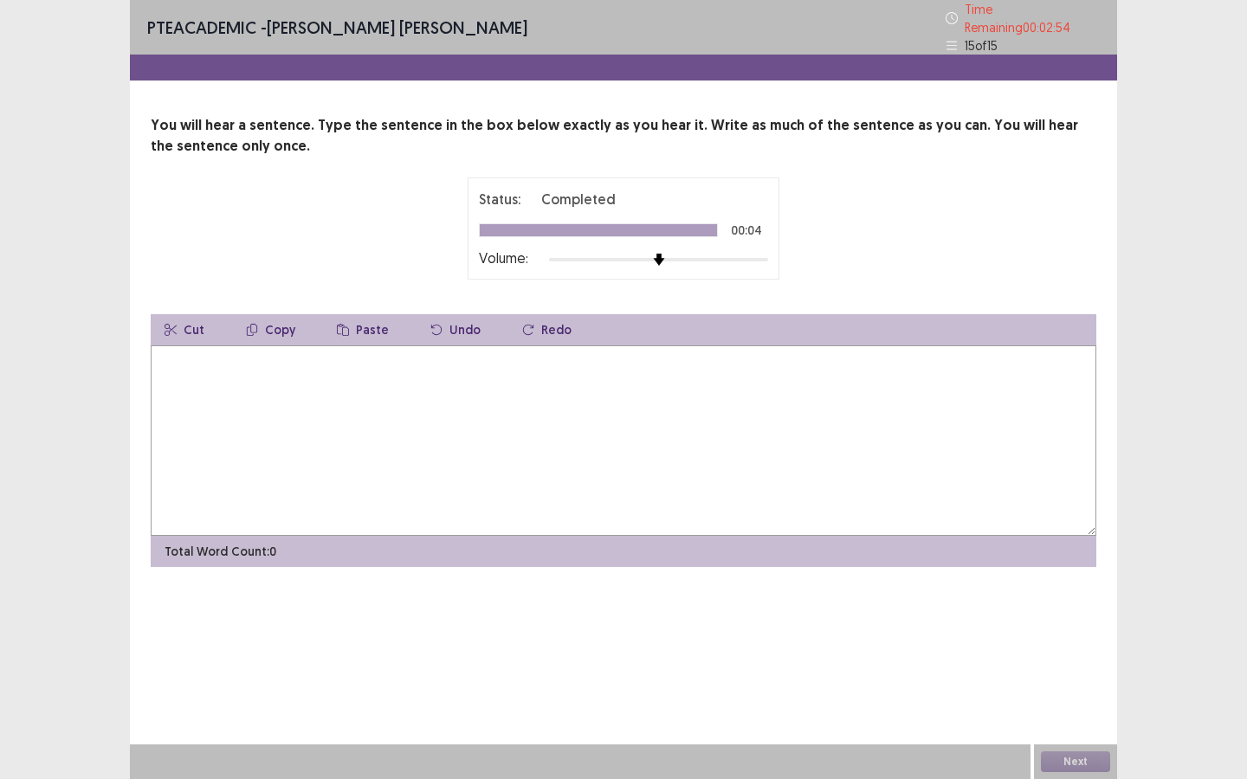
click at [694, 435] on textarea at bounding box center [624, 440] width 946 height 190
click at [299, 352] on textarea "**********" at bounding box center [624, 440] width 946 height 190
click at [442, 360] on textarea "**********" at bounding box center [624, 440] width 946 height 190
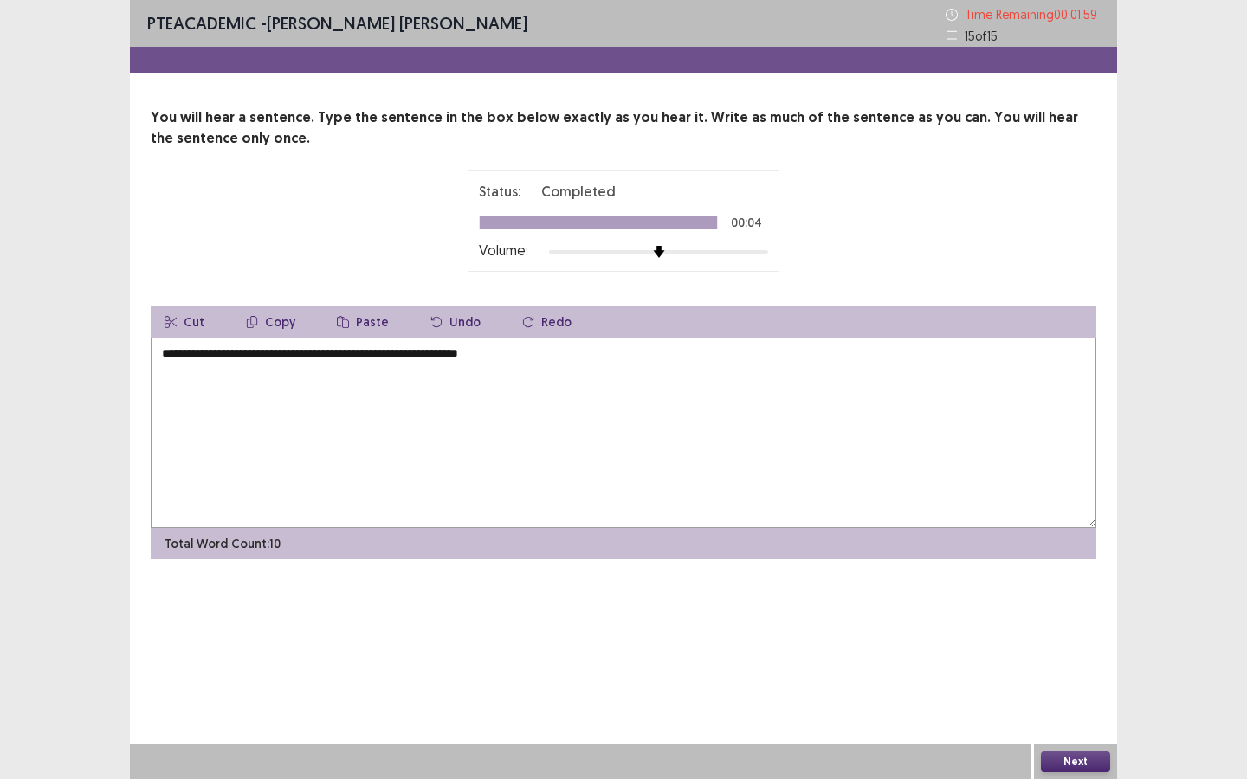
type textarea "**********"
click at [1066, 760] on button "Next" at bounding box center [1075, 762] width 69 height 21
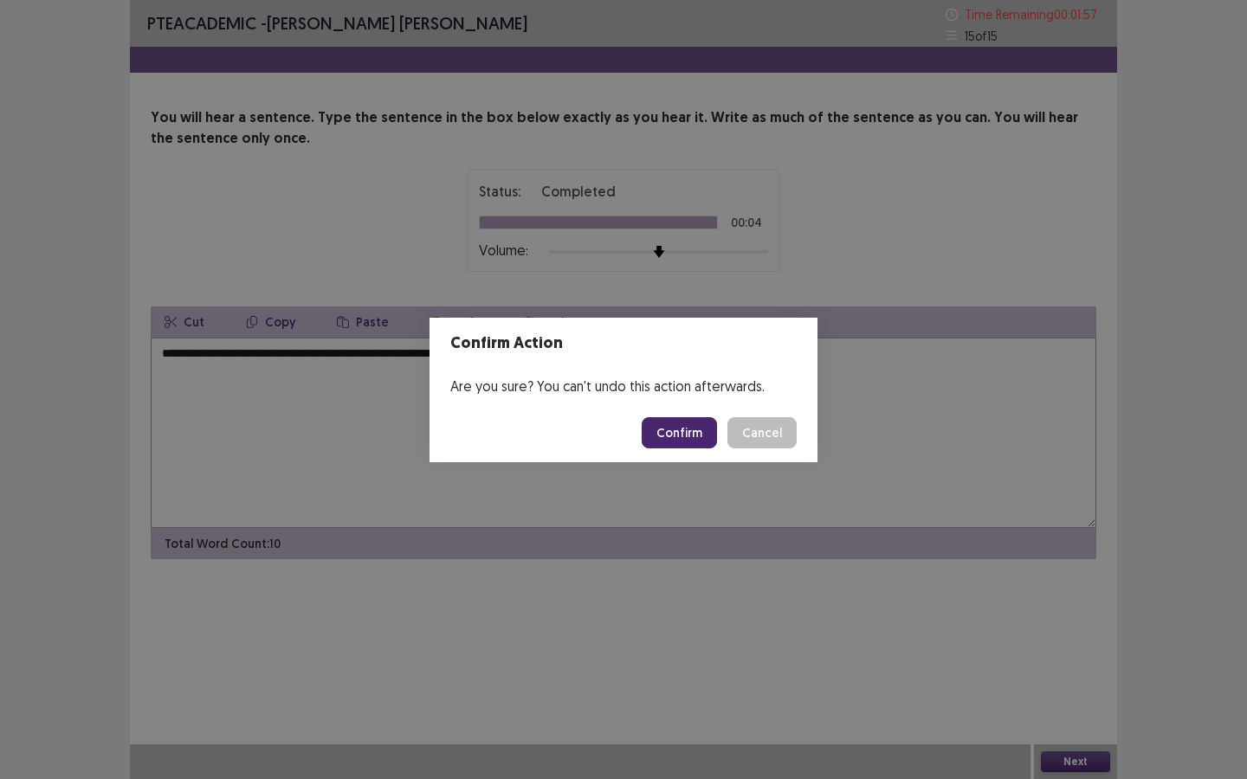
click at [679, 433] on button "Confirm" at bounding box center [679, 432] width 75 height 31
